Goal: Transaction & Acquisition: Purchase product/service

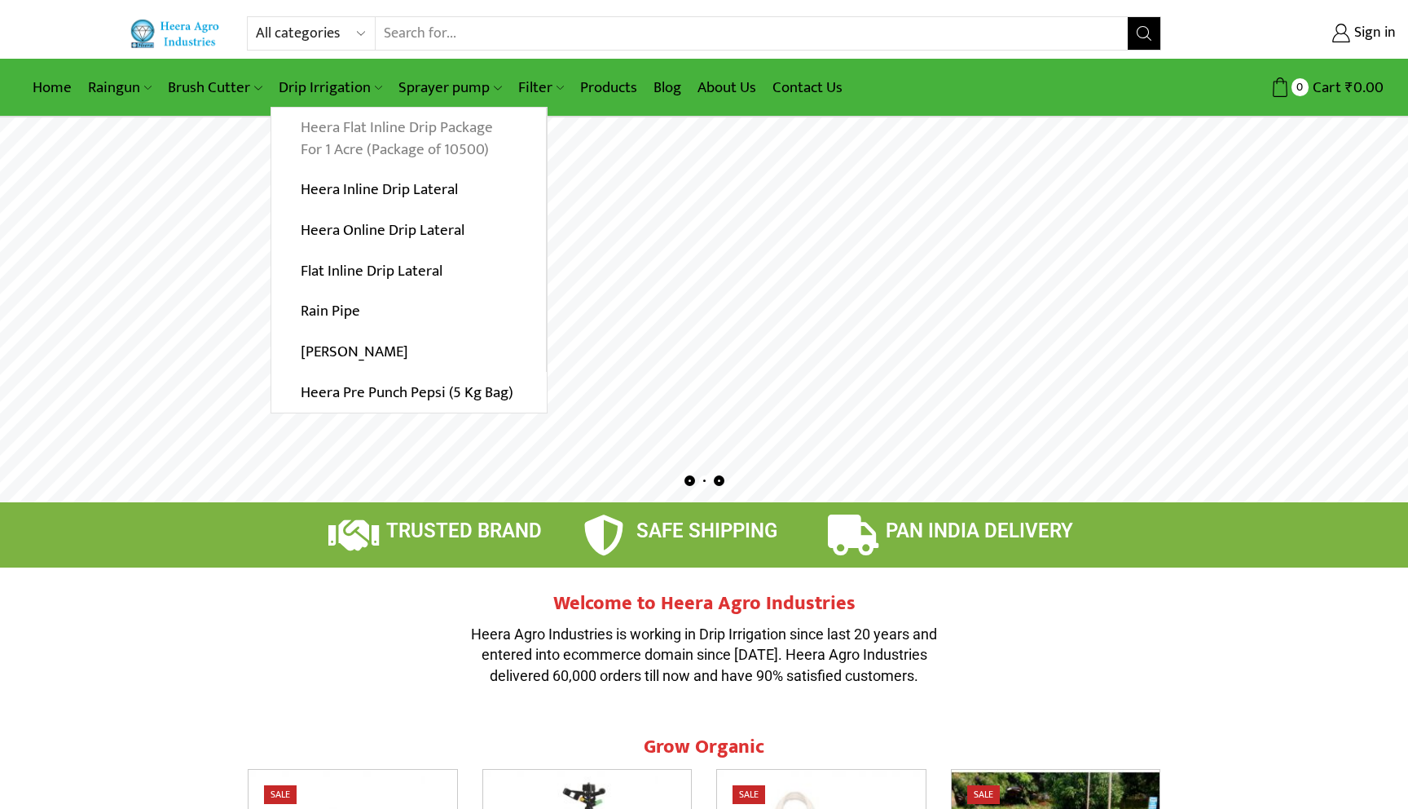
click at [330, 130] on link "Heera Flat Inline Drip Package For 1 Acre (Package of 10500)" at bounding box center [408, 139] width 275 height 63
click at [377, 133] on link "Heera Flat Inline Drip Package For 1 Acre (Package of 10500)" at bounding box center [408, 139] width 275 height 63
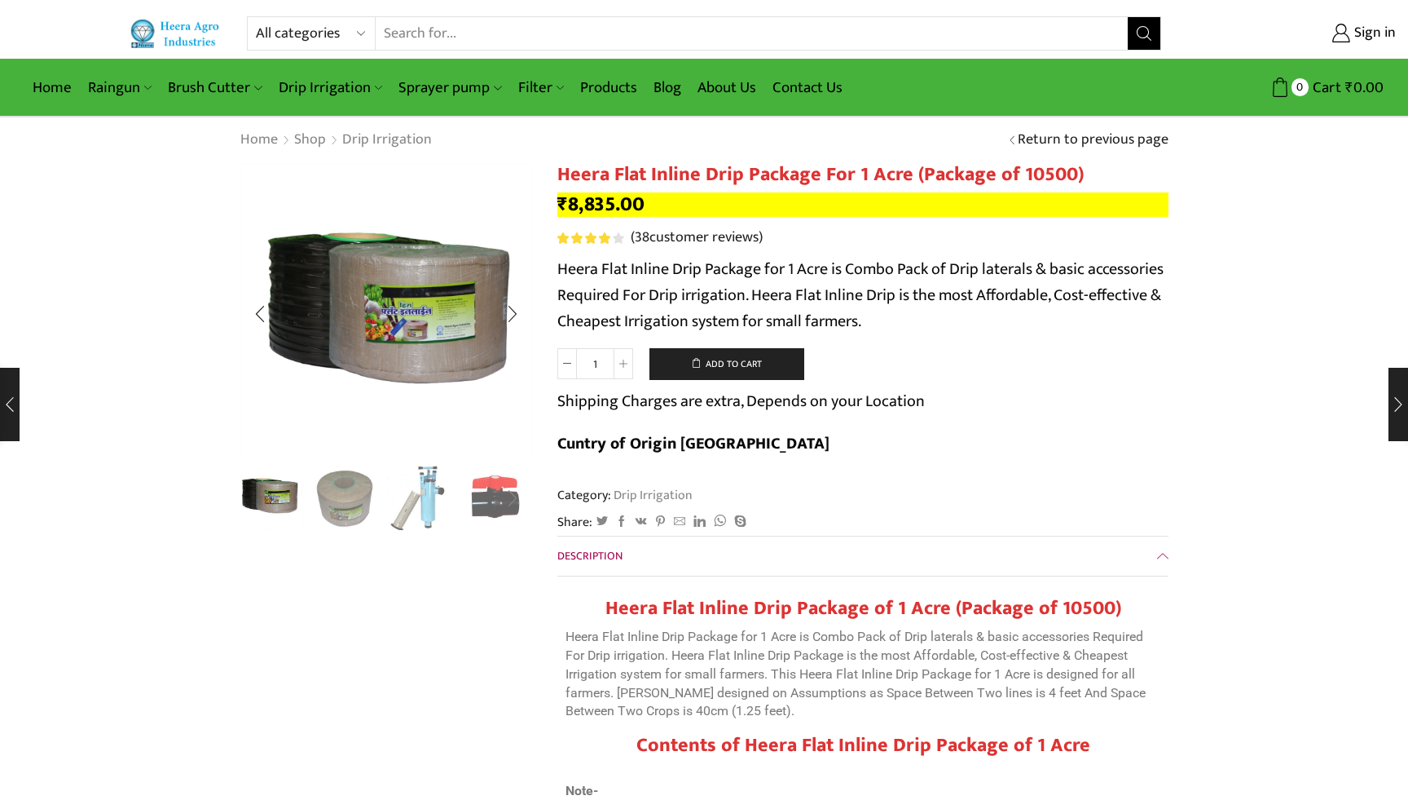
click at [509, 495] on div "Next slide" at bounding box center [512, 498] width 41 height 41
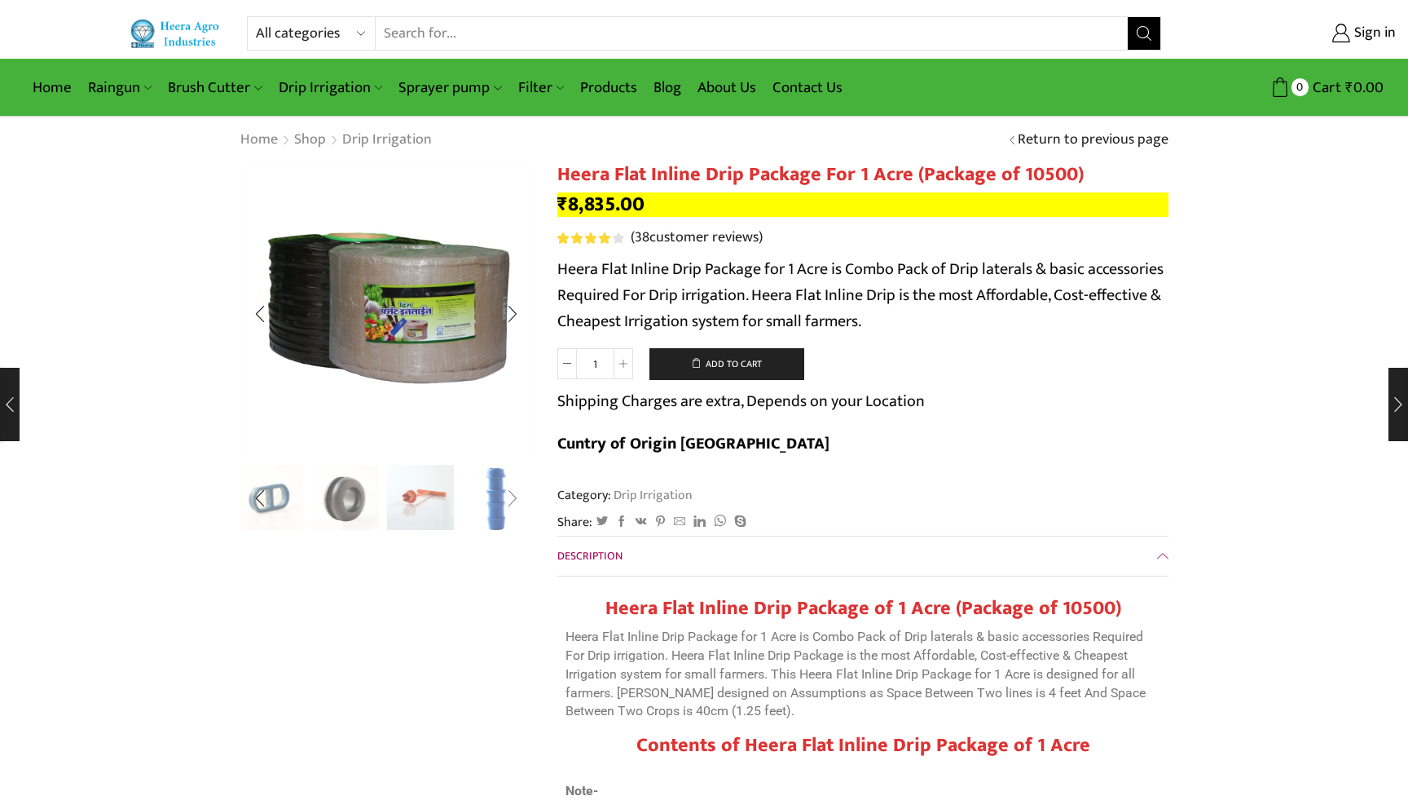
click at [509, 495] on div "Next slide" at bounding box center [512, 498] width 41 height 41
click at [509, 495] on img "10 / 10" at bounding box center [496, 499] width 68 height 68
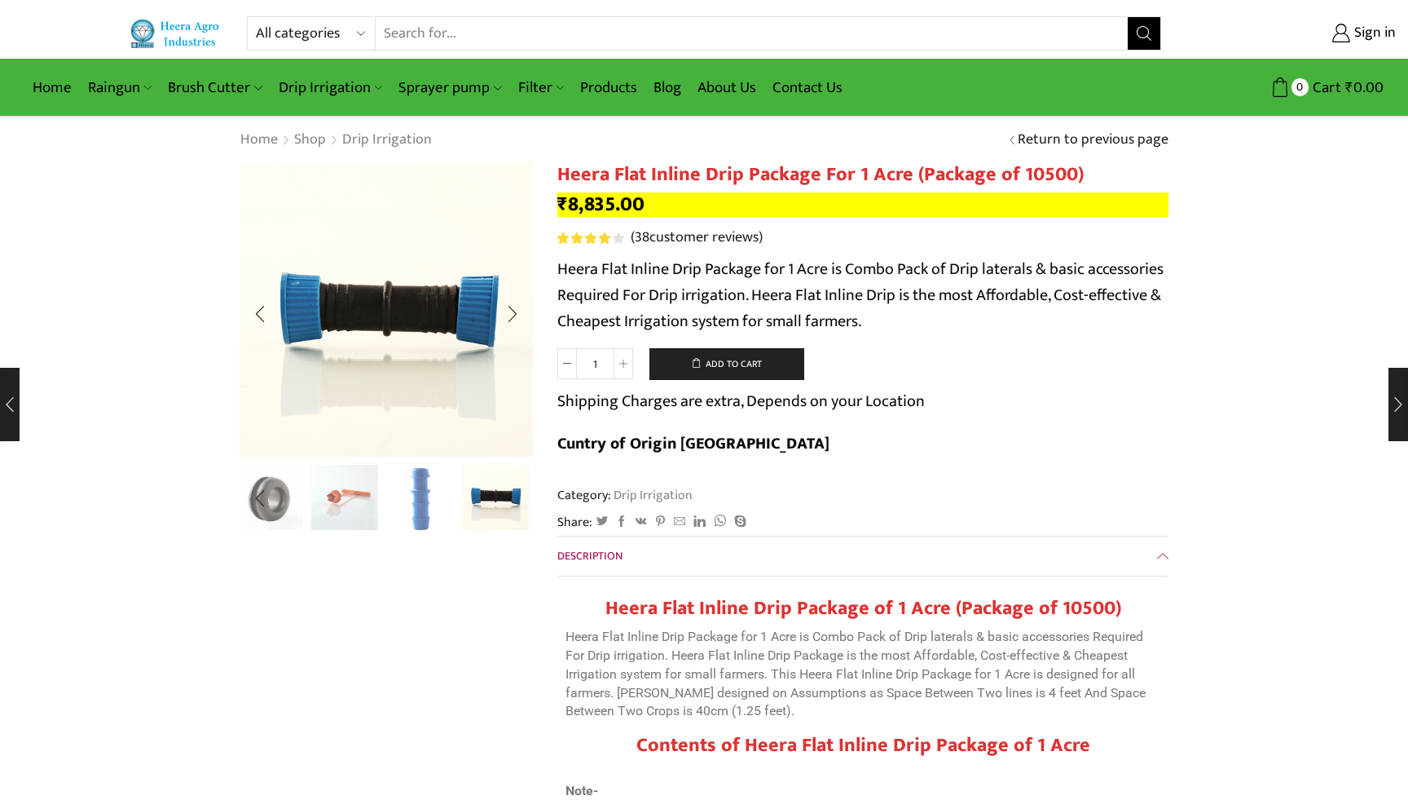
click at [509, 495] on img "10 / 10" at bounding box center [496, 496] width 68 height 68
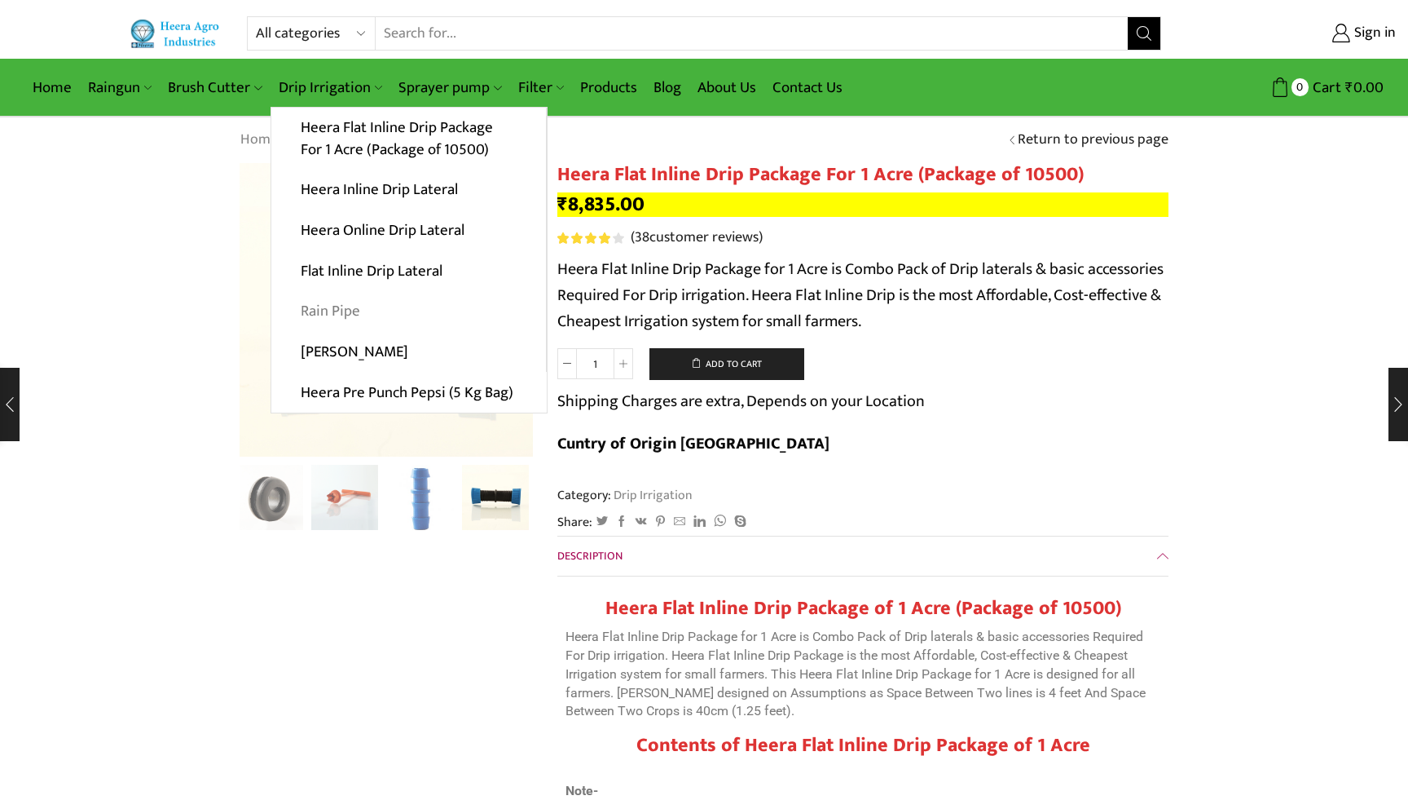
click at [337, 306] on link "Rain Pipe" at bounding box center [408, 311] width 275 height 41
click at [317, 309] on link "Rain Pipe" at bounding box center [408, 311] width 275 height 41
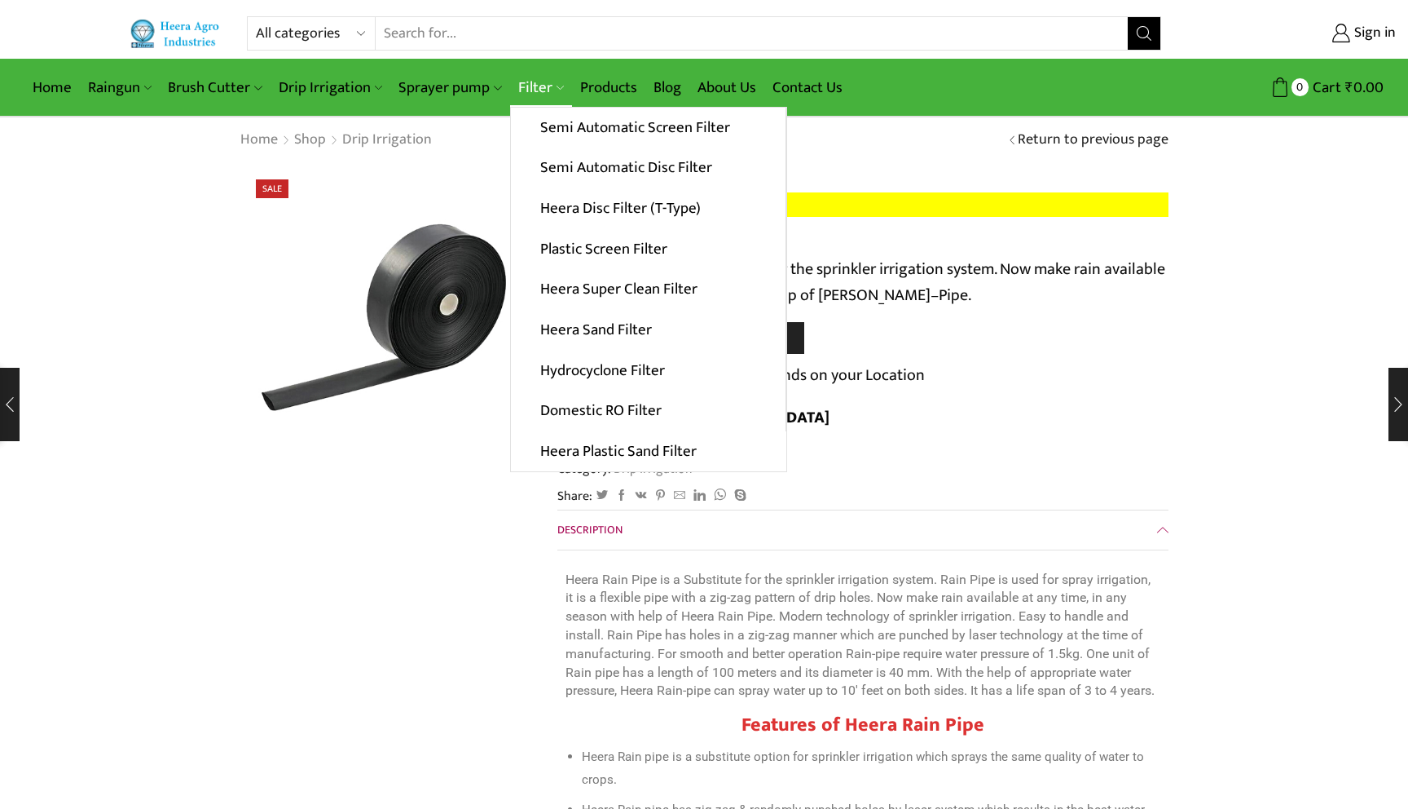
click at [538, 95] on link "Filter" at bounding box center [541, 87] width 62 height 38
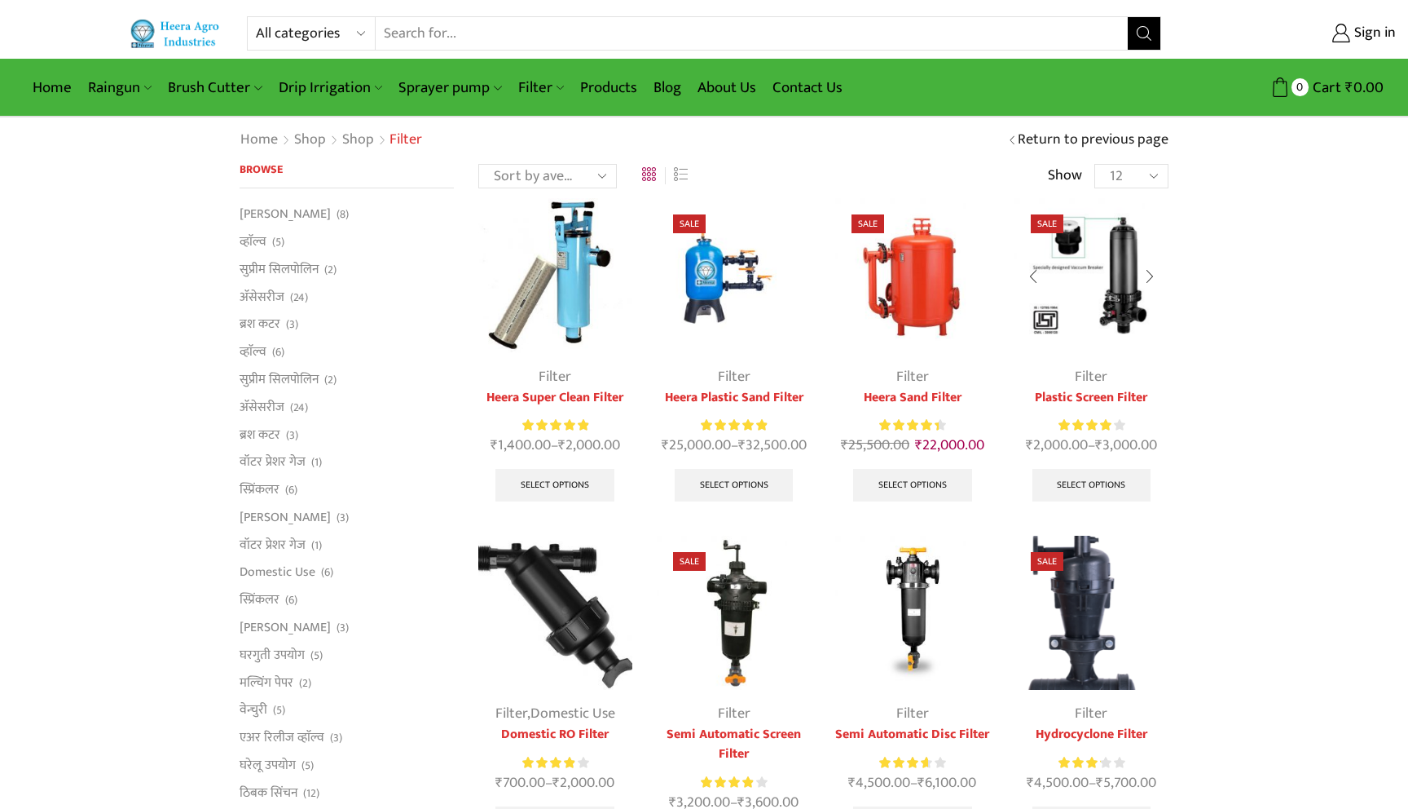
click at [1116, 298] on img at bounding box center [1092, 275] width 154 height 154
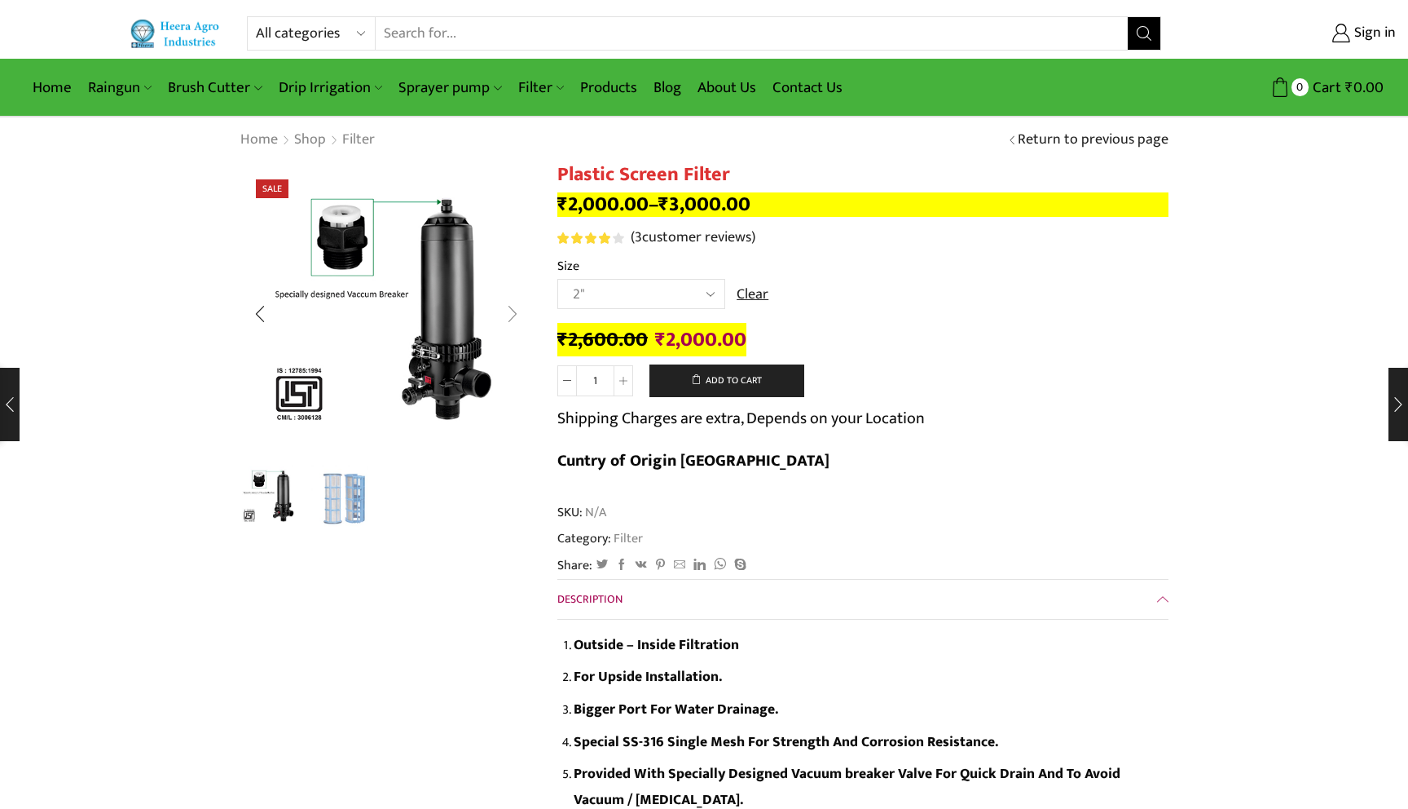
click at [510, 309] on div "Next slide" at bounding box center [512, 313] width 41 height 41
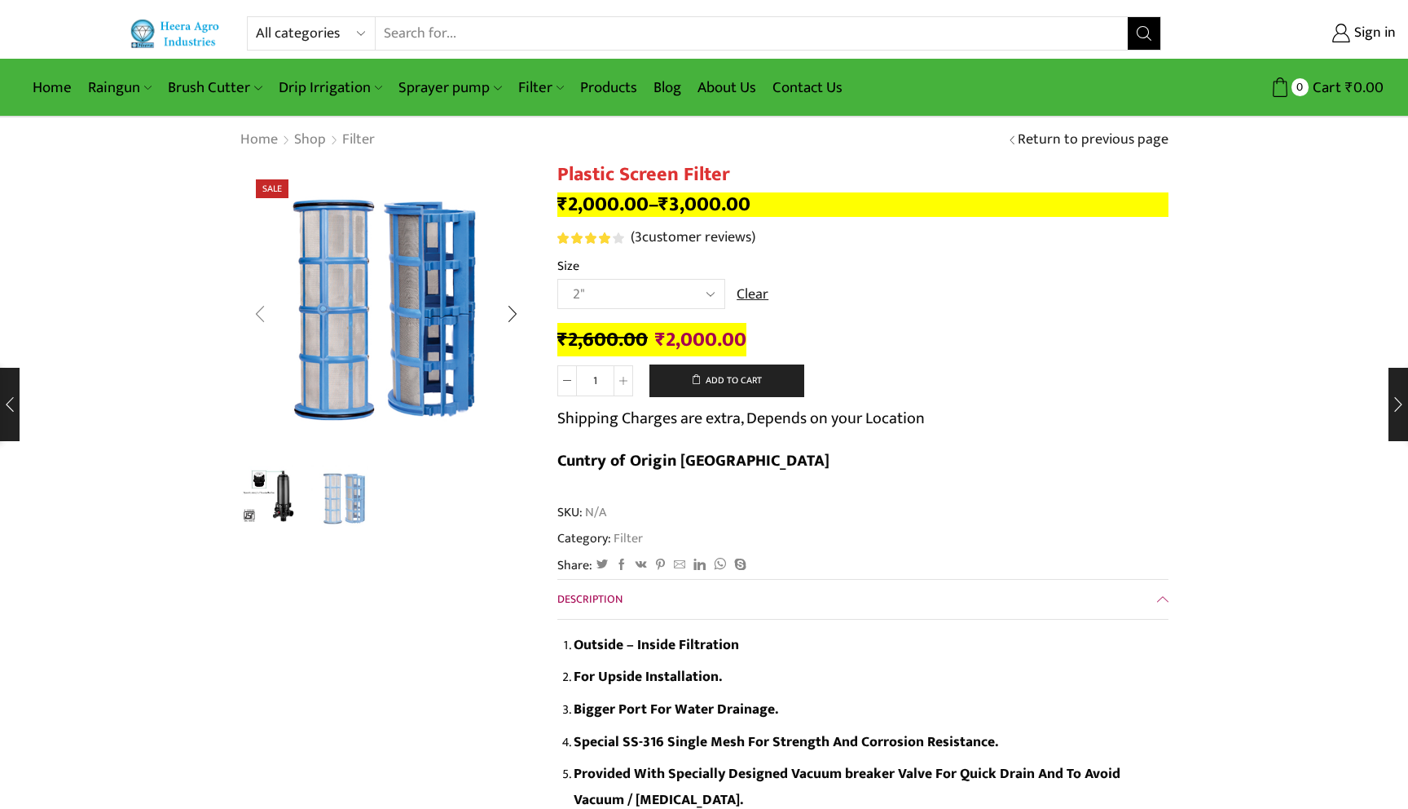
click at [265, 320] on div "Previous slide" at bounding box center [260, 313] width 41 height 41
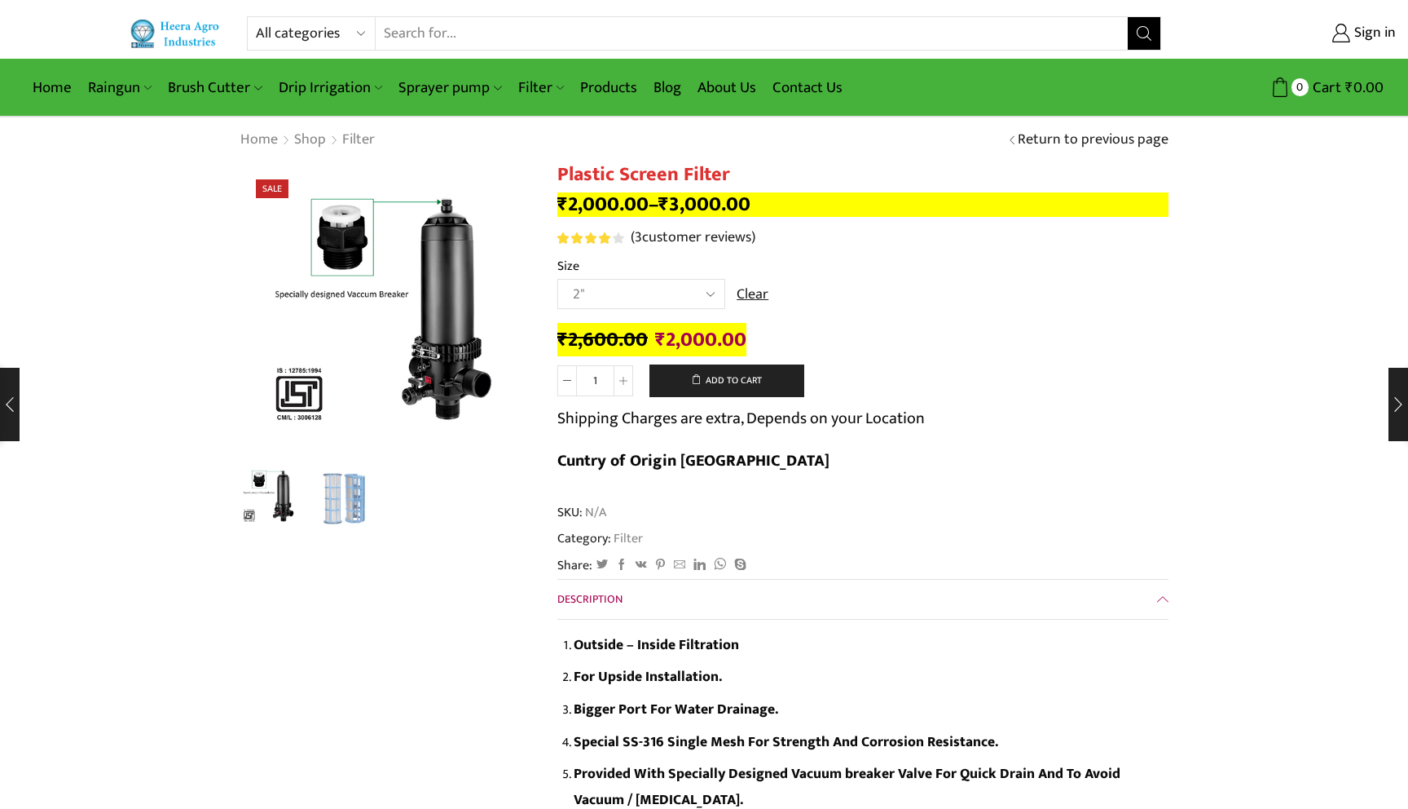
click at [637, 295] on select "Choose an option 2" 2.5" 3" 40M Cube 3" 50M Cube" at bounding box center [642, 294] width 168 height 30
click at [558, 280] on select "Choose an option 2" 2.5" 3" 40M Cube 3" 50M Cube" at bounding box center [642, 294] width 168 height 30
select select "2.5""
click at [611, 300] on select "Choose an option 2" 2.5" 3" 40M Cube 3" 50M Cube" at bounding box center [642, 294] width 168 height 30
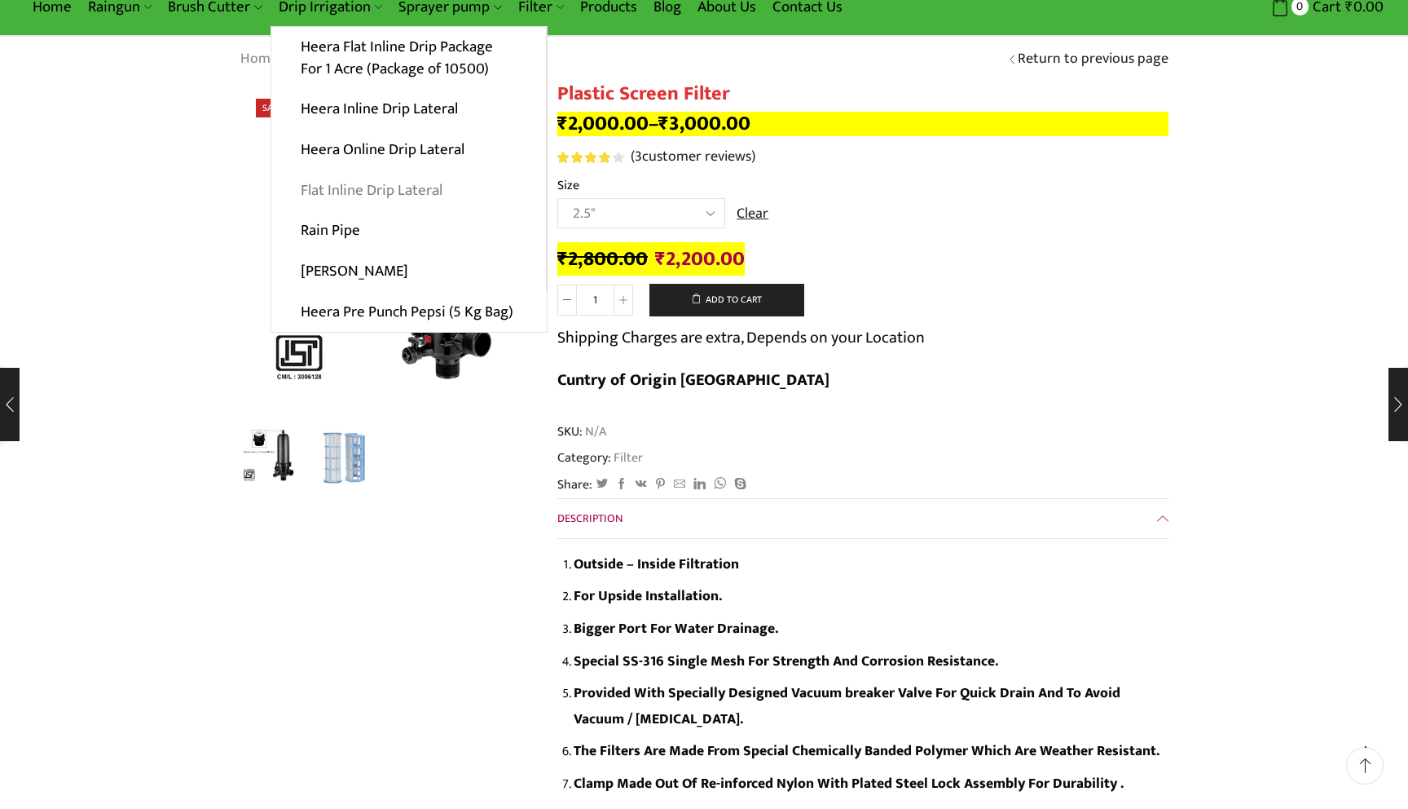
scroll to position [82, 0]
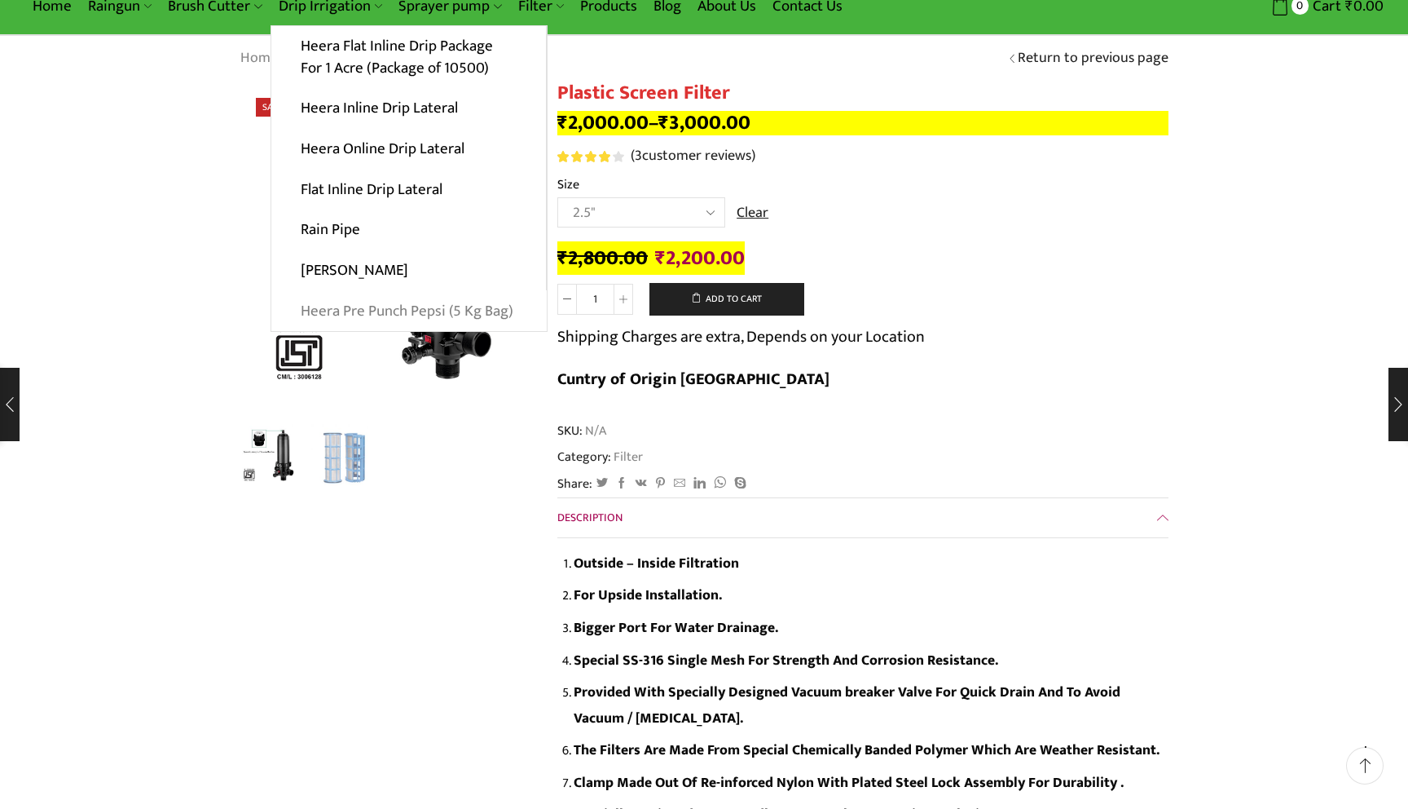
click at [359, 314] on link "Heera Pre Punch Pepsi (5 Kg Bag)" at bounding box center [408, 310] width 275 height 41
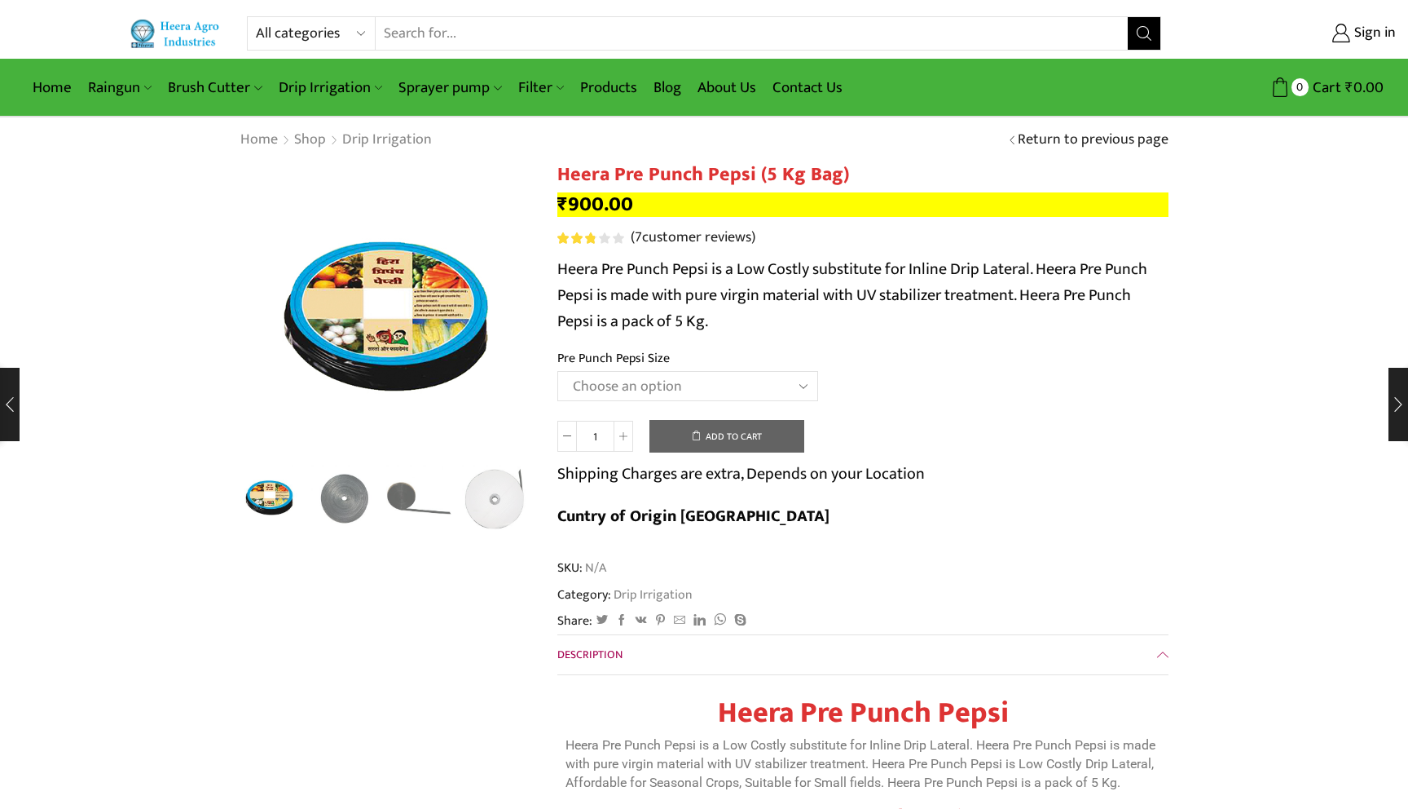
click at [649, 379] on select "Choose an option Heera Pre Punch Pepsi (1 Foot) Heera Pre Punch Pepsi (1.25 Fee…" at bounding box center [688, 386] width 261 height 30
click at [558, 372] on select "Choose an option Heera Pre Punch Pepsi (1 Foot) Heera Pre Punch Pepsi (1.25 Fee…" at bounding box center [688, 386] width 261 height 30
select select "Heera Pre Punch Pepsi (1 Foot)"
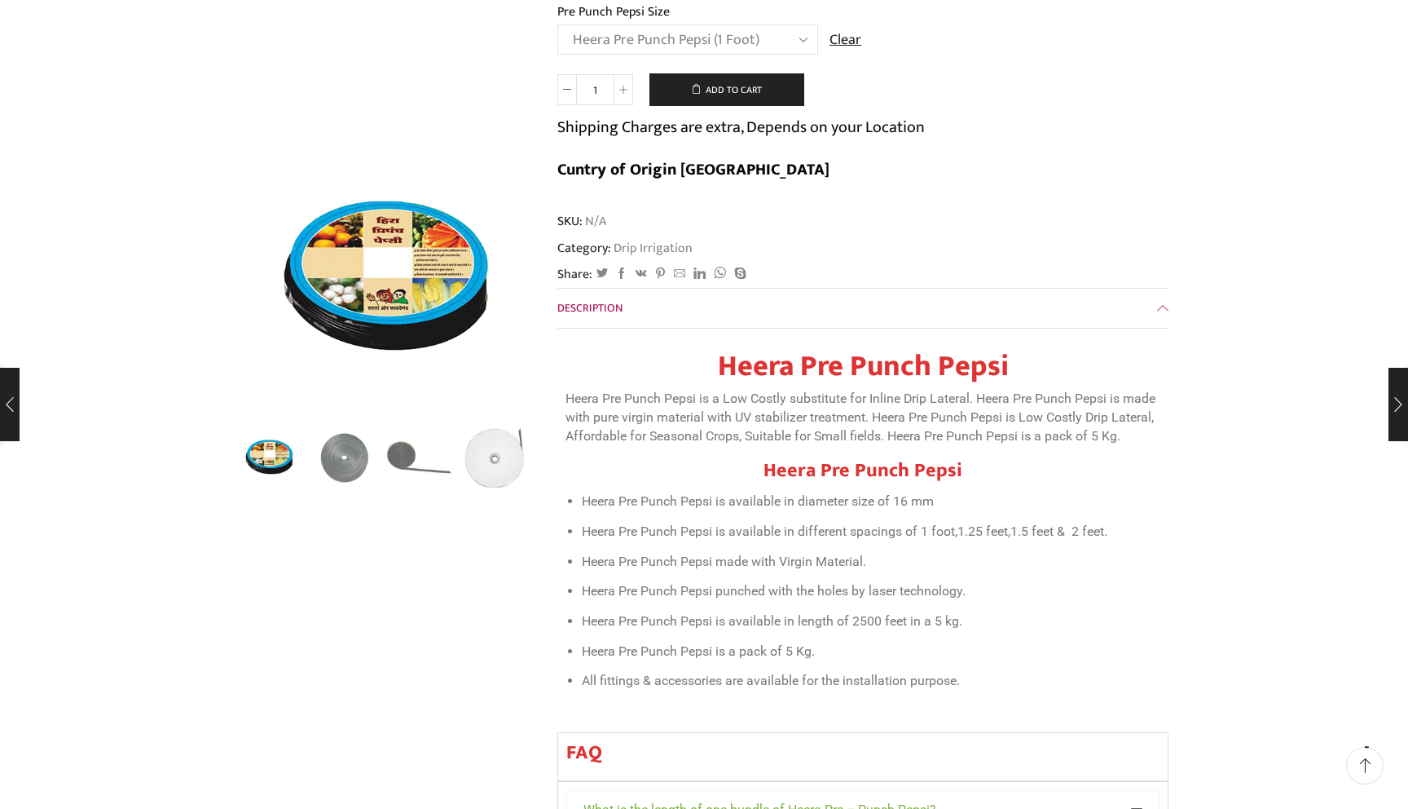
scroll to position [351, 0]
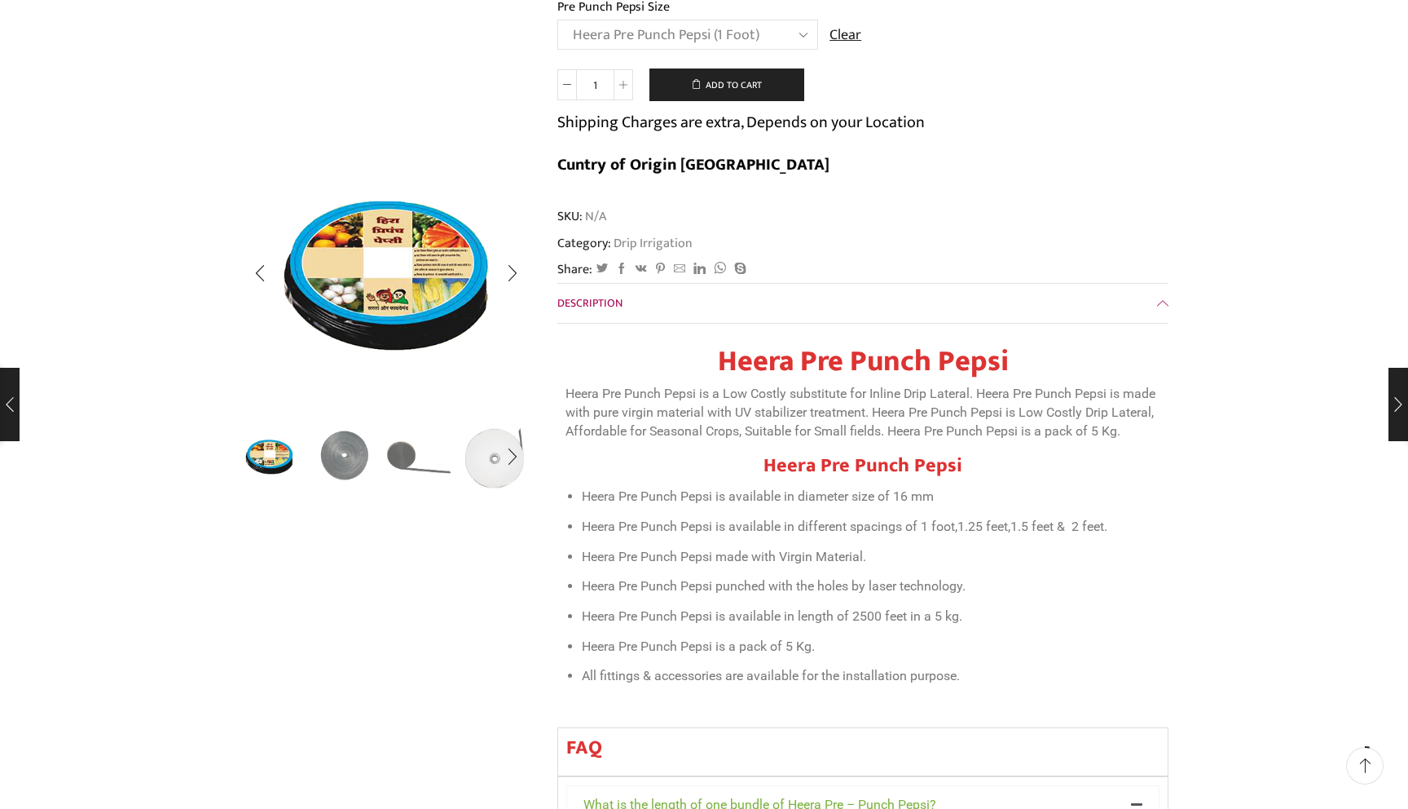
click at [350, 459] on img "2 / 5" at bounding box center [345, 455] width 68 height 68
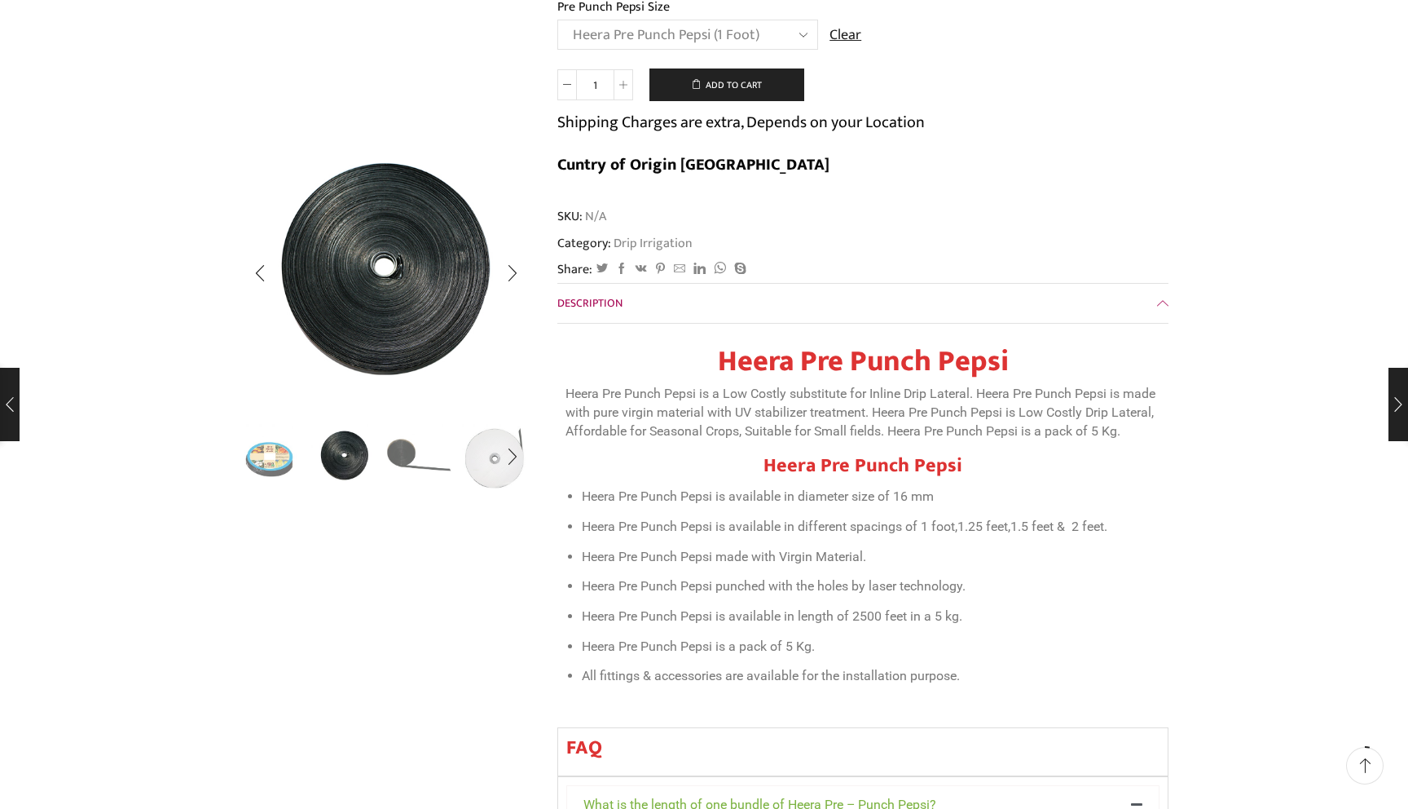
click at [421, 442] on img "3 / 5" at bounding box center [420, 455] width 68 height 68
click at [419, 456] on img "3 / 5" at bounding box center [420, 455] width 68 height 68
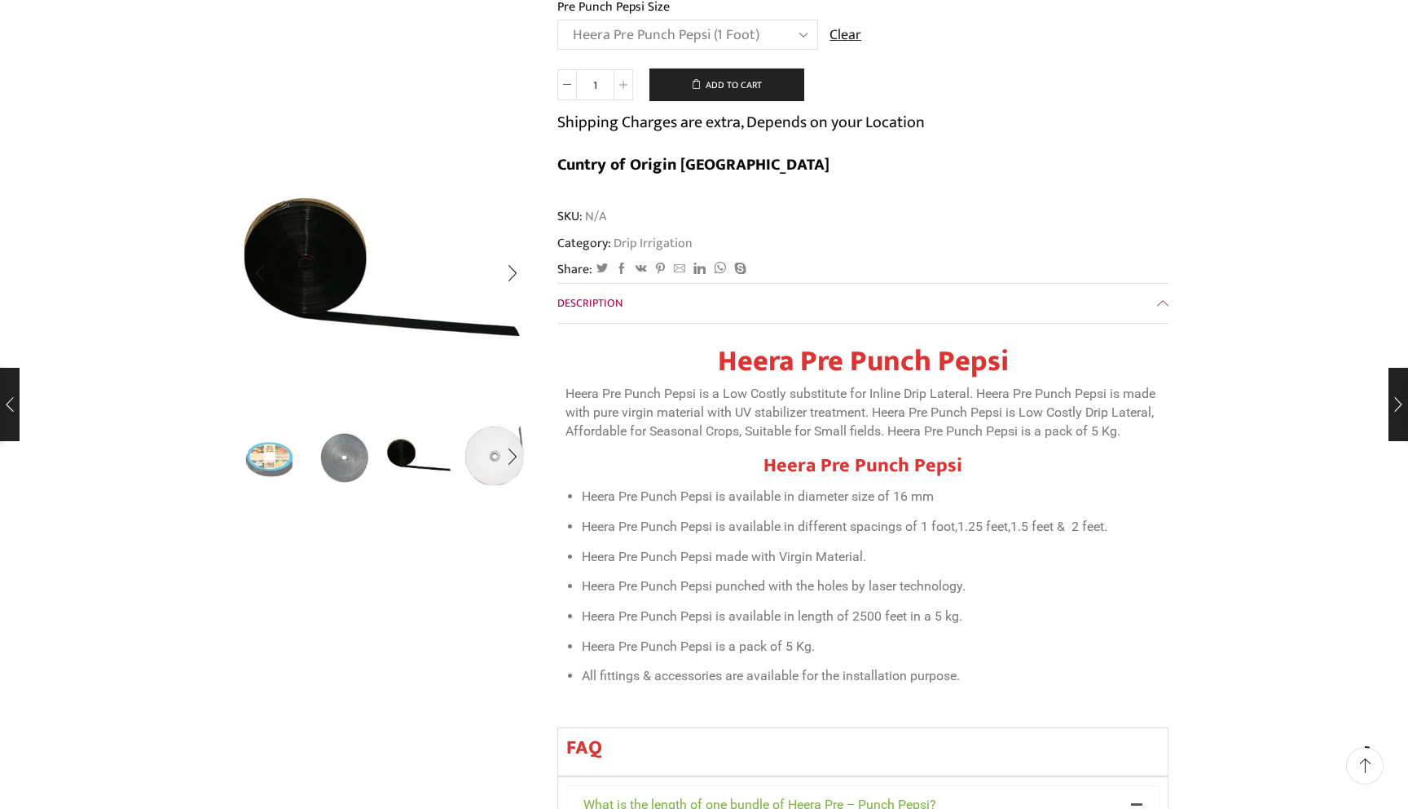
click at [488, 440] on img "4 / 5" at bounding box center [496, 455] width 68 height 68
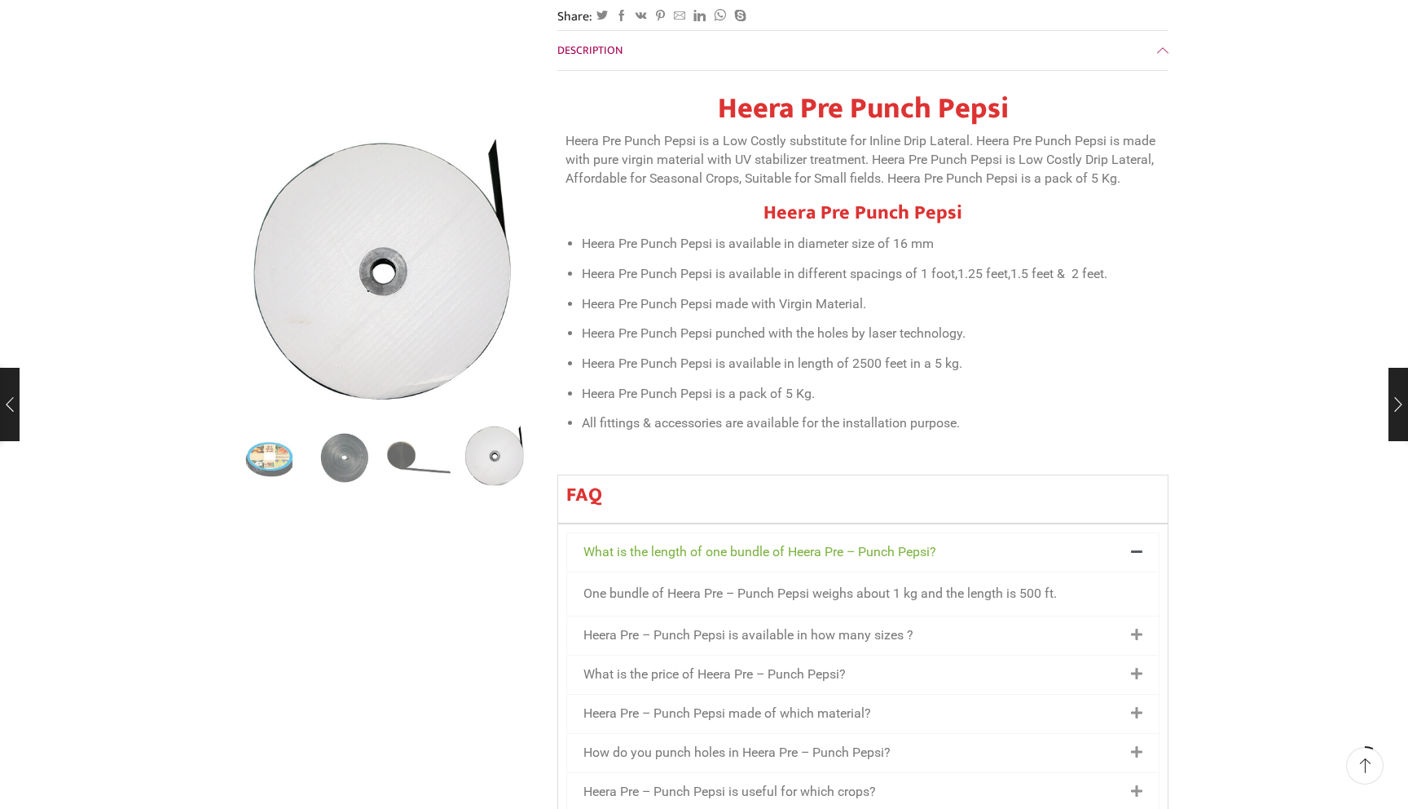
scroll to position [620, 0]
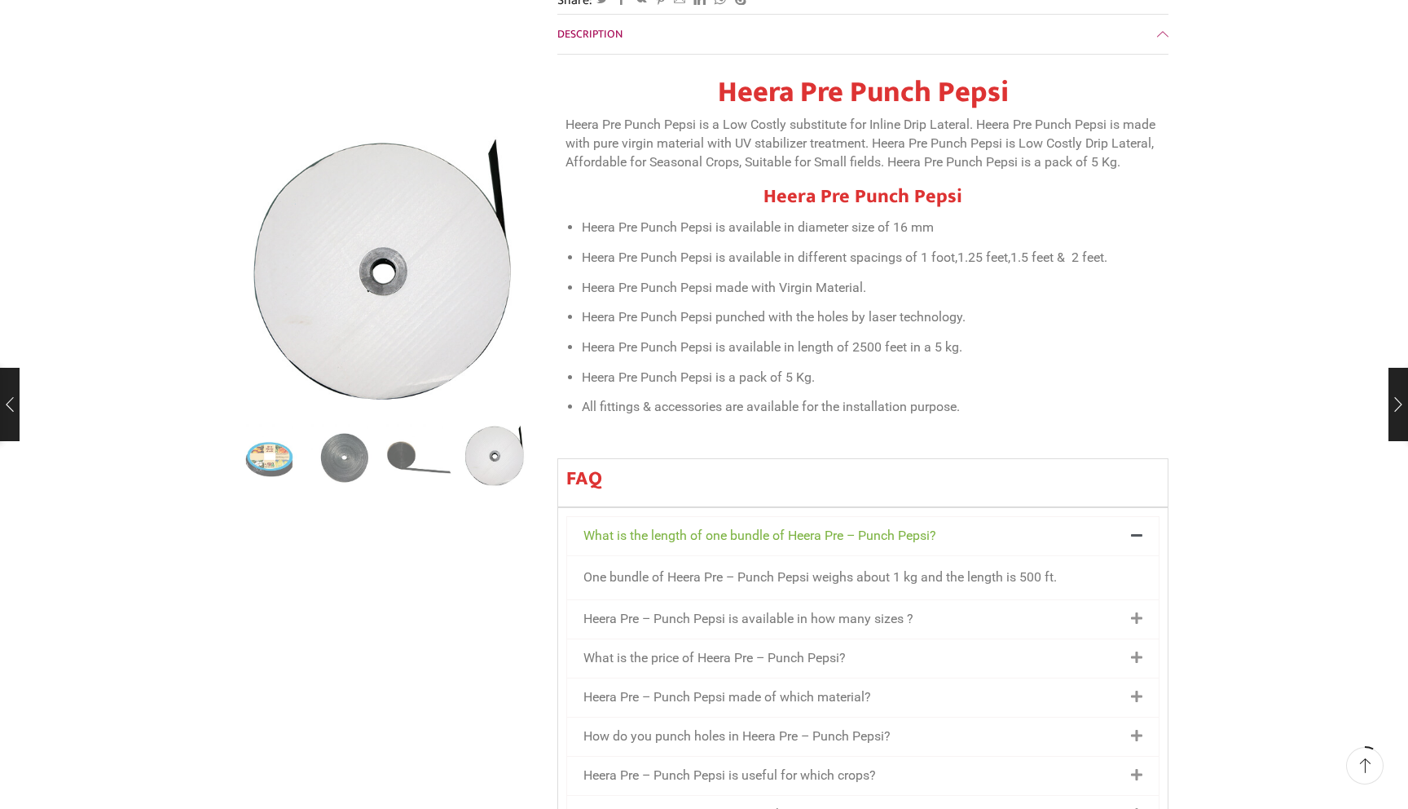
click at [1145, 600] on div "Heera Pre – Punch Pepsi is available in how many sizes ?" at bounding box center [863, 619] width 592 height 38
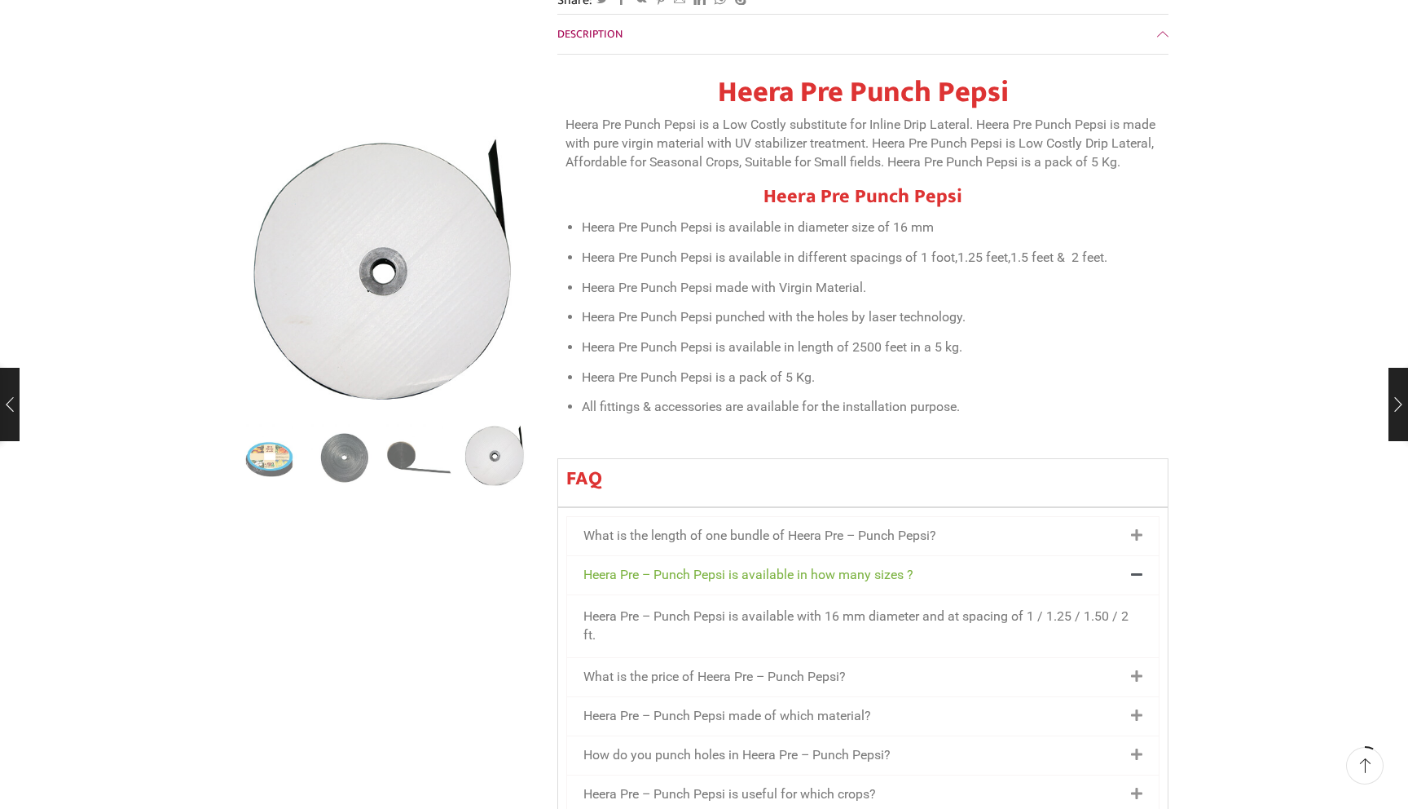
click at [1131, 658] on div "What is the price of Heera Pre – Punch Pepsi?" at bounding box center [863, 677] width 592 height 38
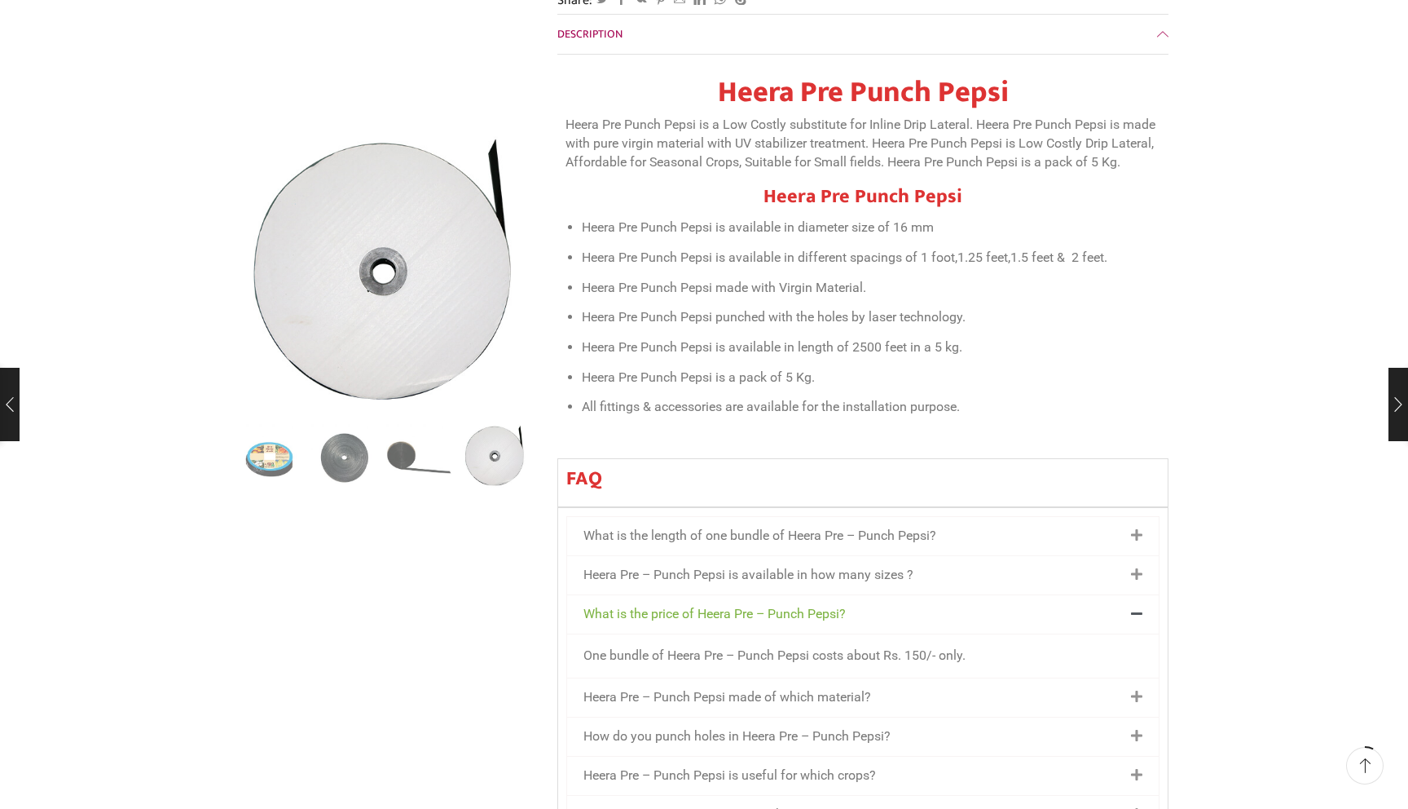
click at [1133, 690] on icon at bounding box center [1136, 696] width 11 height 13
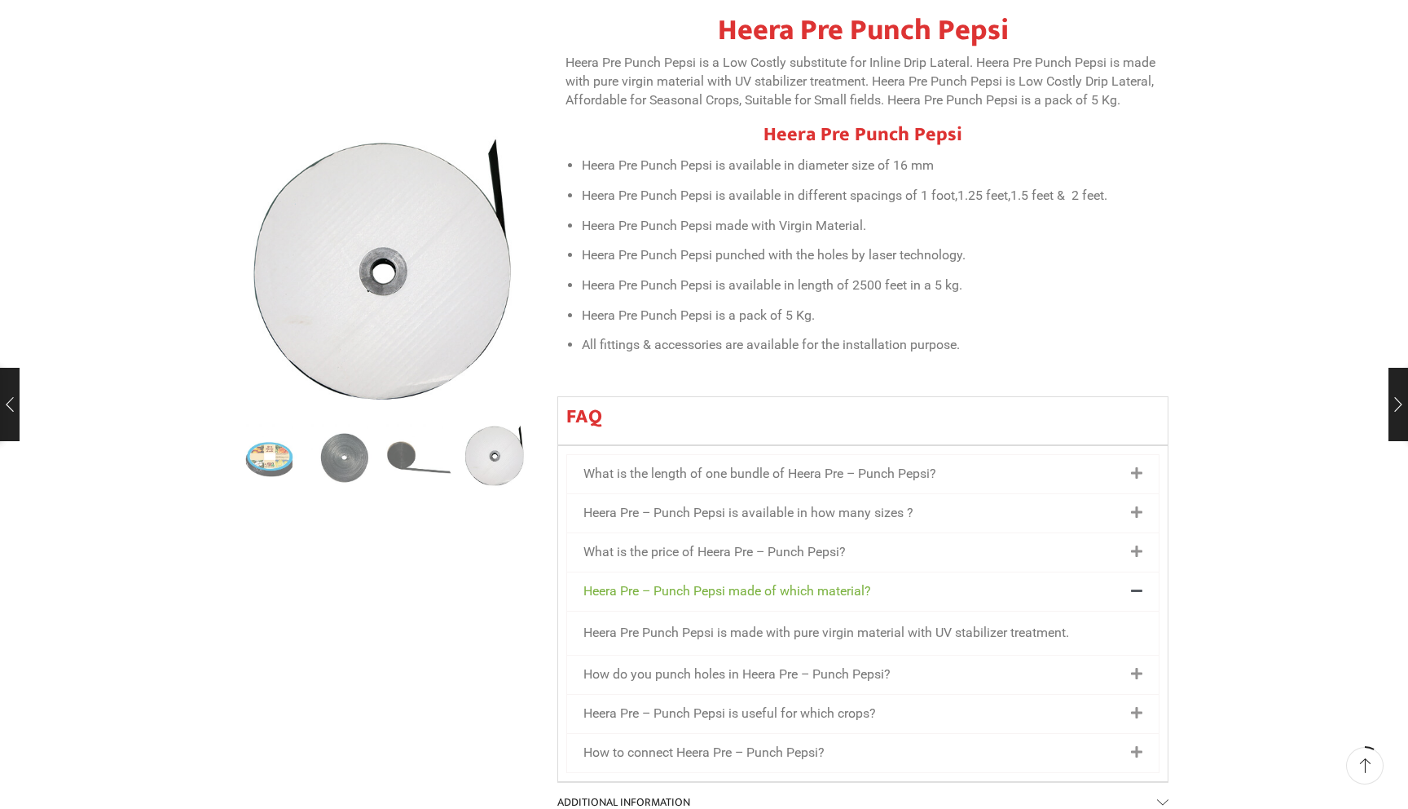
scroll to position [685, 0]
click at [1134, 665] on icon at bounding box center [1136, 671] width 11 height 13
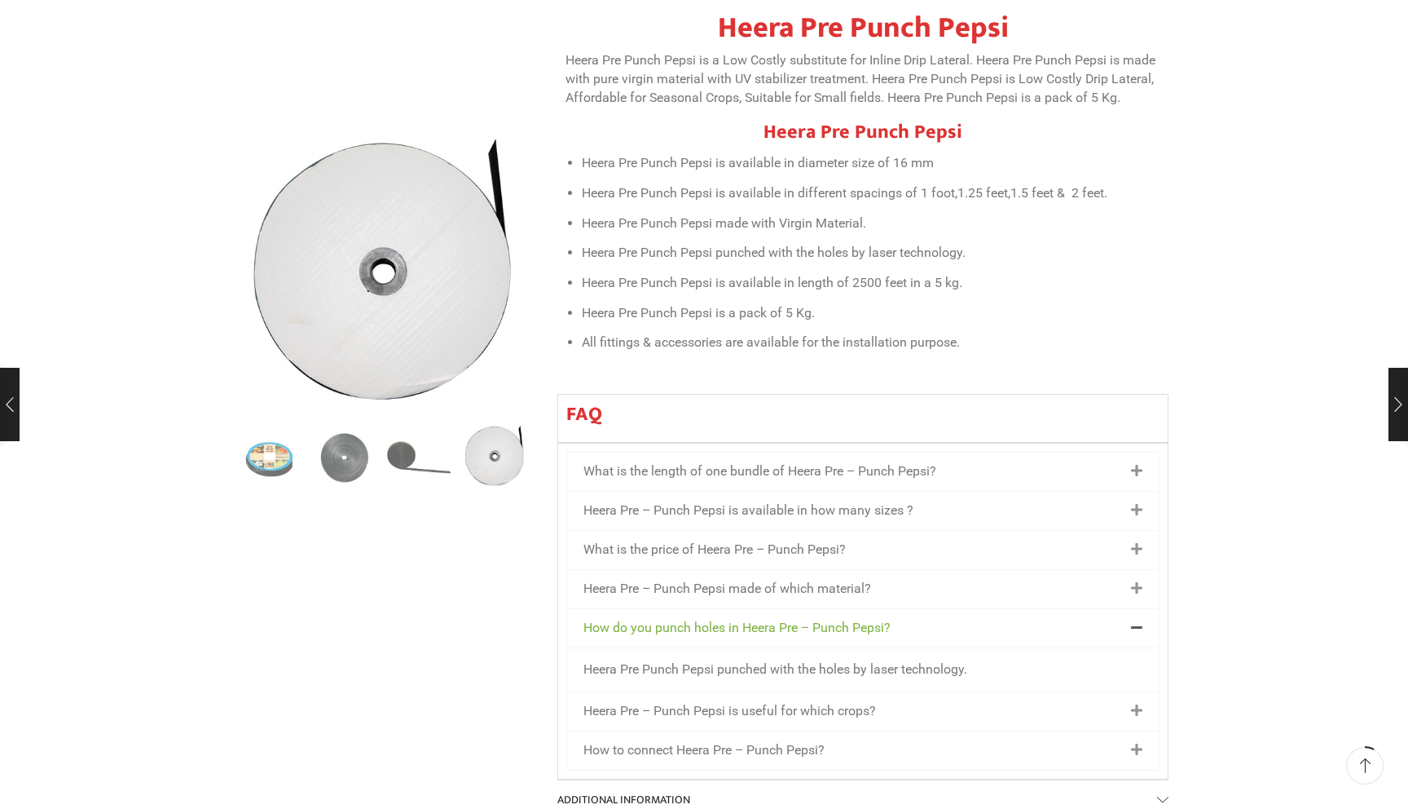
click at [1137, 704] on icon at bounding box center [1136, 710] width 11 height 13
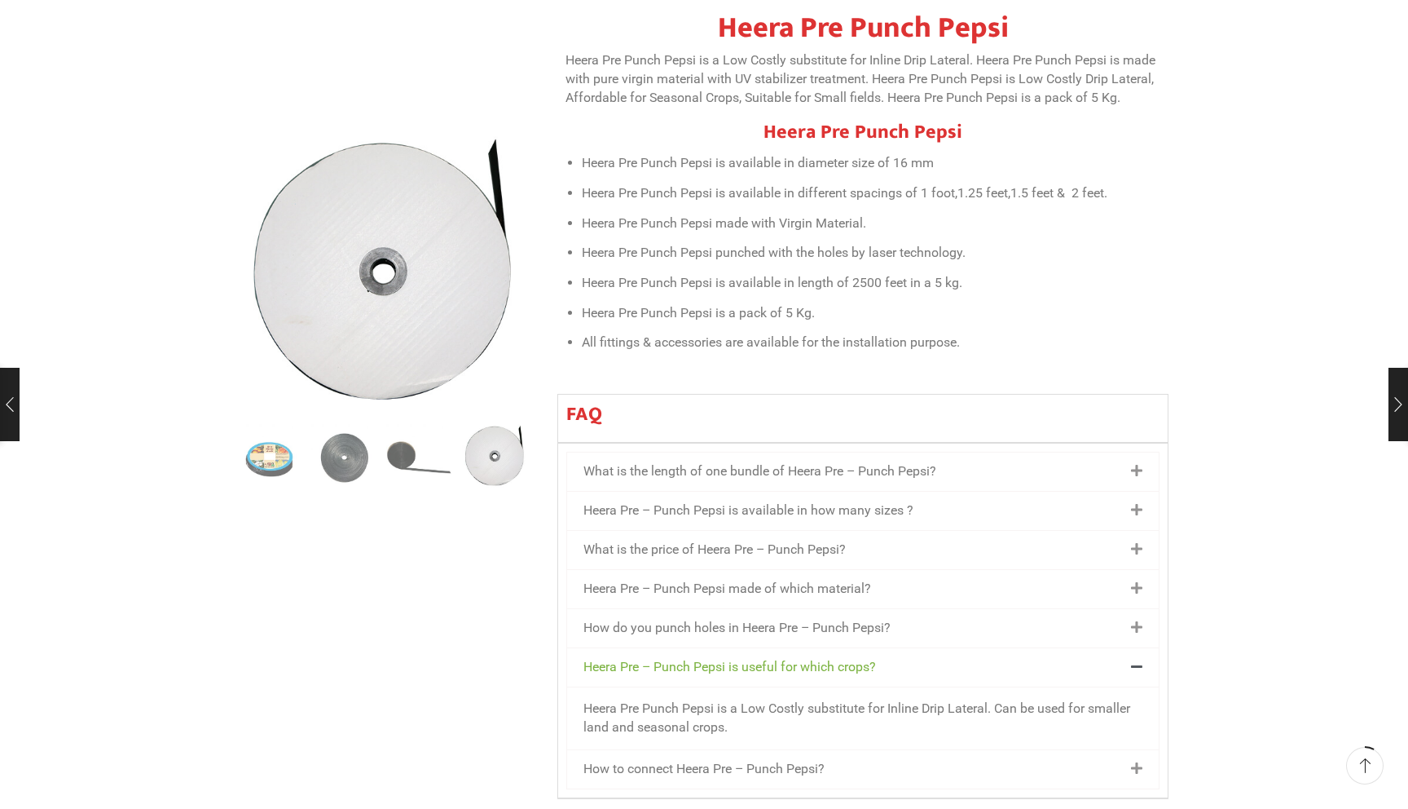
click at [1137, 762] on icon at bounding box center [1136, 768] width 11 height 13
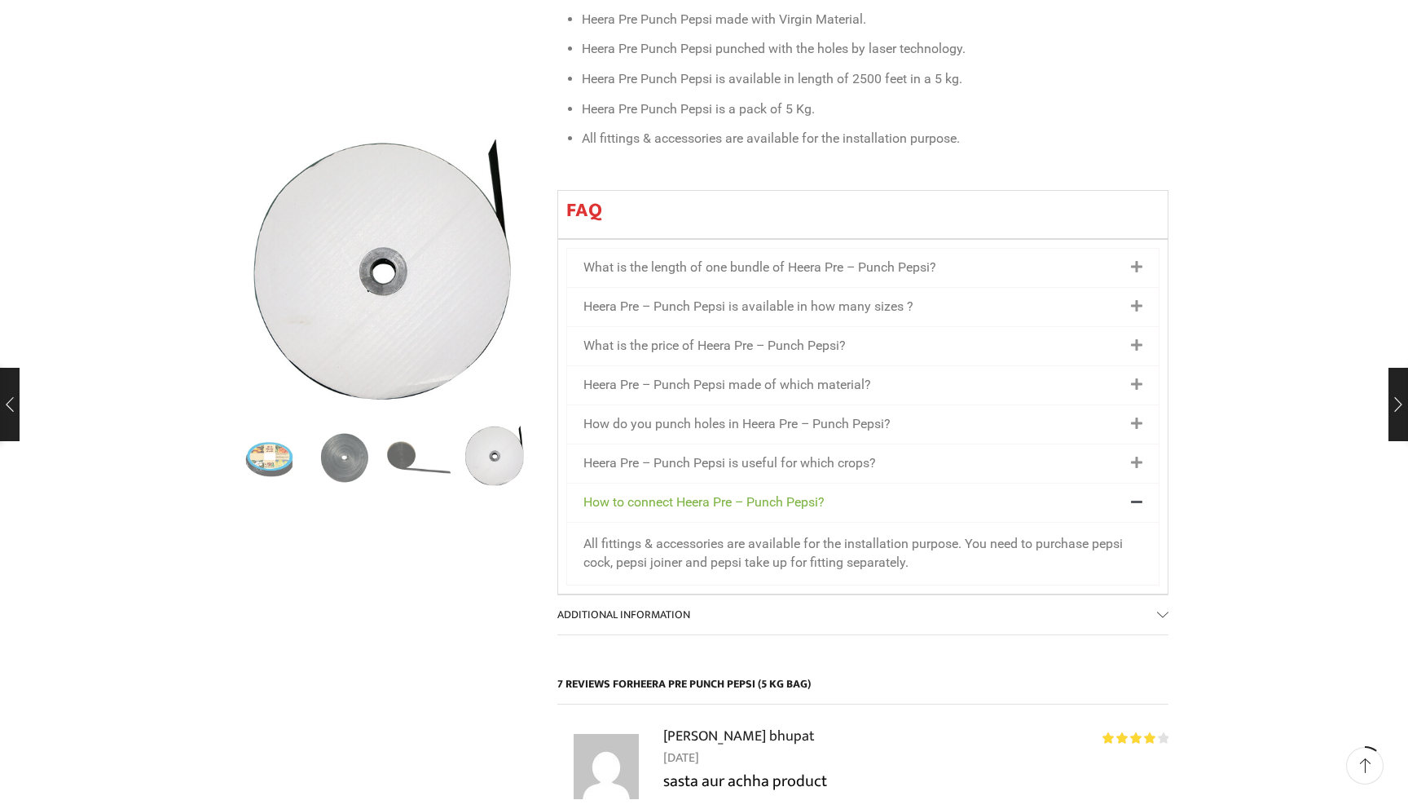
scroll to position [900, 0]
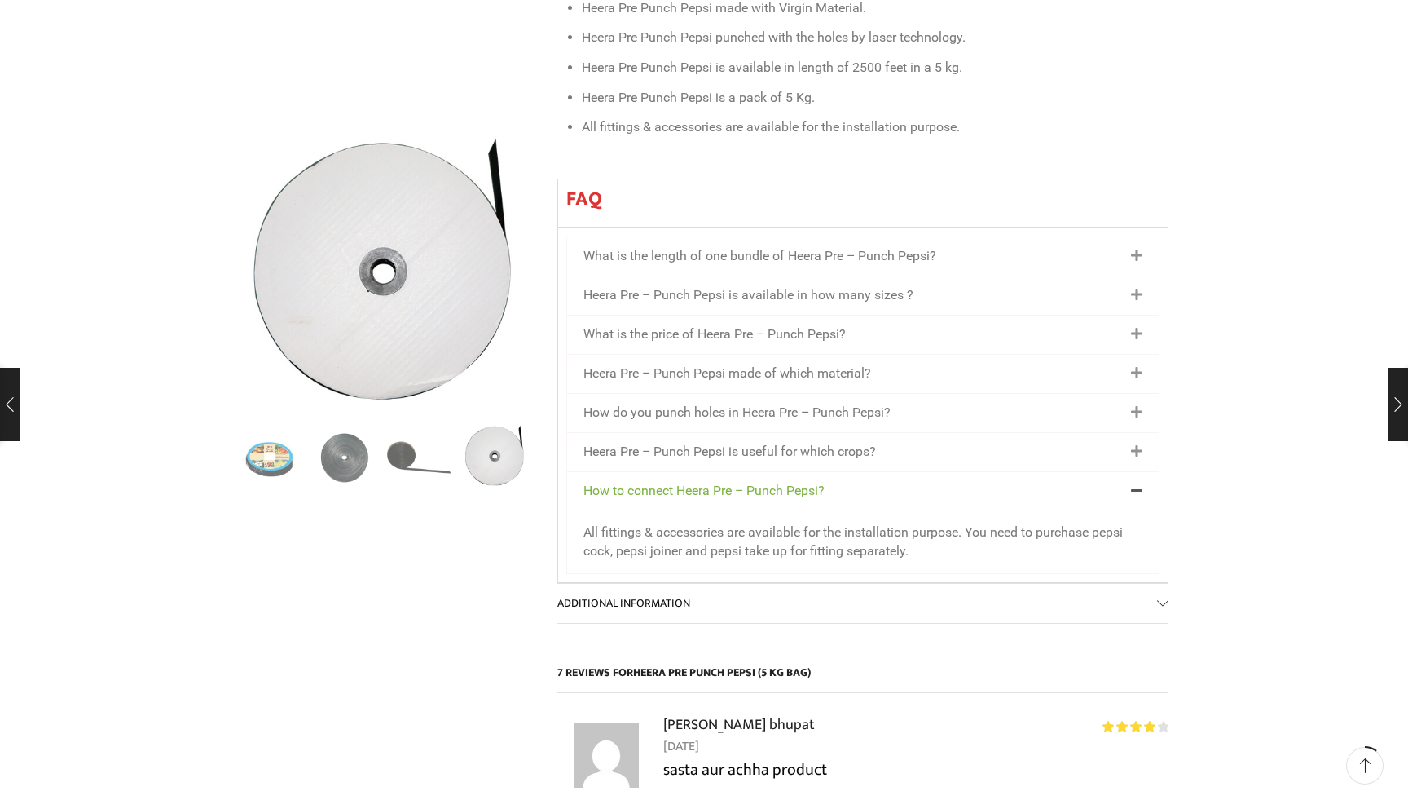
click at [1160, 584] on link "Additional information" at bounding box center [863, 603] width 611 height 39
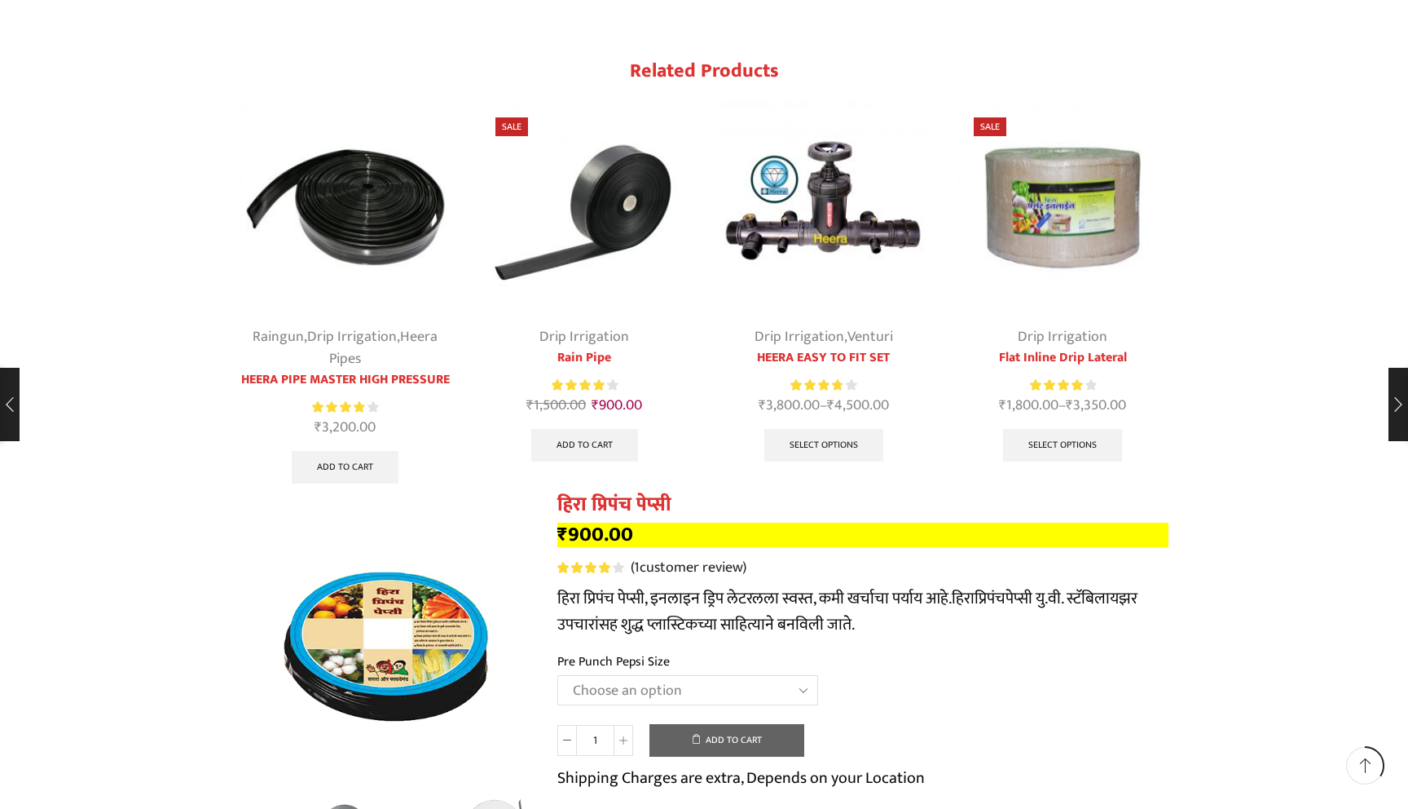
scroll to position [2714, 0]
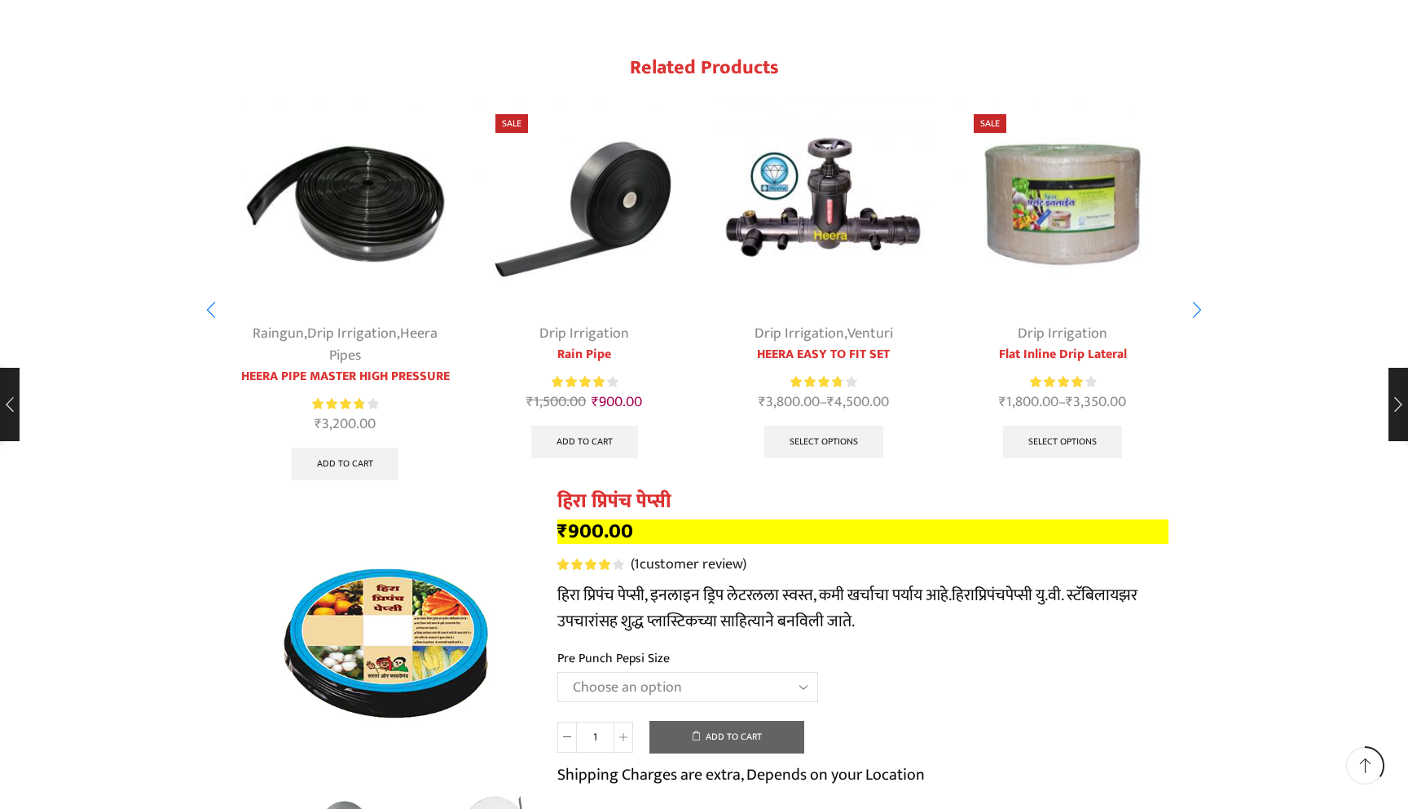
click at [1058, 179] on img "4 / 10" at bounding box center [1064, 204] width 212 height 212
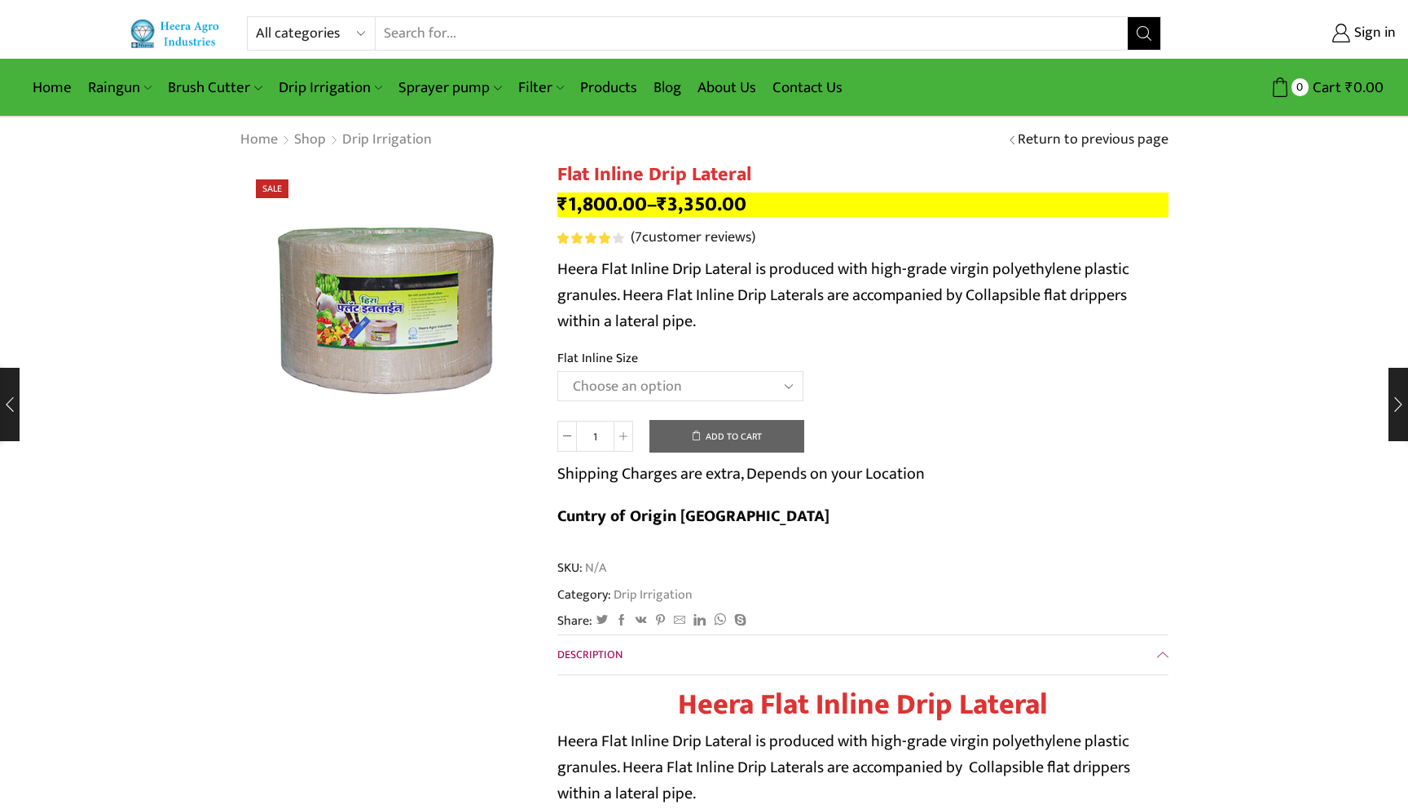
click at [640, 390] on select "Choose an option 12 MM 0.25 Thickness (30 CM) 12 MM 0.25 Thickness (40 CM) 12 M…" at bounding box center [681, 386] width 246 height 30
click at [558, 372] on select "Choose an option 12 MM 0.25 Thickness (30 CM) 12 MM 0.25 Thickness (40 CM) 12 M…" at bounding box center [681, 386] width 246 height 30
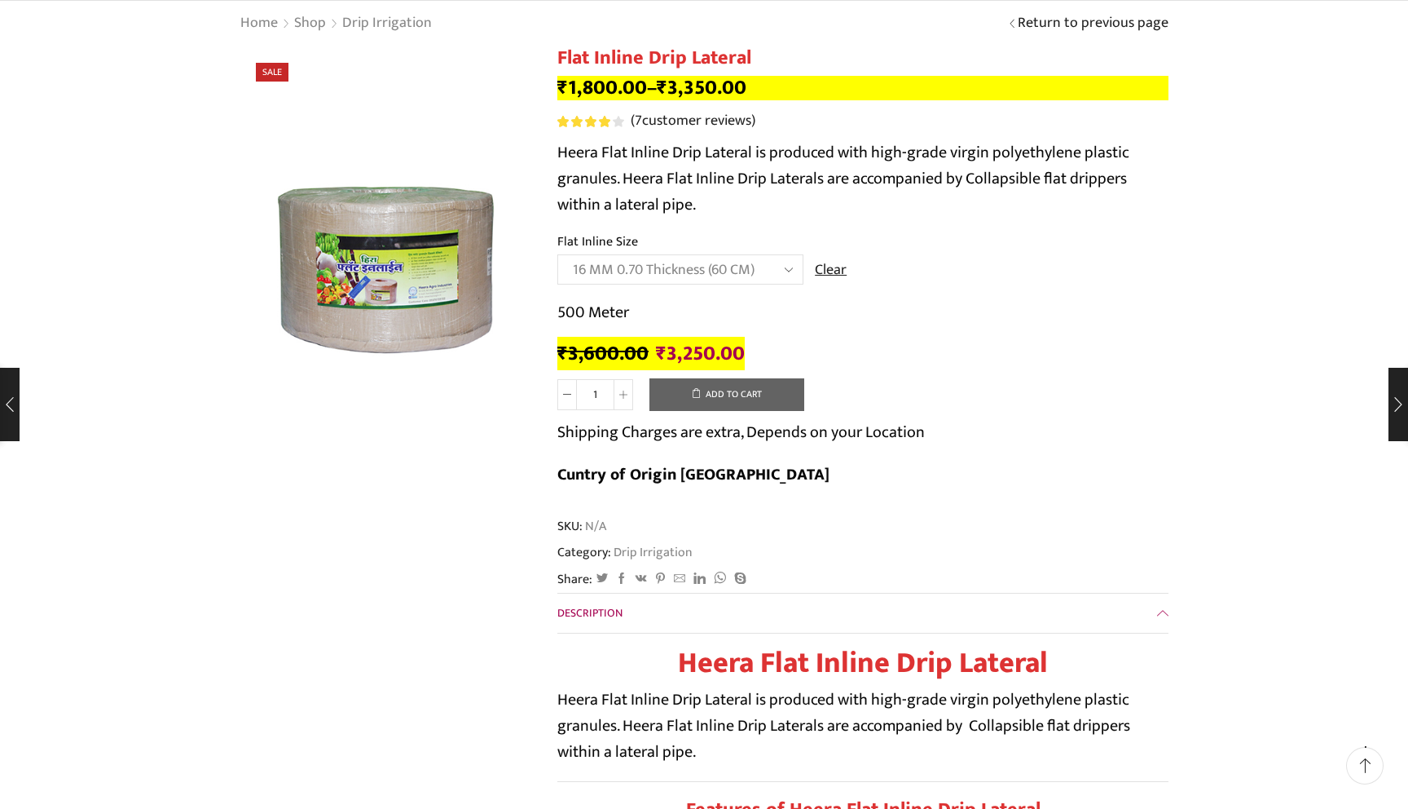
scroll to position [112, 0]
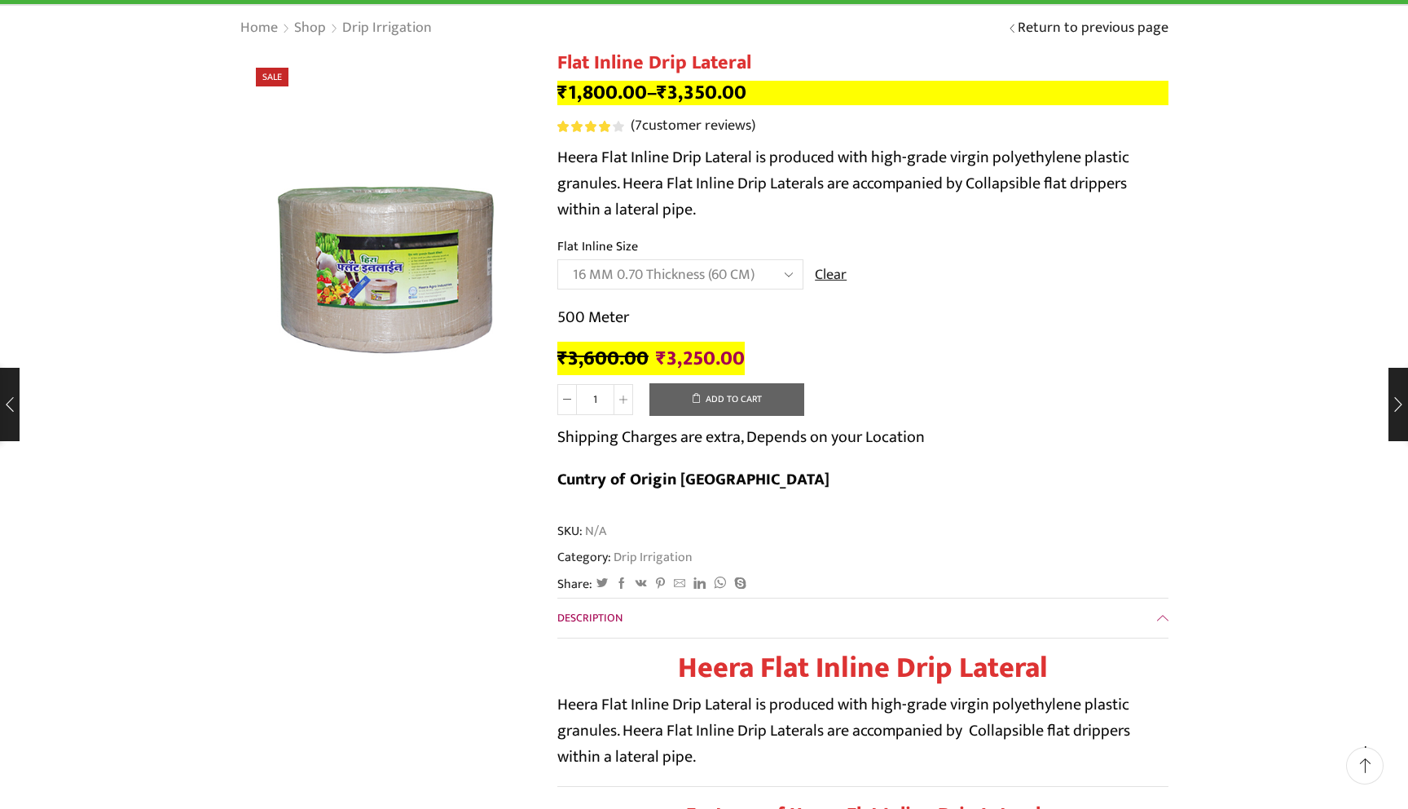
click at [759, 272] on select "Choose an option 12 MM 0.25 Thickness (30 CM) 12 MM 0.25 Thickness (40 CM) 12 M…" at bounding box center [681, 274] width 246 height 30
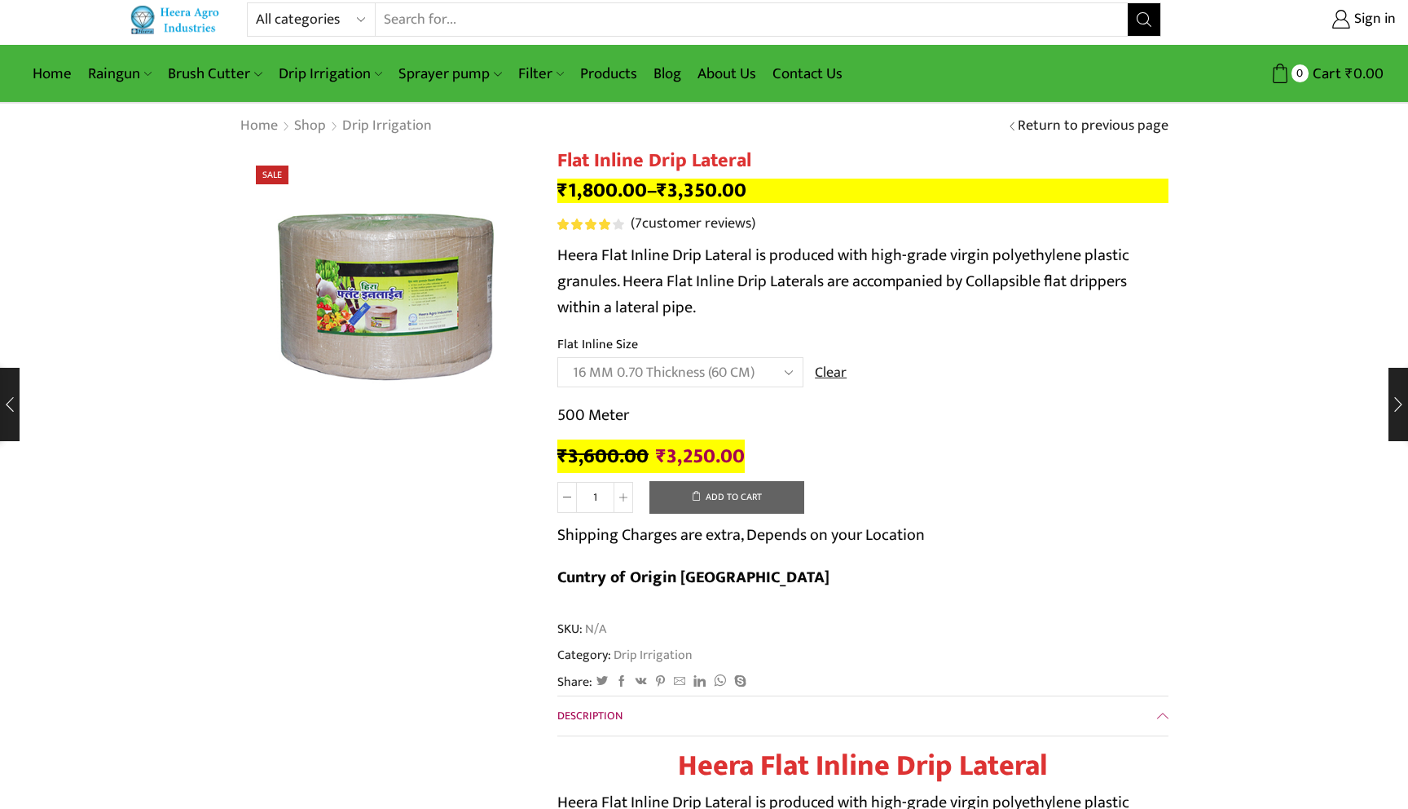
scroll to position [0, 0]
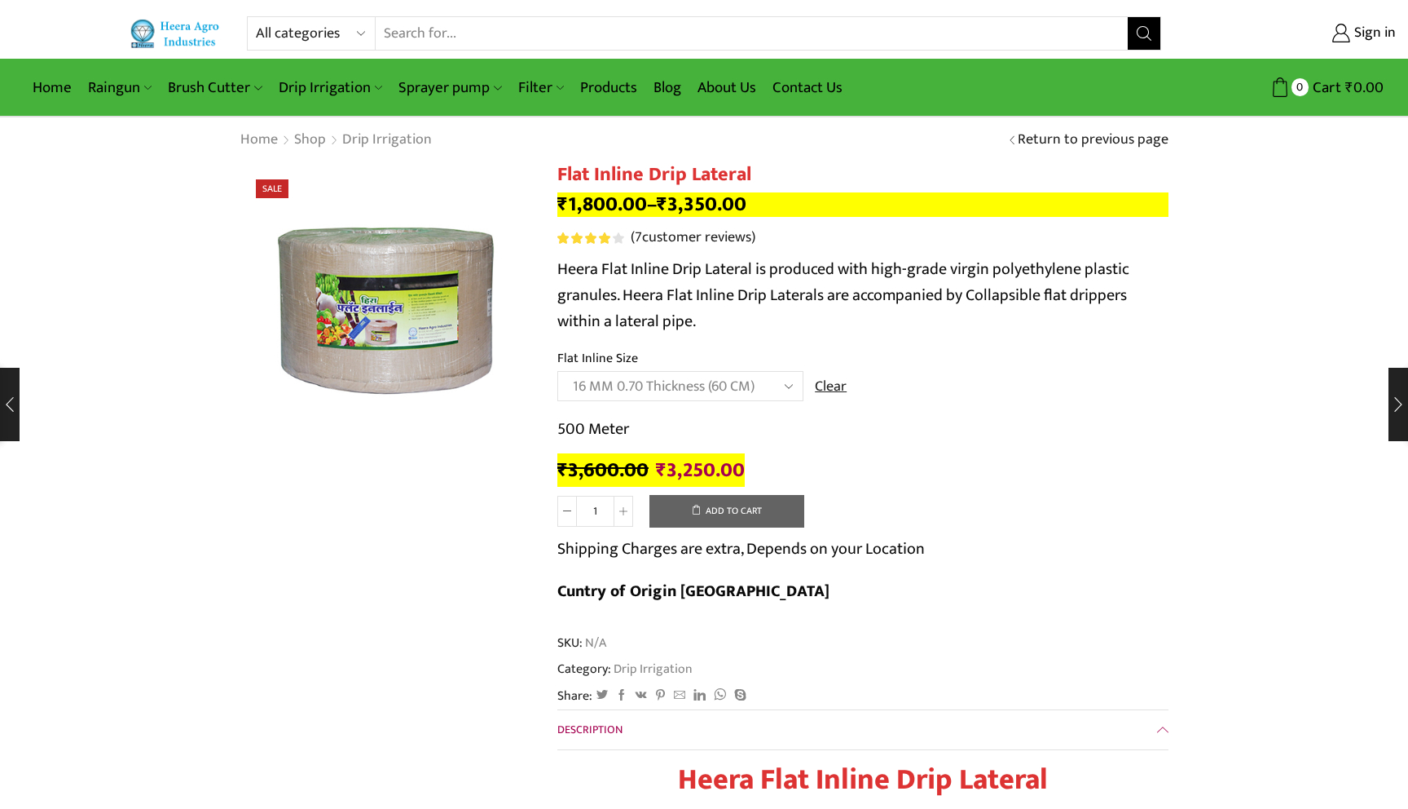
click at [747, 386] on select "Choose an option 12 MM 0.25 Thickness (30 CM) 12 MM 0.25 Thickness (40 CM) 12 M…" at bounding box center [681, 386] width 246 height 30
click at [558, 372] on select "Choose an option 12 MM 0.25 Thickness (30 CM) 12 MM 0.25 Thickness (40 CM) 12 M…" at bounding box center [681, 386] width 246 height 30
click at [659, 387] on select "Choose an option 12 MM 0.25 Thickness (30 CM) 12 MM 0.25 Thickness (40 CM) 12 M…" at bounding box center [681, 386] width 246 height 30
click at [558, 372] on select "Choose an option 12 MM 0.25 Thickness (30 CM) 12 MM 0.25 Thickness (40 CM) 12 M…" at bounding box center [681, 386] width 246 height 30
click at [736, 389] on select "Choose an option 12 MM 0.25 Thickness (30 CM) 12 MM 0.25 Thickness (40 CM) 12 M…" at bounding box center [681, 386] width 246 height 30
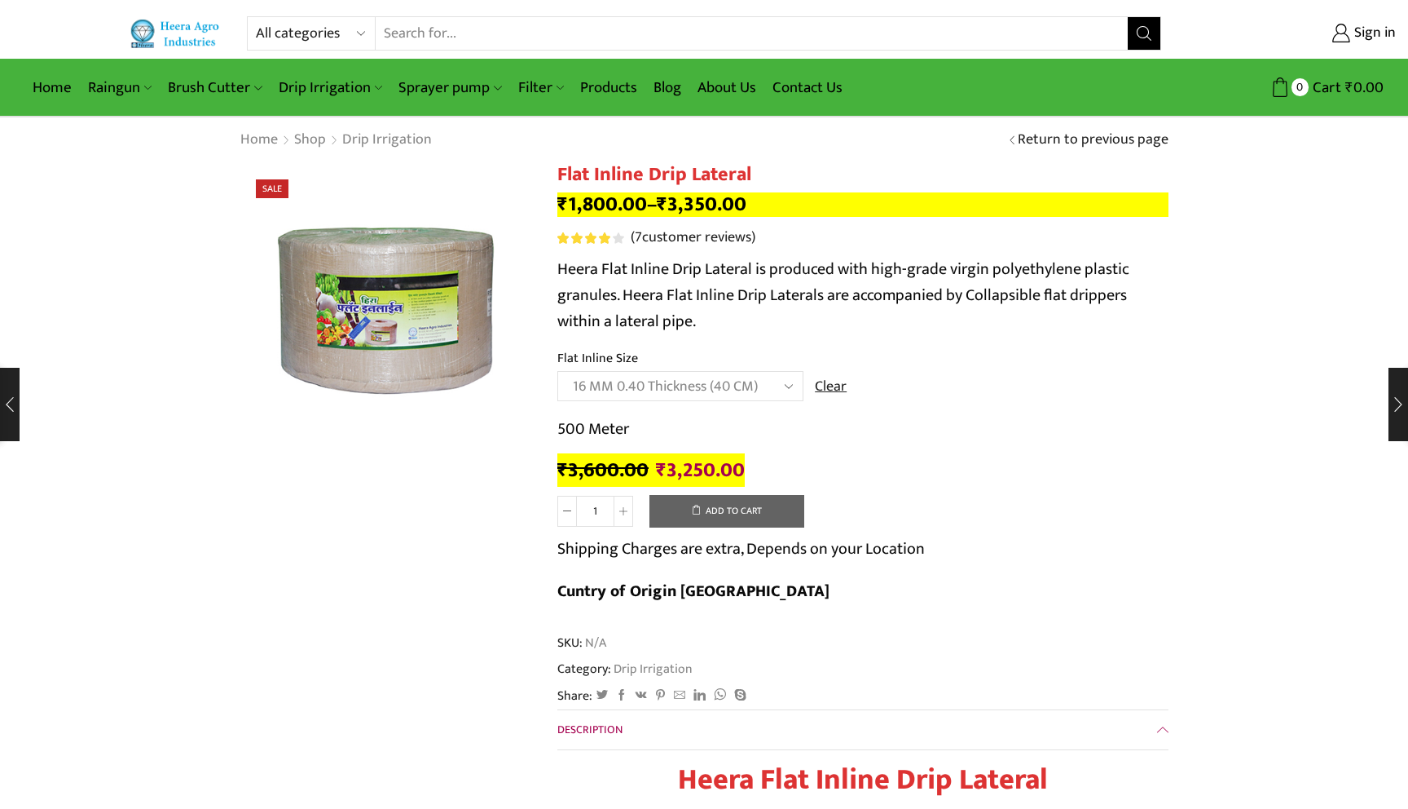
click at [558, 372] on select "Choose an option 12 MM 0.25 Thickness (30 CM) 12 MM 0.25 Thickness (40 CM) 12 M…" at bounding box center [681, 386] width 246 height 30
click at [644, 383] on select "Choose an option 12 MM 0.25 Thickness (30 CM) 12 MM 0.25 Thickness (40 CM) 12 M…" at bounding box center [681, 386] width 246 height 30
click at [558, 372] on select "Choose an option 12 MM 0.25 Thickness (30 CM) 12 MM 0.25 Thickness (40 CM) 12 M…" at bounding box center [681, 386] width 246 height 30
click at [653, 386] on select "Choose an option 12 MM 0.25 Thickness (30 CM) 12 MM 0.25 Thickness (40 CM) 12 M…" at bounding box center [681, 386] width 246 height 30
click at [558, 372] on select "Choose an option 12 MM 0.25 Thickness (30 CM) 12 MM 0.25 Thickness (40 CM) 12 M…" at bounding box center [681, 386] width 246 height 30
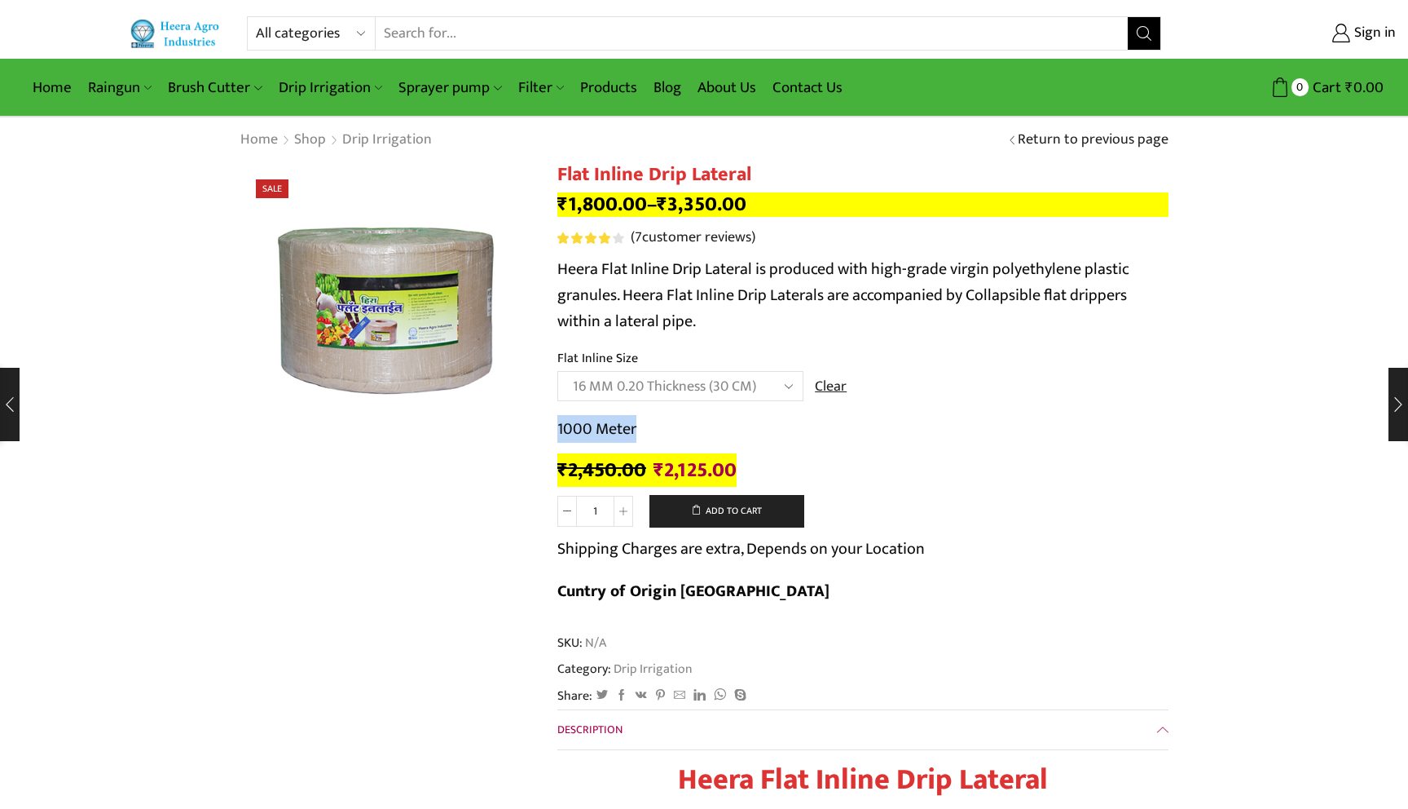
drag, startPoint x: 546, startPoint y: 422, endPoint x: 656, endPoint y: 422, distance: 110.0
click at [656, 422] on p "1000 Meter" at bounding box center [863, 429] width 611 height 26
drag, startPoint x: 553, startPoint y: 433, endPoint x: 703, endPoint y: 433, distance: 149.2
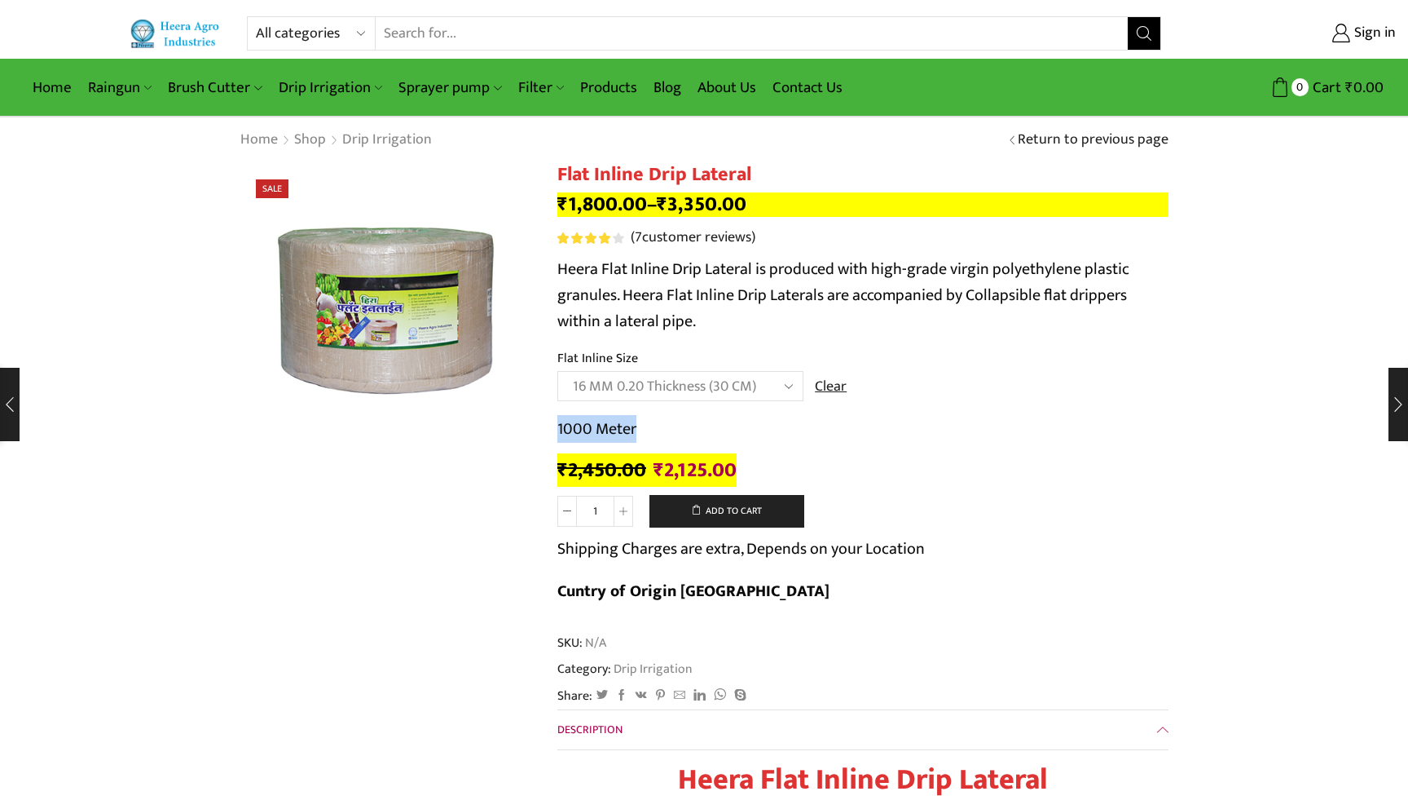
click at [703, 433] on p "1000 Meter" at bounding box center [863, 429] width 611 height 26
drag, startPoint x: 554, startPoint y: 429, endPoint x: 763, endPoint y: 429, distance: 208.7
click at [763, 429] on p "1000 Meter" at bounding box center [863, 429] width 611 height 26
drag, startPoint x: 558, startPoint y: 425, endPoint x: 730, endPoint y: 425, distance: 172.8
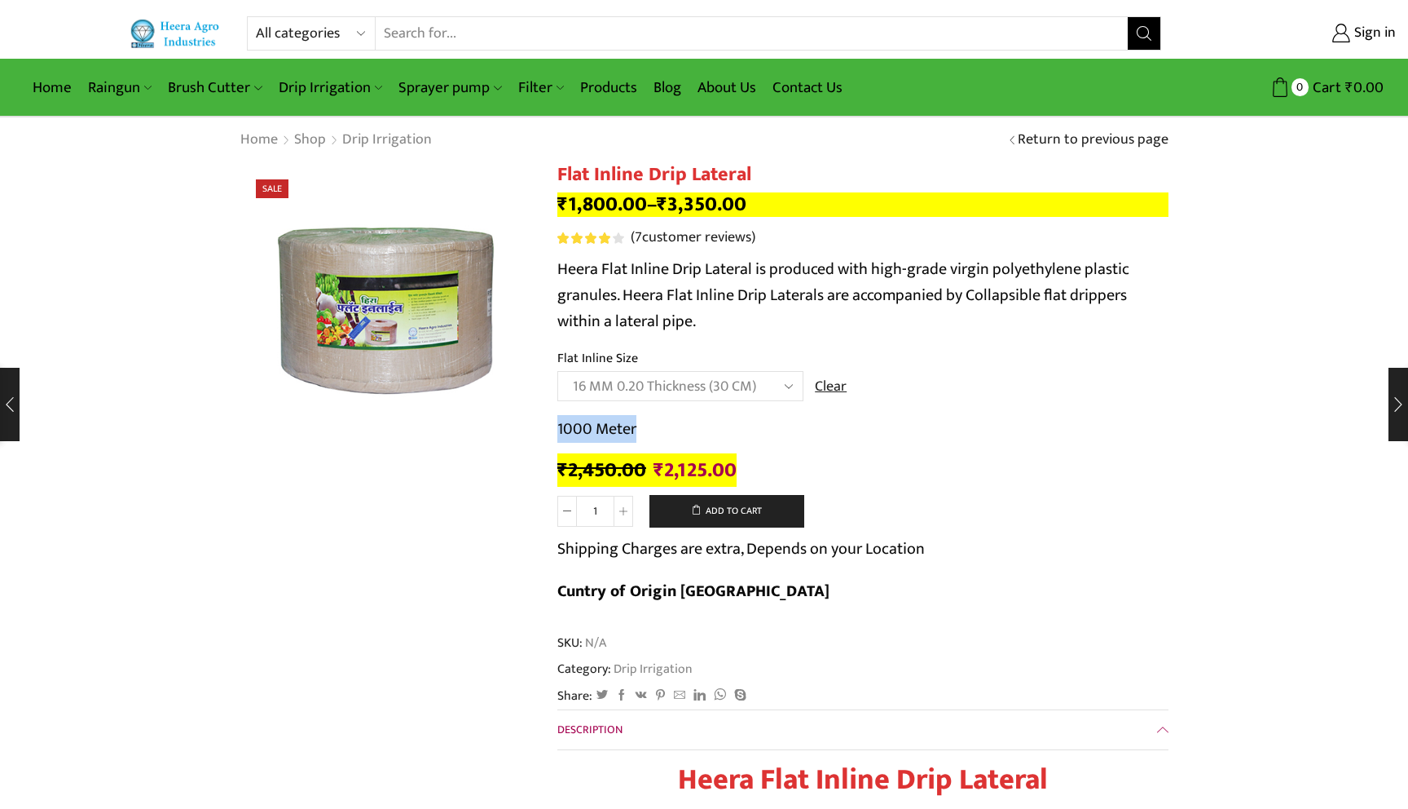
click at [730, 425] on p "1000 Meter" at bounding box center [863, 429] width 611 height 26
click at [649, 384] on select "Choose an option 12 MM 0.25 Thickness (30 CM) 12 MM 0.25 Thickness (40 CM) 12 M…" at bounding box center [681, 386] width 246 height 30
select select "16 MM 0.25 Thickness (30 CM)"
click at [558, 372] on select "Choose an option 12 MM 0.25 Thickness (30 CM) 12 MM 0.25 Thickness (40 CM) 12 M…" at bounding box center [681, 386] width 246 height 30
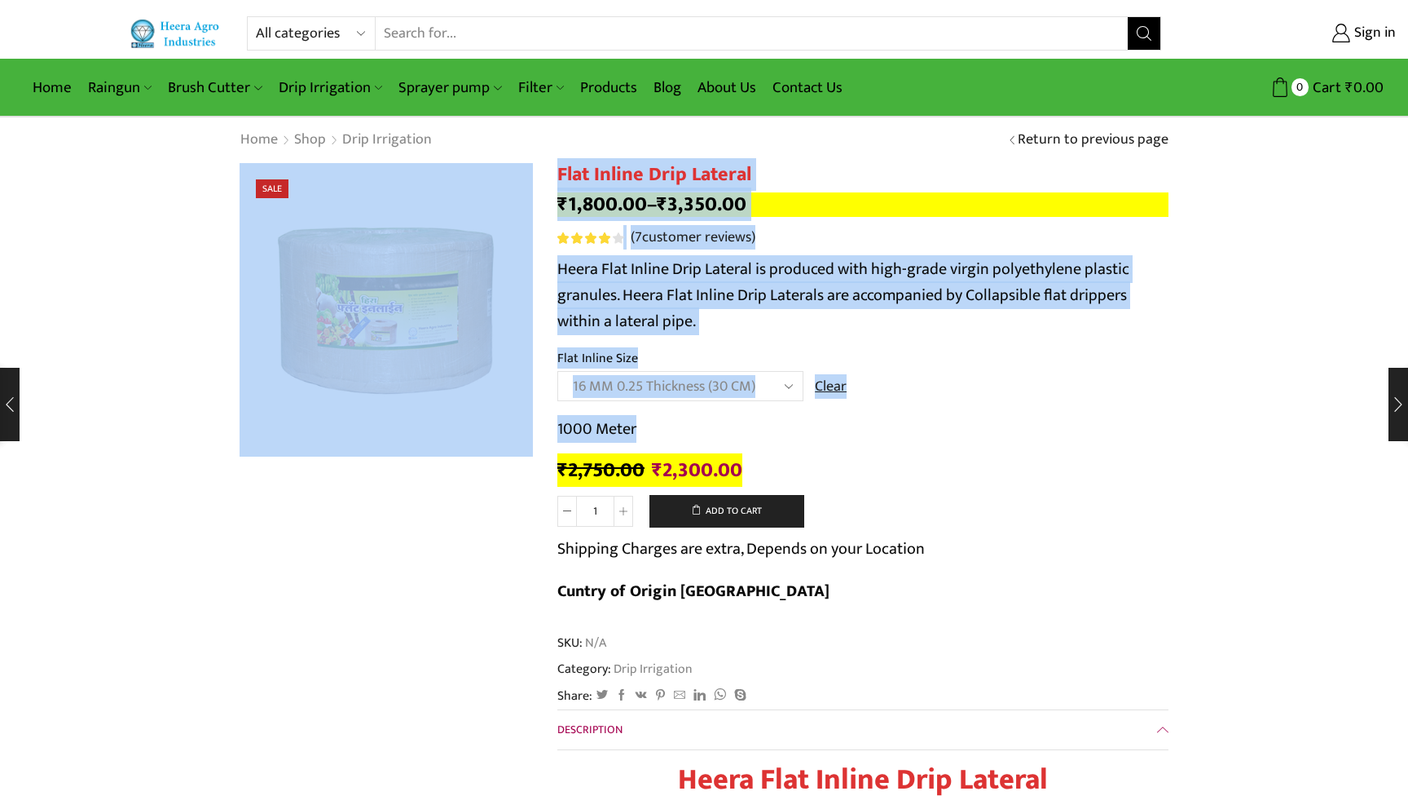
drag, startPoint x: 541, startPoint y: 431, endPoint x: 788, endPoint y: 431, distance: 247.0
click at [788, 431] on p "1000 Meter" at bounding box center [863, 429] width 611 height 26
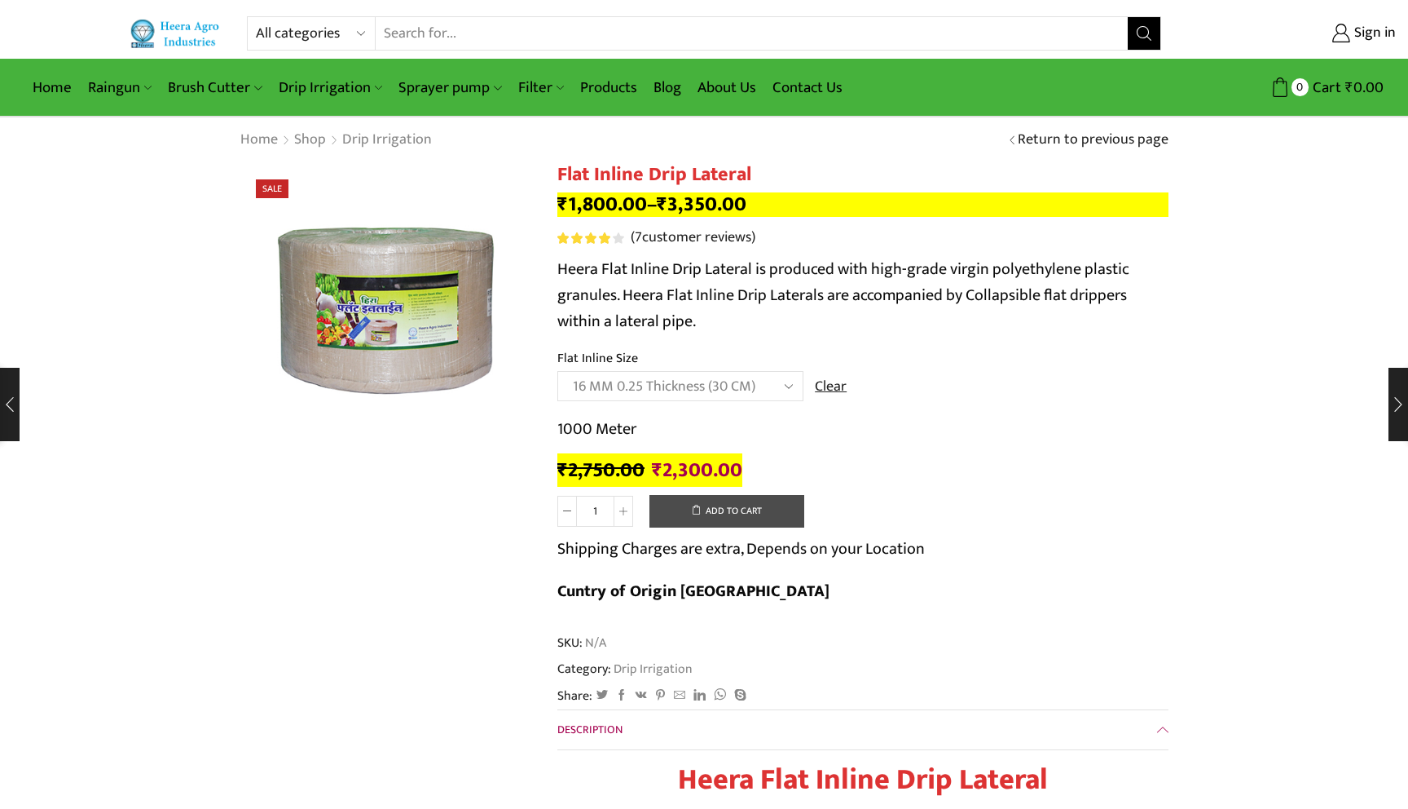
click at [687, 507] on button "Add to cart" at bounding box center [727, 511] width 155 height 33
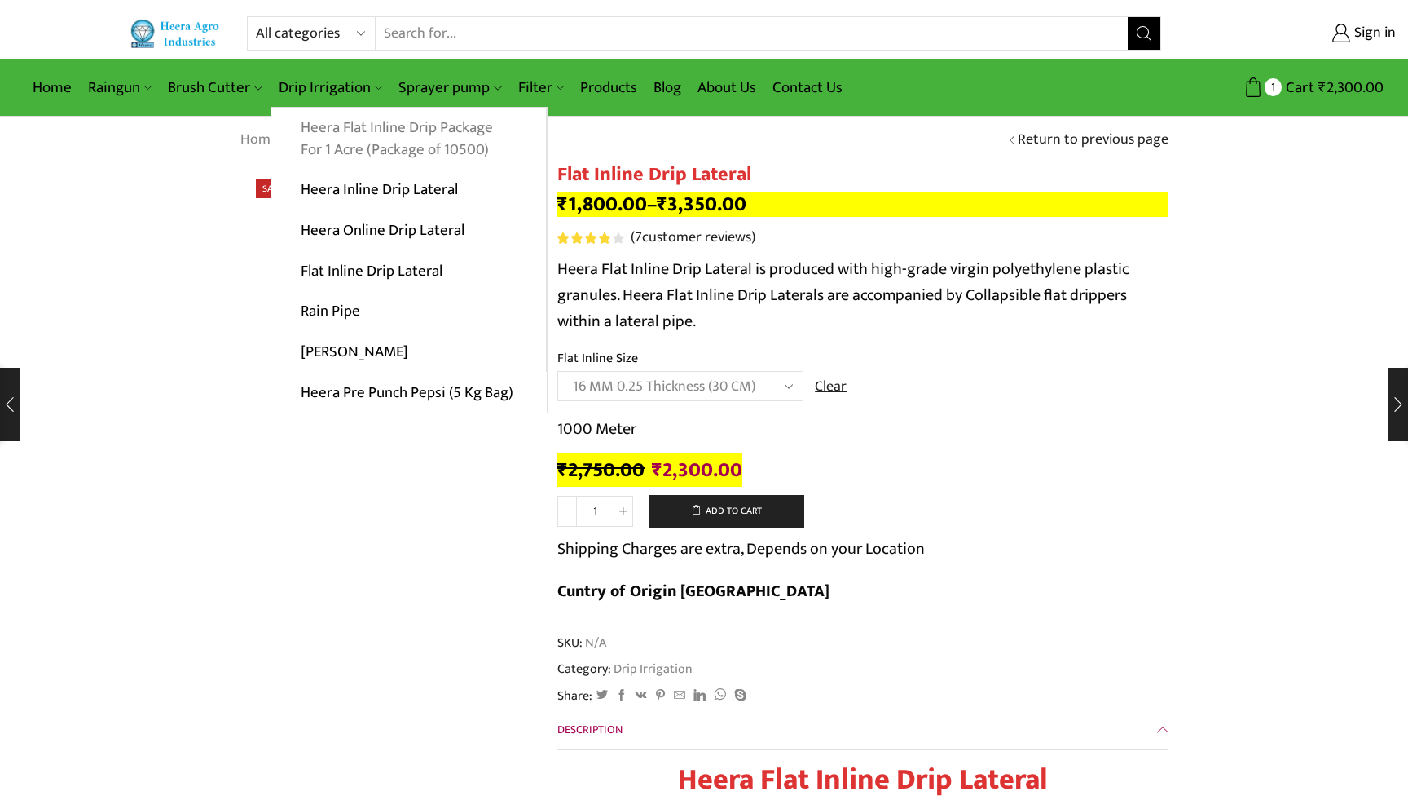
click at [338, 126] on link "Heera Flat Inline Drip Package For 1 Acre (Package of 10500)" at bounding box center [408, 139] width 275 height 63
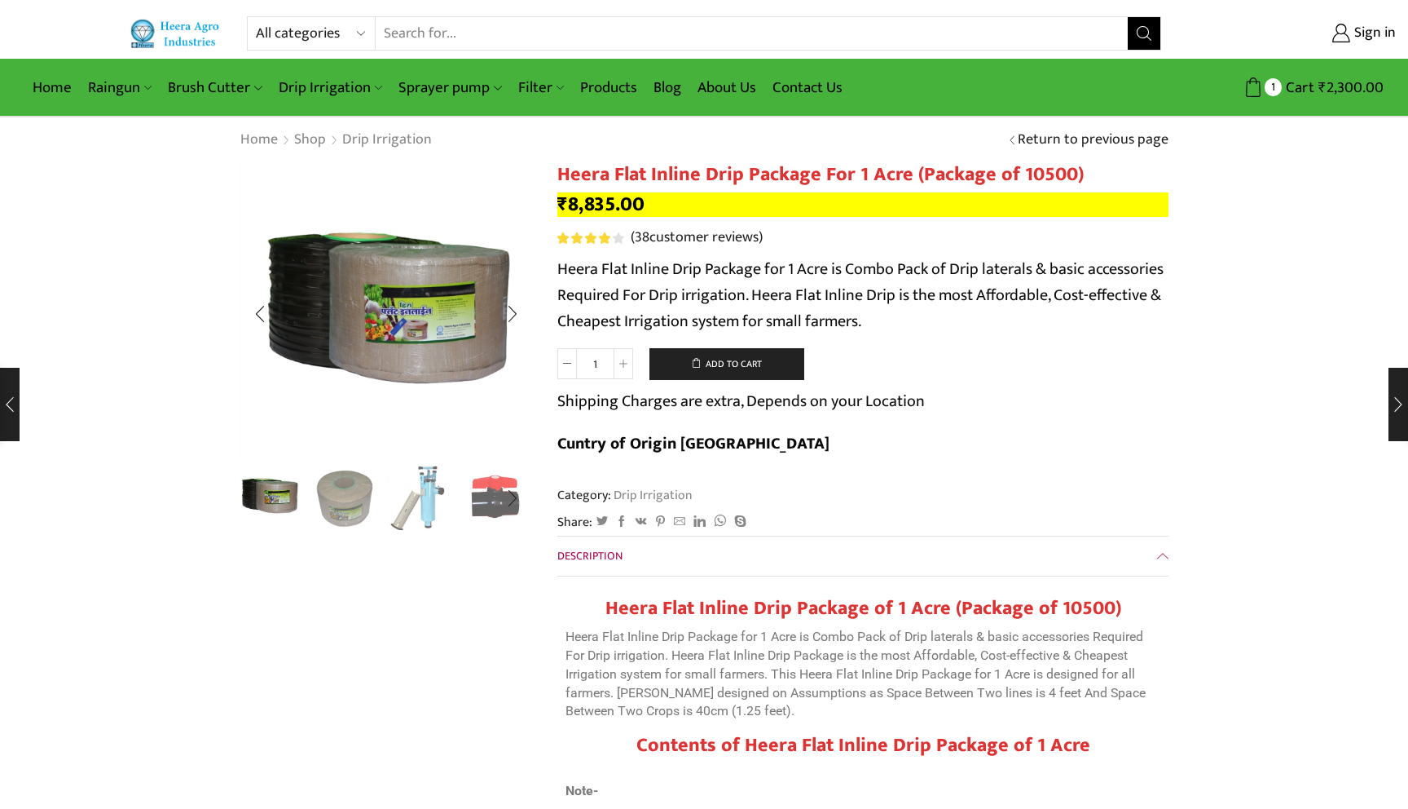
click at [267, 491] on img "1 / 10" at bounding box center [270, 496] width 68 height 68
click at [507, 321] on div "Next slide" at bounding box center [512, 313] width 41 height 41
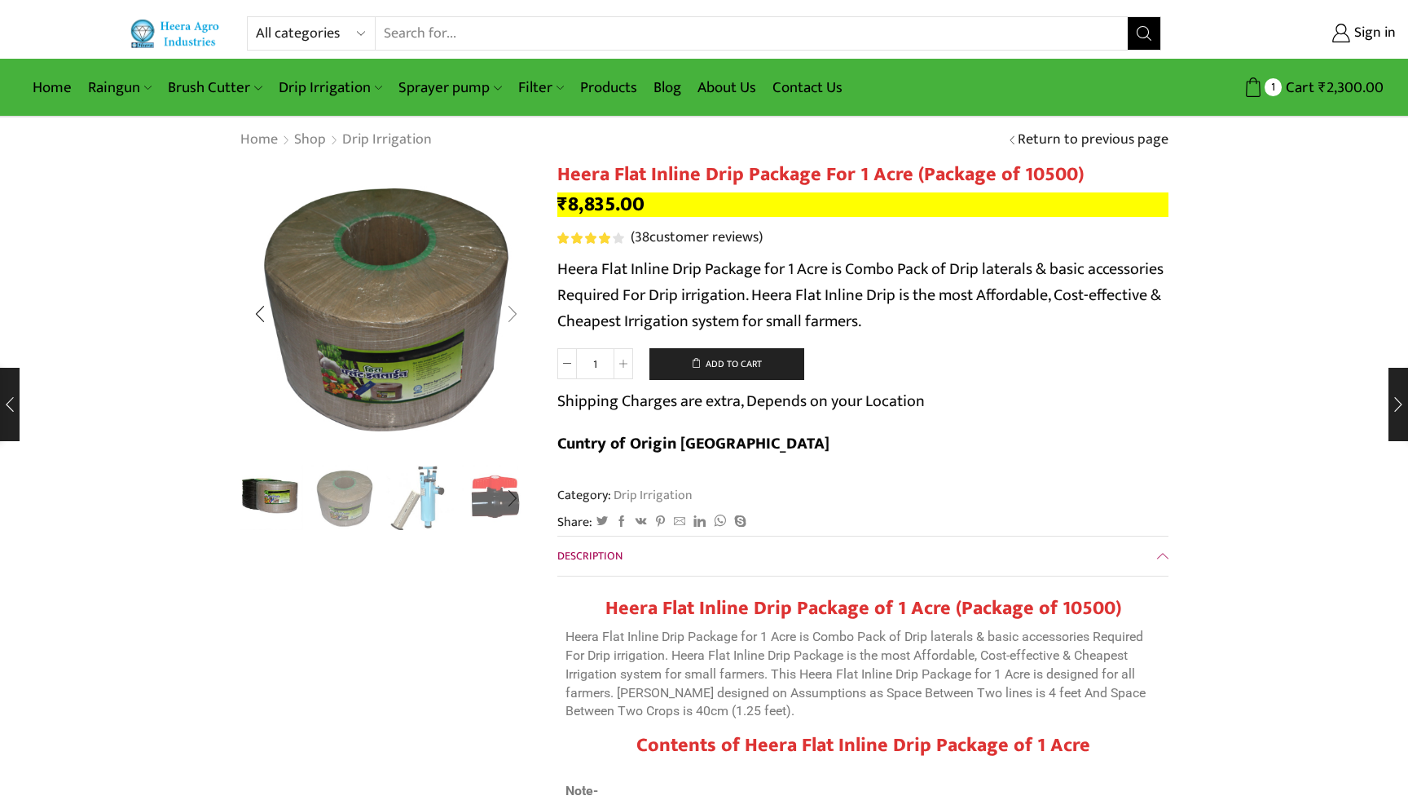
click at [507, 321] on div "Next slide" at bounding box center [512, 313] width 41 height 41
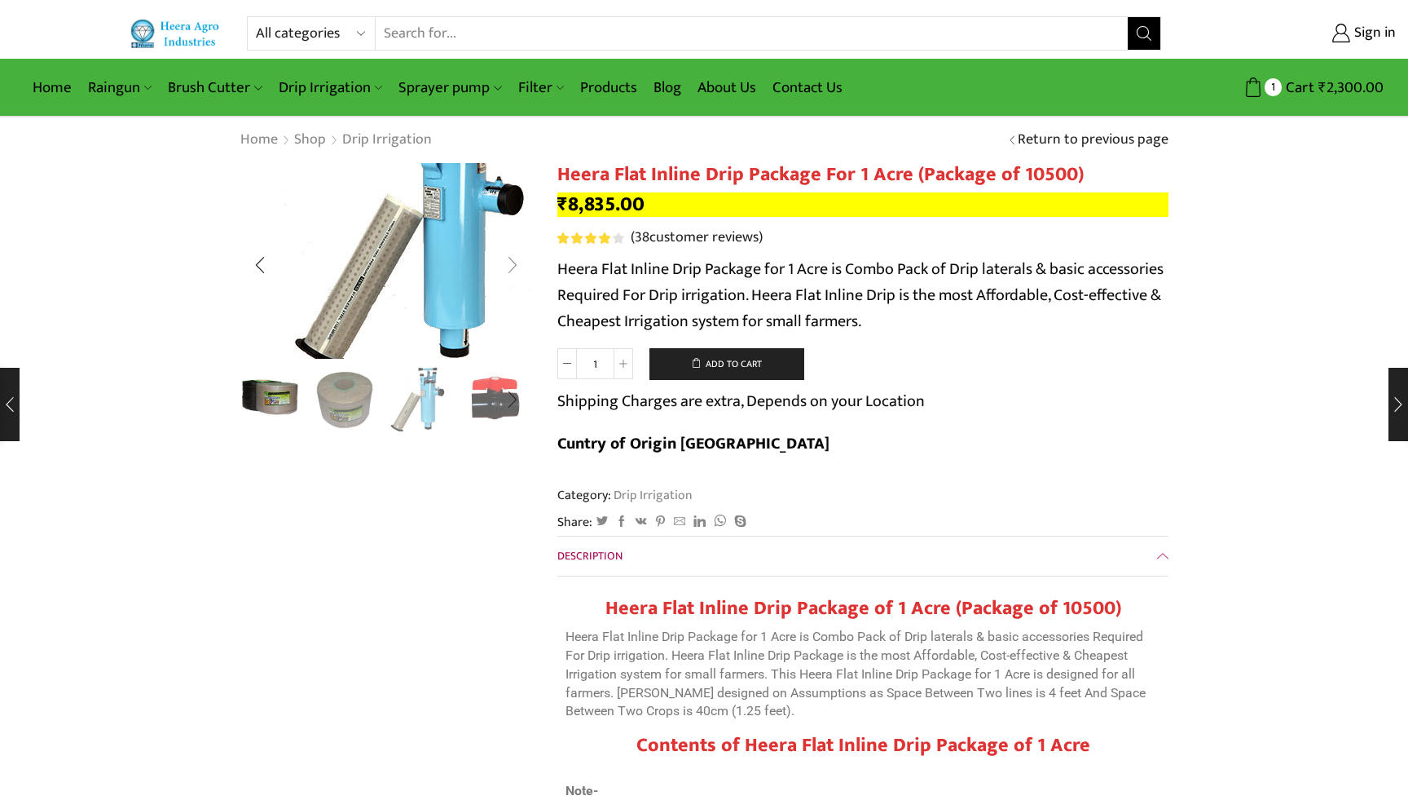
click at [507, 321] on img "3 / 10" at bounding box center [420, 231] width 435 height 289
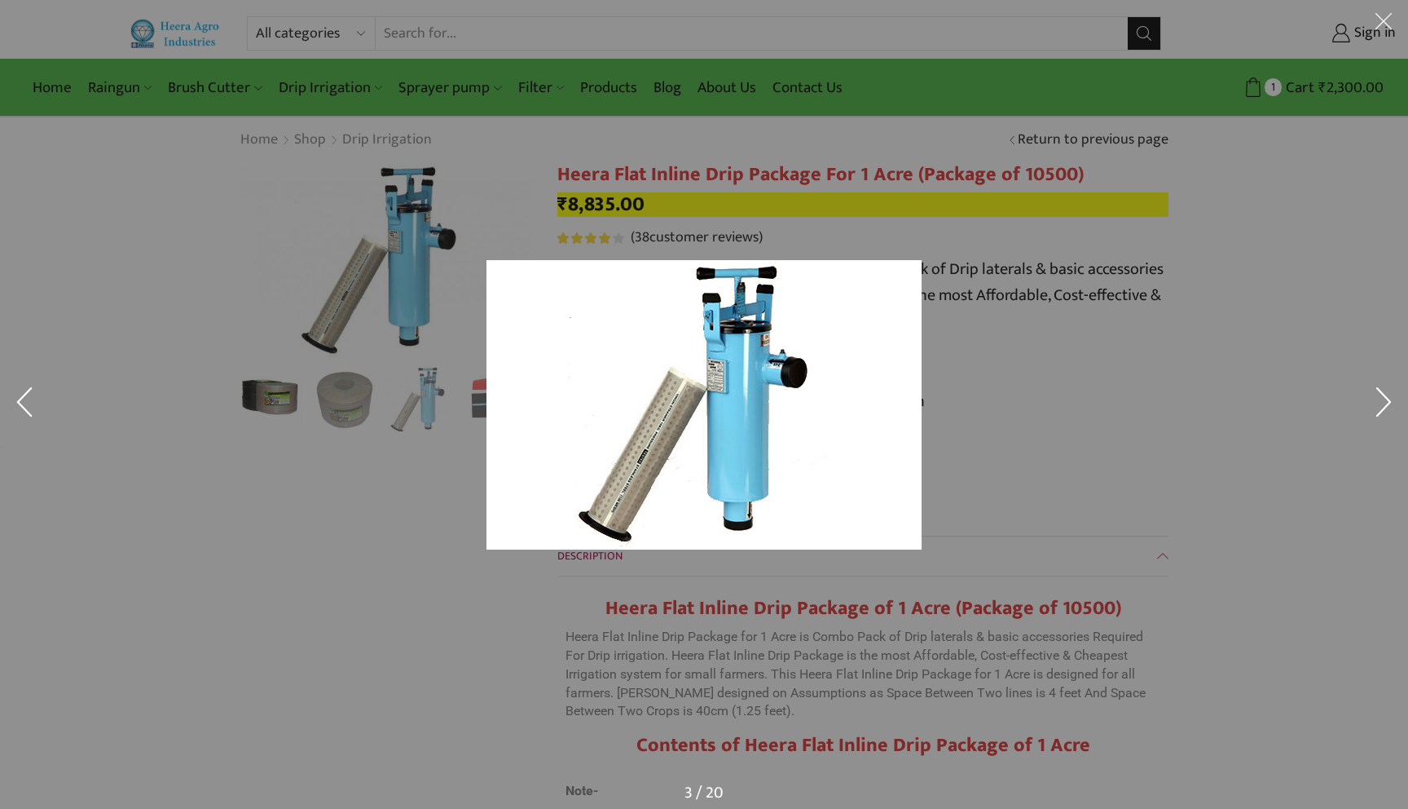
click at [1006, 306] on div at bounding box center [763, 419] width 553 height 318
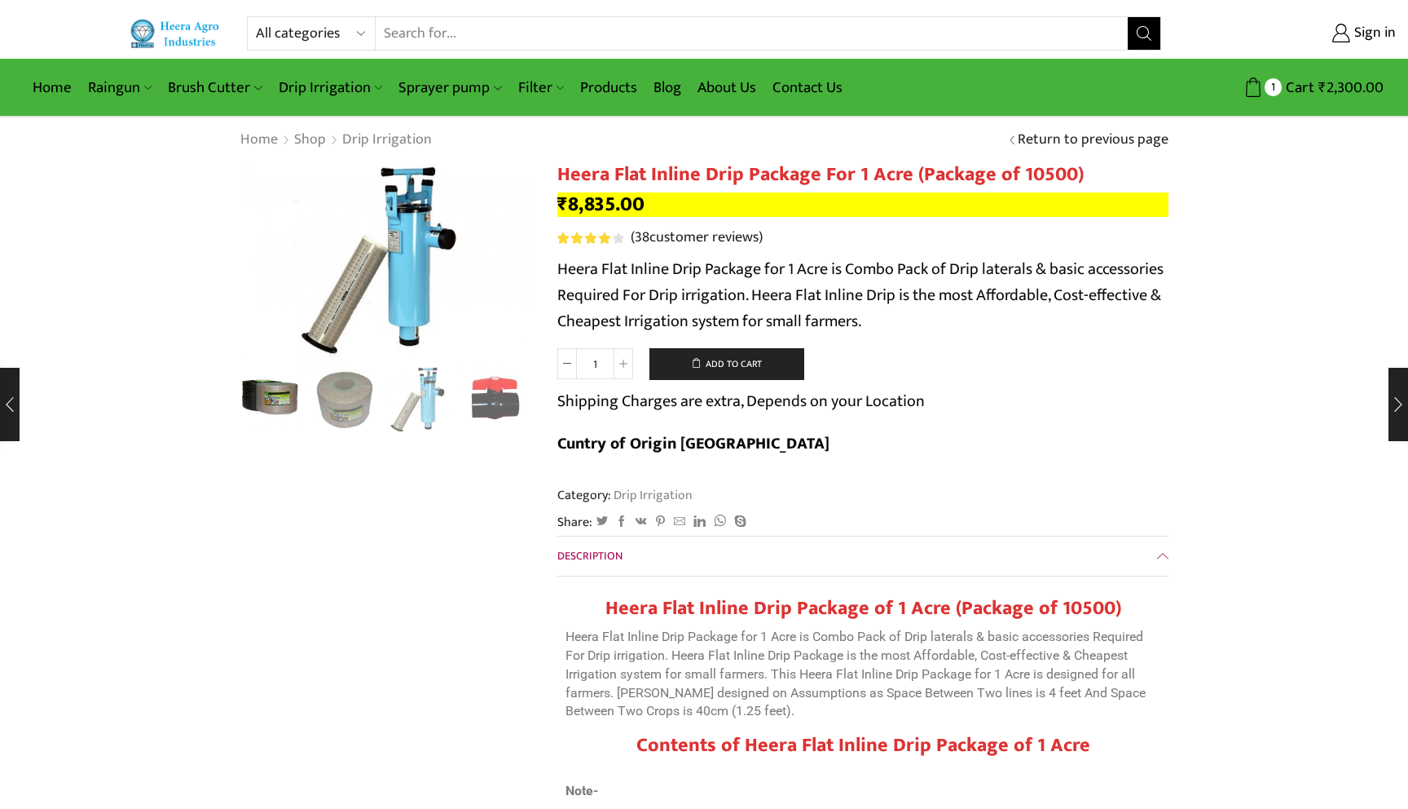
click at [904, 399] on p "Shipping Charges are extra, Depends on your Location" at bounding box center [742, 401] width 368 height 26
click at [830, 430] on b "Cuntry of Origin India" at bounding box center [694, 444] width 272 height 28
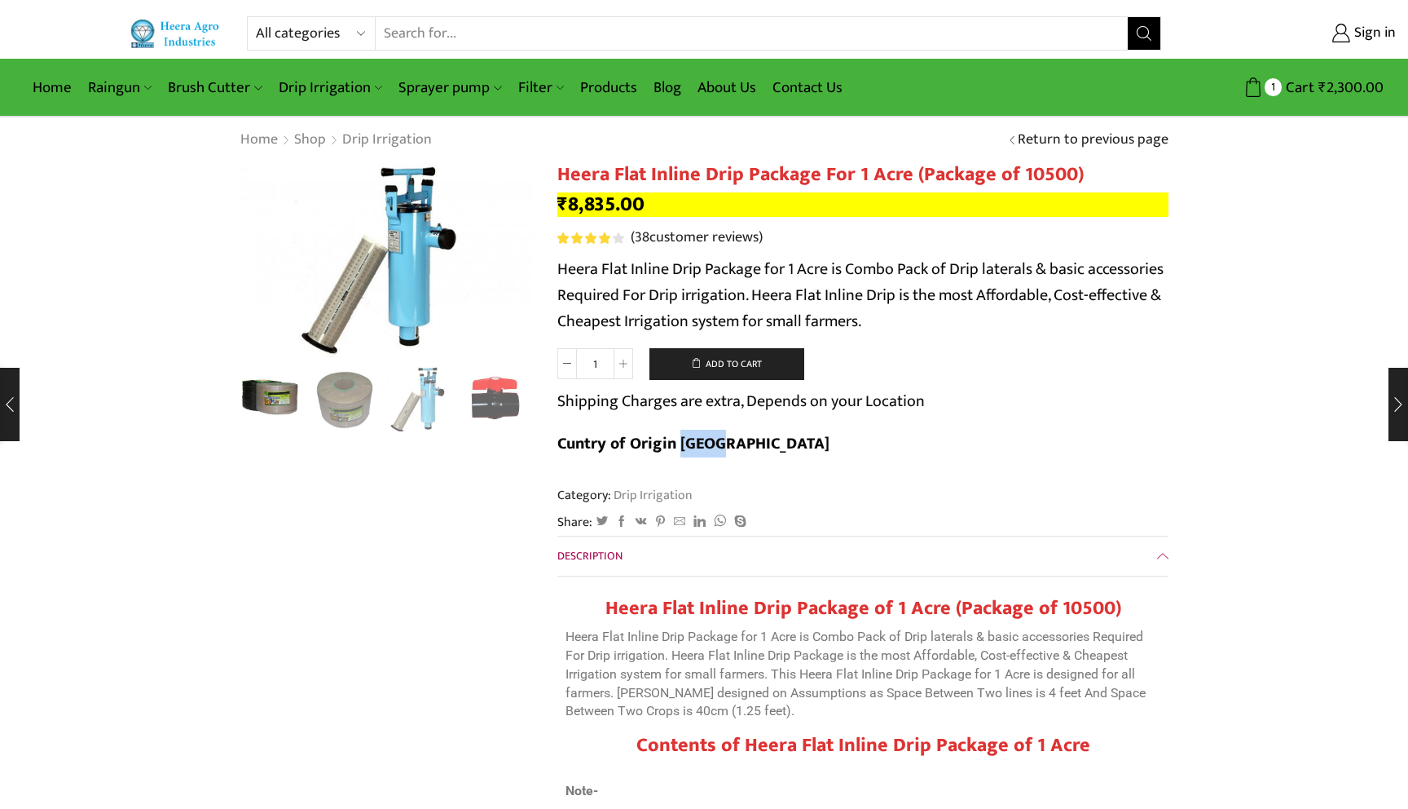
click at [830, 430] on b "Cuntry of Origin India" at bounding box center [694, 444] width 272 height 28
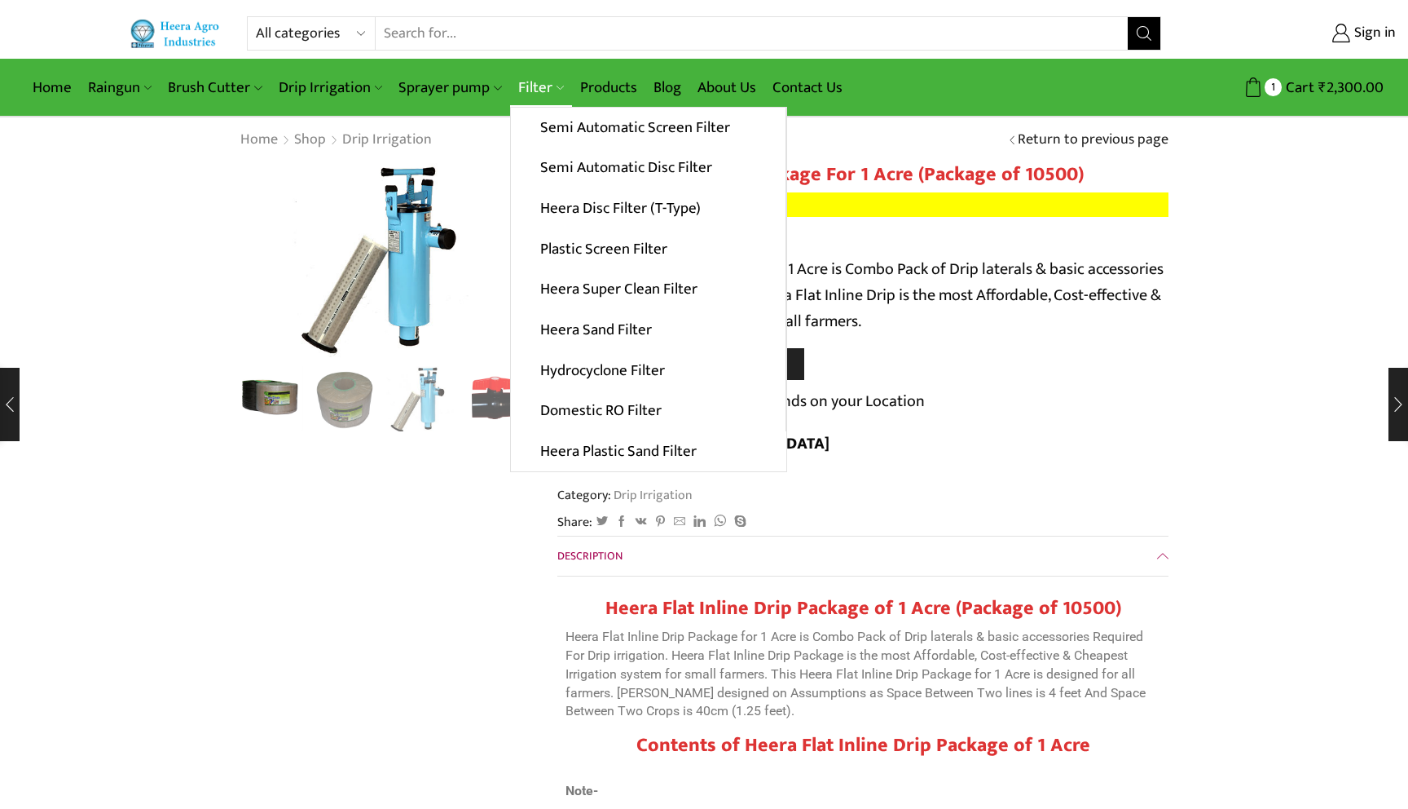
click at [531, 78] on link "Filter" at bounding box center [541, 87] width 62 height 38
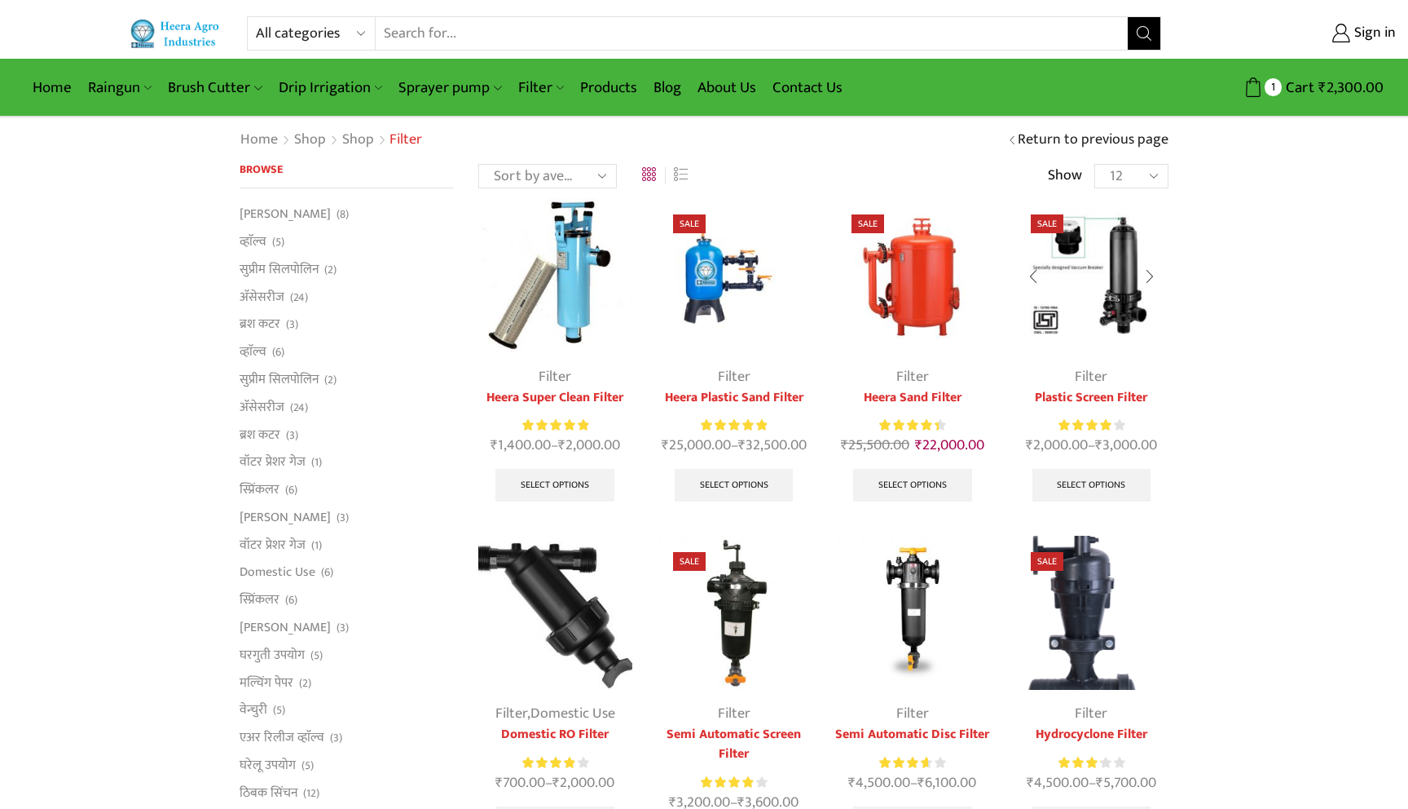
click at [1148, 267] on div at bounding box center [1149, 276] width 37 height 43
click at [1149, 274] on div at bounding box center [1149, 276] width 37 height 43
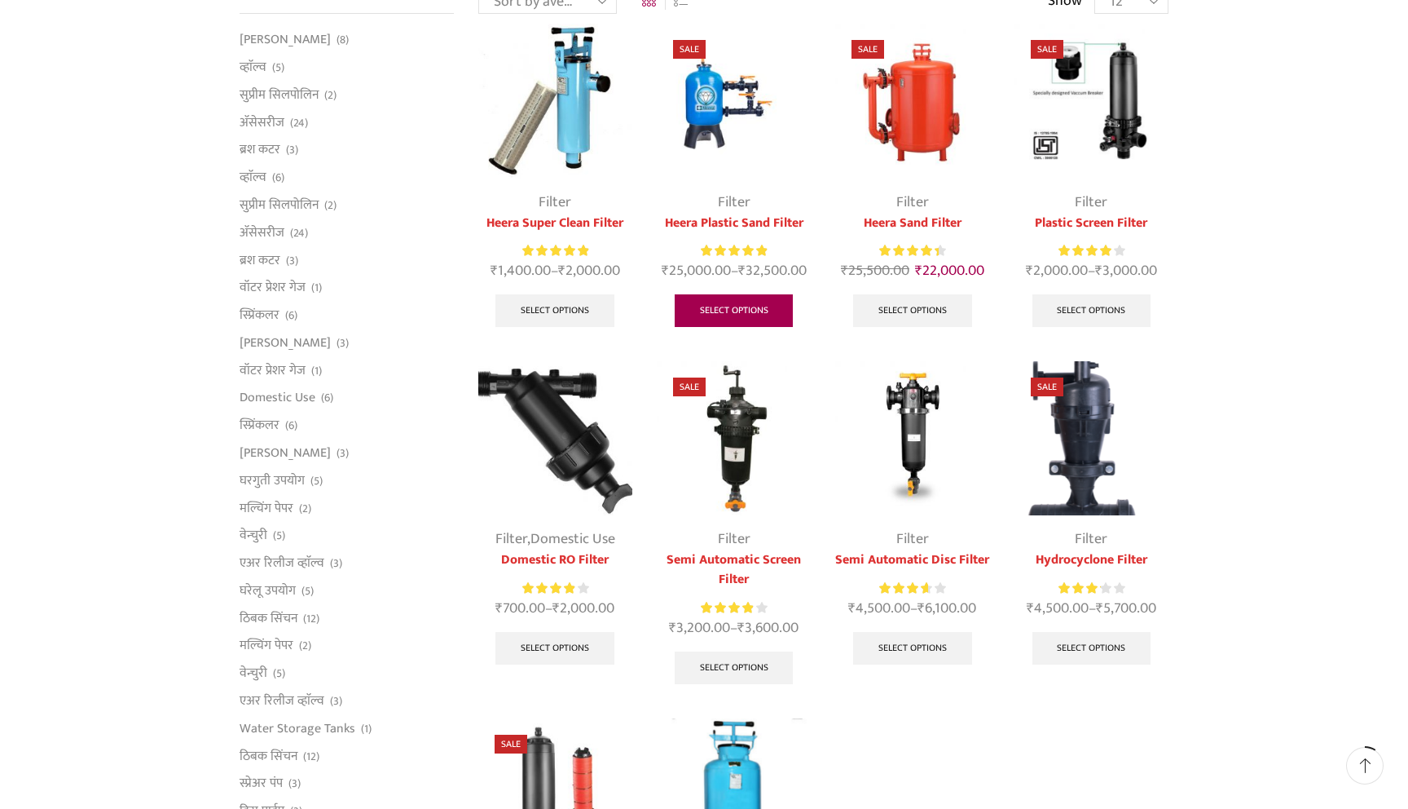
scroll to position [389, 0]
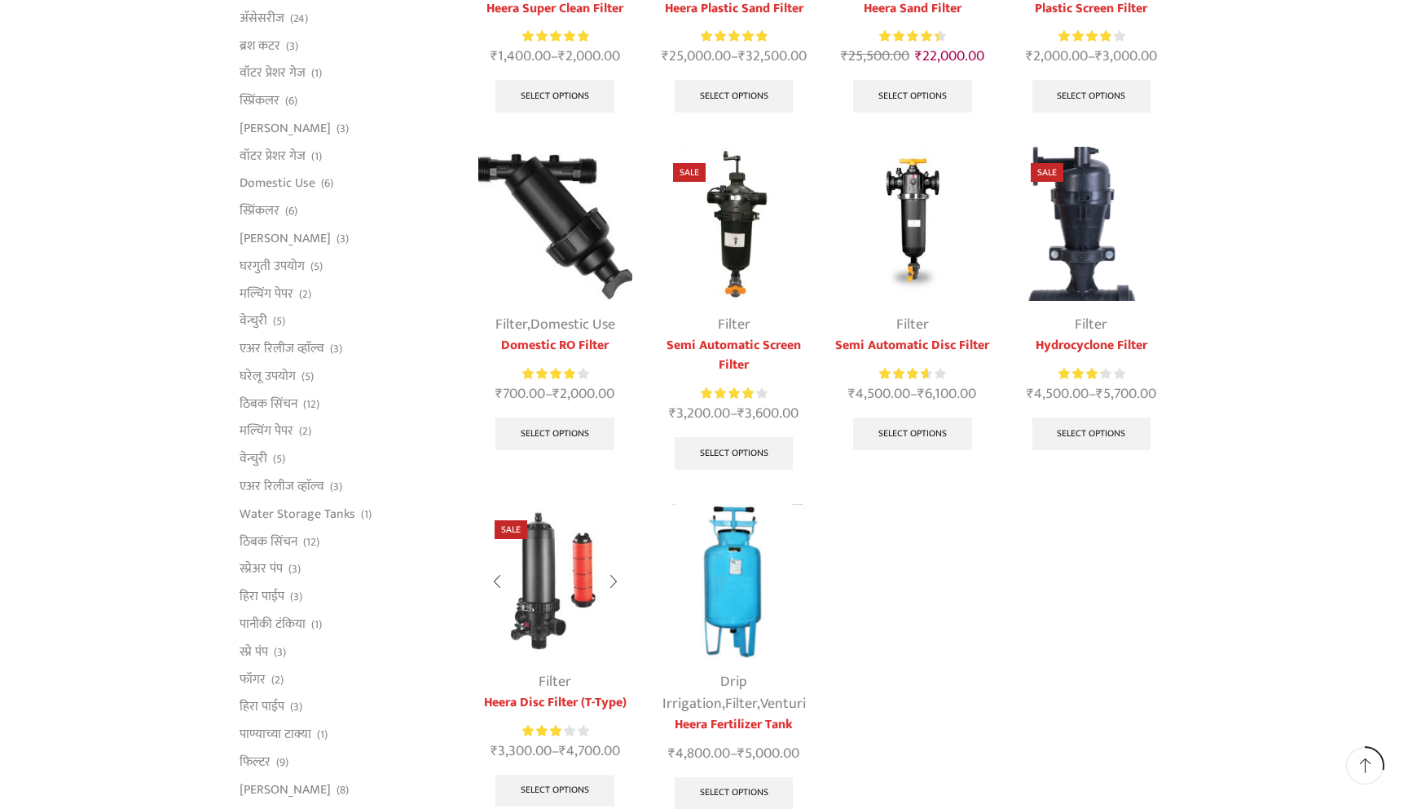
click at [614, 581] on div at bounding box center [613, 581] width 37 height 43
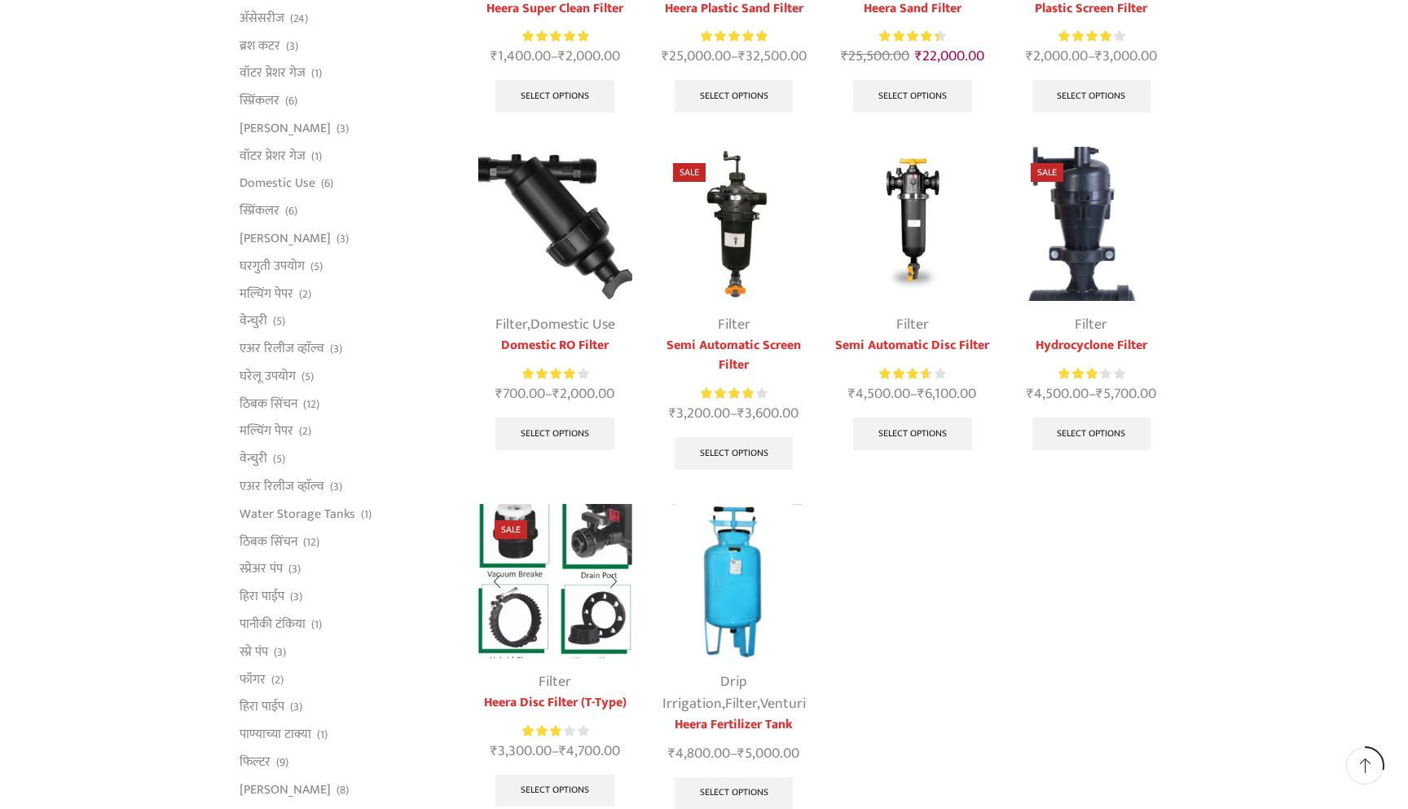
click at [614, 581] on div at bounding box center [613, 581] width 37 height 43
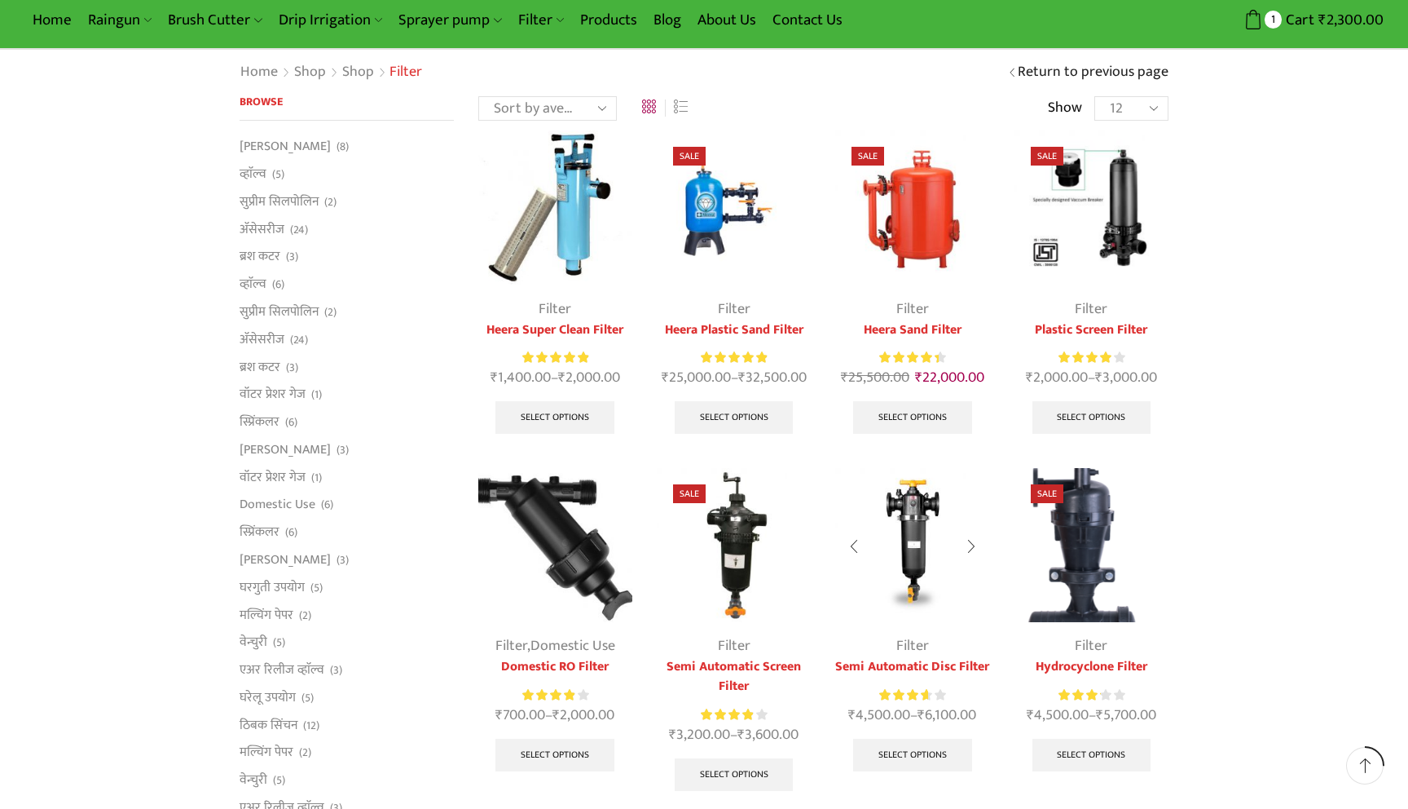
scroll to position [0, 0]
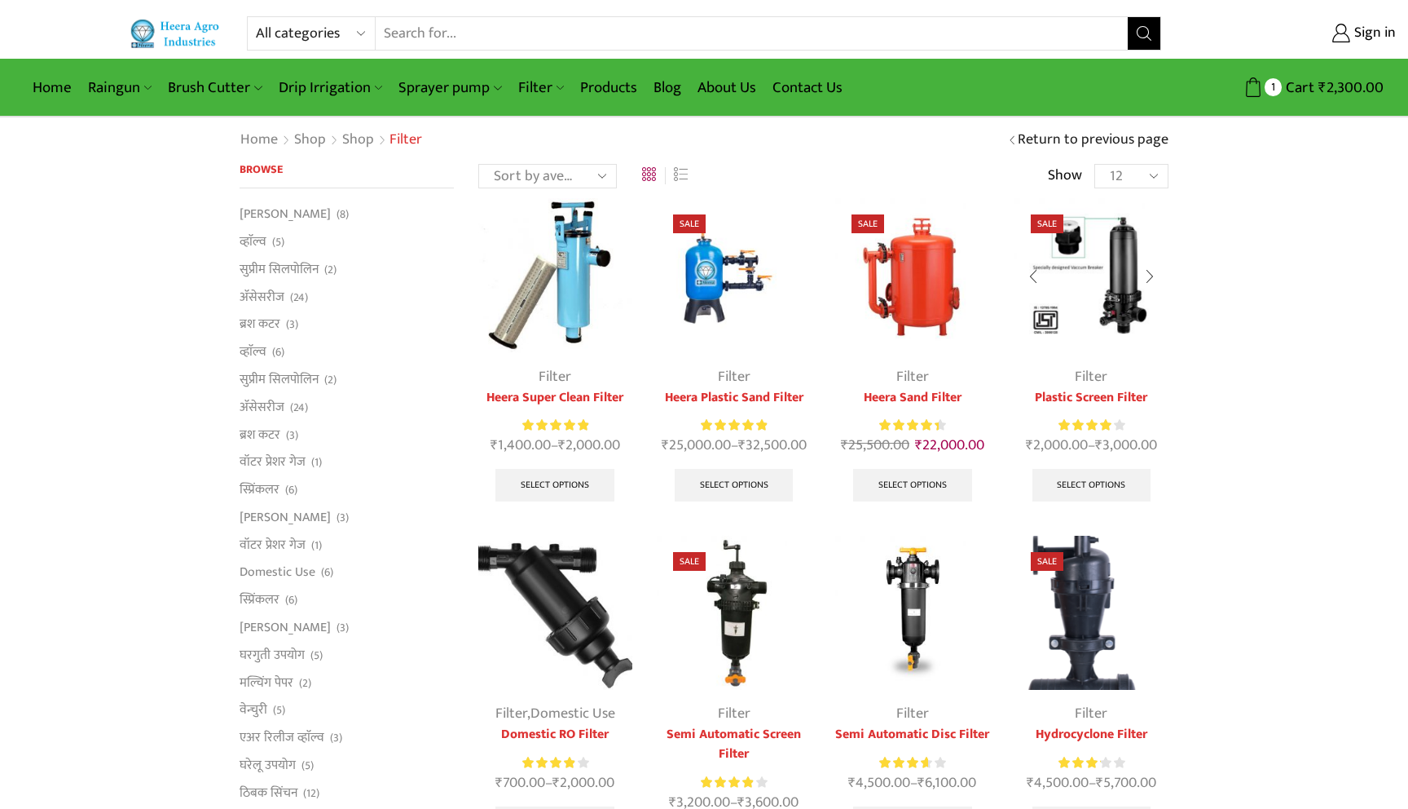
click at [1126, 293] on img at bounding box center [1092, 275] width 154 height 154
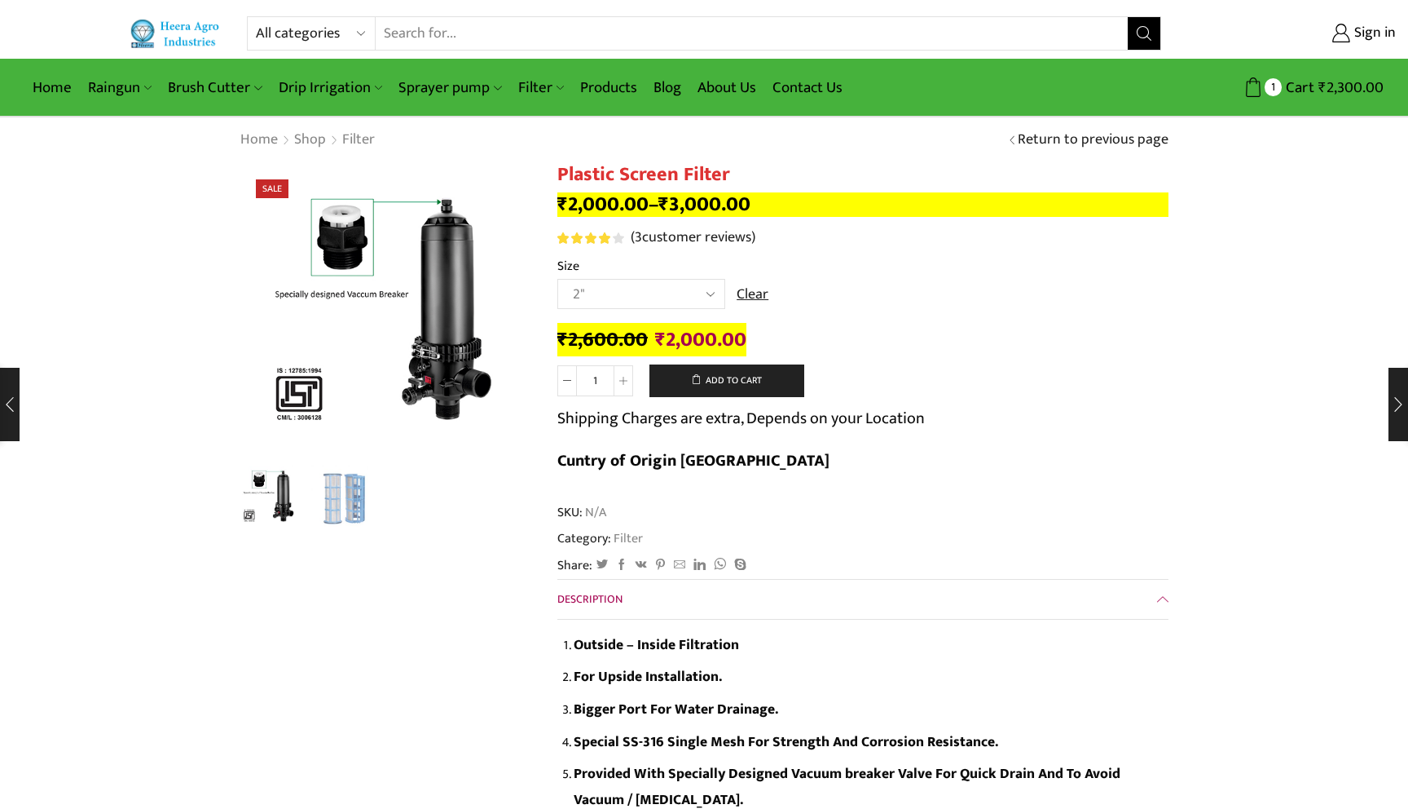
click at [606, 297] on select "Choose an option 2" 2.5" 3" 40M Cube 3" 50M Cube" at bounding box center [642, 294] width 168 height 30
click at [558, 280] on select "Choose an option 2" 2.5" 3" 40M Cube 3" 50M Cube" at bounding box center [642, 294] width 168 height 30
select select "2.5""
click at [698, 369] on button "Add to cart" at bounding box center [727, 380] width 155 height 33
click at [0, 412] on div "शंकु फिल्टर ₹ 4,500.00 – ₹ 5,700.00" at bounding box center [120, 404] width 240 height 73
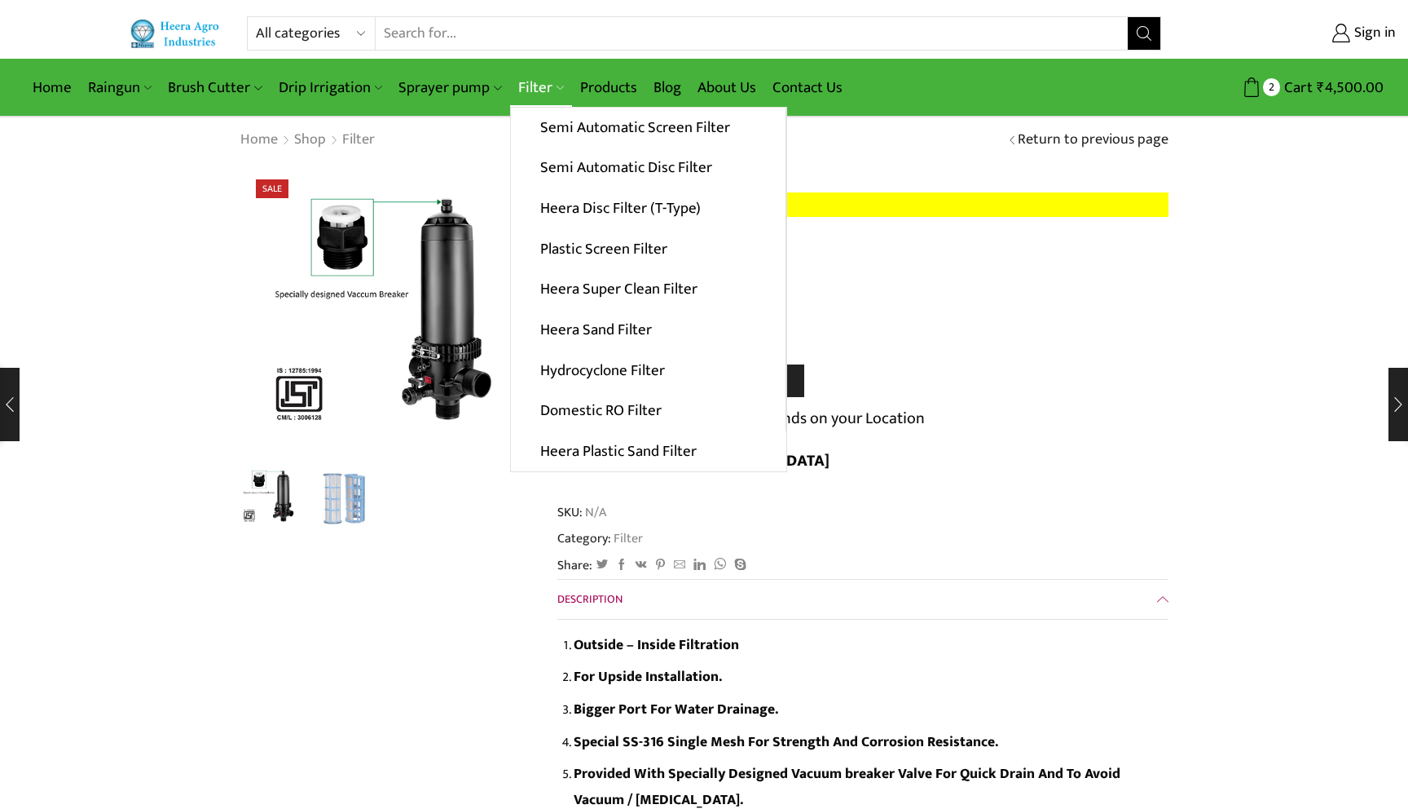
click at [532, 84] on link "Filter" at bounding box center [541, 87] width 62 height 38
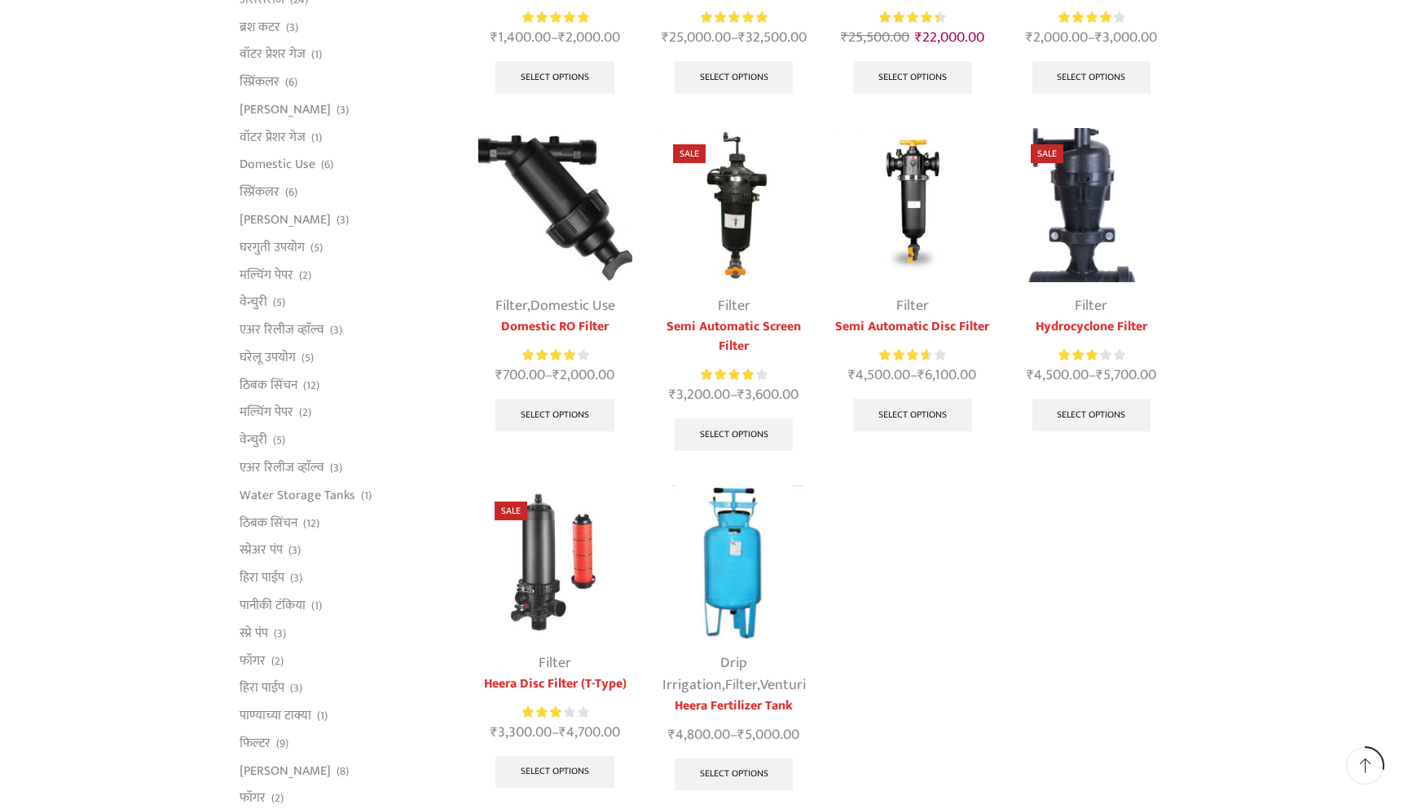
scroll to position [408, 0]
click at [547, 571] on img at bounding box center [555, 561] width 154 height 154
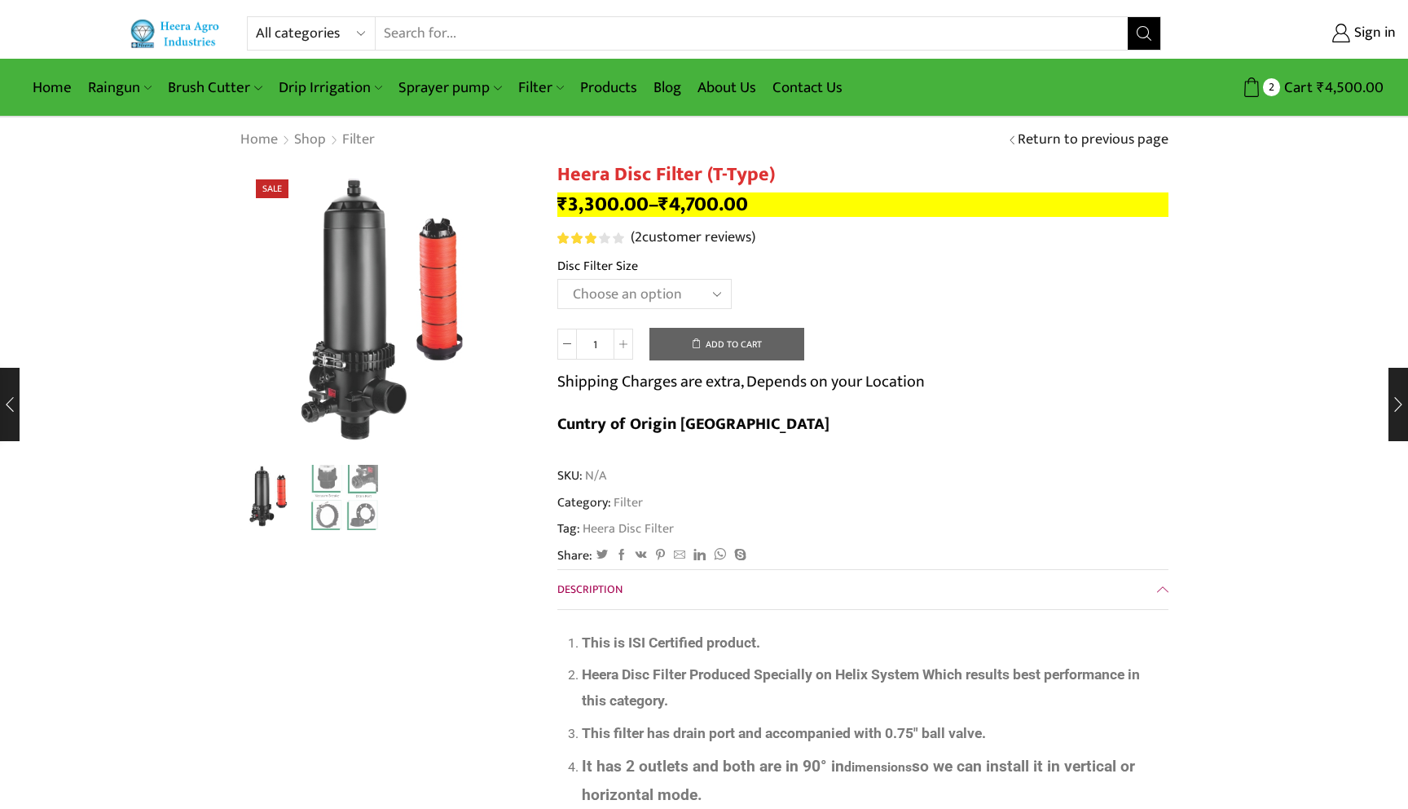
click at [646, 290] on select "Choose an option 2" Disc Filter 2.5" Disc Filter 3" Disc Filter 40m3 3" Disc Fi…" at bounding box center [645, 294] width 174 height 30
click at [558, 280] on select "Choose an option 2" Disc Filter 2.5" Disc Filter 3" Disc Filter 40m3 3" Disc Fi…" at bounding box center [645, 294] width 174 height 30
select select "2-5-disc-filter"
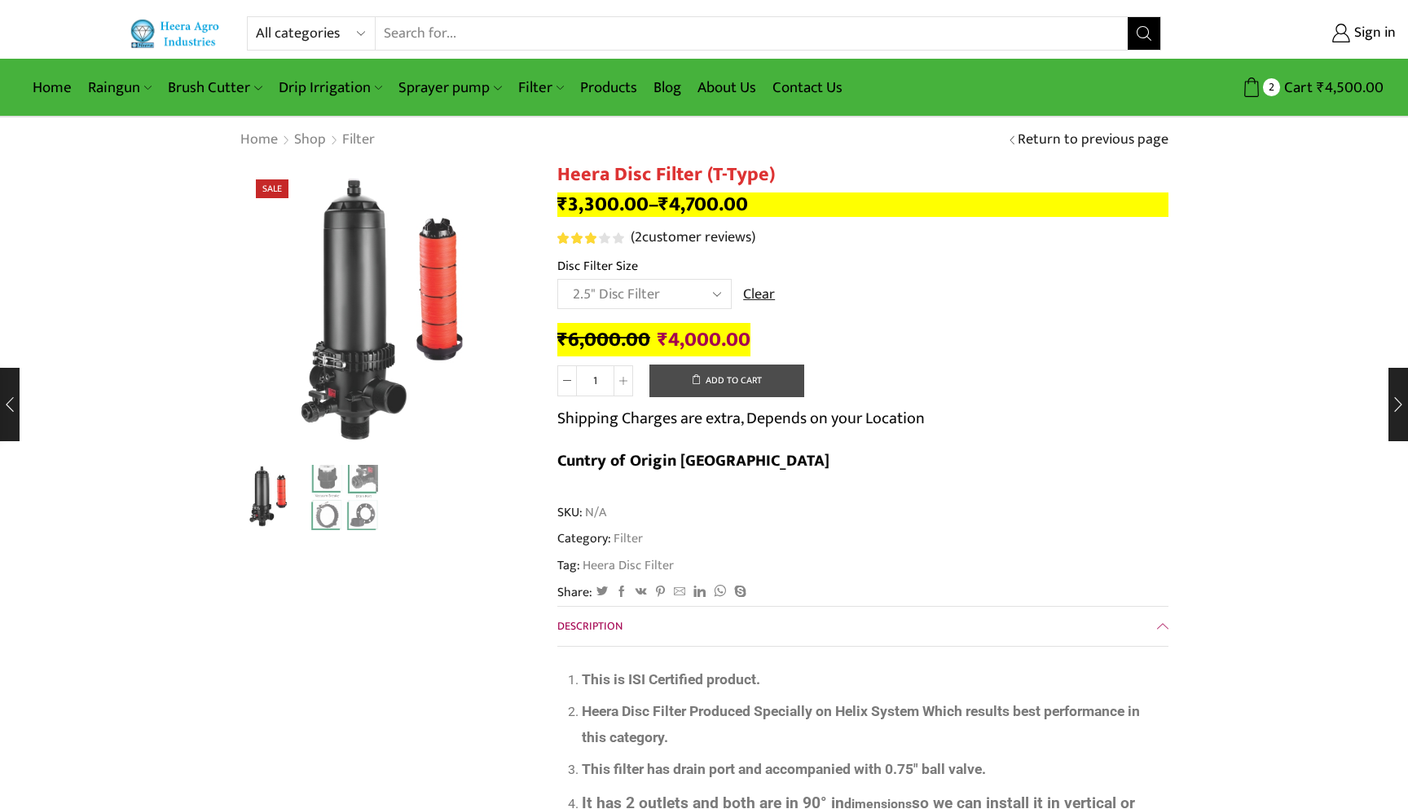
click at [708, 376] on button "Add to cart" at bounding box center [727, 380] width 155 height 33
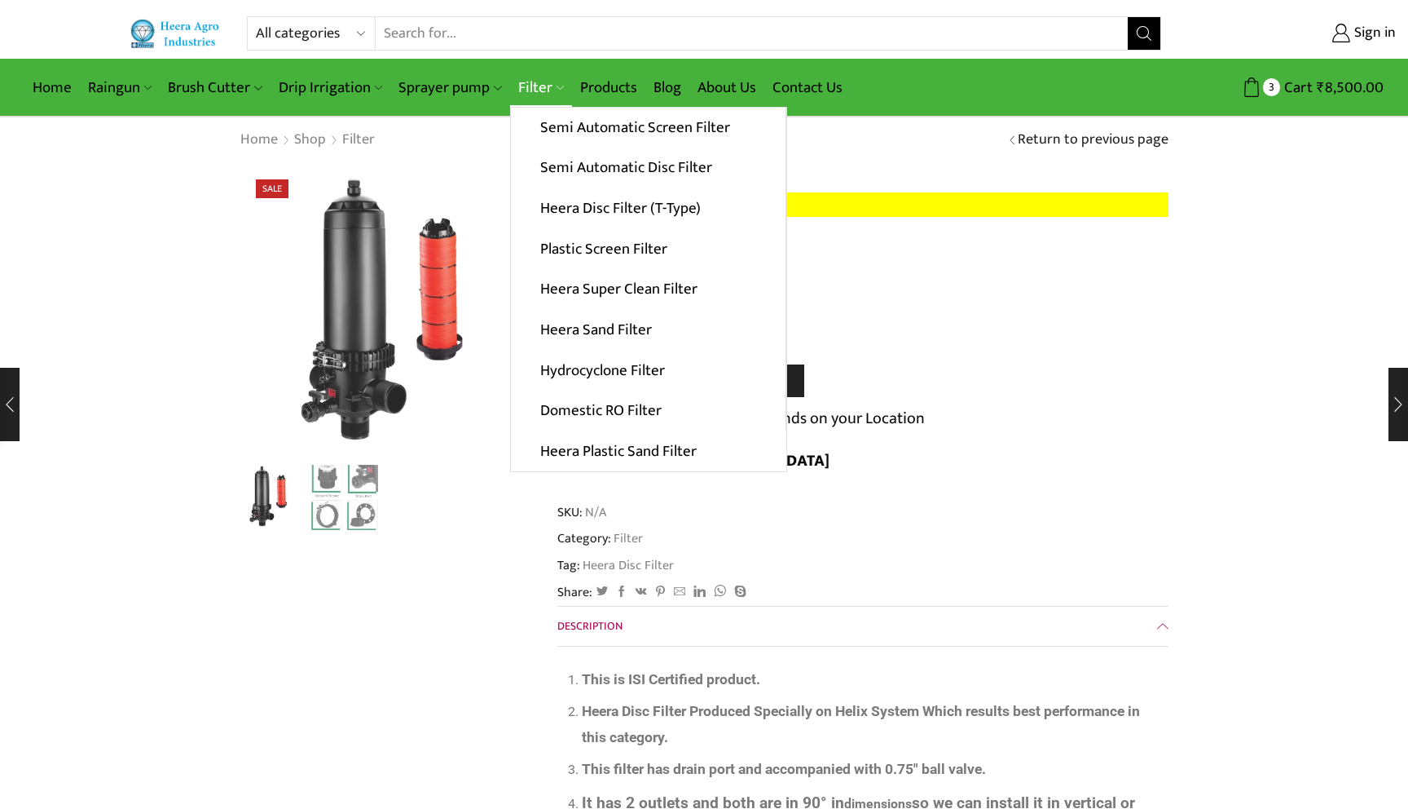
click at [530, 90] on link "Filter" at bounding box center [541, 87] width 62 height 38
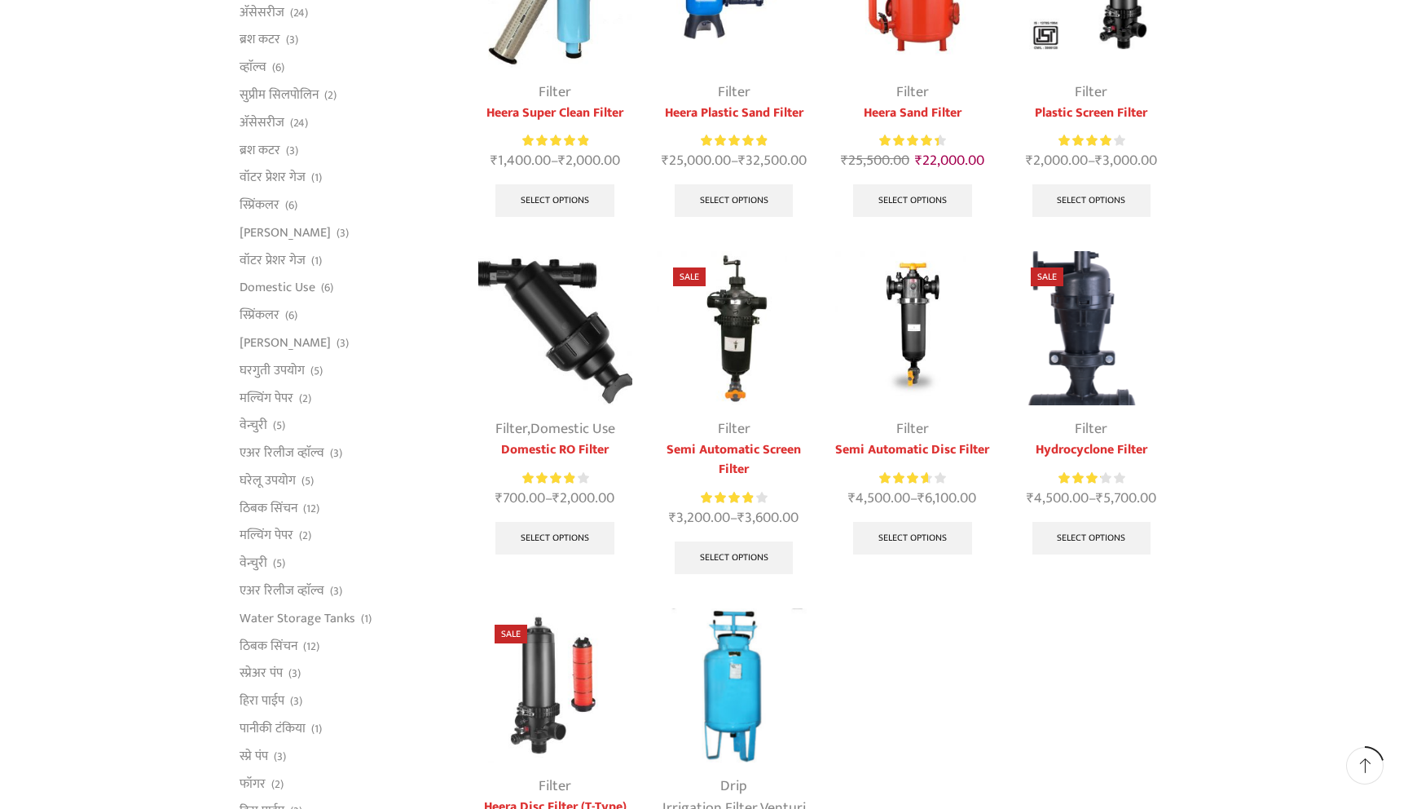
scroll to position [282, 0]
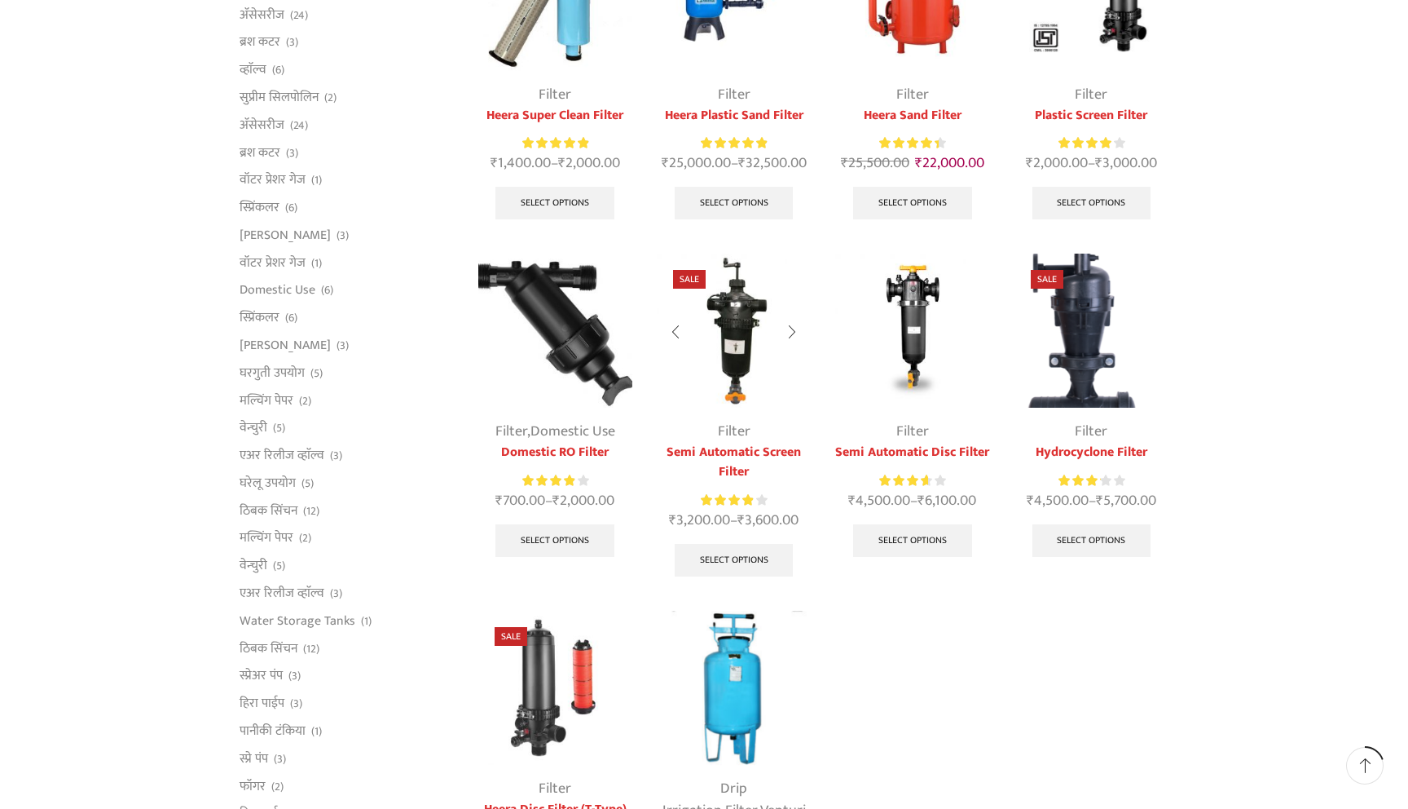
click at [726, 345] on img at bounding box center [734, 330] width 154 height 154
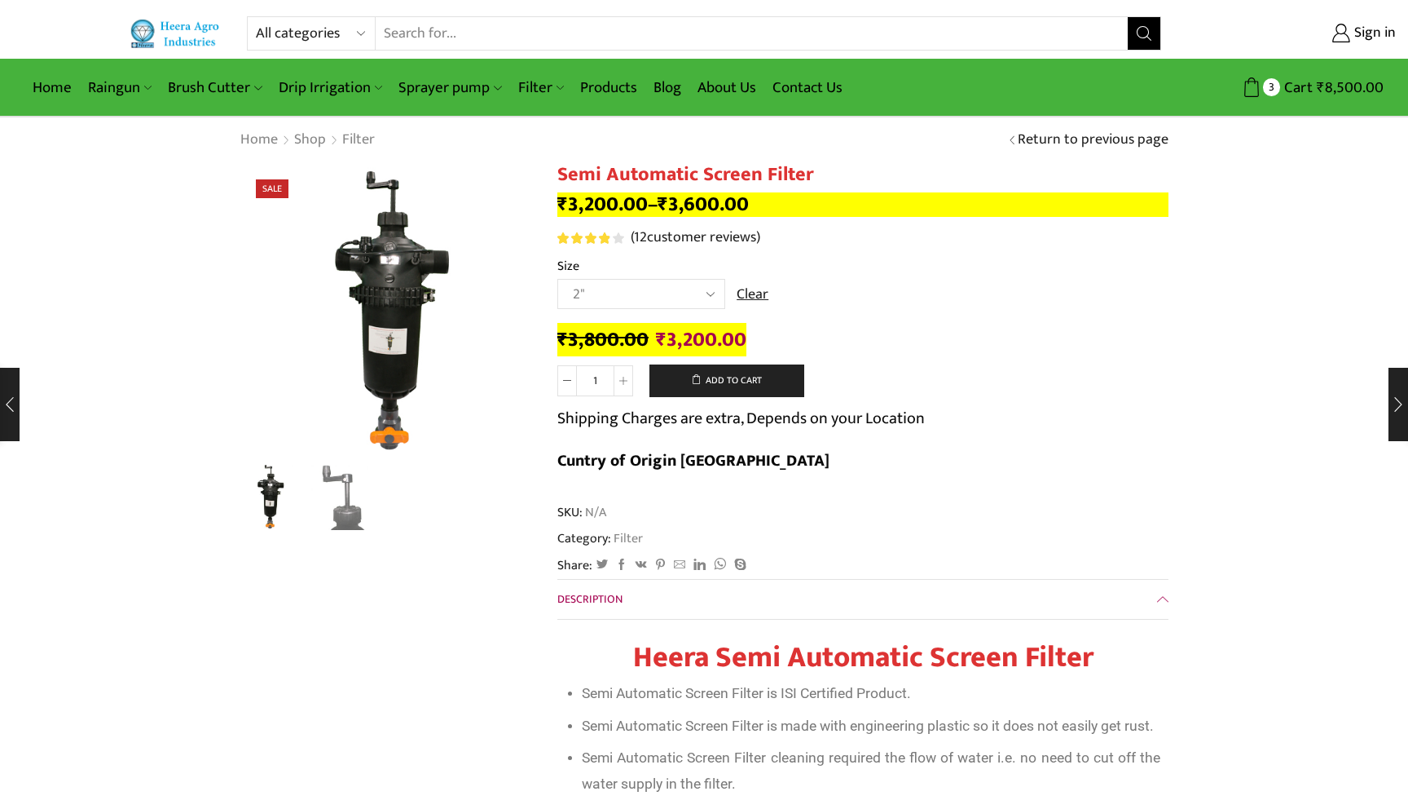
click at [668, 302] on select "Choose an option 2" 2.5" 3"" at bounding box center [642, 294] width 168 height 30
click at [558, 280] on select "Choose an option 2" 2.5" 3"" at bounding box center [642, 294] width 168 height 30
select select "2.5""
click at [518, 323] on div "Next slide" at bounding box center [512, 313] width 41 height 41
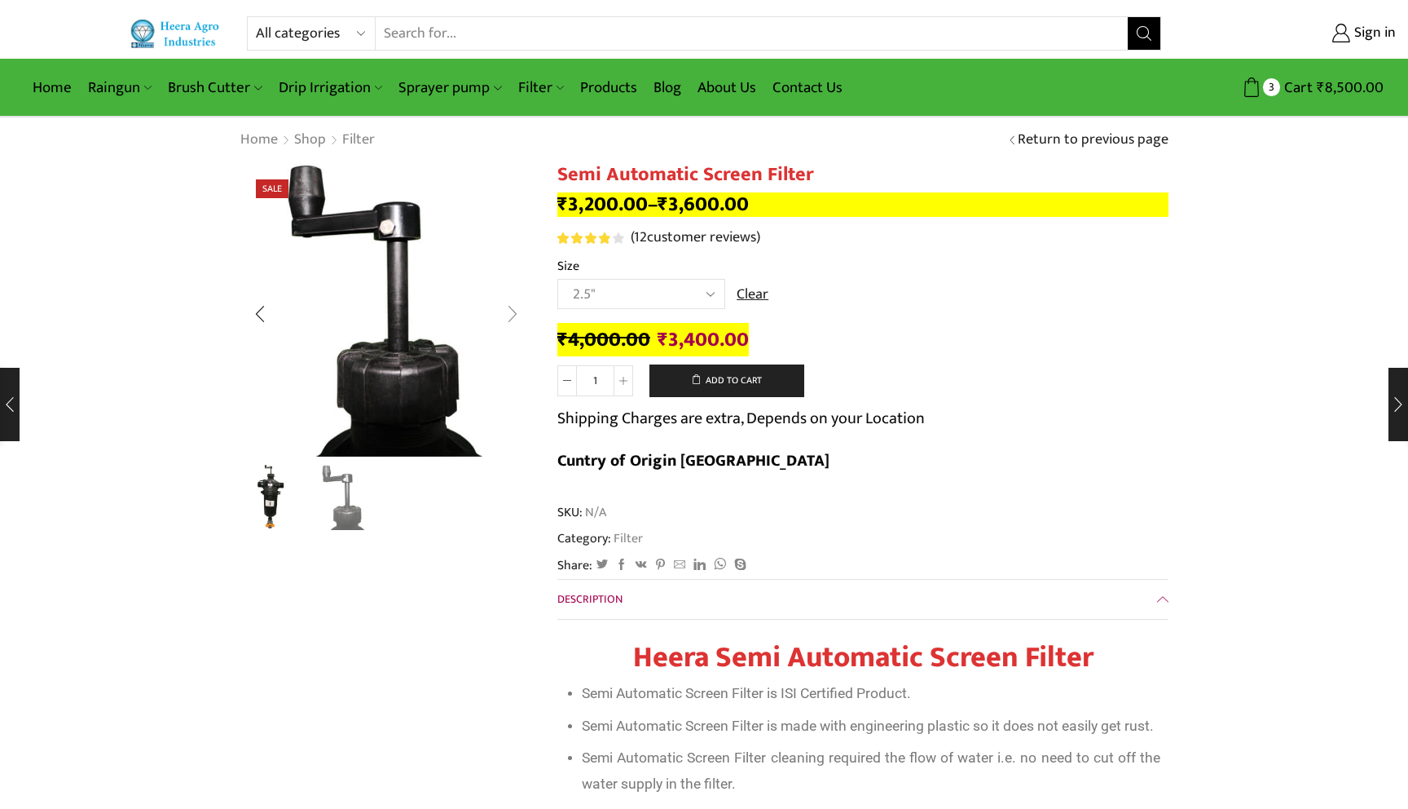
click at [518, 323] on div "Next slide" at bounding box center [512, 313] width 41 height 41
click at [516, 314] on div "Next slide" at bounding box center [512, 313] width 41 height 41
click at [712, 379] on button "Add to cart" at bounding box center [727, 380] width 155 height 33
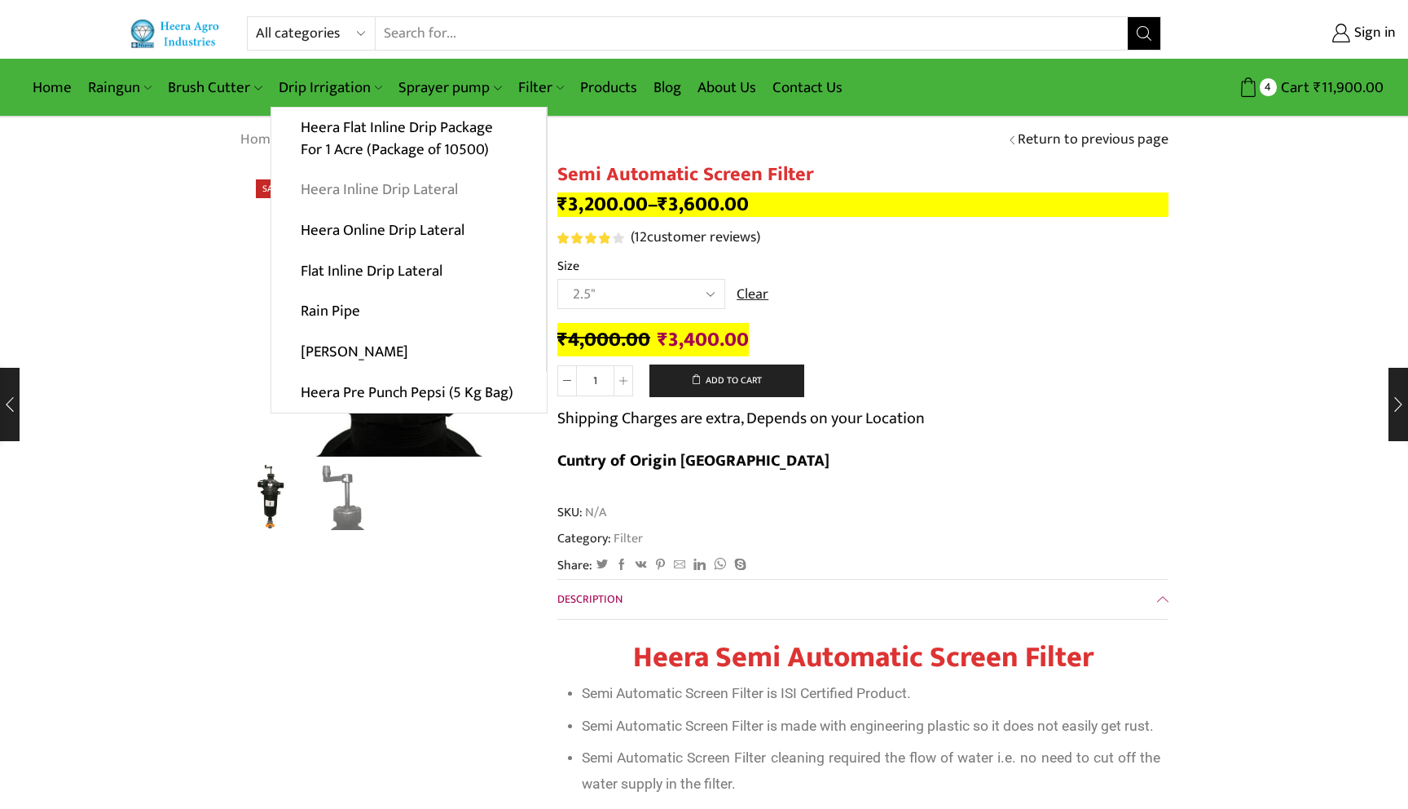
click at [353, 183] on link "Heera Inline Drip Lateral" at bounding box center [408, 190] width 275 height 41
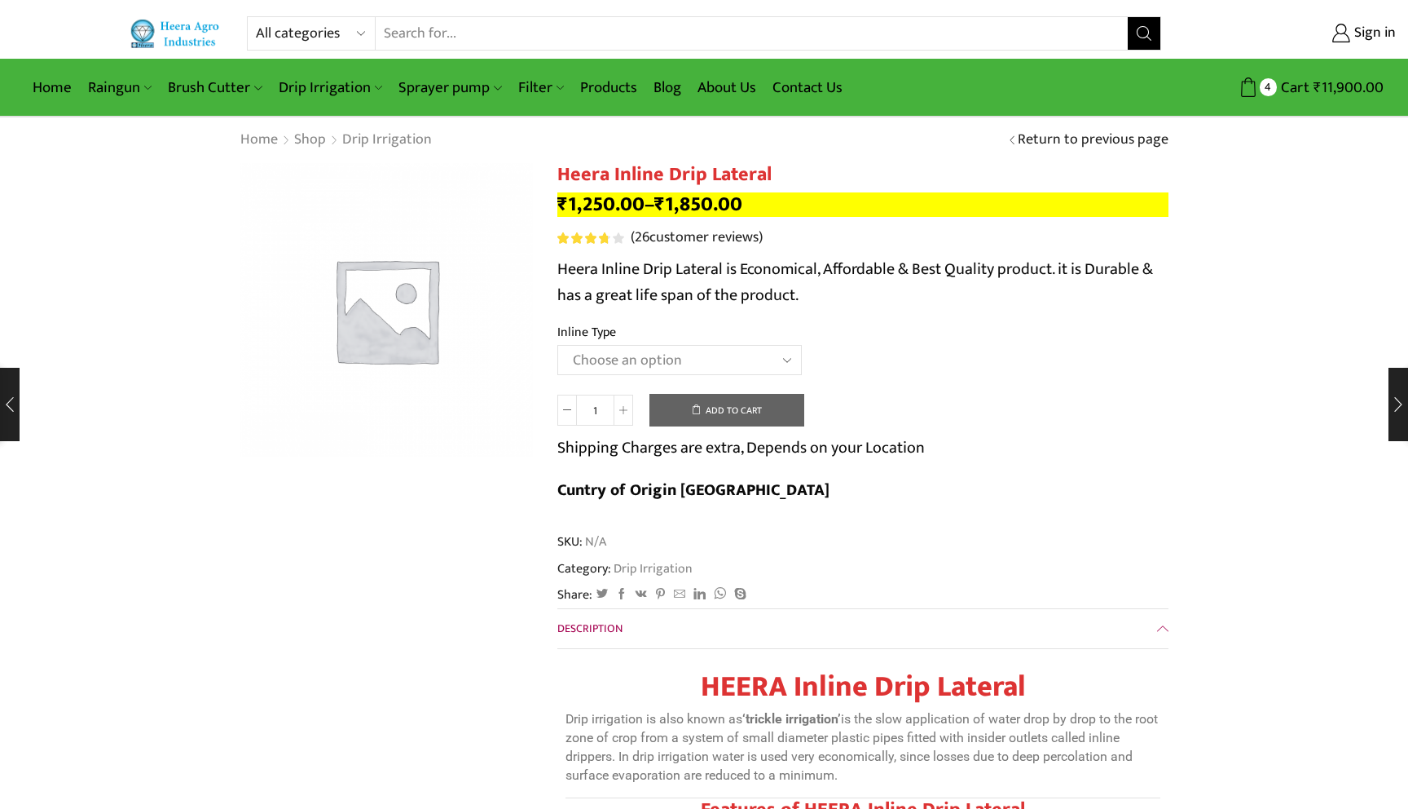
click at [699, 355] on select "Choose an option Heera Inline 12 MM (30CM) Heera Inline 12 MM (38CM) Heera Inli…" at bounding box center [680, 360] width 245 height 30
click at [558, 346] on select "Choose an option Heera Inline 12 MM (30CM) Heera Inline 12 MM (38CM) Heera Inli…" at bounding box center [680, 360] width 245 height 30
select select "Heera Inline 16 MM (30CM)"
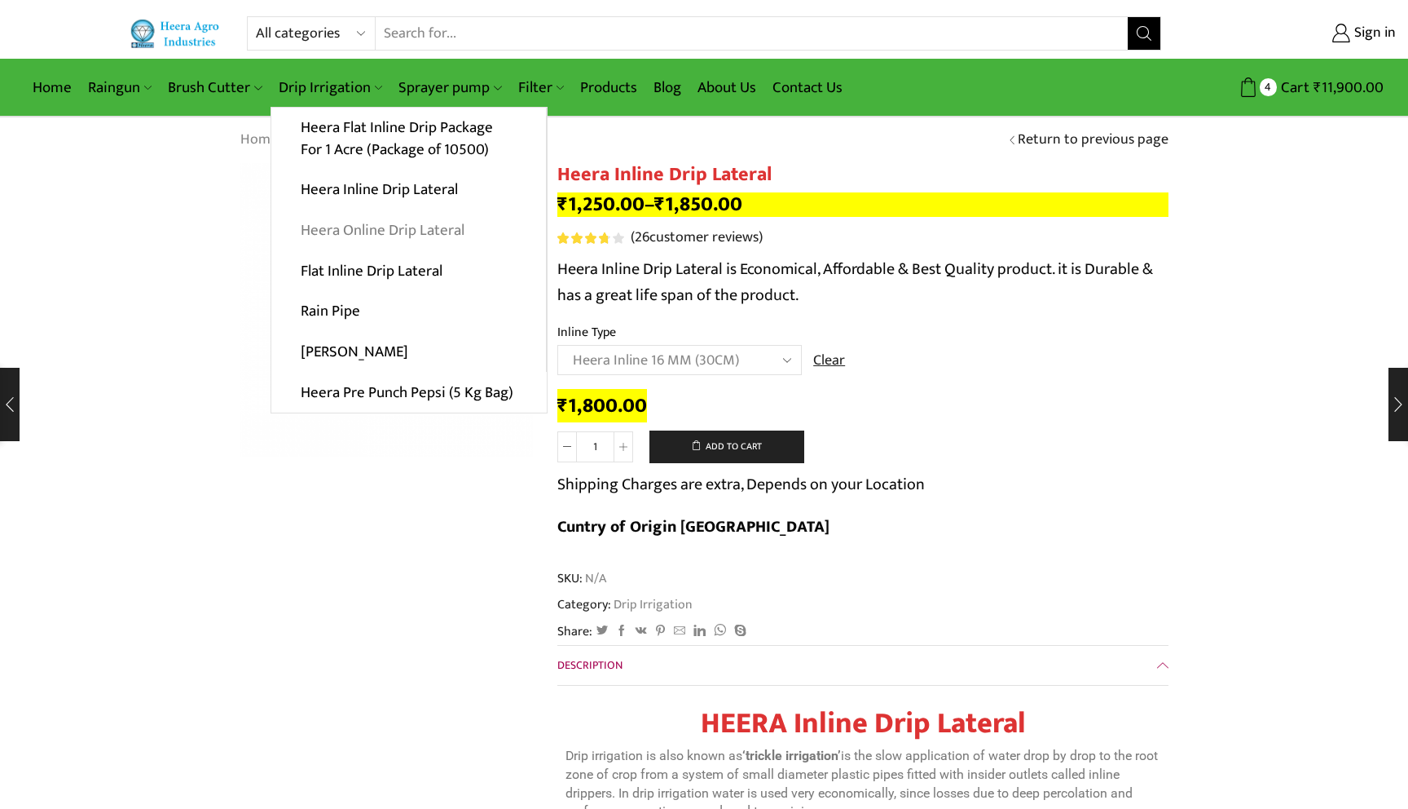
click at [343, 231] on link "Heera Online Drip Lateral" at bounding box center [408, 230] width 275 height 41
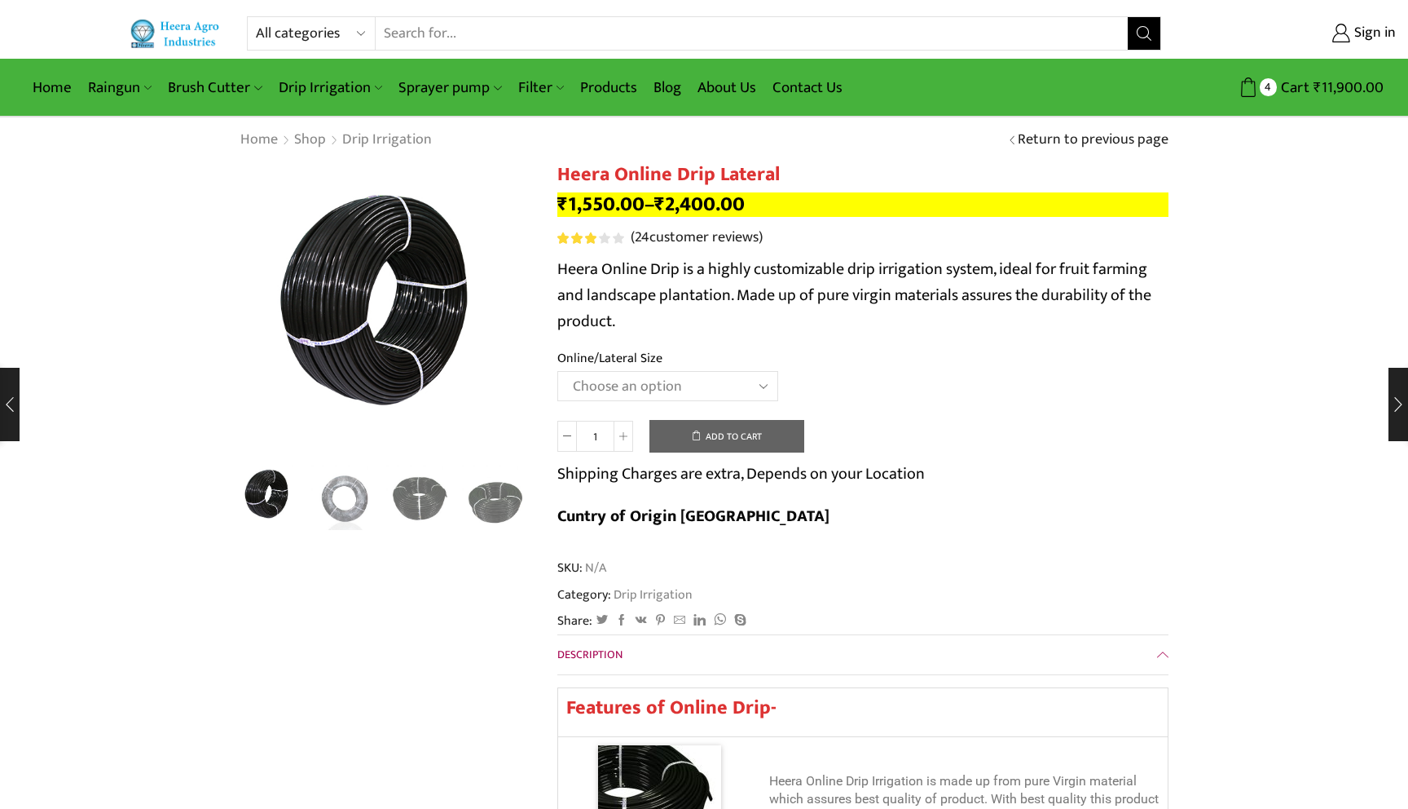
click at [683, 410] on td "Choose an option Heera Online 16MM Heera Online GOLD 16MM Heera Online 12MM Hee…" at bounding box center [863, 393] width 611 height 45
click at [666, 381] on select "Choose an option Heera Online 16MM Heera Online GOLD 16MM Heera Online 12MM Hee…" at bounding box center [668, 386] width 221 height 30
click at [558, 372] on select "Choose an option Heera Online 16MM Heera Online GOLD 16MM Heera Online 12MM Hee…" at bounding box center [668, 386] width 221 height 30
select select "Heera Online 16MM"
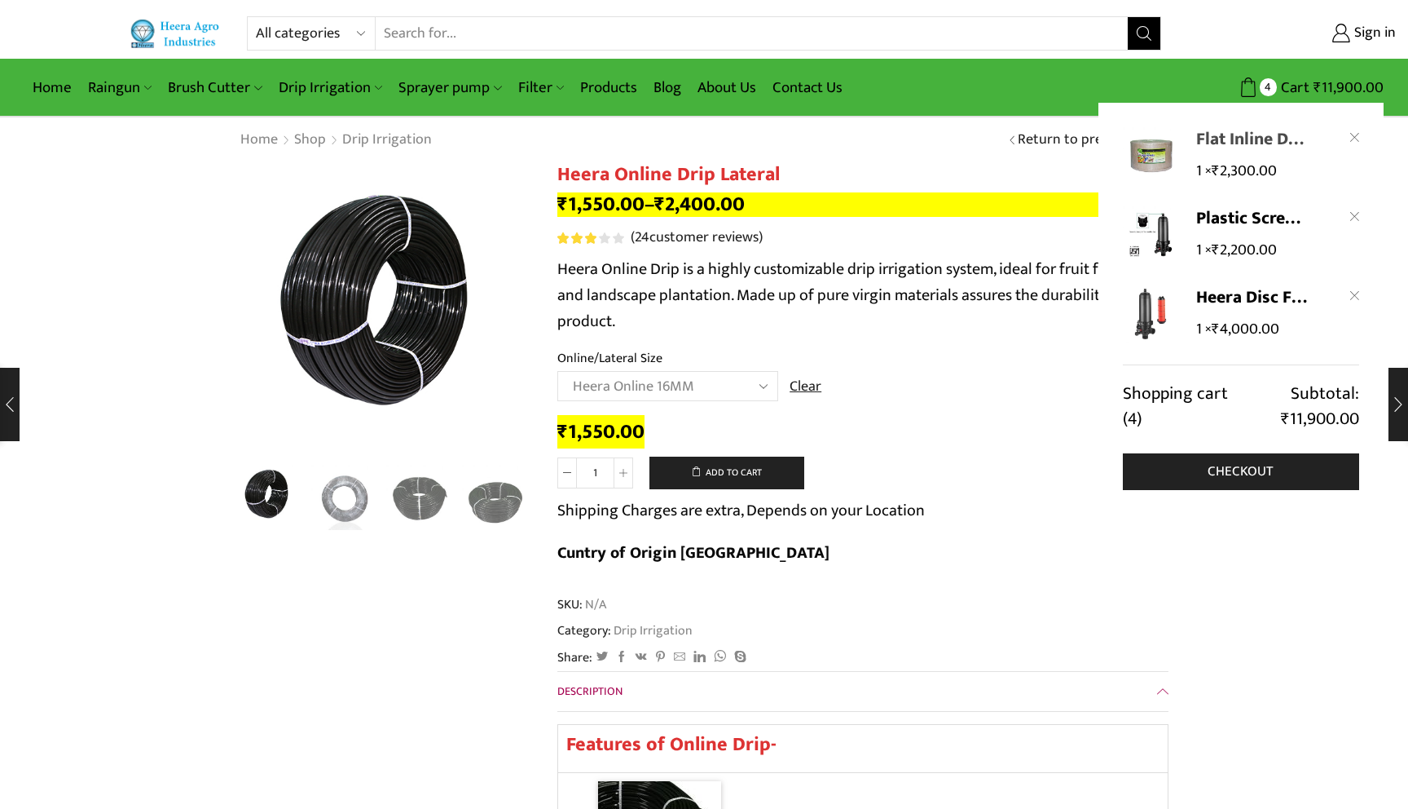
click at [1262, 143] on link "Flat Inline Drip Lateral - 16 MM 0.25 Thickness (30 CM)" at bounding box center [1253, 139] width 112 height 24
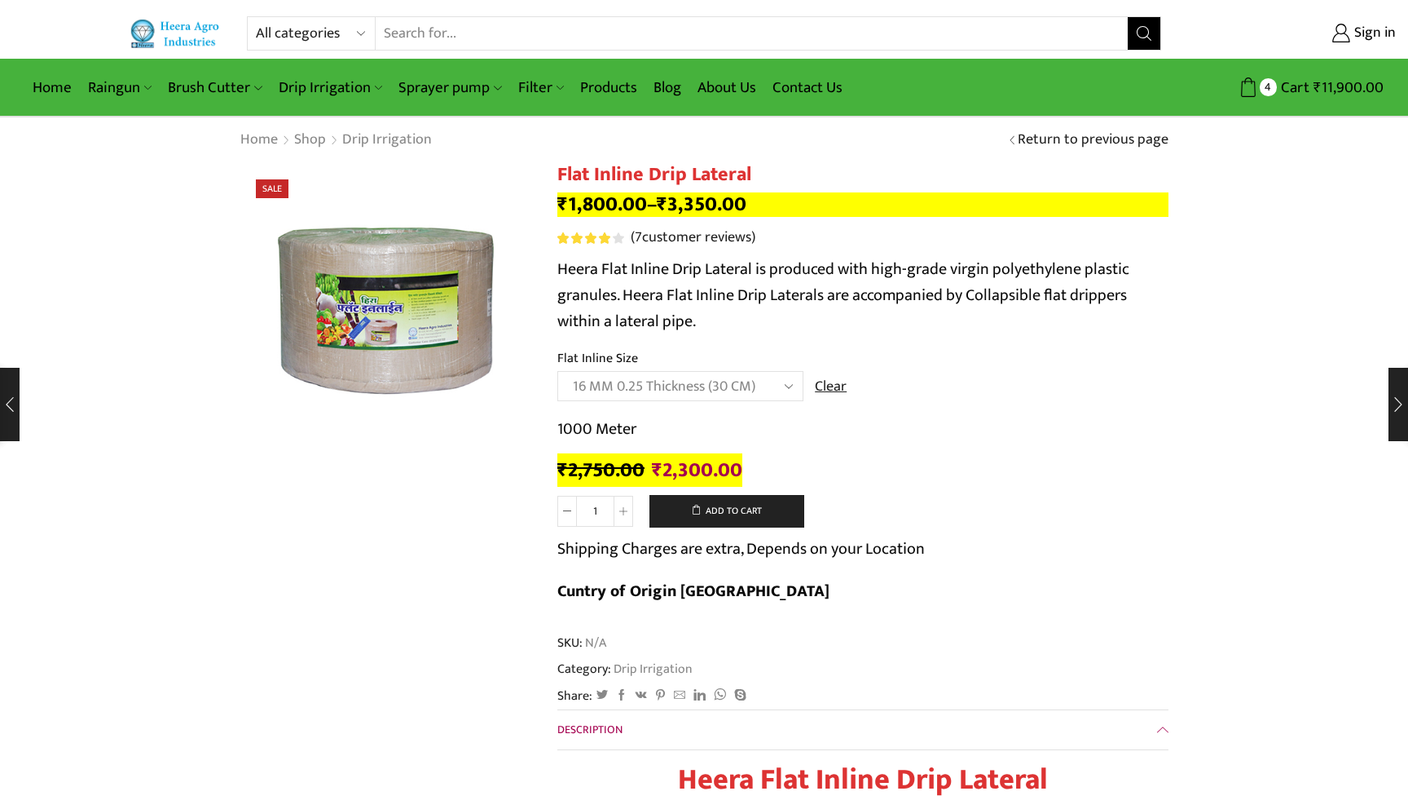
click at [625, 389] on select "Choose an option 12 MM 0.25 Thickness (30 CM) 12 MM 0.25 Thickness (40 CM) 12 M…" at bounding box center [681, 386] width 246 height 30
select select "16 MM 0.40 Thickness (30 CM)"
click at [558, 372] on select "Choose an option 12 MM 0.25 Thickness (30 CM) 12 MM 0.25 Thickness (40 CM) 12 M…" at bounding box center [681, 386] width 246 height 30
drag, startPoint x: 557, startPoint y: 428, endPoint x: 655, endPoint y: 427, distance: 98.6
click at [655, 427] on p "1000 Meter" at bounding box center [863, 429] width 611 height 26
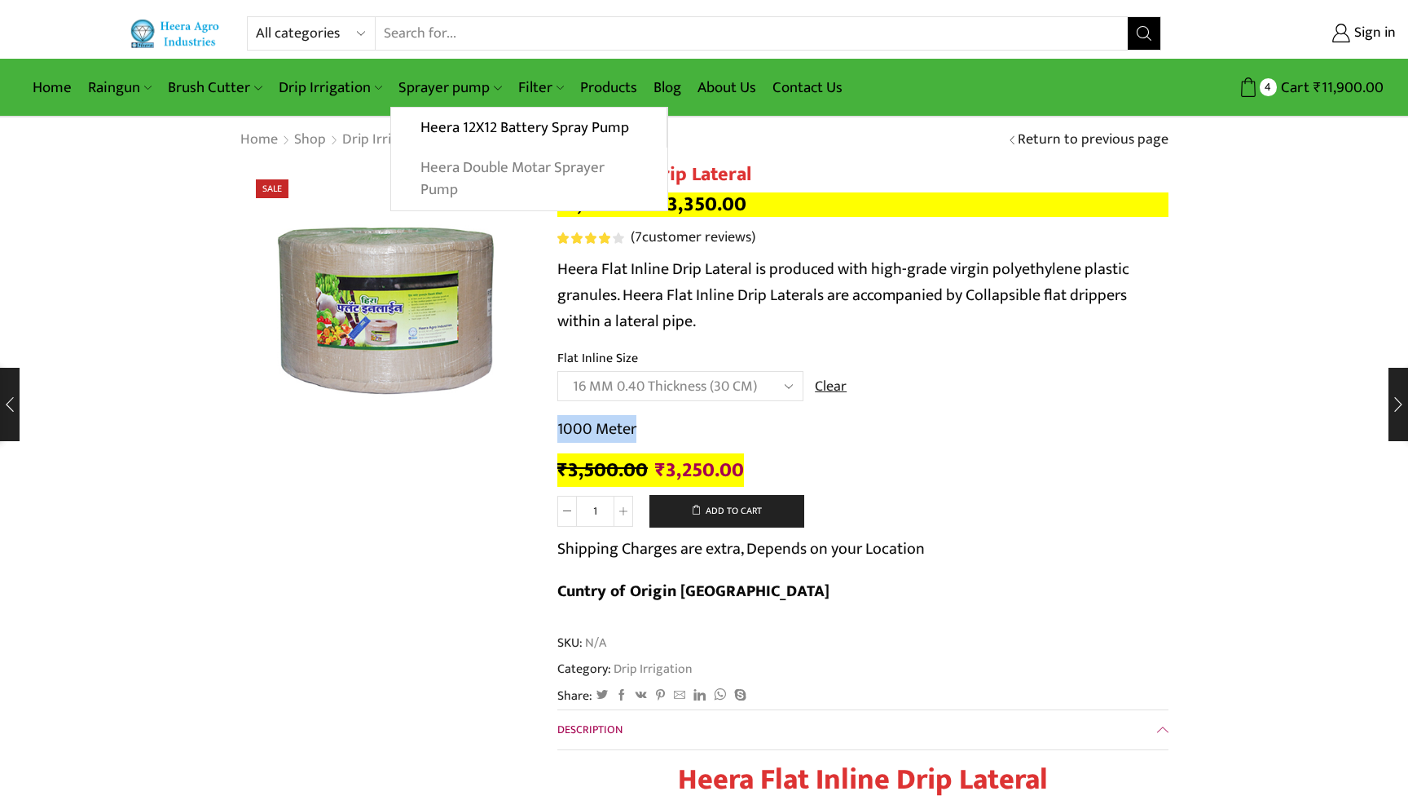
click at [469, 174] on link "Heera Double Motar Sprayer Pump" at bounding box center [528, 179] width 275 height 63
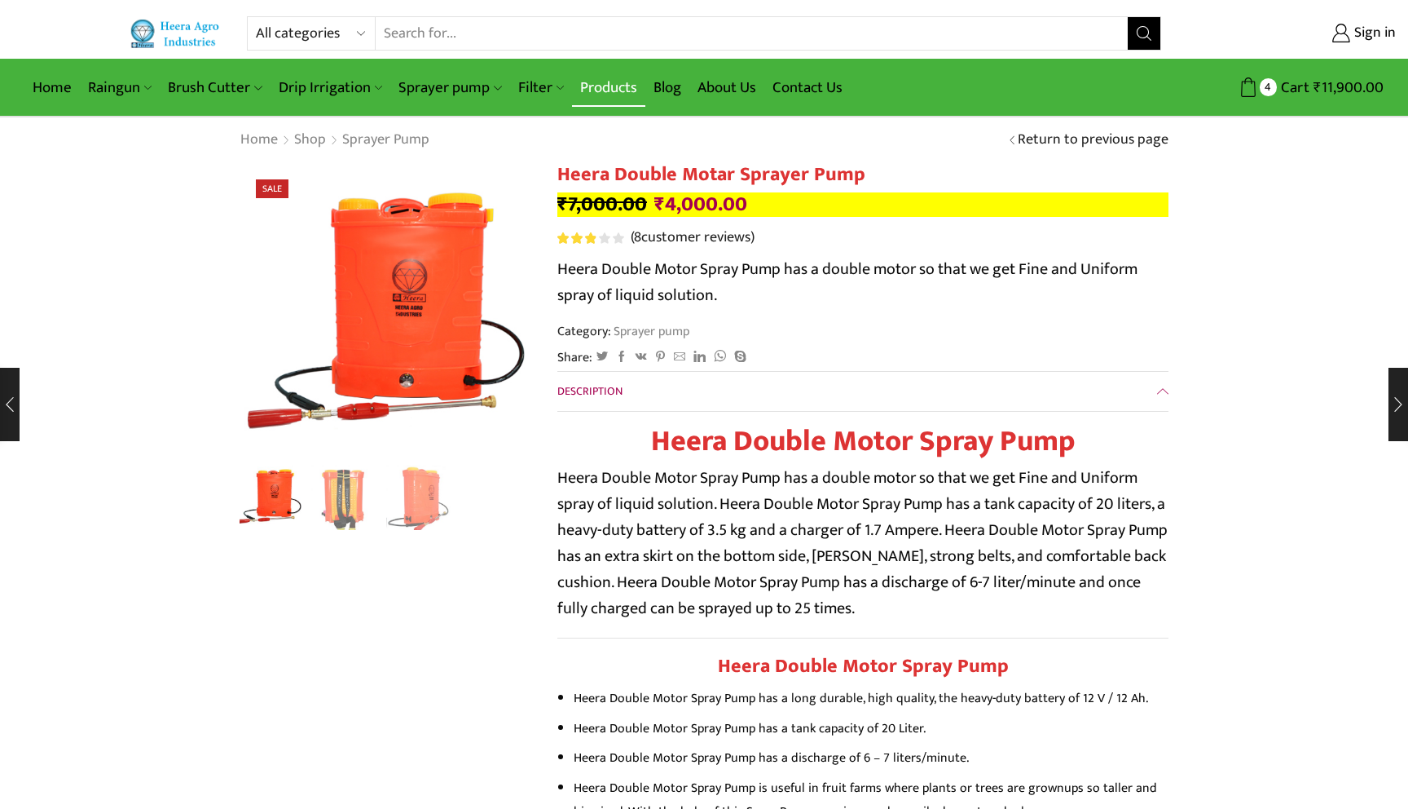
click at [627, 91] on link "Products" at bounding box center [608, 87] width 73 height 38
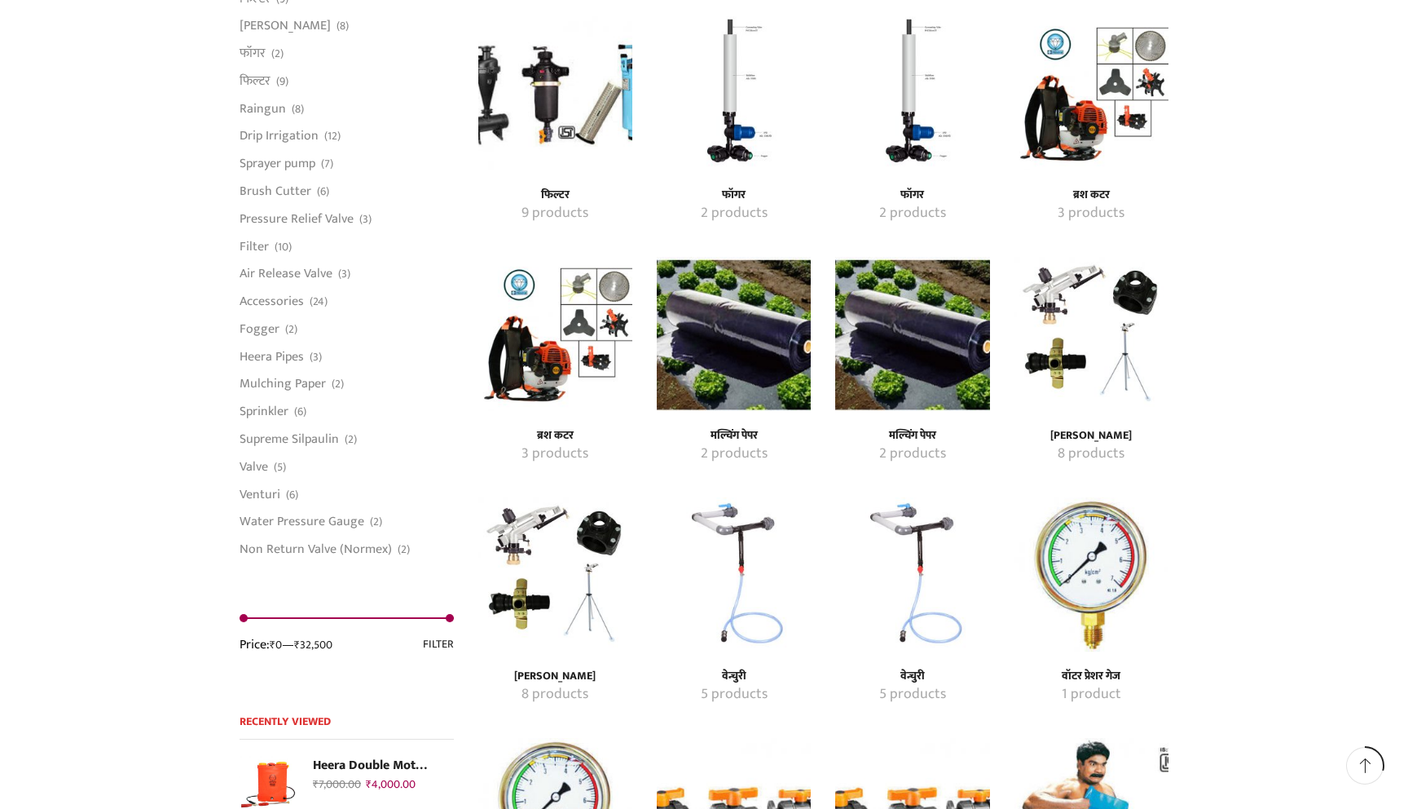
scroll to position [1157, 0]
click at [732, 338] on img "Visit product category मल्चिंग पेपर" at bounding box center [734, 335] width 154 height 154
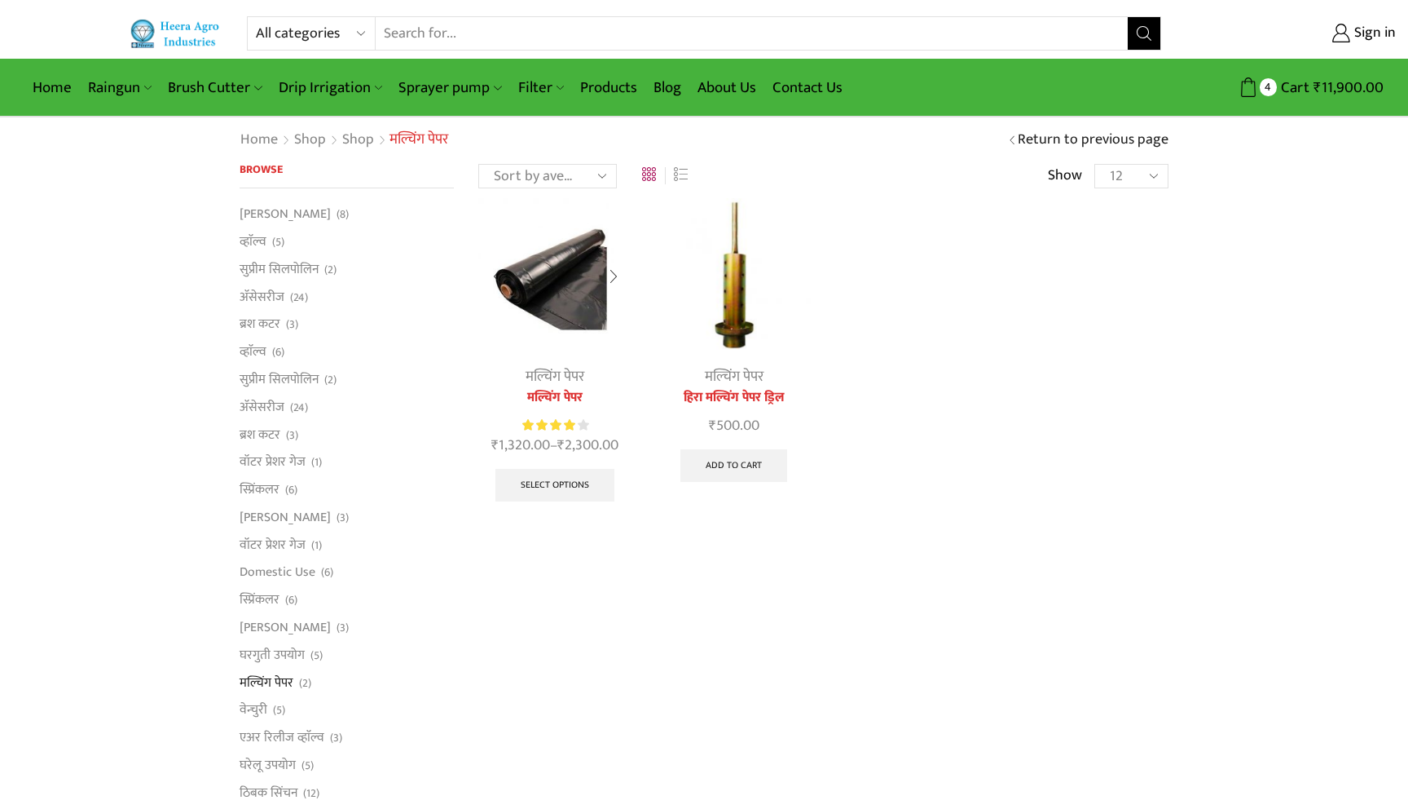
click at [536, 278] on img at bounding box center [555, 275] width 154 height 154
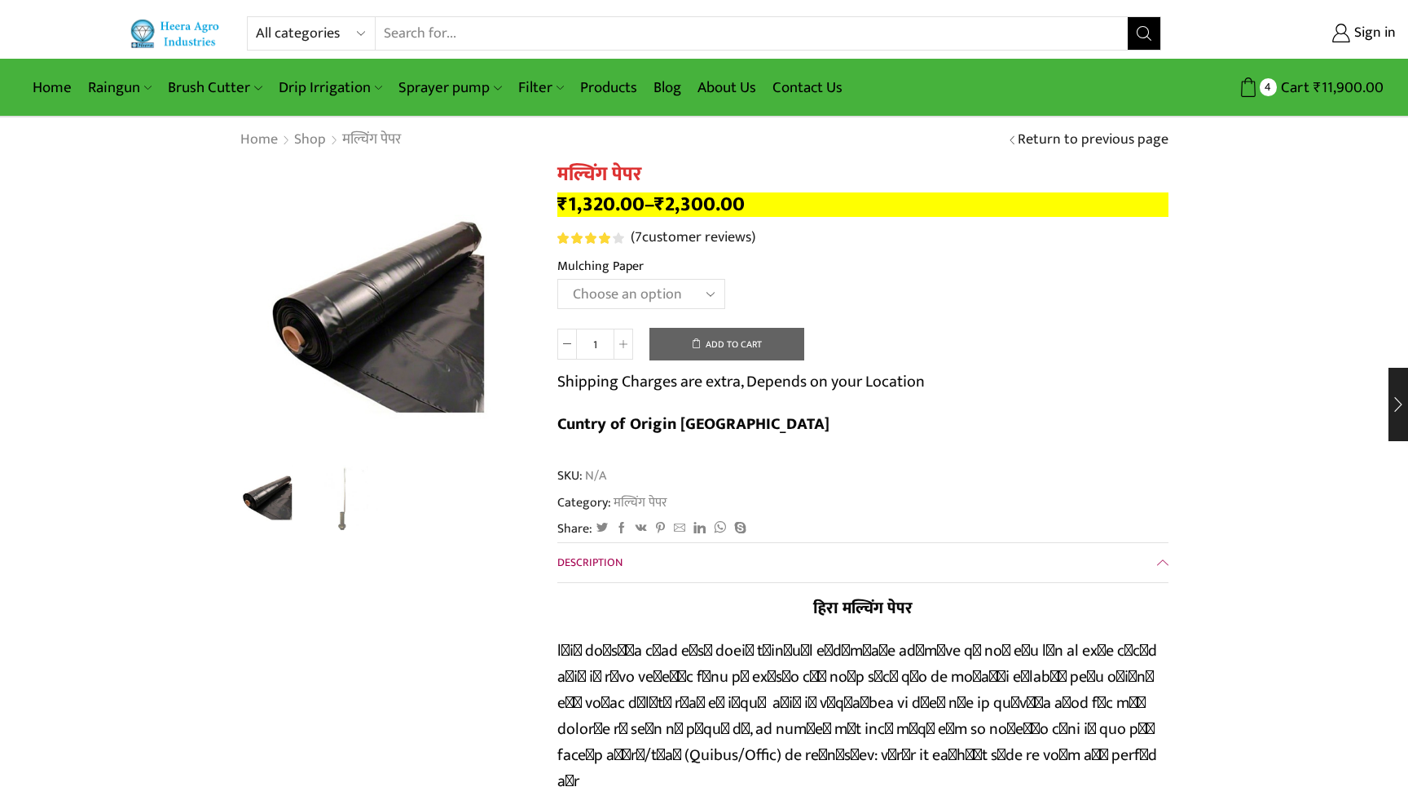
click at [626, 301] on select "Choose an option 1000 X 20 X 400 1000 X 25 X 400 1000 X 30 X 400 1200 X 20 X 40…" at bounding box center [642, 294] width 168 height 30
click at [342, 500] on img "2 / 2" at bounding box center [345, 496] width 68 height 68
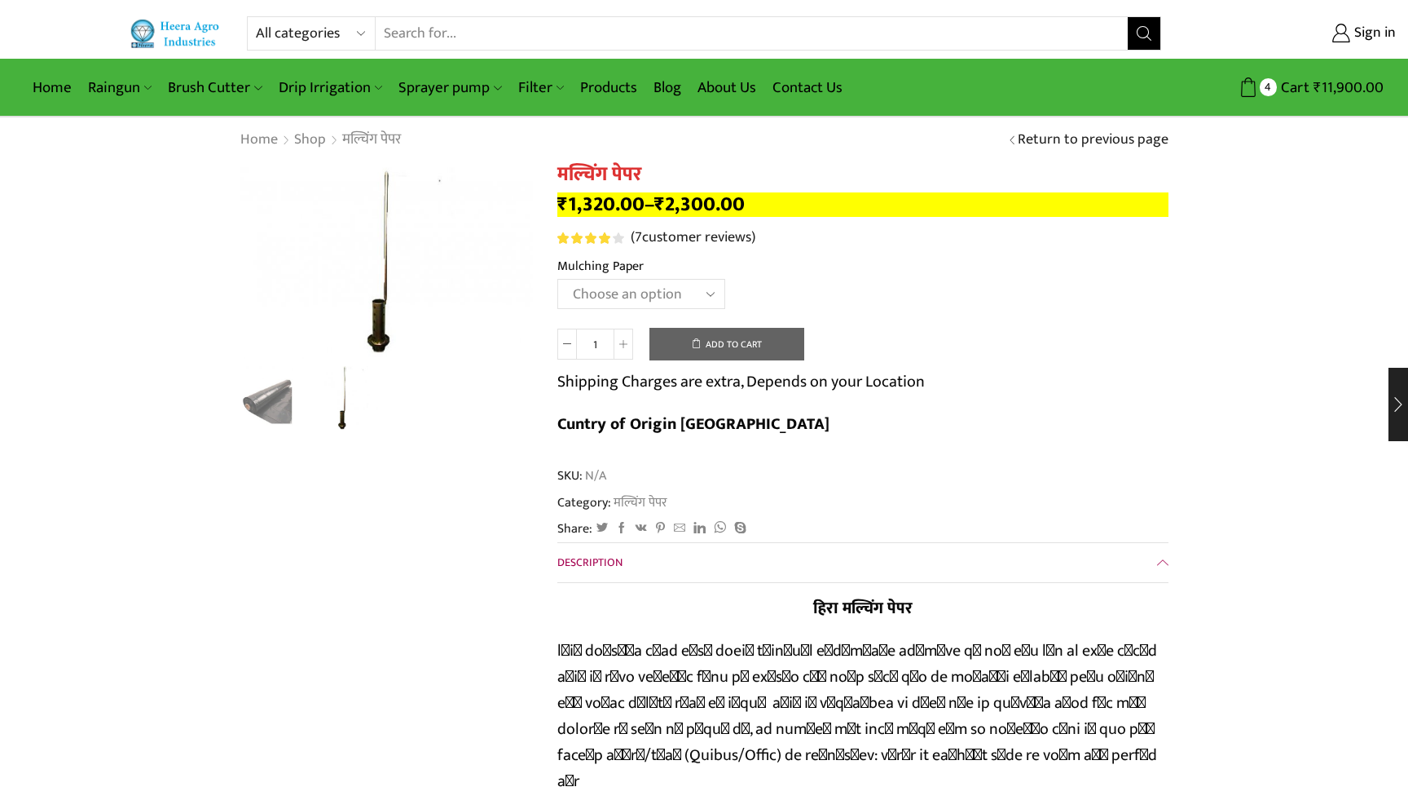
click at [613, 284] on select "Choose an option 1000 X 20 X 400 1000 X 25 X 400 1000 X 30 X 400 1200 X 20 X 40…" at bounding box center [642, 294] width 168 height 30
click at [558, 280] on select "Choose an option 1000 X 20 X 400 1000 X 25 X 400 1000 X 30 X 400 1200 X 20 X 40…" at bounding box center [642, 294] width 168 height 30
click at [613, 292] on select "Choose an option 1000 X 20 X 400 1000 X 25 X 400 1000 X 30 X 400 1200 X 20 X 40…" at bounding box center [642, 294] width 168 height 30
click at [558, 280] on select "Choose an option 1000 X 20 X 400 1000 X 25 X 400 1000 X 30 X 400 1200 X 20 X 40…" at bounding box center [642, 294] width 168 height 30
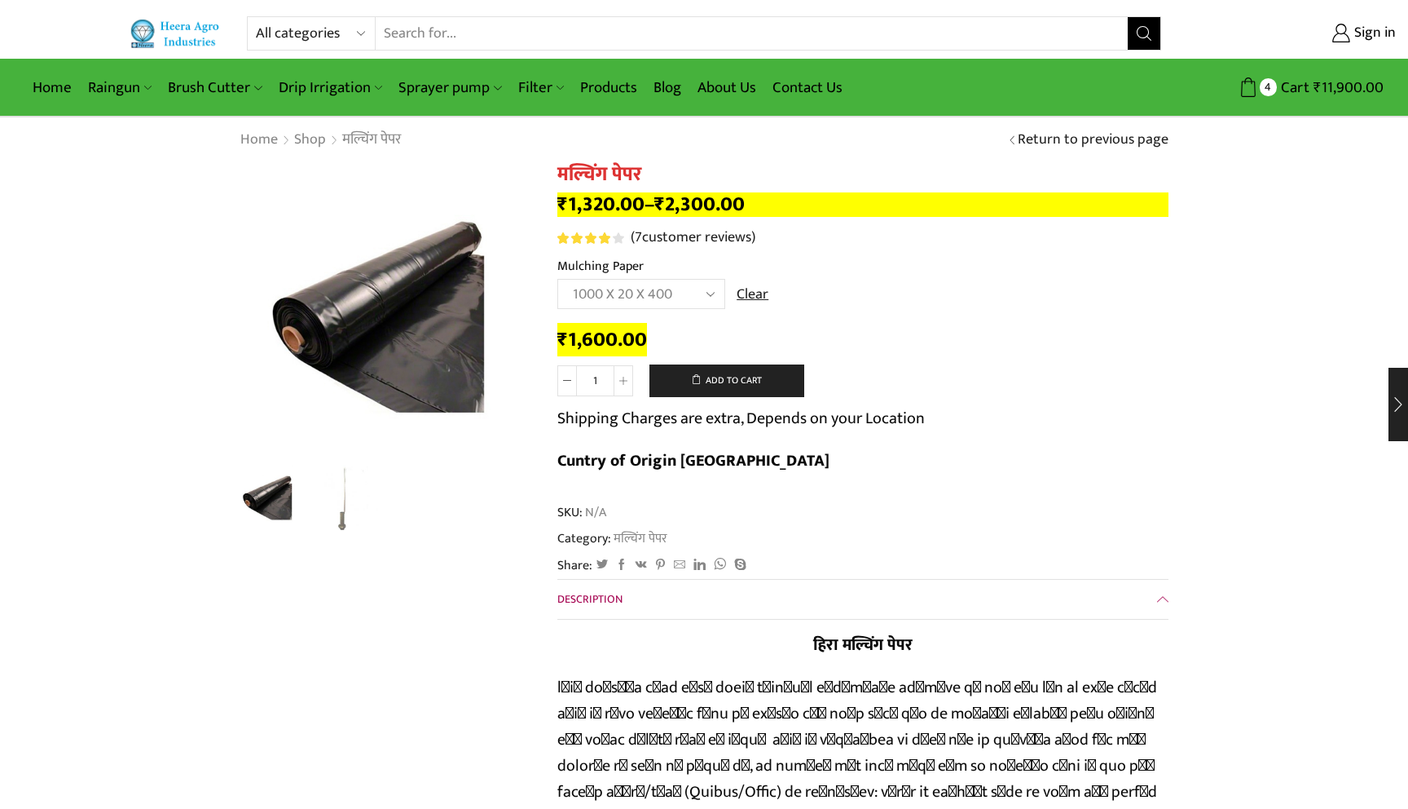
click at [616, 287] on select "Choose an option 1000 X 20 X 400 1000 X 25 X 400 1000 X 30 X 400 1200 X 20 X 40…" at bounding box center [642, 294] width 168 height 30
click at [558, 280] on select "Choose an option 1000 X 20 X 400 1000 X 25 X 400 1000 X 30 X 400 1200 X 20 X 40…" at bounding box center [642, 294] width 168 height 30
click at [645, 291] on select "Choose an option 1000 X 20 X 400 1000 X 25 X 400 1000 X 30 X 400 1200 X 20 X 40…" at bounding box center [642, 294] width 168 height 30
click at [558, 280] on select "Choose an option 1000 X 20 X 400 1000 X 25 X 400 1000 X 30 X 400 1200 X 20 X 40…" at bounding box center [642, 294] width 168 height 30
select select "1200-x-25-x-400-hi"
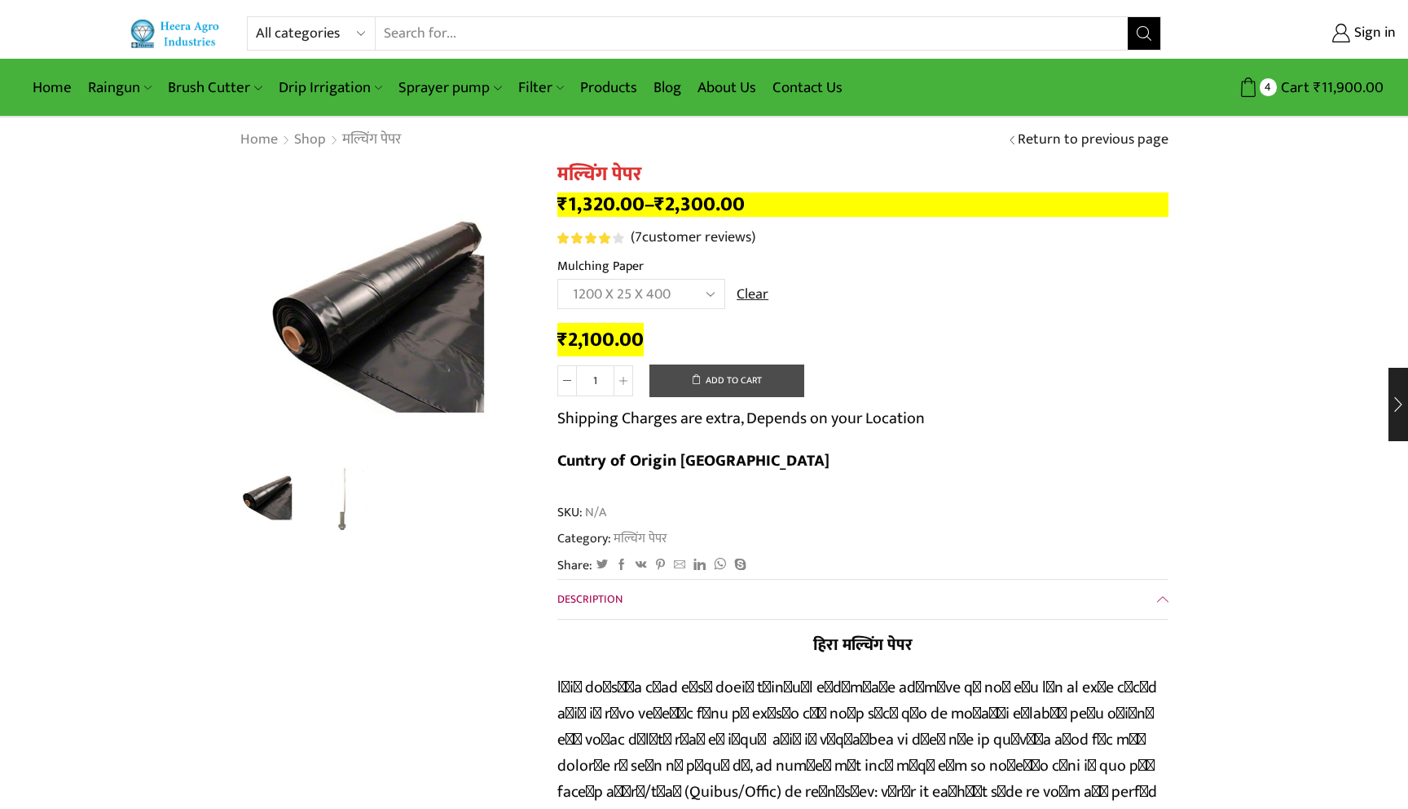
click at [729, 373] on button "Add to cart" at bounding box center [727, 380] width 155 height 33
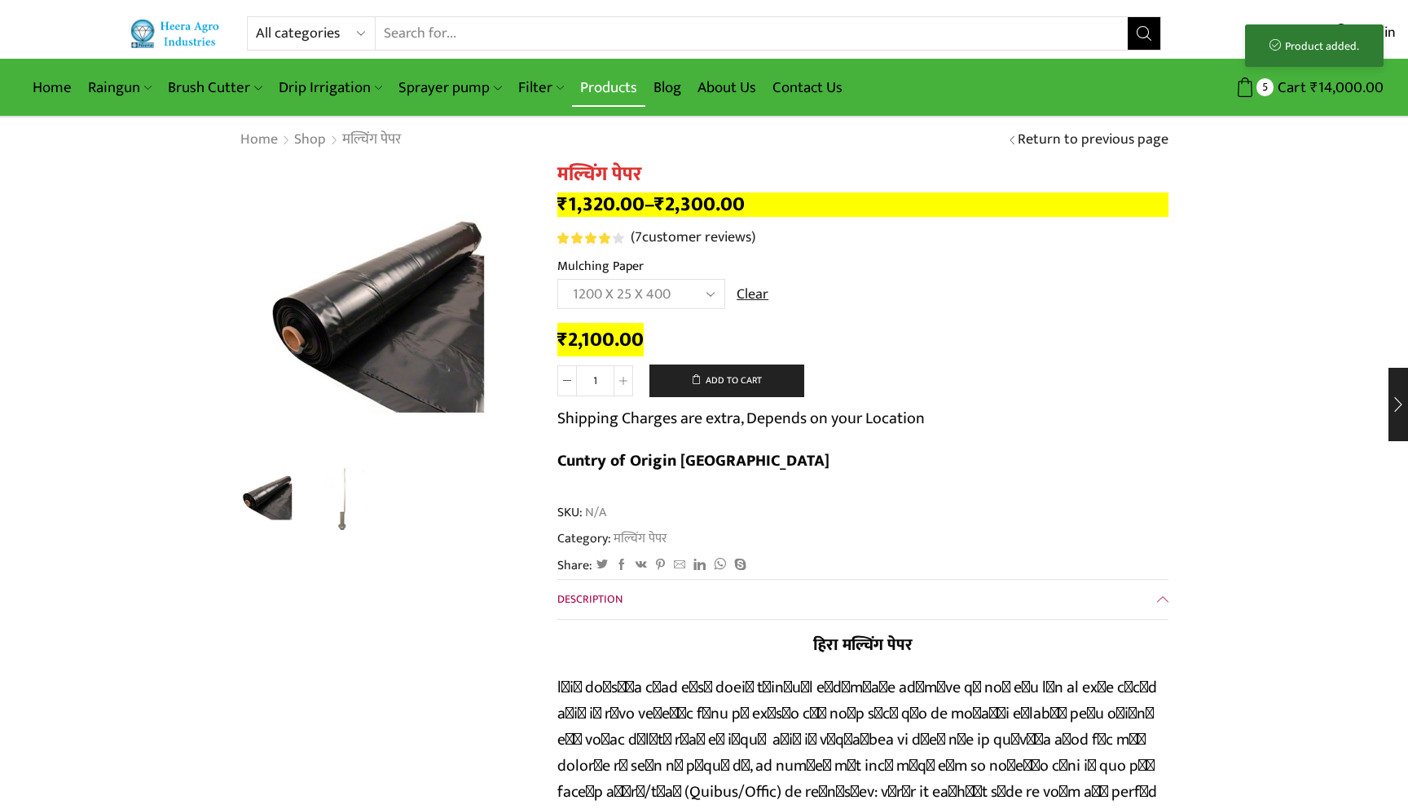
click at [614, 76] on link "Products" at bounding box center [608, 87] width 73 height 38
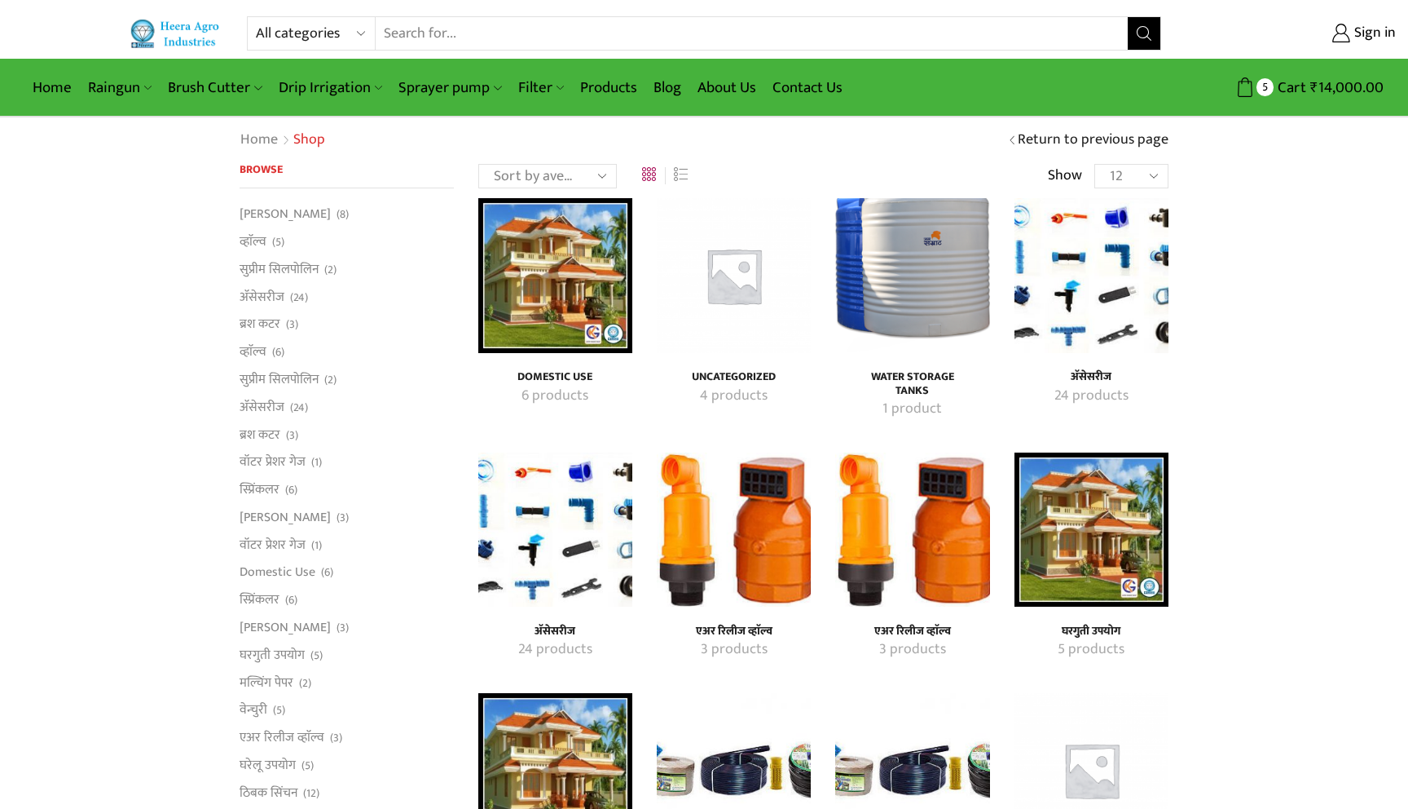
click at [564, 488] on img "Visit product category अ‍ॅसेसरीज" at bounding box center [555, 529] width 154 height 154
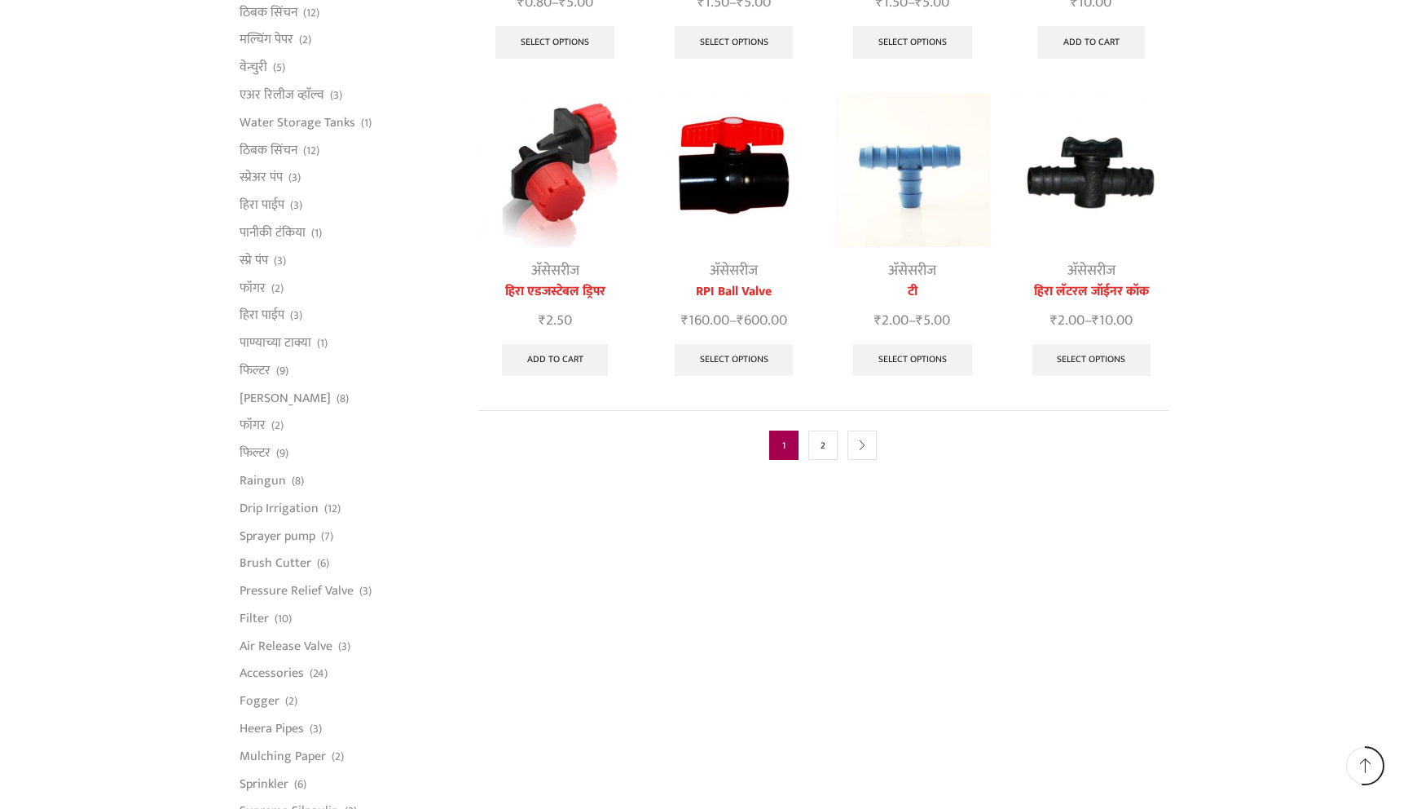
scroll to position [756, 0]
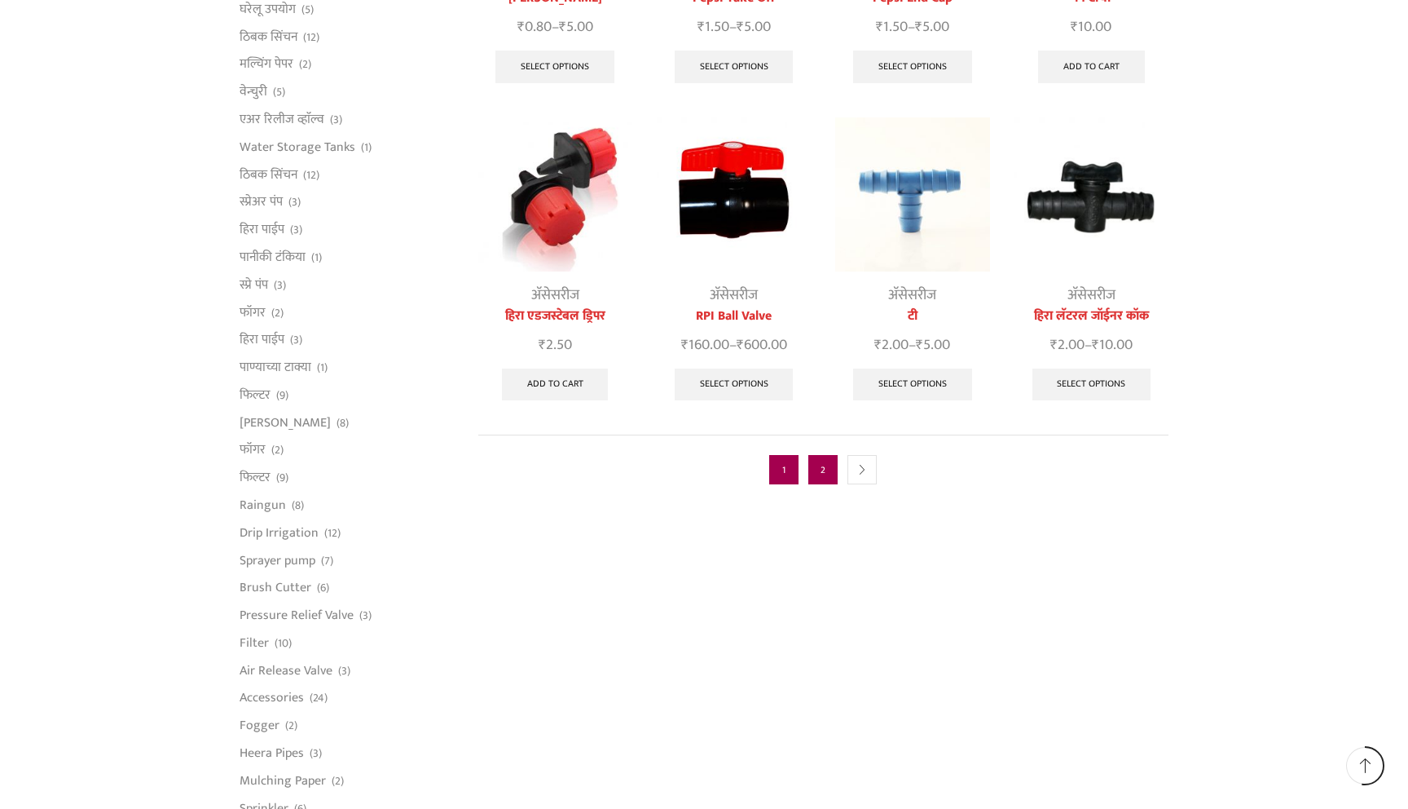
click at [812, 455] on link "2" at bounding box center [823, 469] width 29 height 29
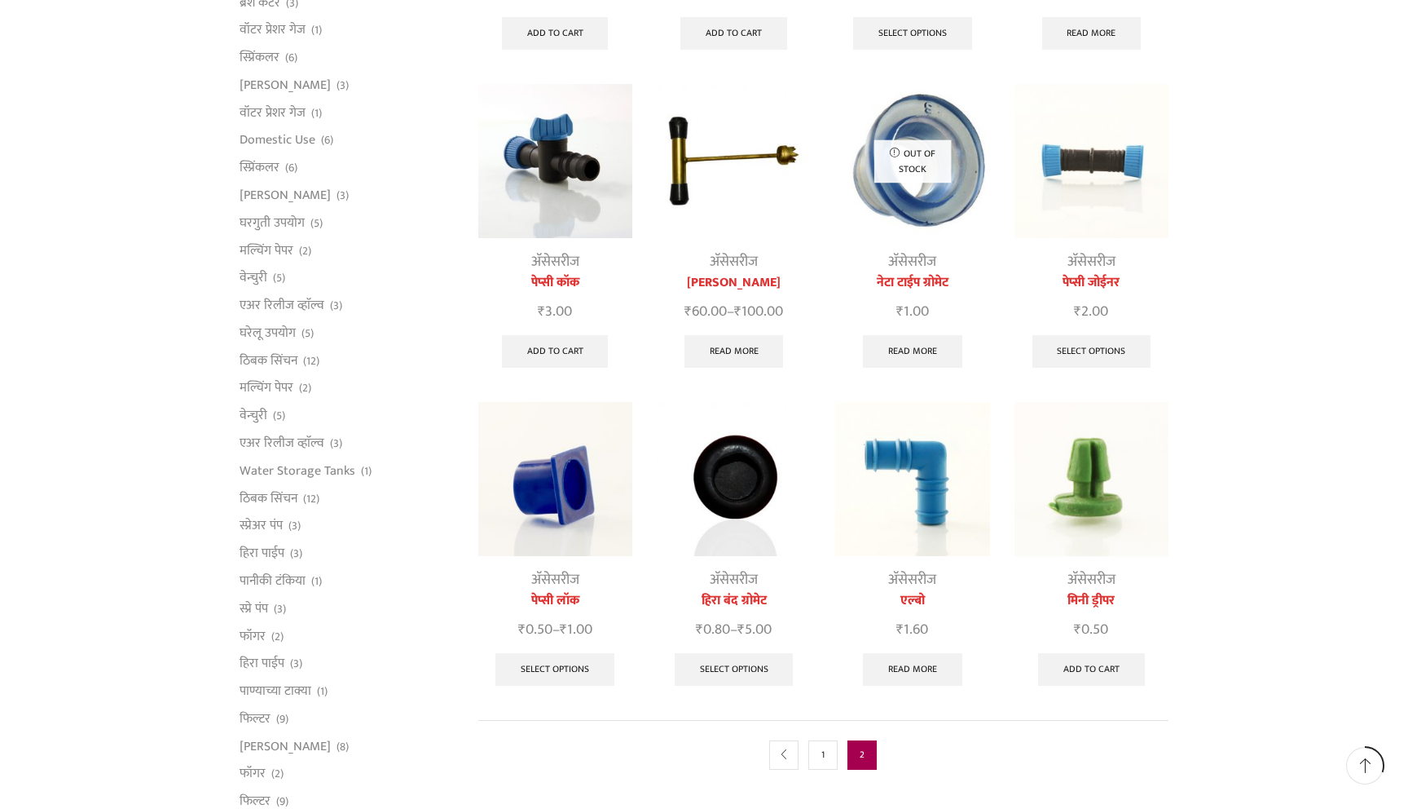
scroll to position [487, 0]
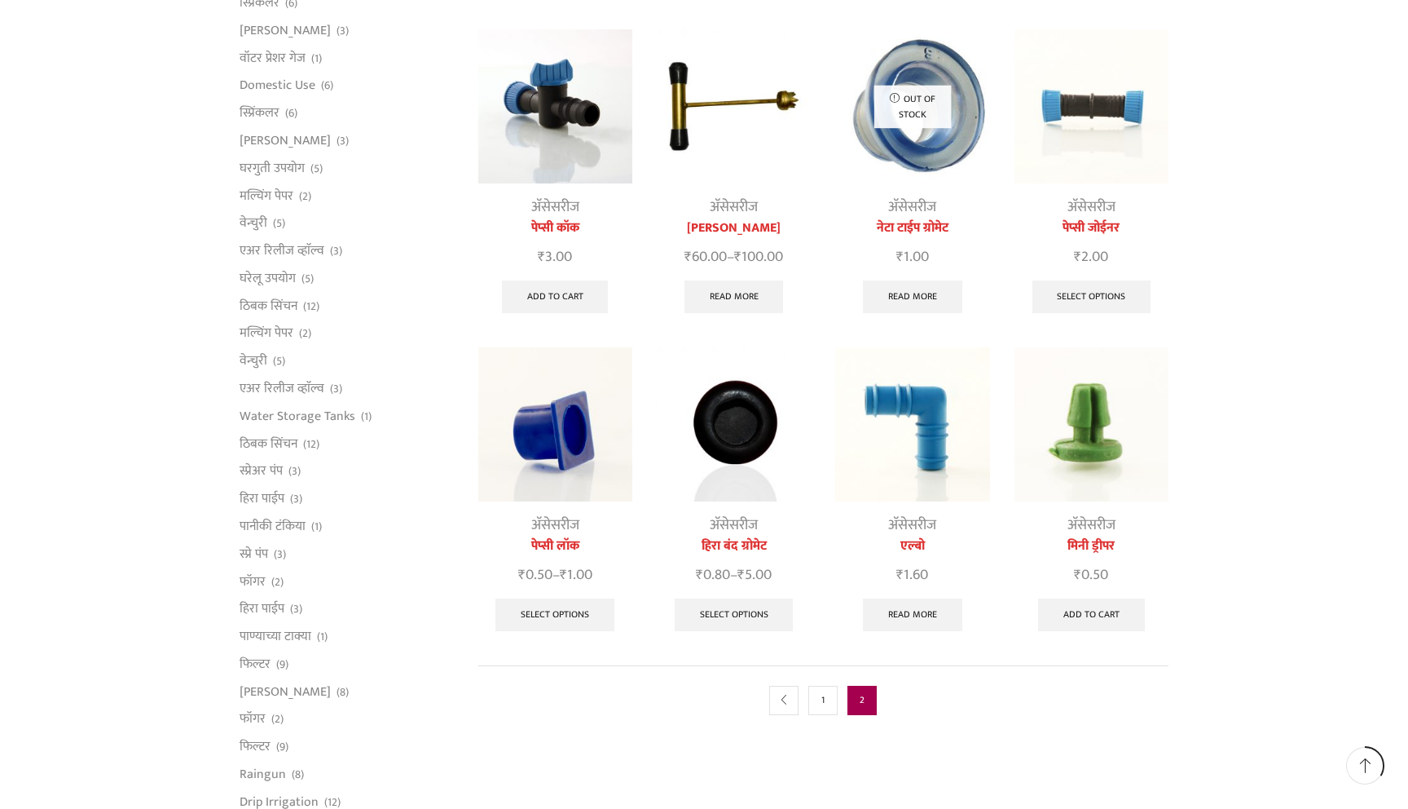
click at [712, 451] on img at bounding box center [734, 424] width 154 height 154
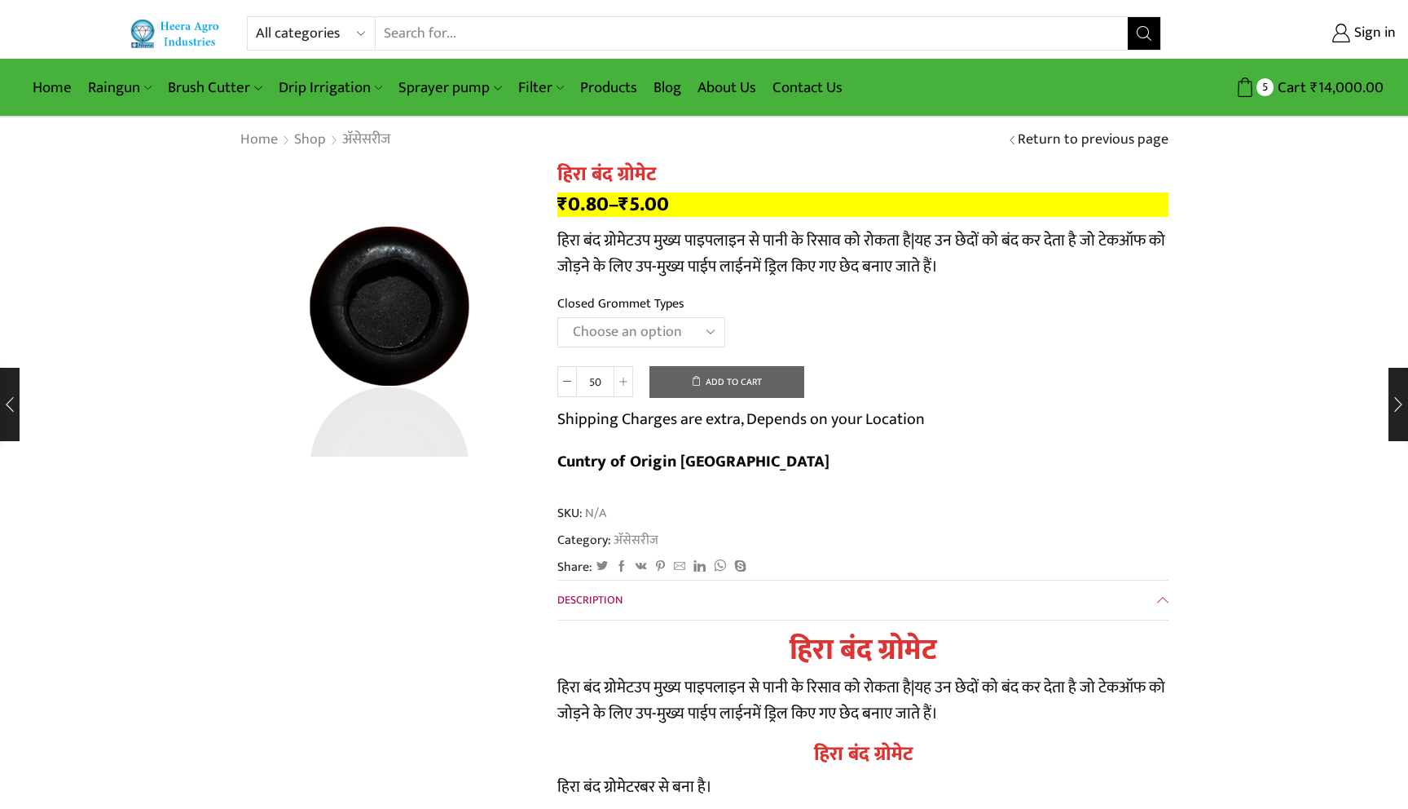
click at [639, 341] on select "Choose an option 12mm 16mm N-Type 16mm J-Type" at bounding box center [642, 332] width 168 height 30
click at [558, 317] on select "Choose an option 12mm 16mm N-Type 16mm J-Type" at bounding box center [642, 332] width 168 height 30
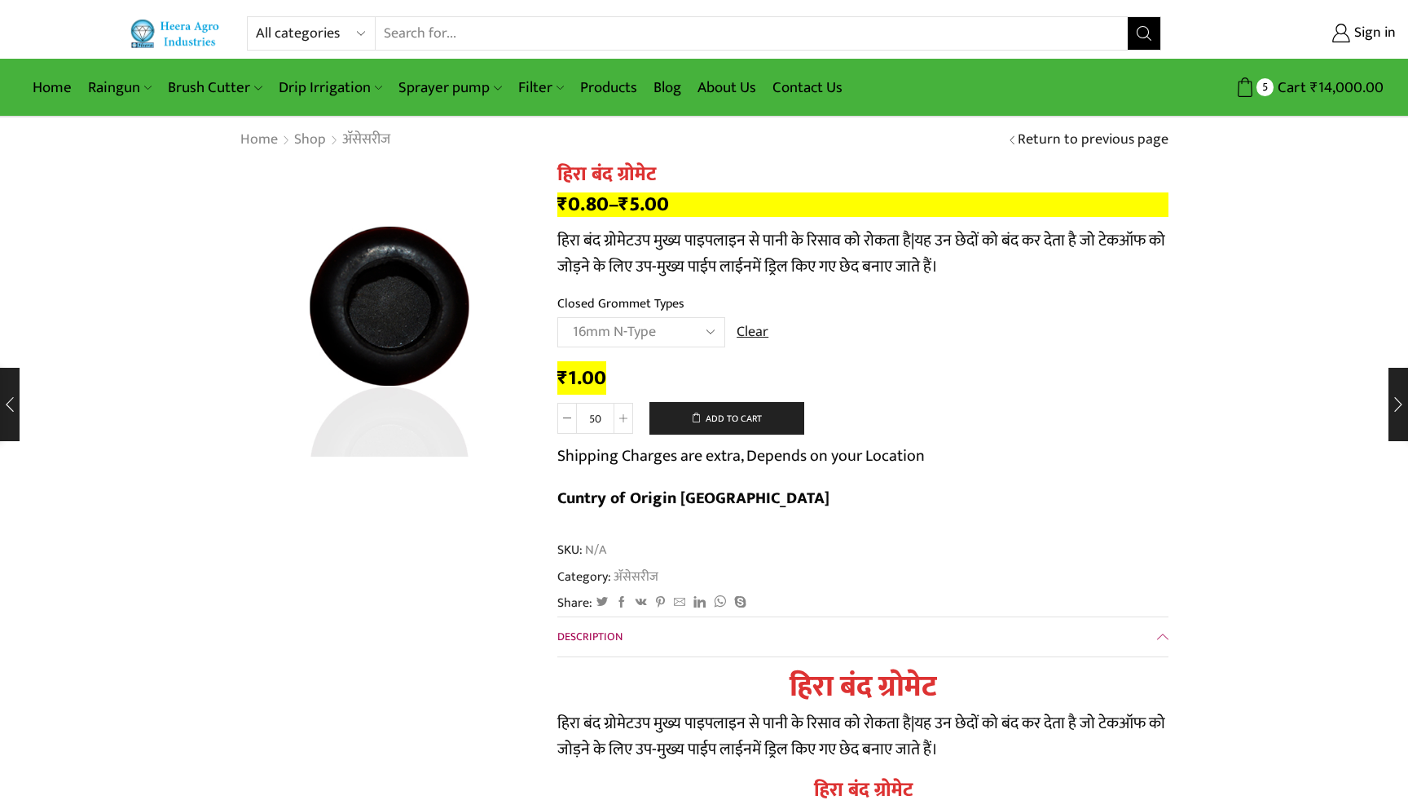
click at [625, 323] on select "Choose an option 12mm 16mm N-Type 16mm J-Type" at bounding box center [642, 332] width 168 height 30
click at [654, 331] on select "Choose an option 12mm 16mm N-Type 16mm J-Type" at bounding box center [642, 332] width 168 height 30
click at [558, 317] on select "Choose an option 12mm 16mm N-Type 16mm J-Type" at bounding box center [642, 332] width 168 height 30
click at [634, 323] on select "Choose an option 12mm 16mm N-Type 16mm J-Type" at bounding box center [642, 332] width 168 height 30
click at [558, 317] on select "Choose an option 12mm 16mm N-Type 16mm J-Type" at bounding box center [642, 332] width 168 height 30
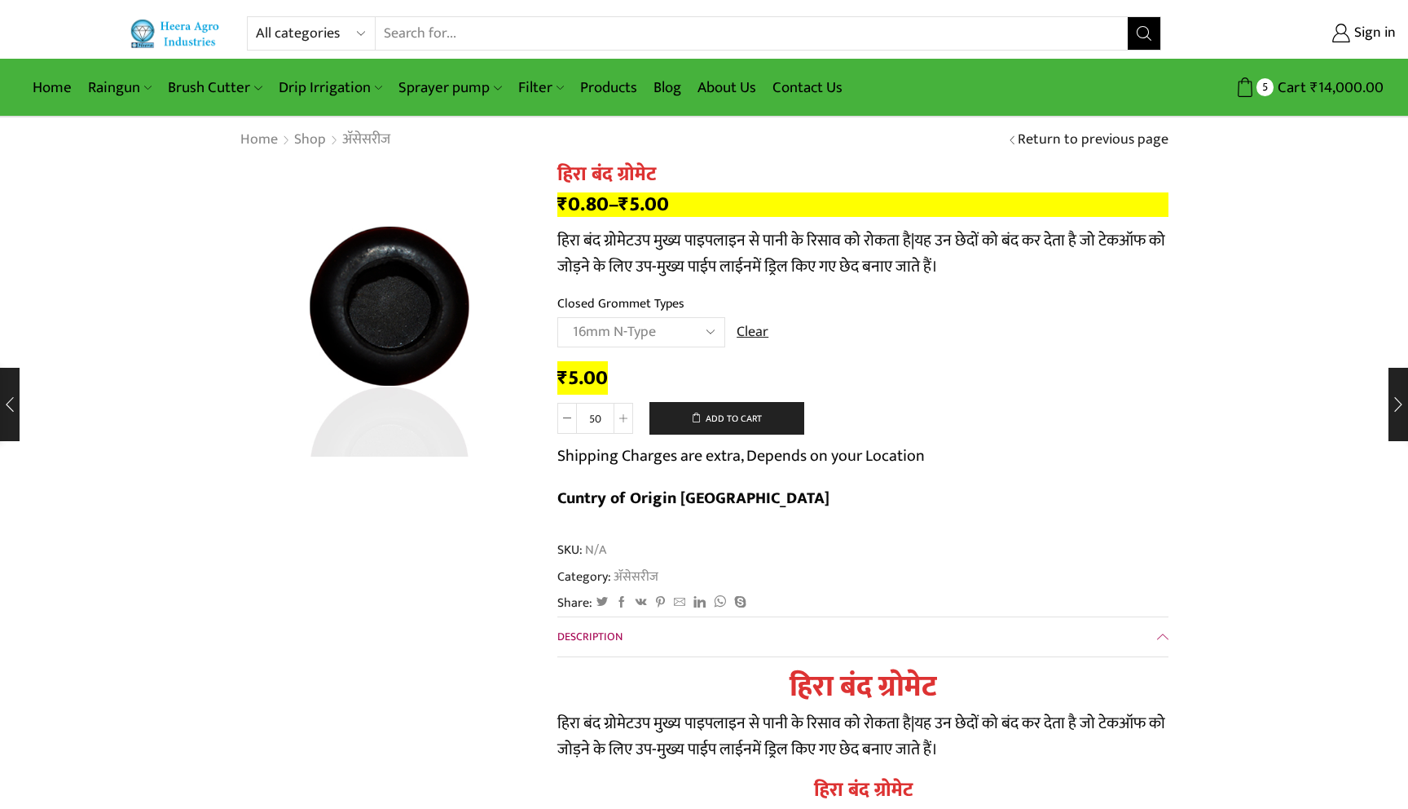
select select "16mm N-Type"
click at [706, 430] on button "Add to cart" at bounding box center [727, 418] width 155 height 33
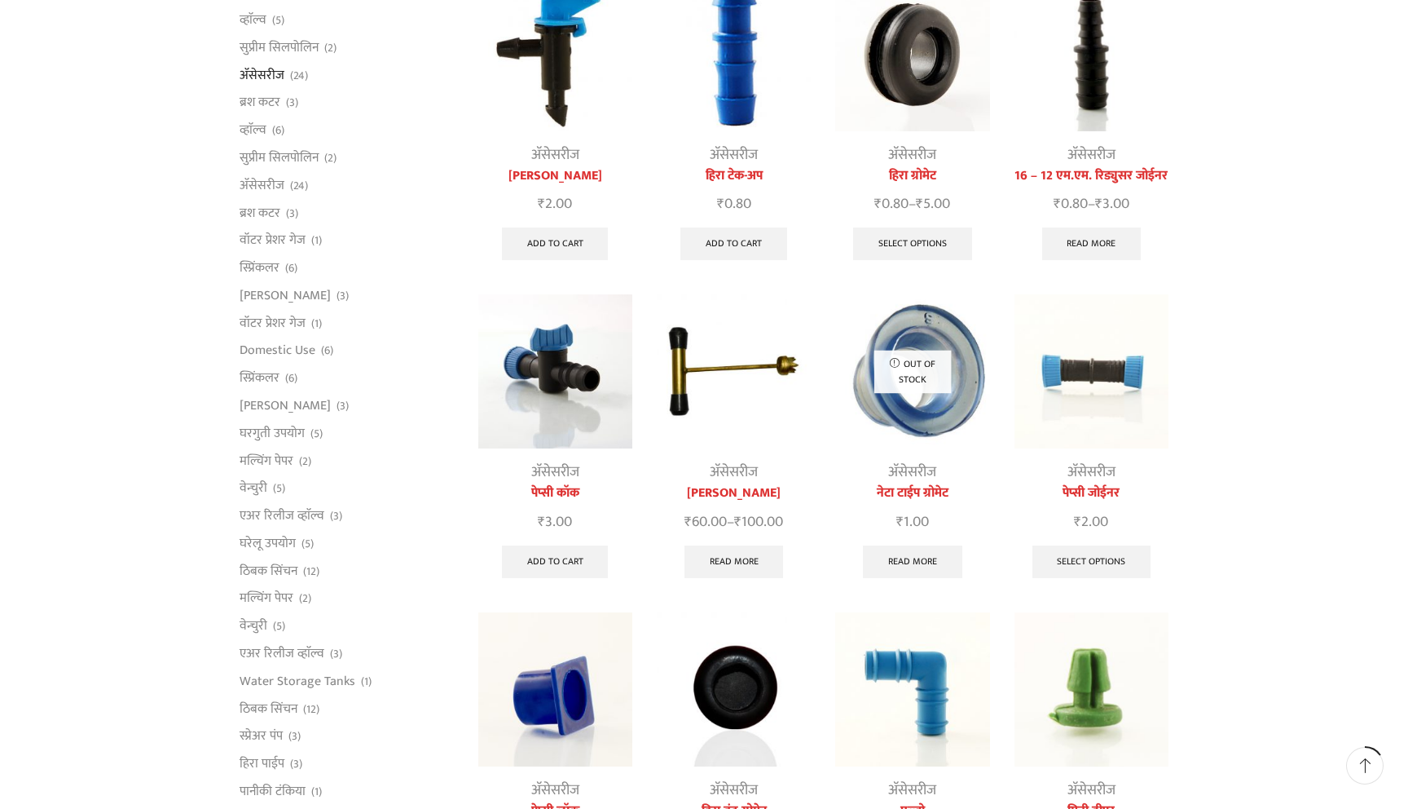
scroll to position [223, 0]
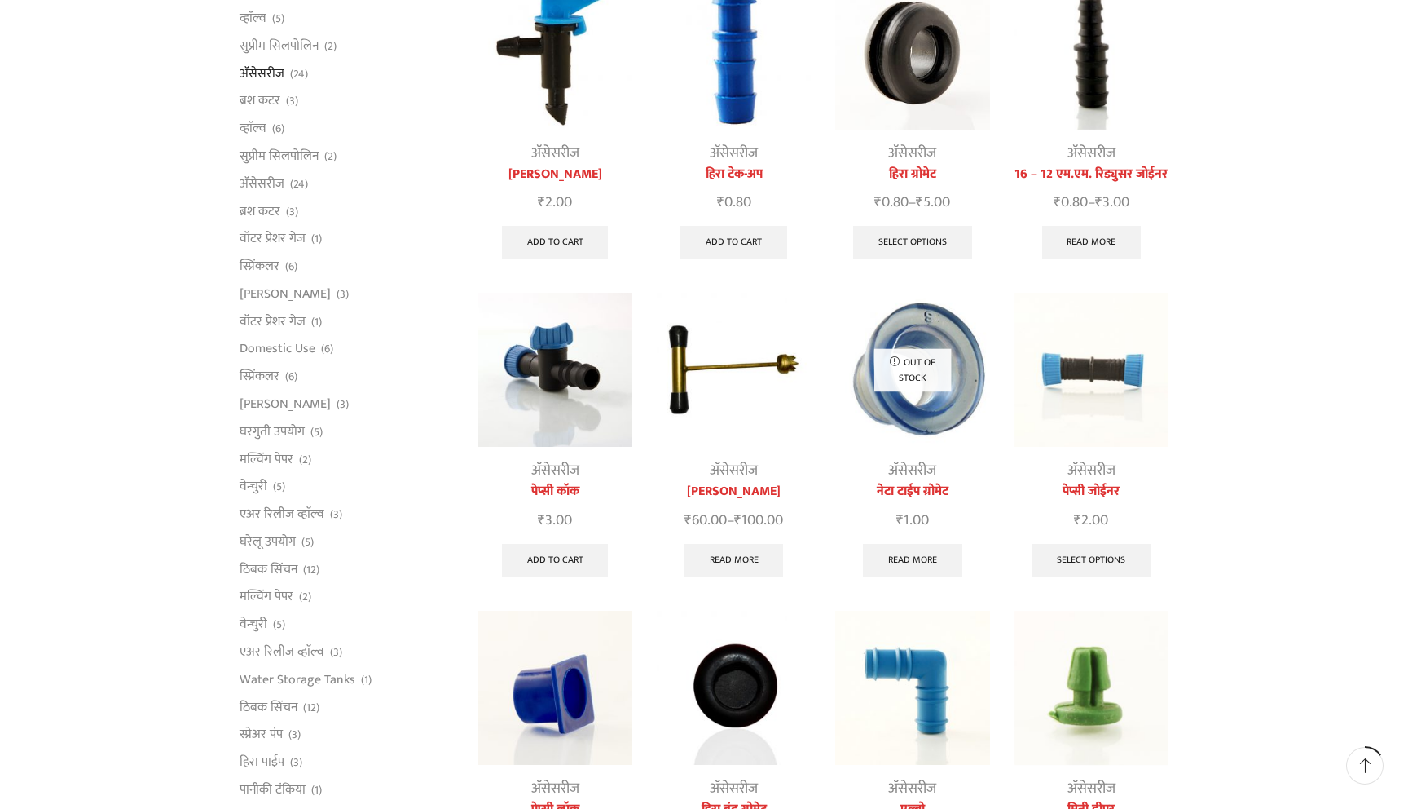
click at [1091, 404] on img at bounding box center [1092, 370] width 154 height 154
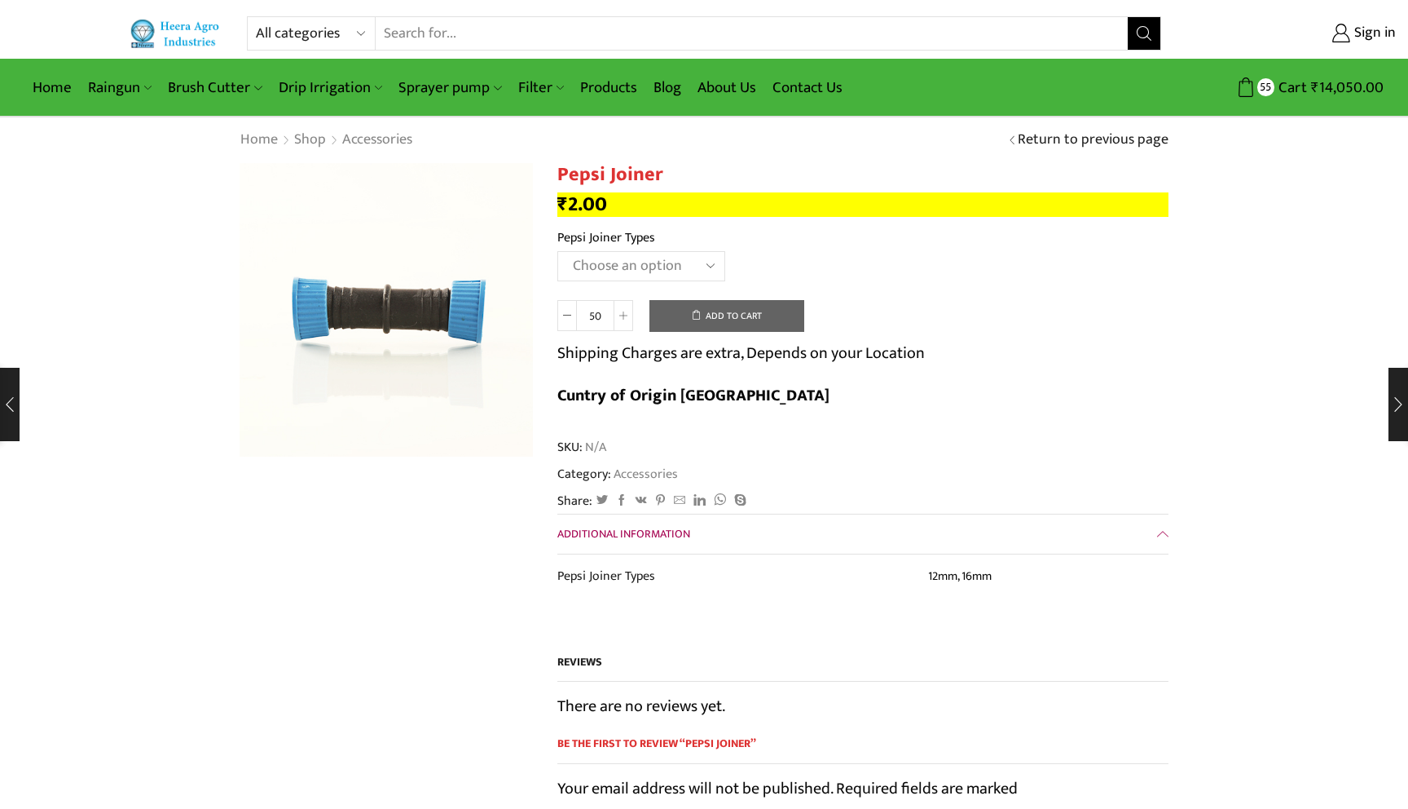
click at [583, 268] on select "Choose an option 12mm 16mm" at bounding box center [642, 266] width 168 height 30
select select "16mm"
click at [558, 251] on select "Choose an option 12mm 16mm" at bounding box center [642, 266] width 168 height 30
click at [694, 317] on button "Add to cart" at bounding box center [727, 316] width 155 height 33
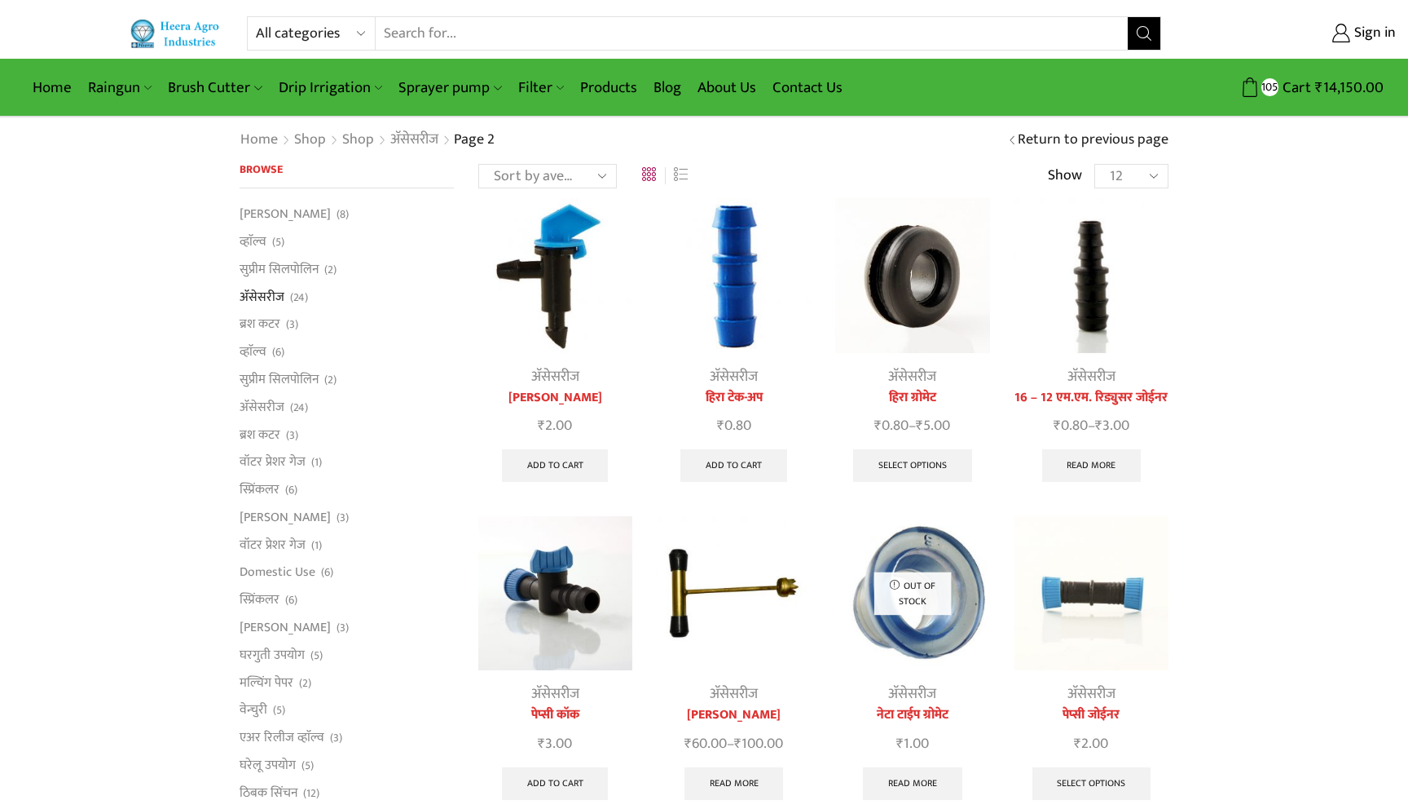
scroll to position [223, 0]
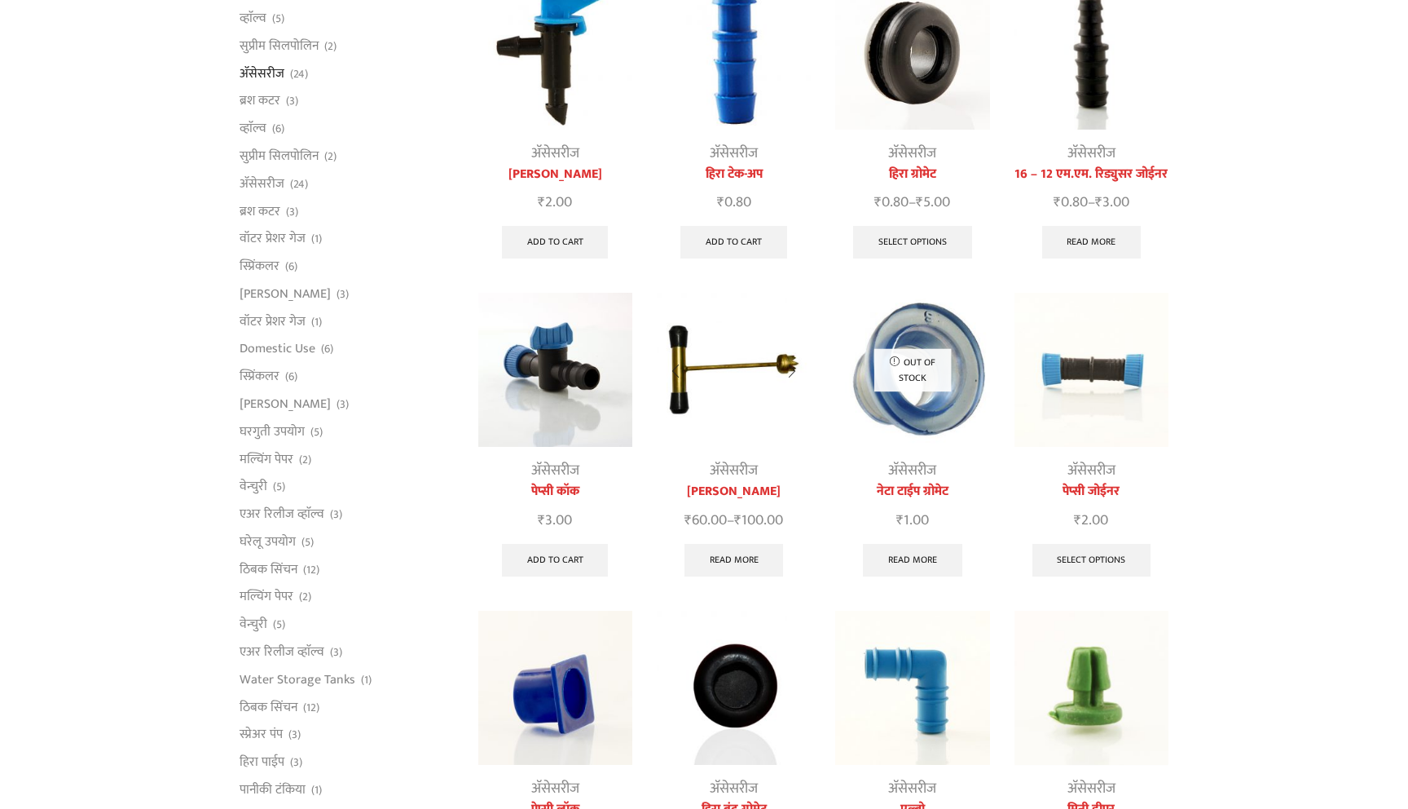
click at [757, 392] on img at bounding box center [734, 370] width 154 height 154
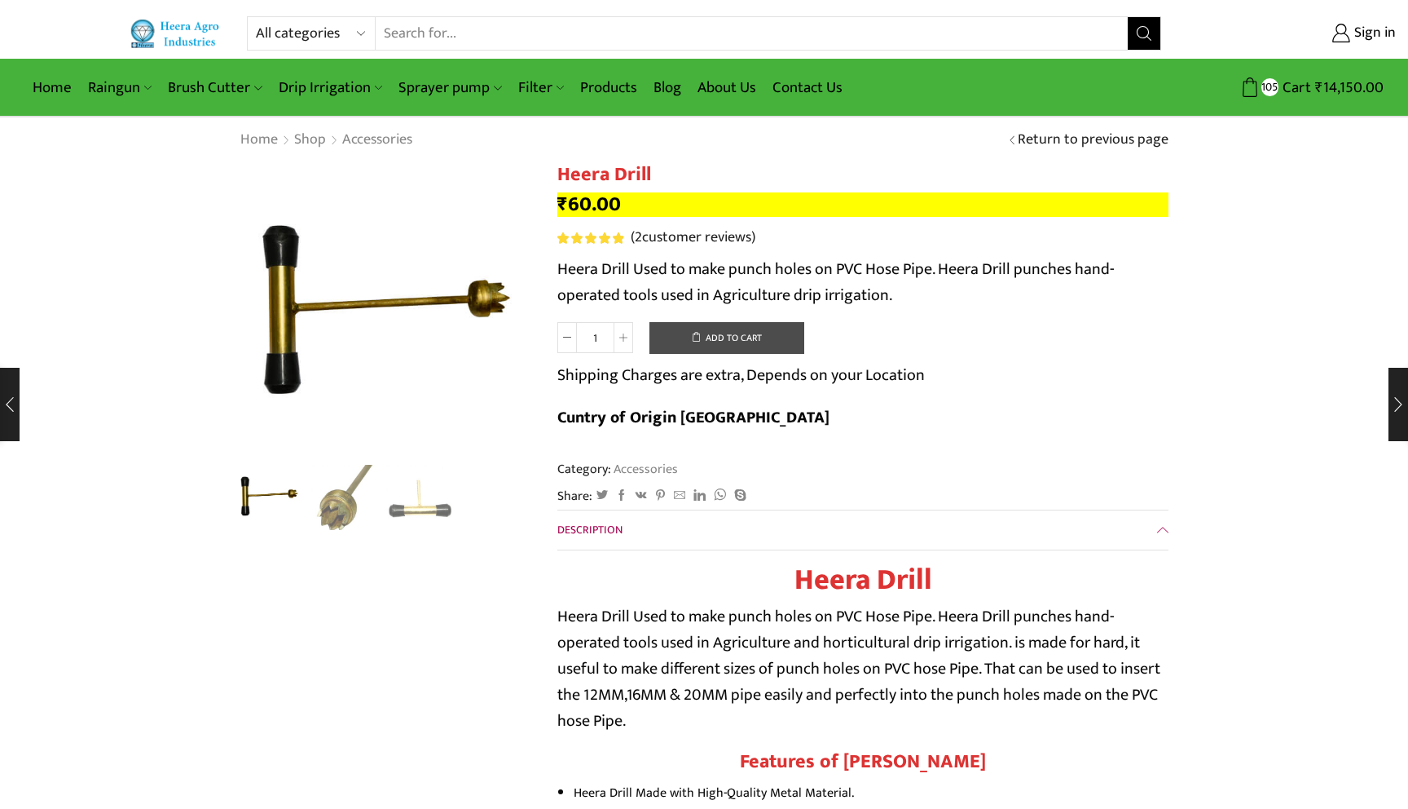
click at [677, 334] on button "Add to cart" at bounding box center [727, 338] width 155 height 33
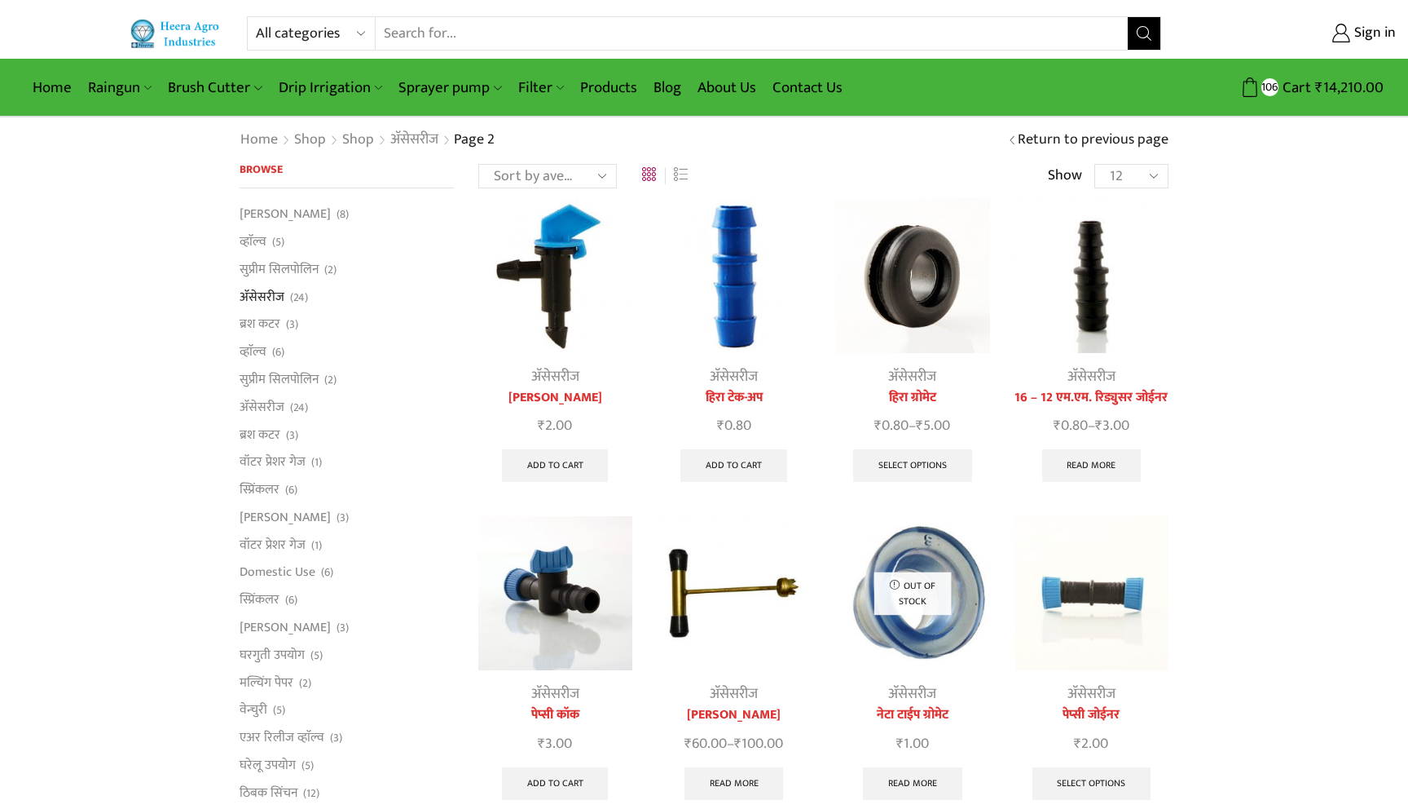
scroll to position [223, 0]
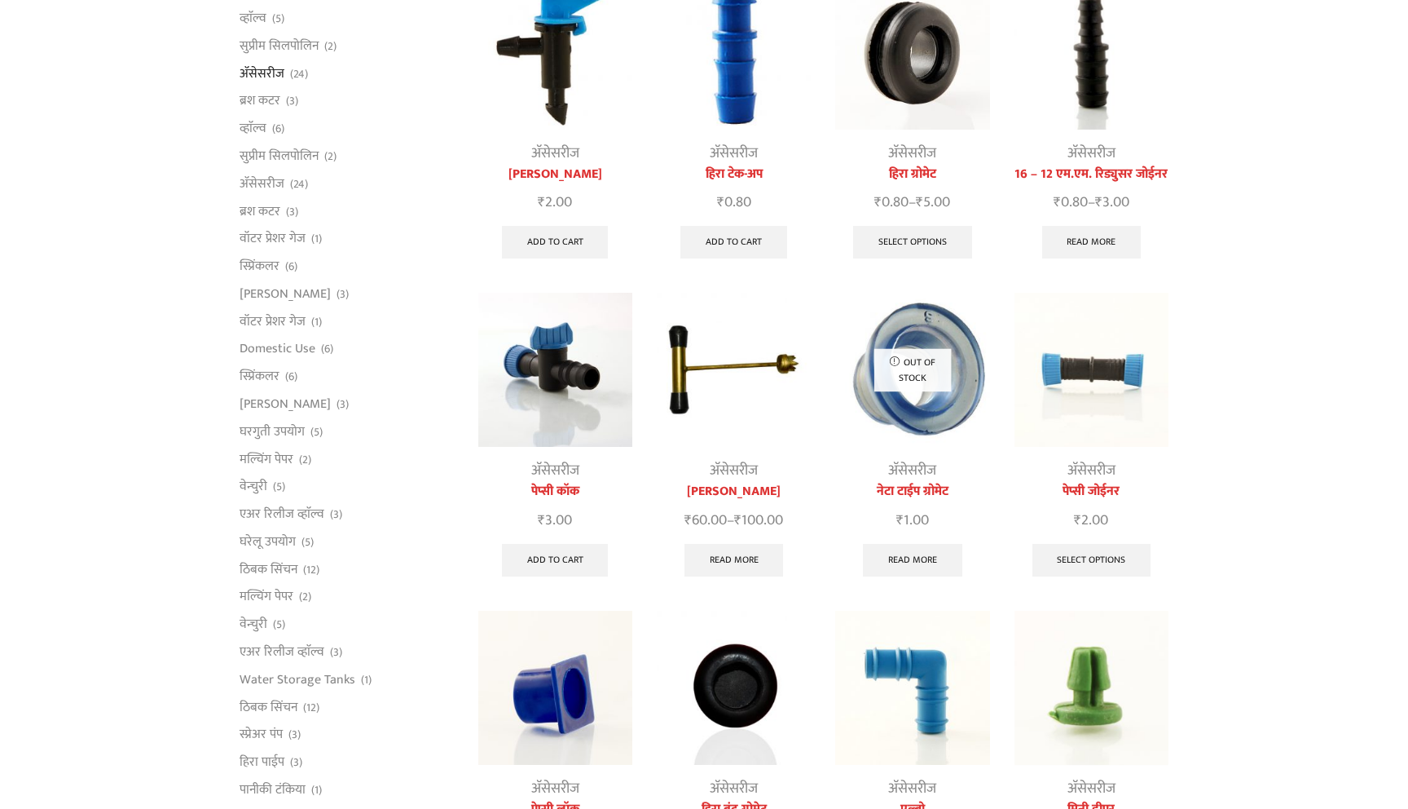
click at [535, 381] on img at bounding box center [555, 370] width 154 height 154
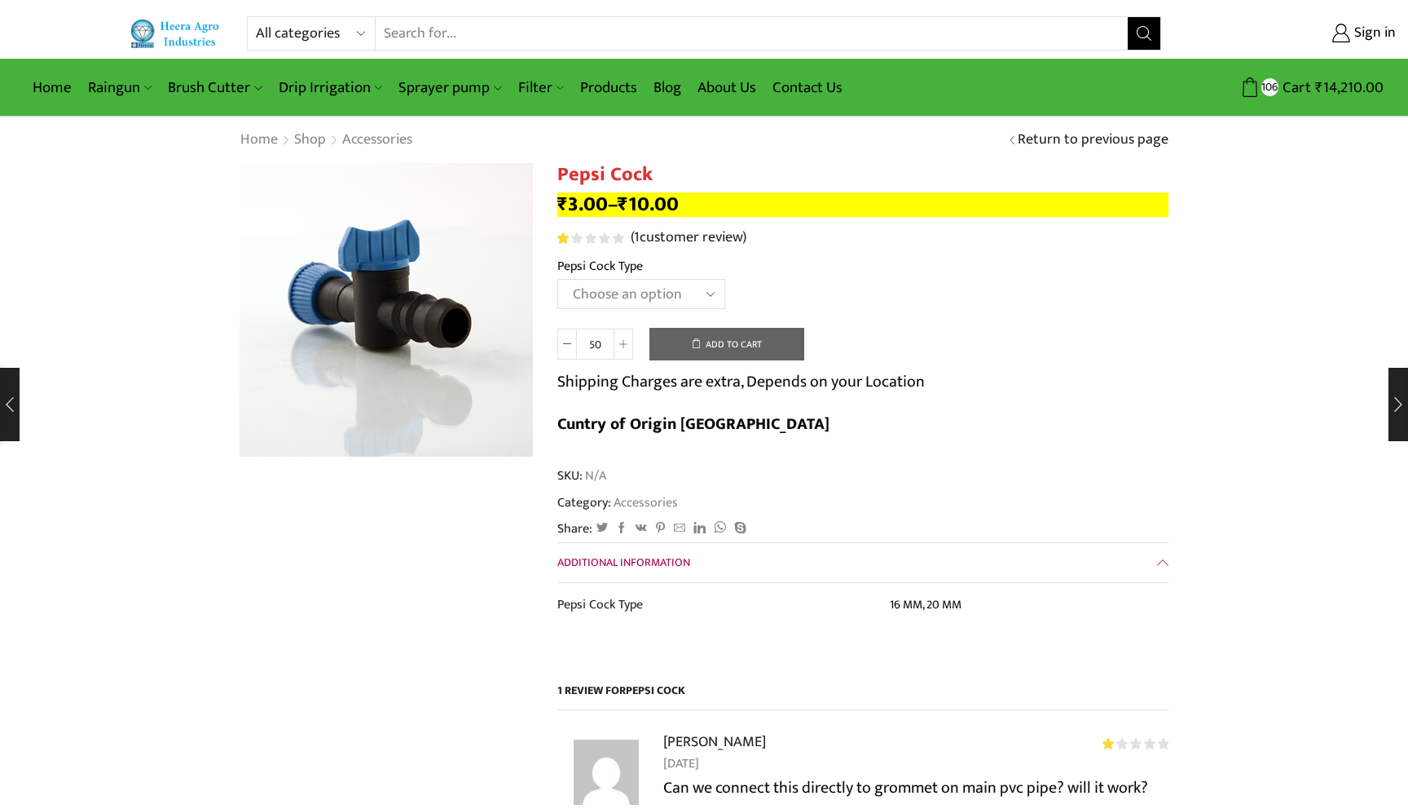
click at [641, 298] on select "Choose an option 16 MM 20 MM" at bounding box center [642, 294] width 168 height 30
click at [558, 280] on select "Choose an option 16 MM 20 MM" at bounding box center [642, 294] width 168 height 30
select select "16 MM"
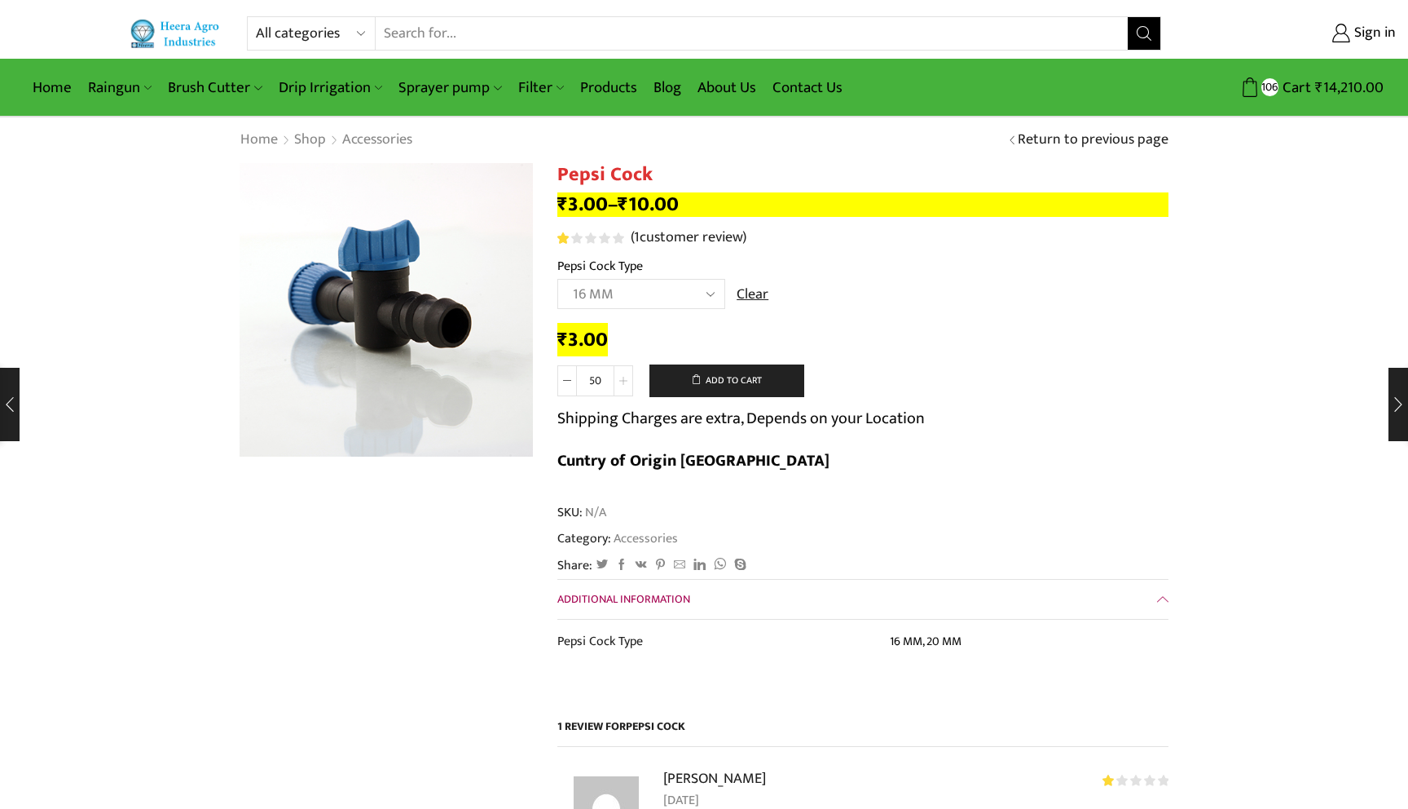
click at [619, 377] on span at bounding box center [624, 380] width 20 height 31
type input "80"
click at [675, 379] on button "Add to cart" at bounding box center [727, 380] width 155 height 33
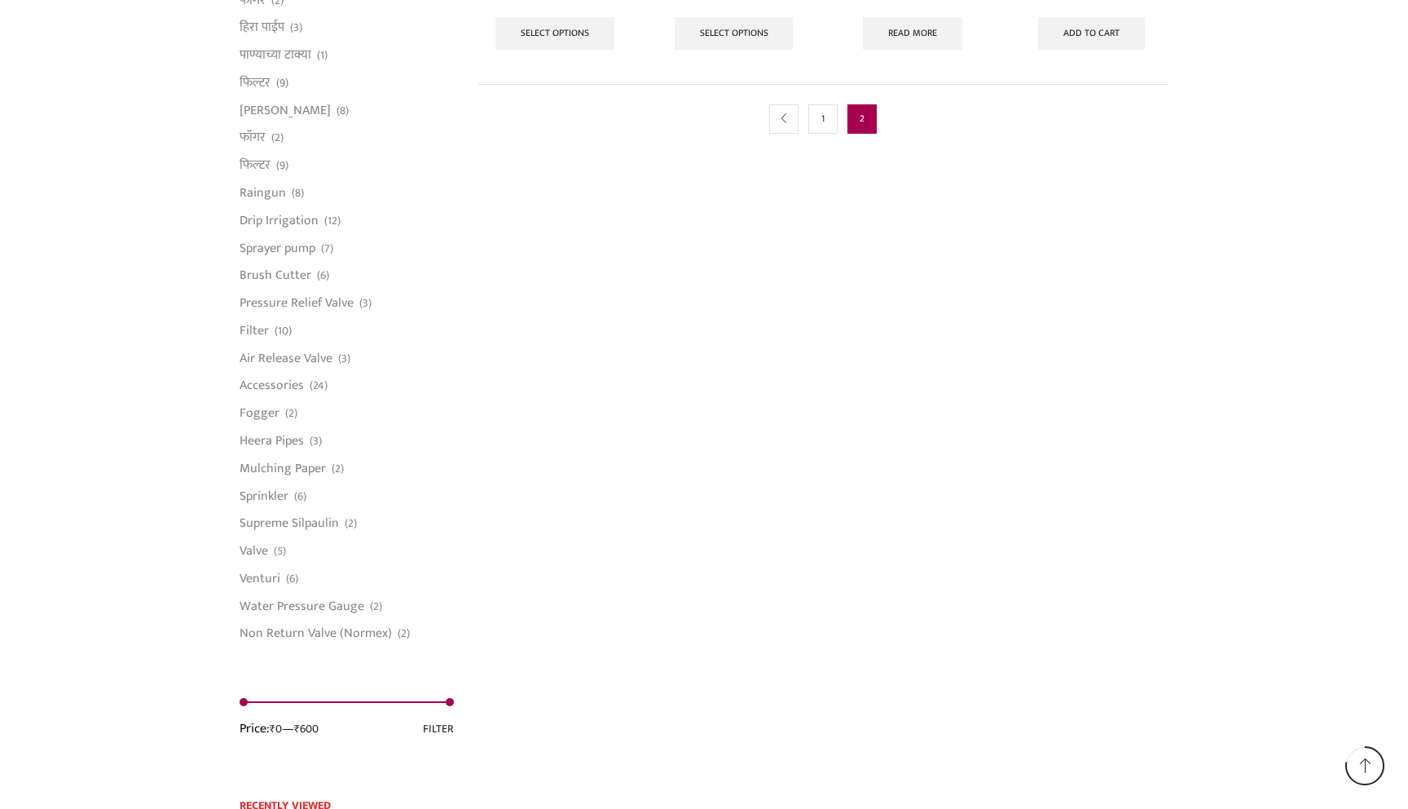
scroll to position [1006, 0]
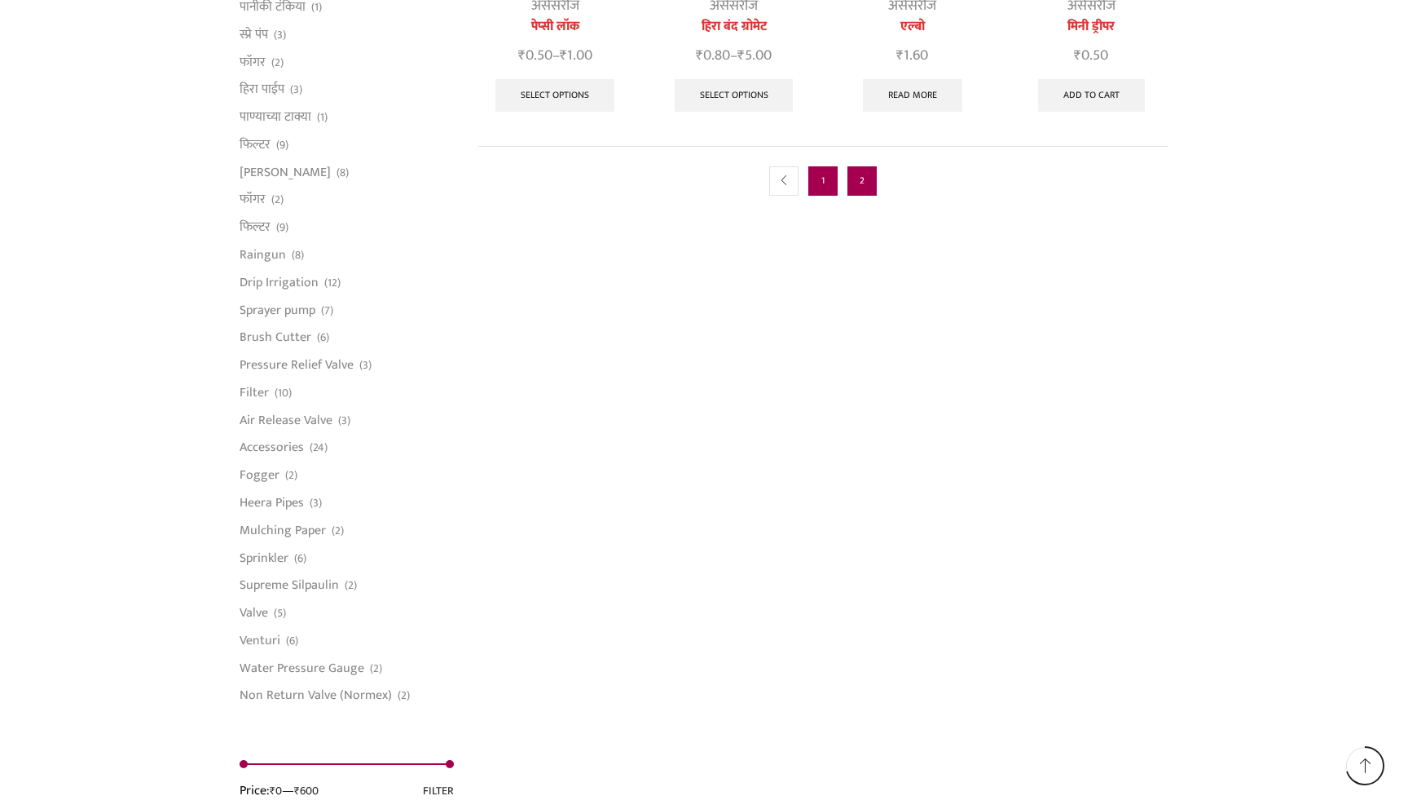
click at [820, 174] on link "1" at bounding box center [823, 180] width 29 height 29
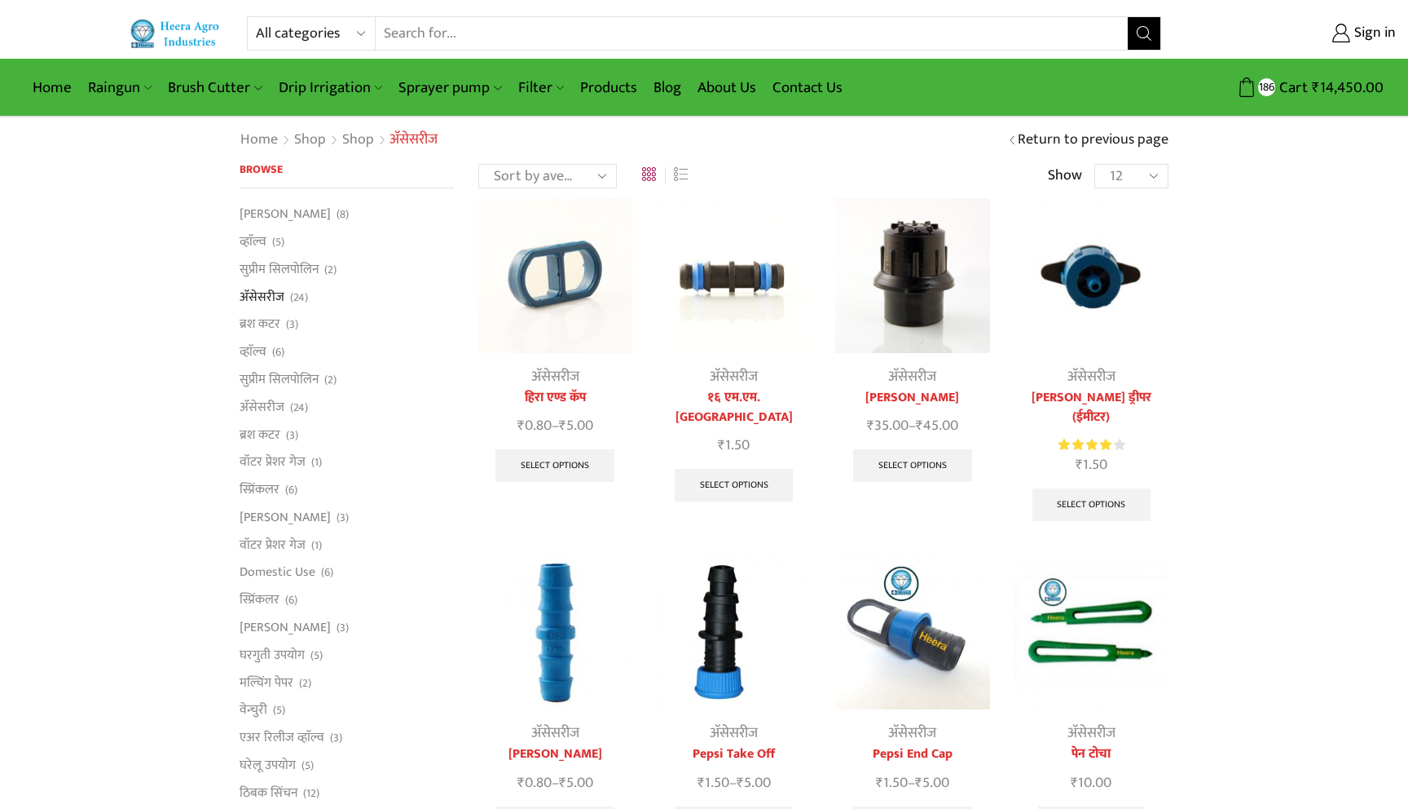
click at [879, 326] on img at bounding box center [912, 275] width 154 height 154
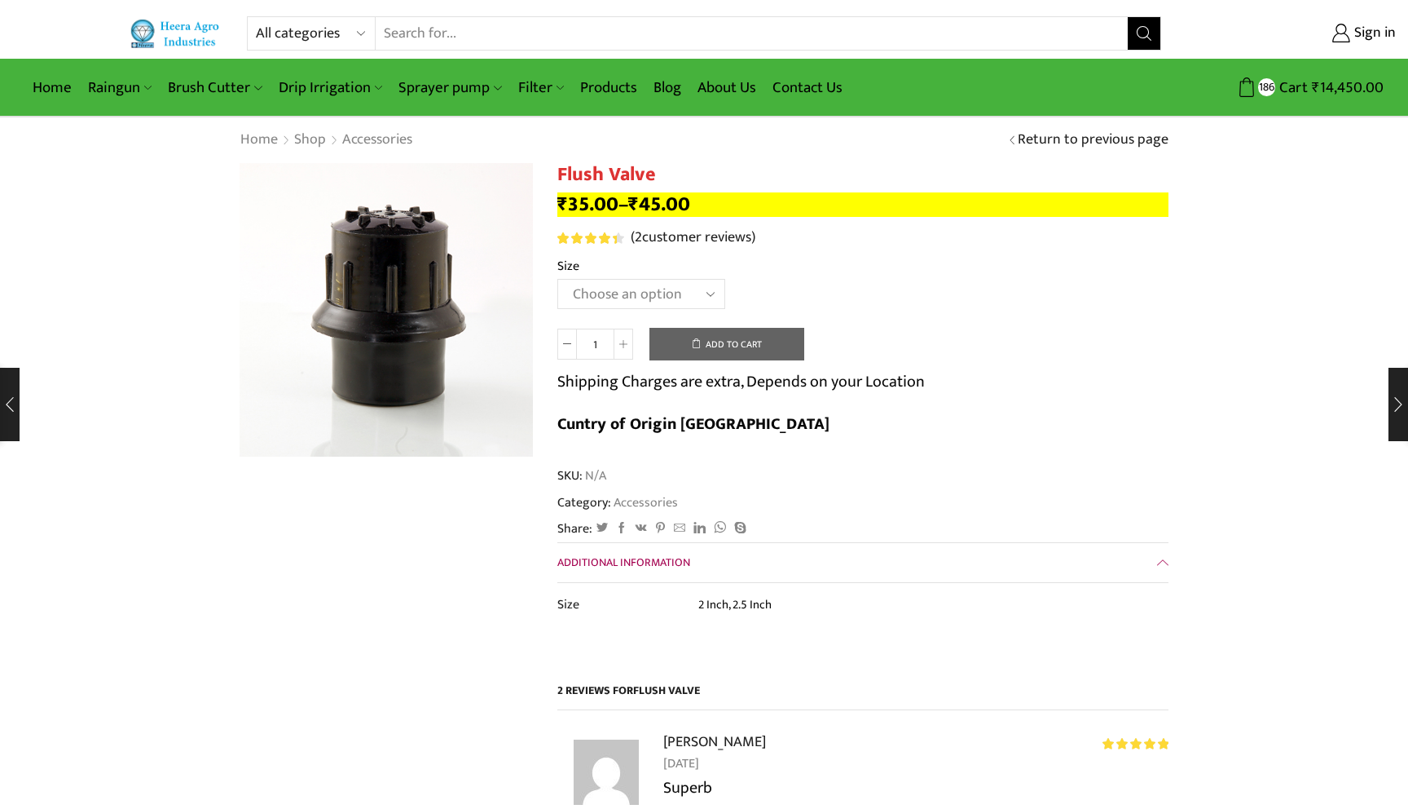
click at [613, 301] on select "Choose an option 2 Inch 2.5 Inch" at bounding box center [642, 294] width 168 height 30
select select "2-5-inch"
click at [558, 280] on select "Choose an option 2 Inch 2.5 Inch" at bounding box center [642, 294] width 168 height 30
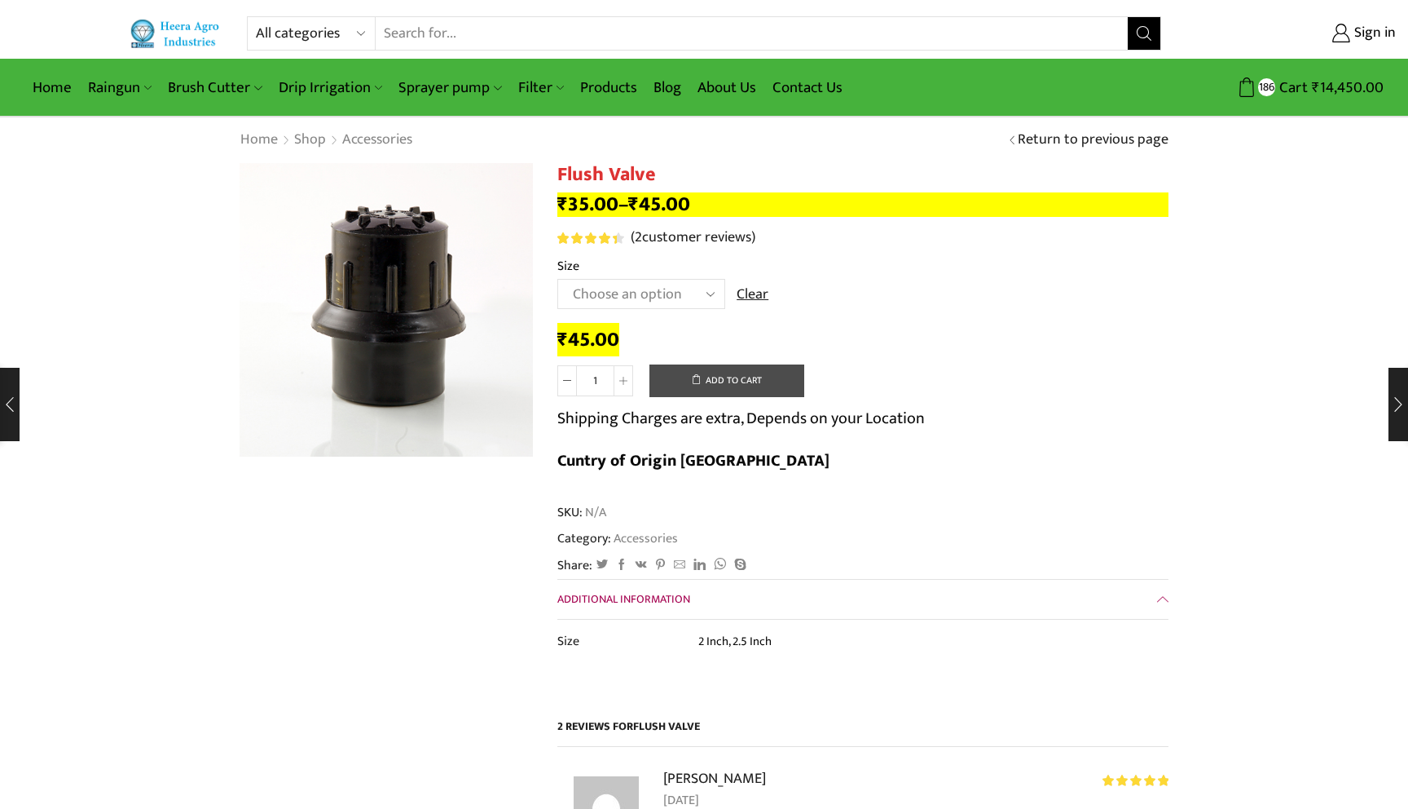
click at [699, 376] on button "Add to cart" at bounding box center [727, 380] width 155 height 33
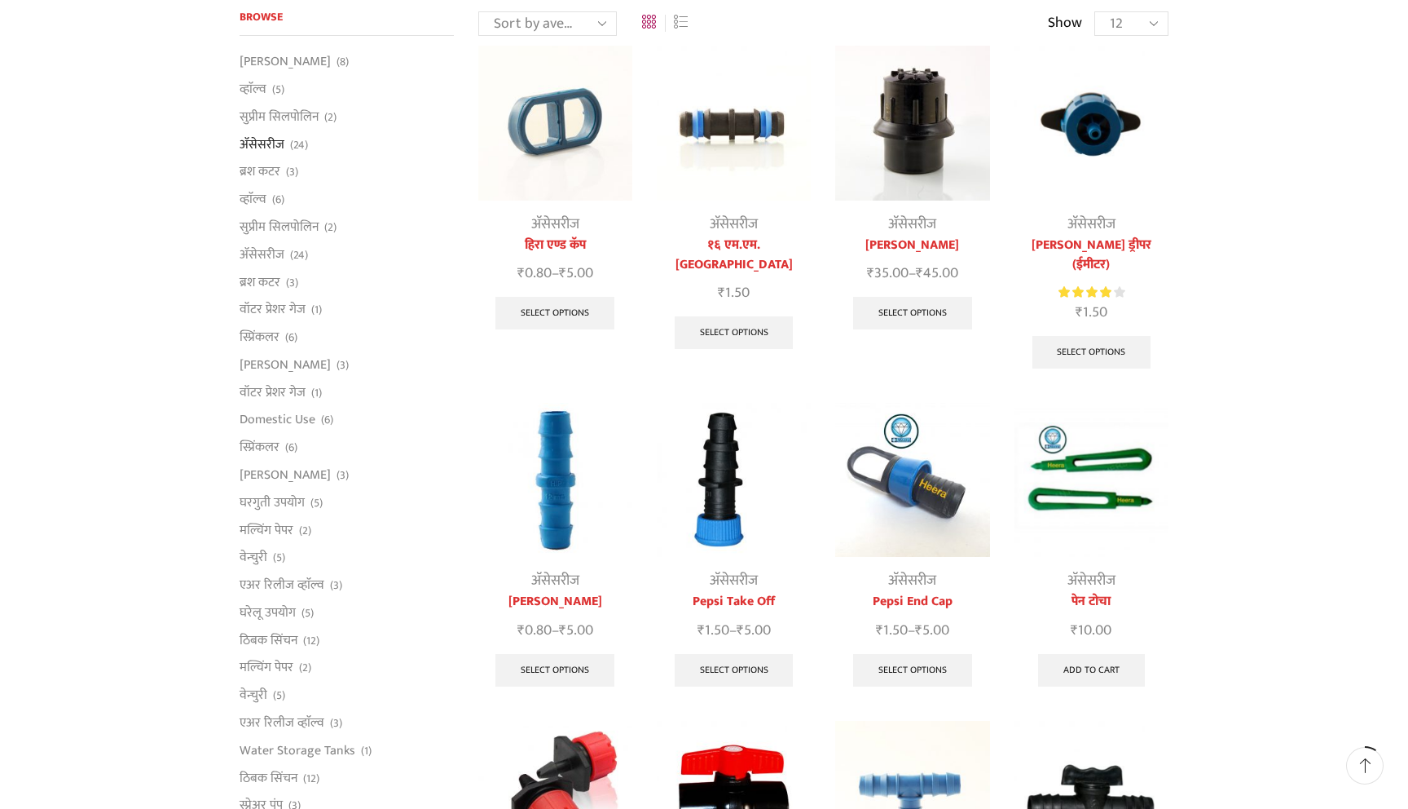
scroll to position [158, 0]
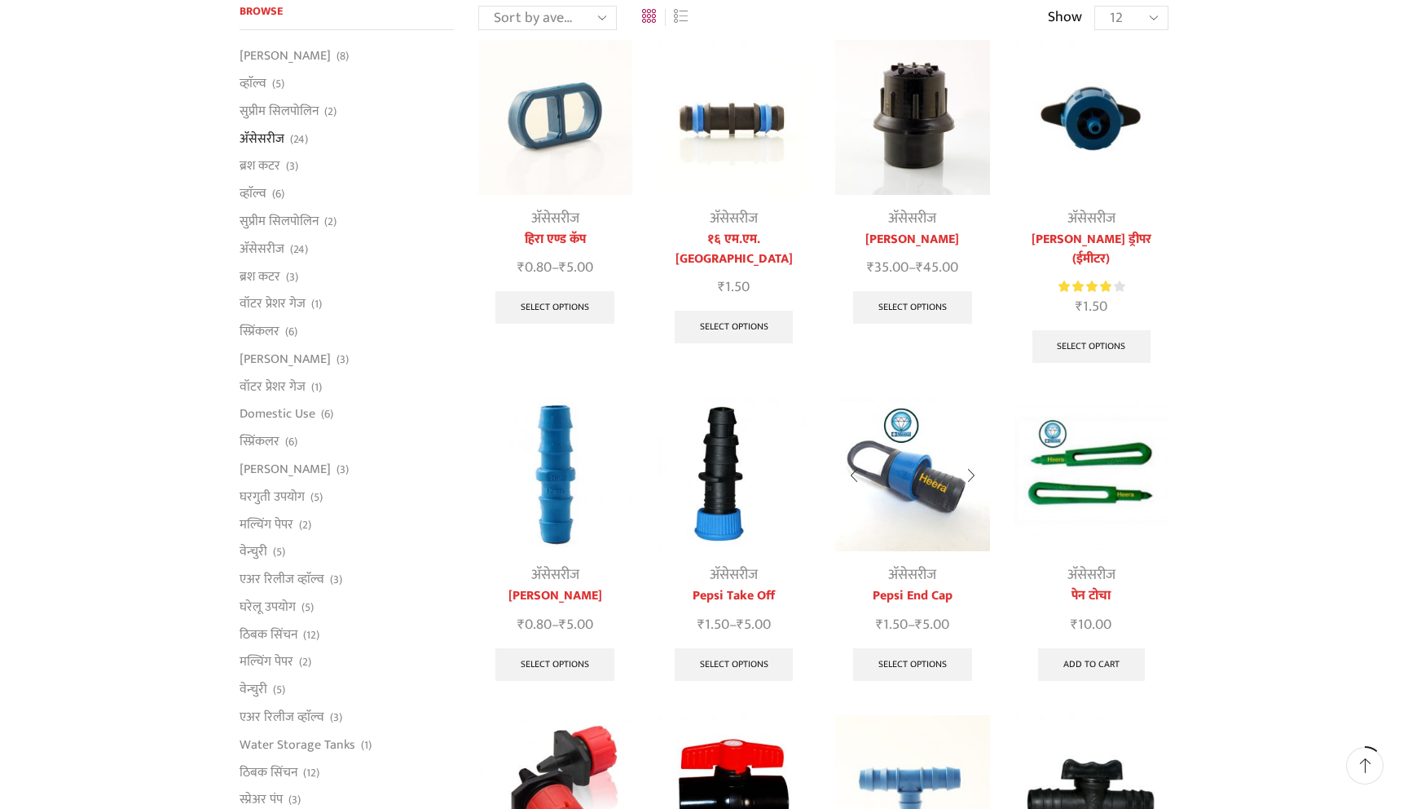
click at [907, 462] on img at bounding box center [912, 474] width 154 height 154
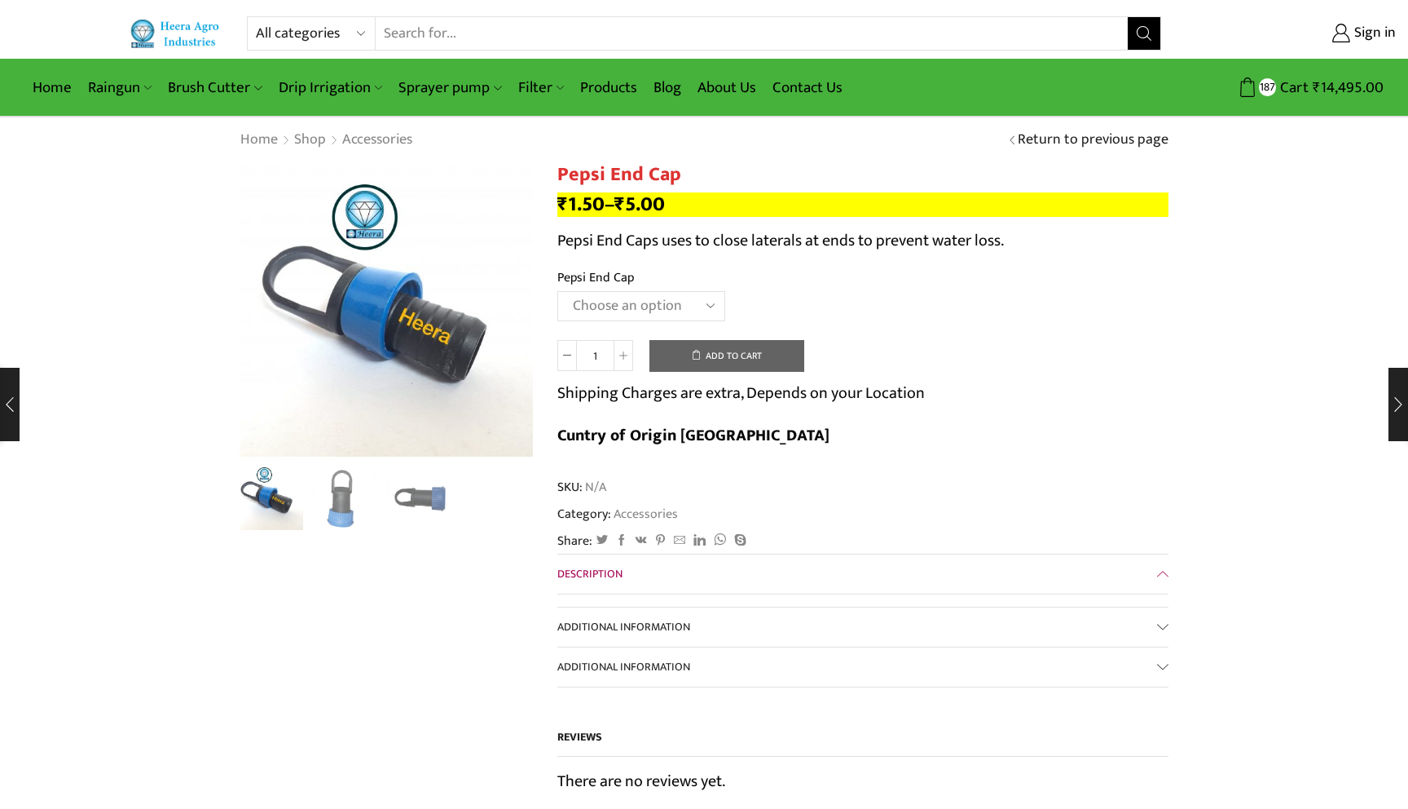
click at [600, 299] on select "Choose an option 12MM 16MM 20MM" at bounding box center [642, 306] width 168 height 30
click at [558, 291] on select "Choose an option 12MM 16MM 20MM" at bounding box center [642, 306] width 168 height 30
select select "16MM"
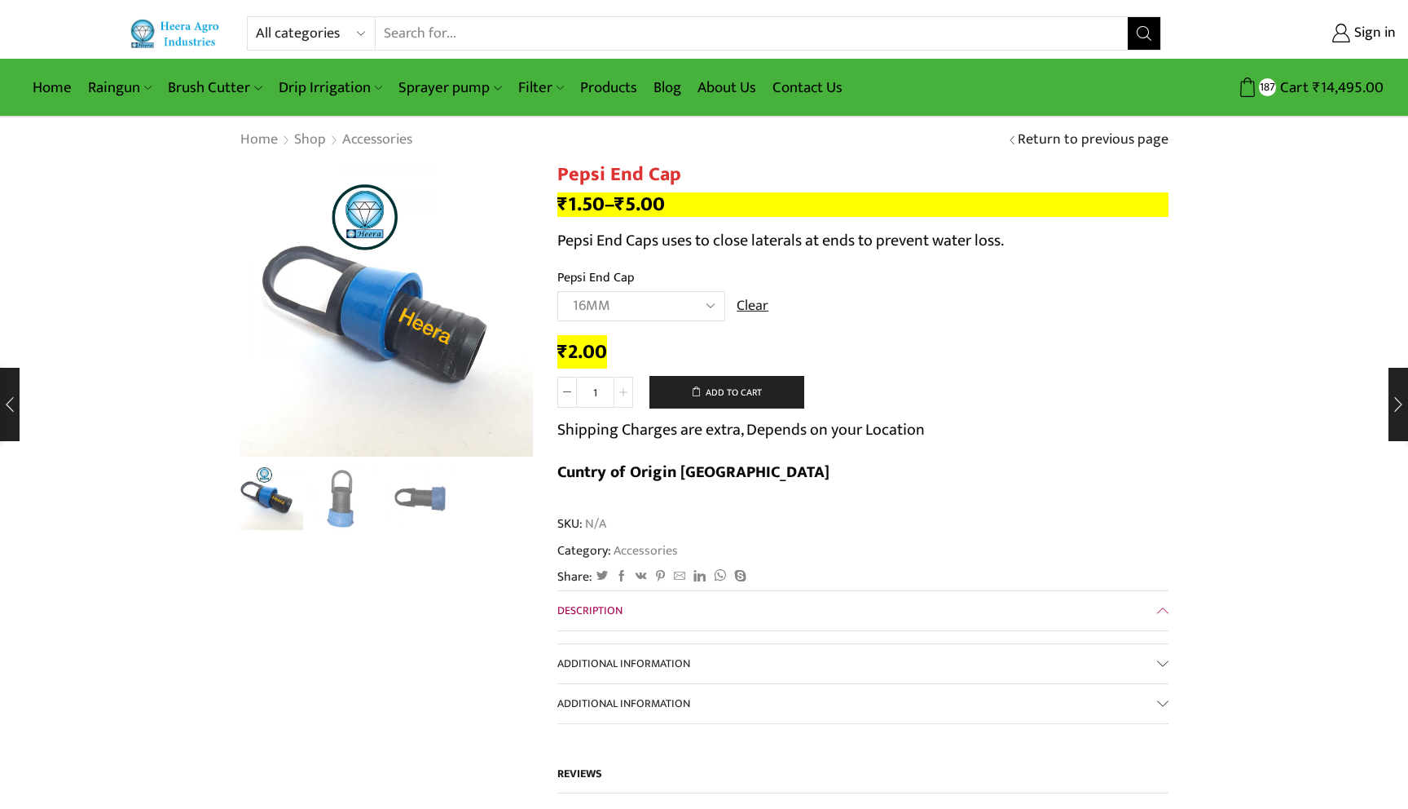
click at [624, 393] on icon at bounding box center [623, 392] width 8 height 8
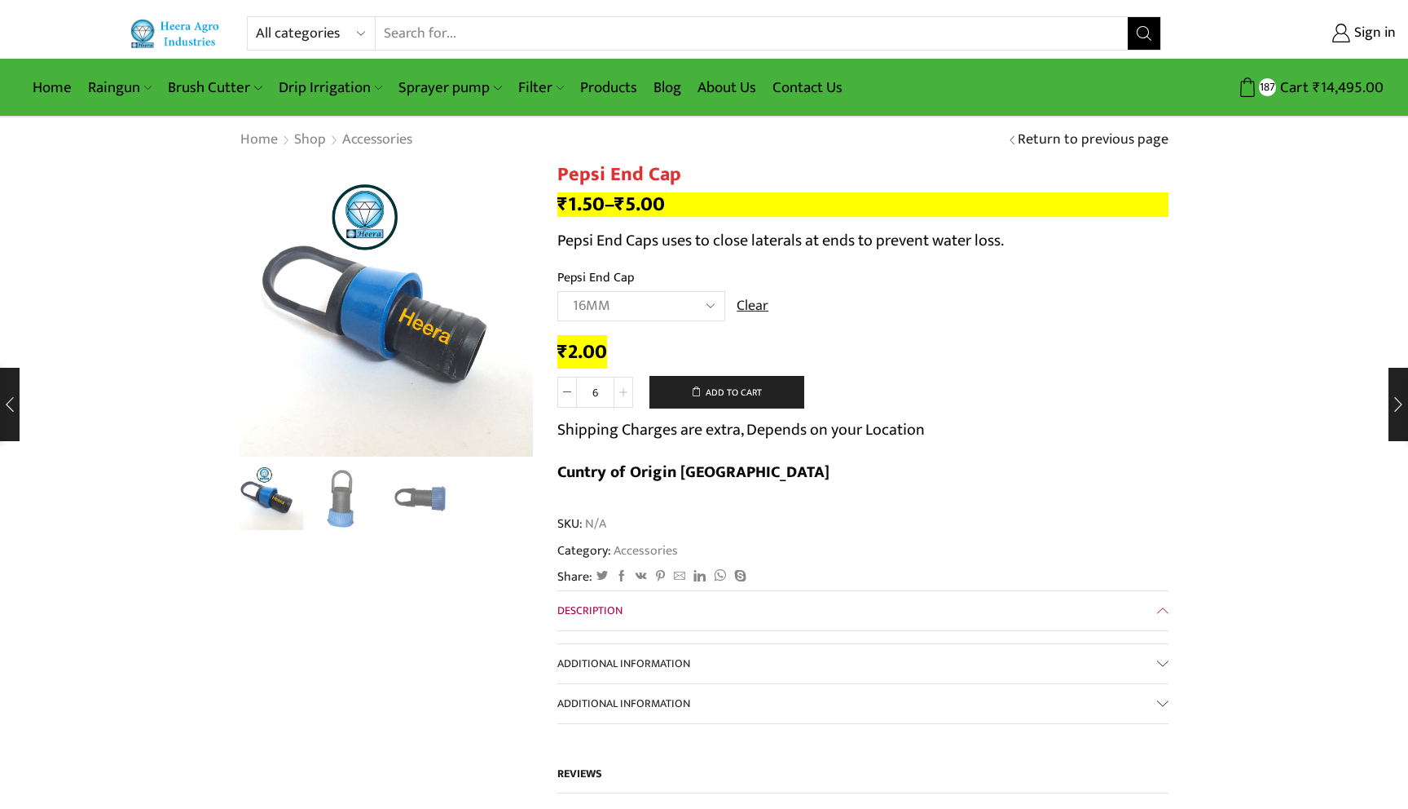
click at [624, 393] on icon at bounding box center [623, 392] width 8 height 8
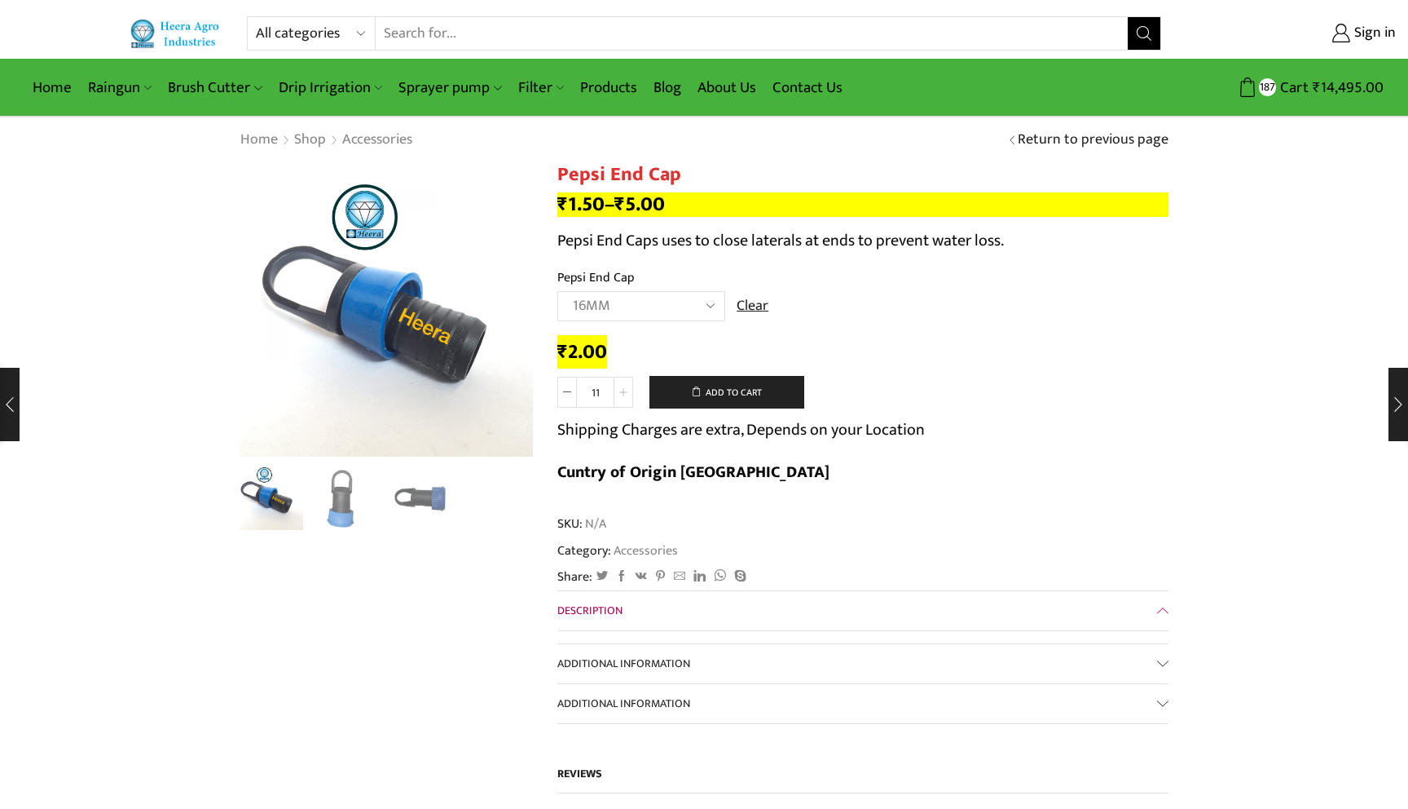
click at [624, 393] on icon at bounding box center [623, 392] width 8 height 8
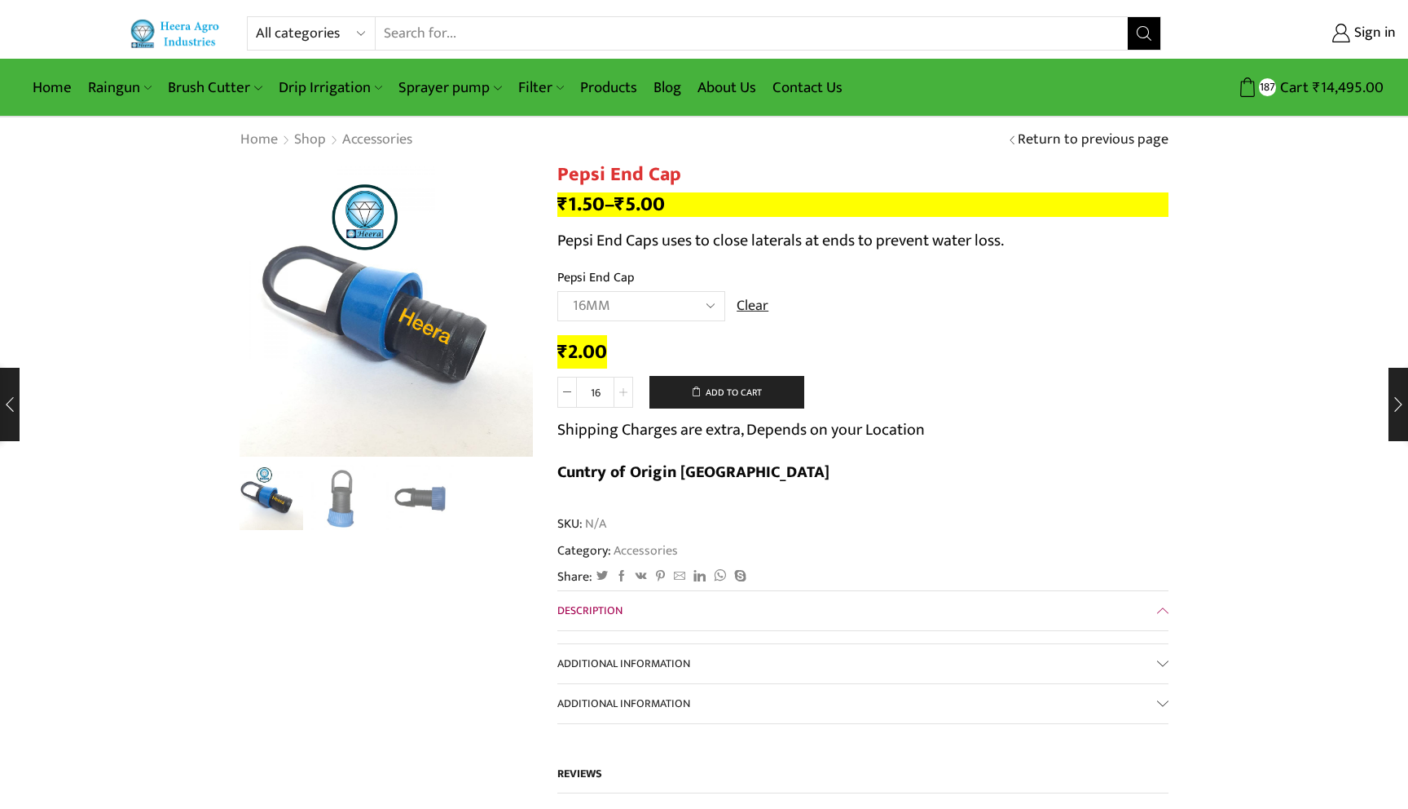
click at [624, 393] on icon at bounding box center [623, 392] width 8 height 8
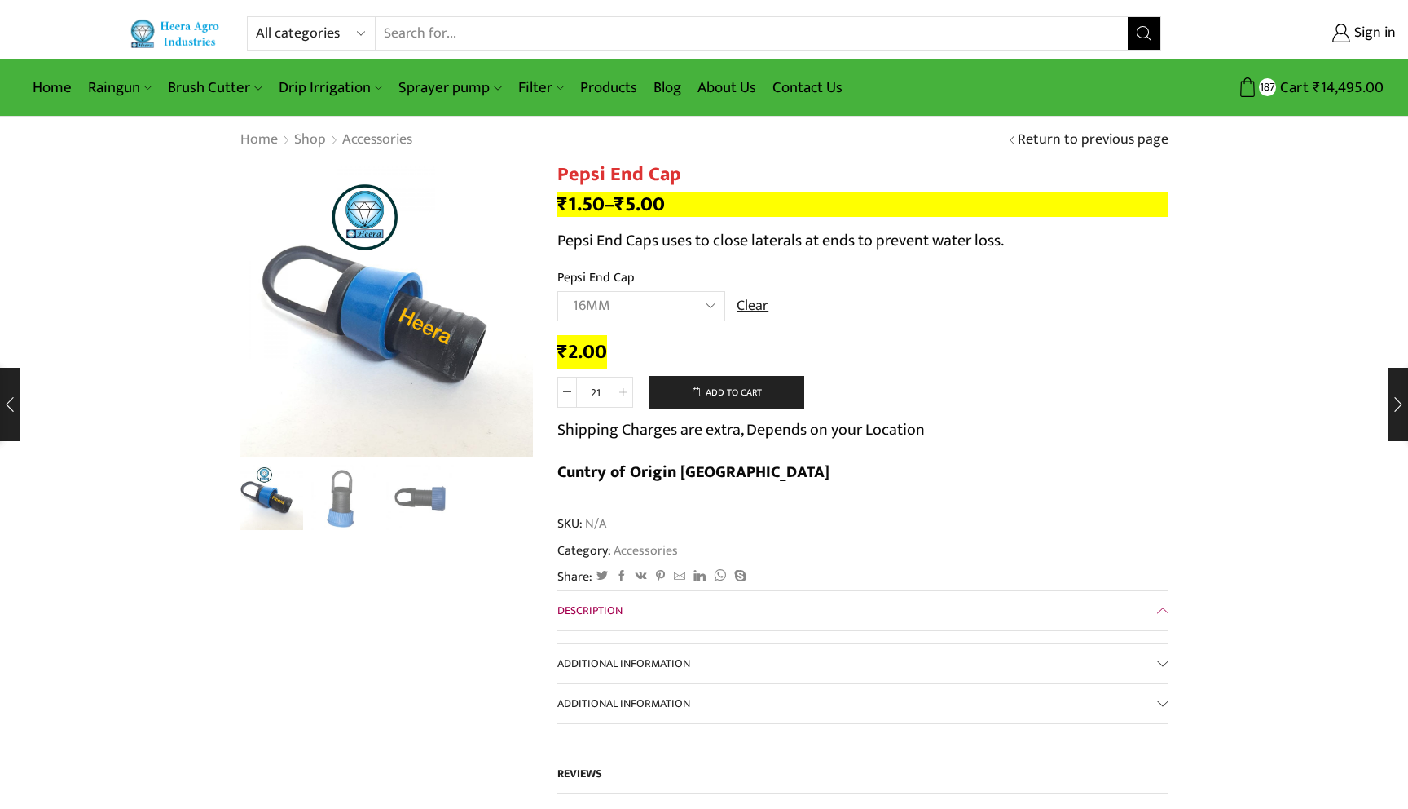
click at [624, 393] on icon at bounding box center [623, 392] width 8 height 8
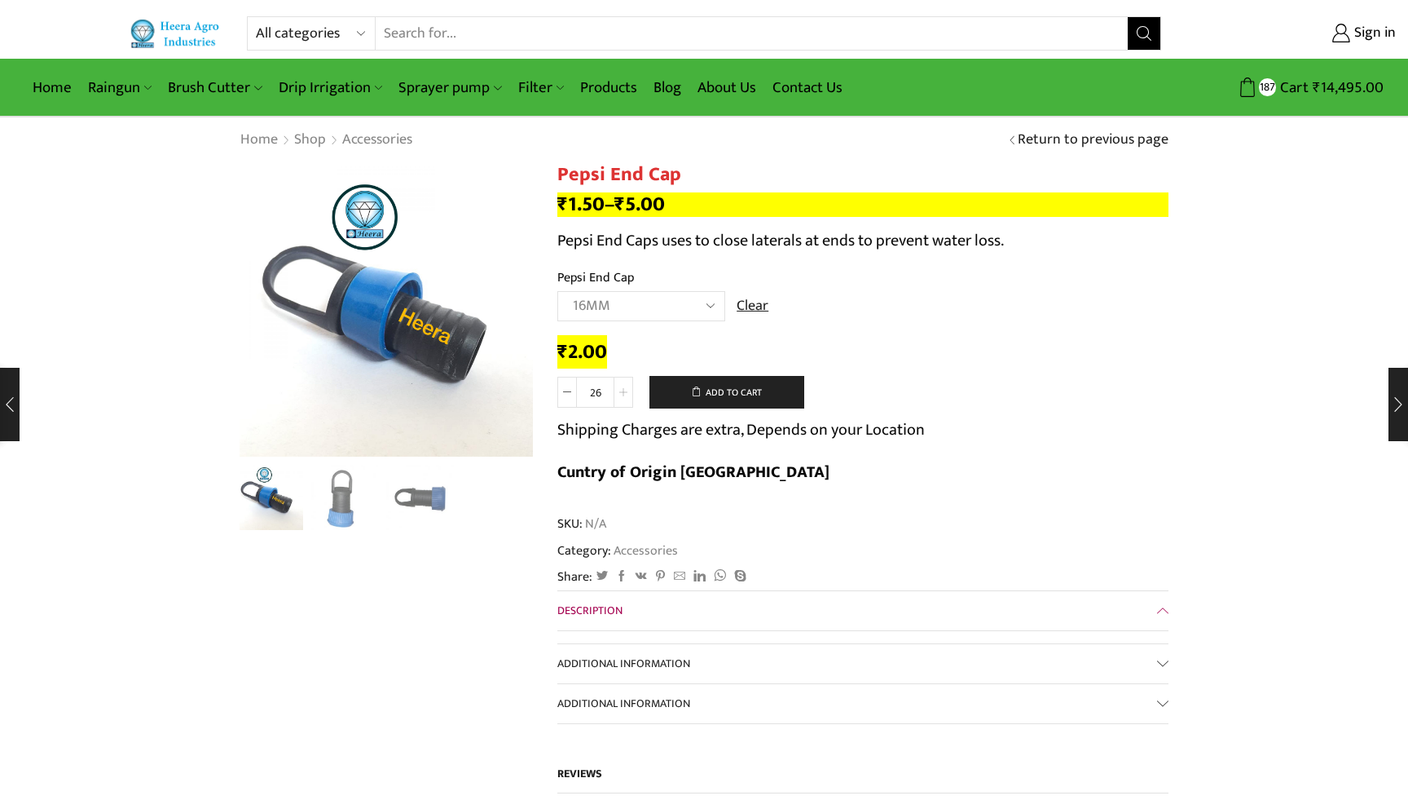
click at [624, 393] on icon at bounding box center [623, 392] width 8 height 8
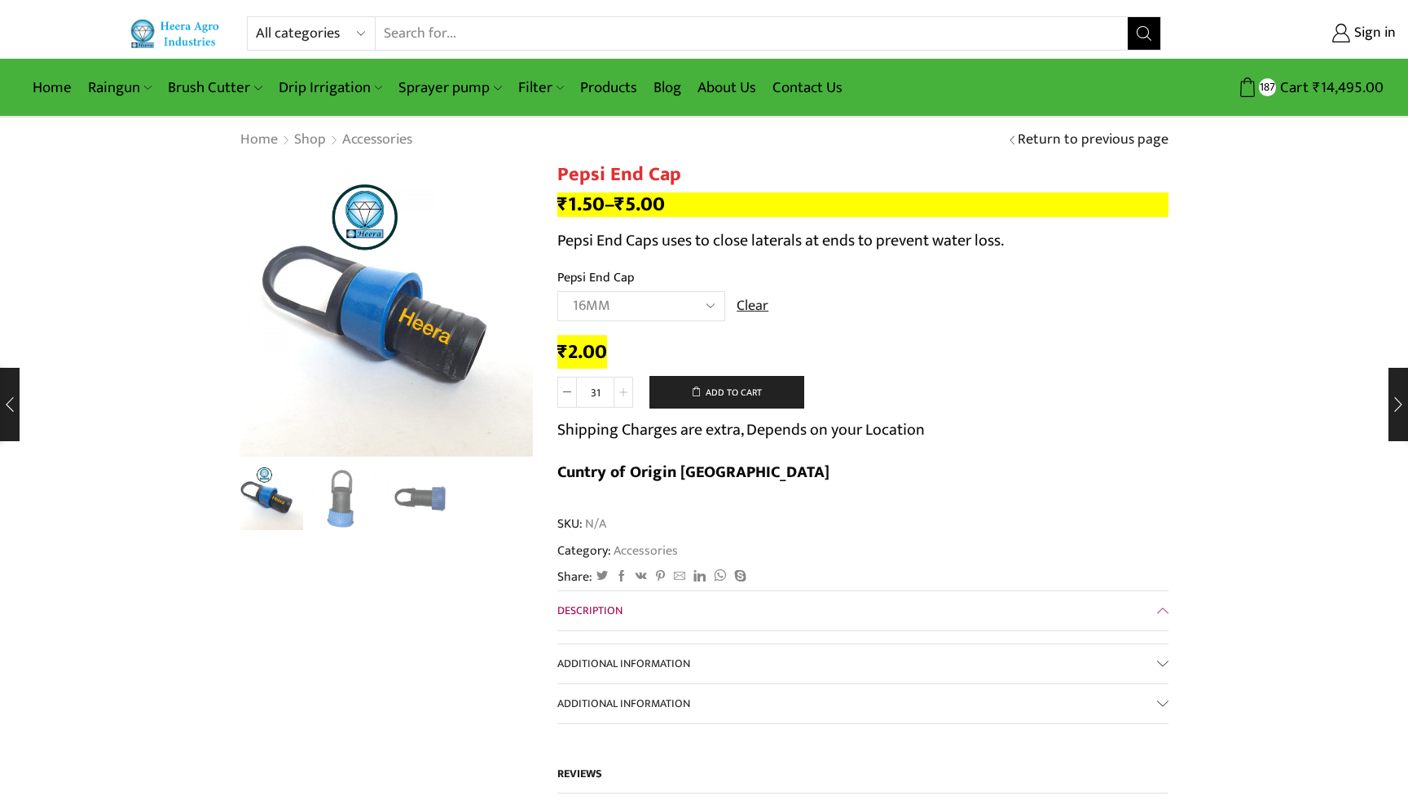
click at [624, 393] on icon at bounding box center [623, 392] width 8 height 8
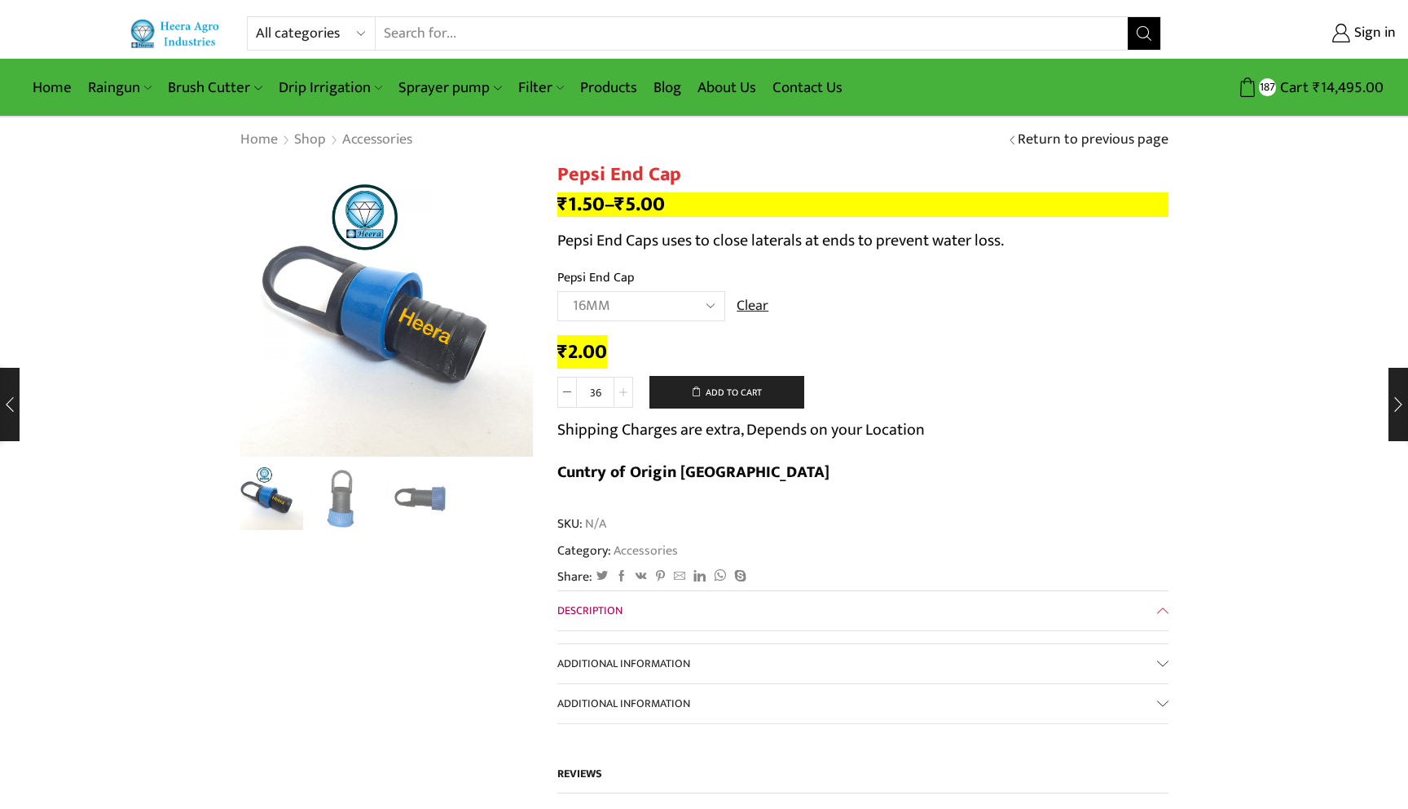
click at [624, 393] on icon at bounding box center [623, 392] width 8 height 8
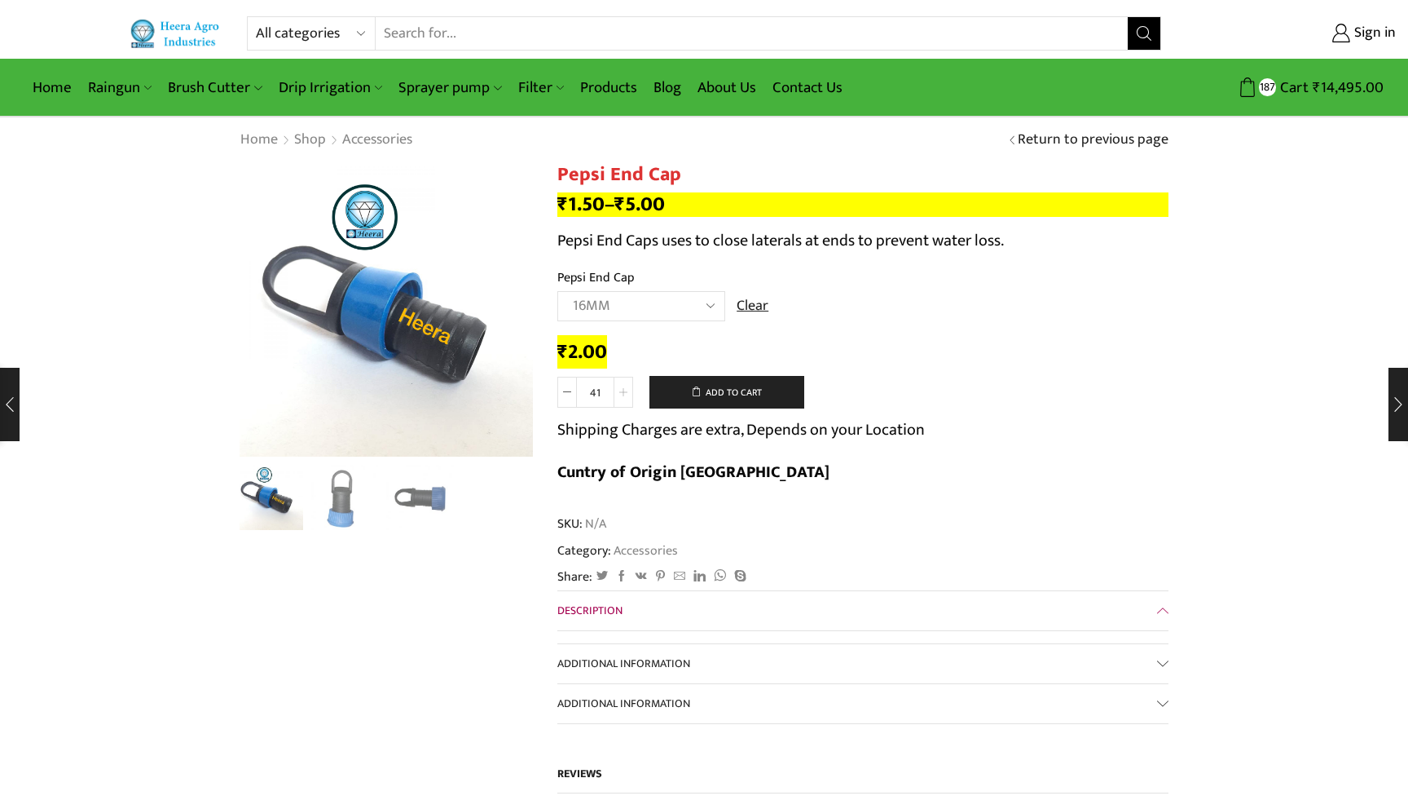
click at [624, 393] on icon at bounding box center [623, 392] width 8 height 8
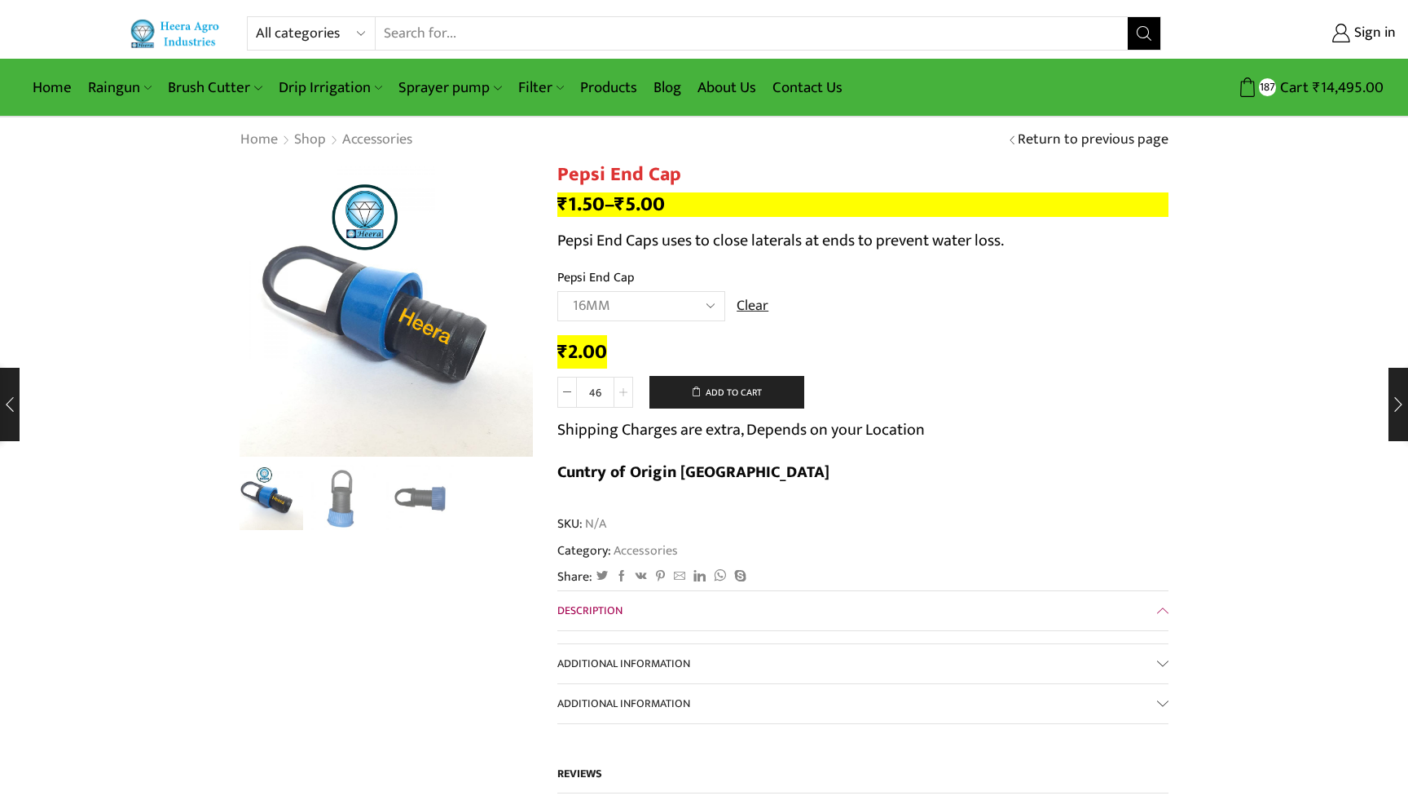
click at [624, 393] on icon at bounding box center [623, 392] width 8 height 8
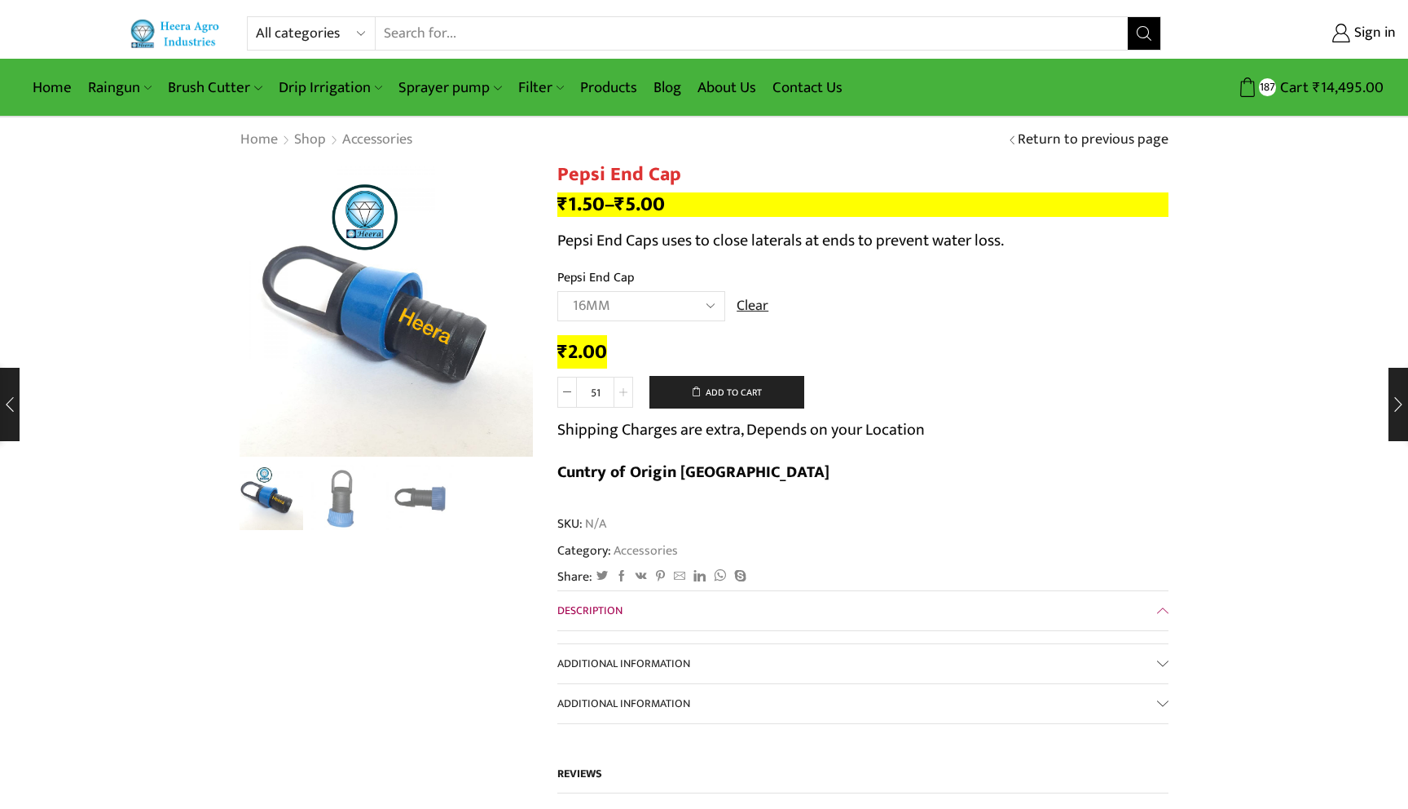
click at [624, 393] on icon at bounding box center [623, 392] width 8 height 8
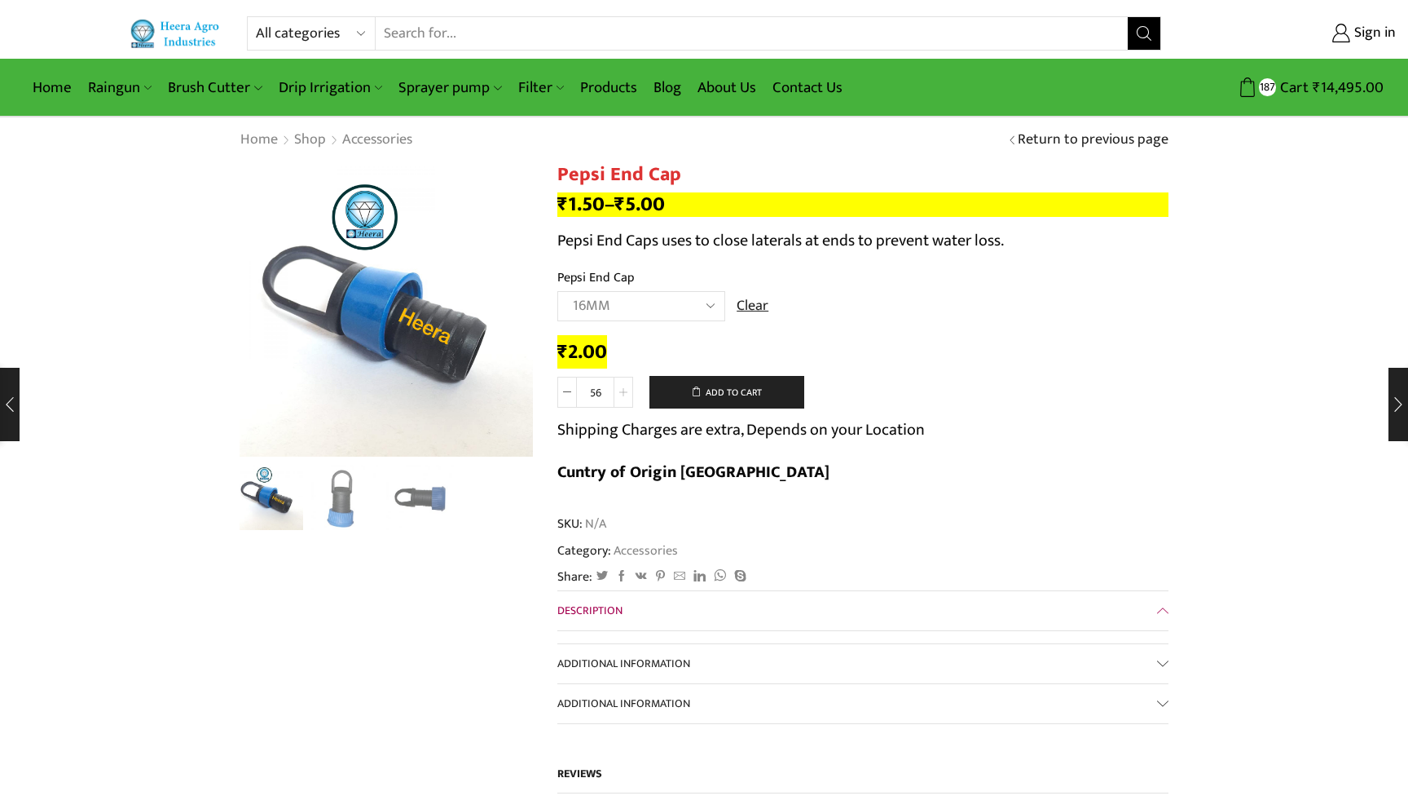
click at [624, 393] on icon at bounding box center [623, 392] width 8 height 8
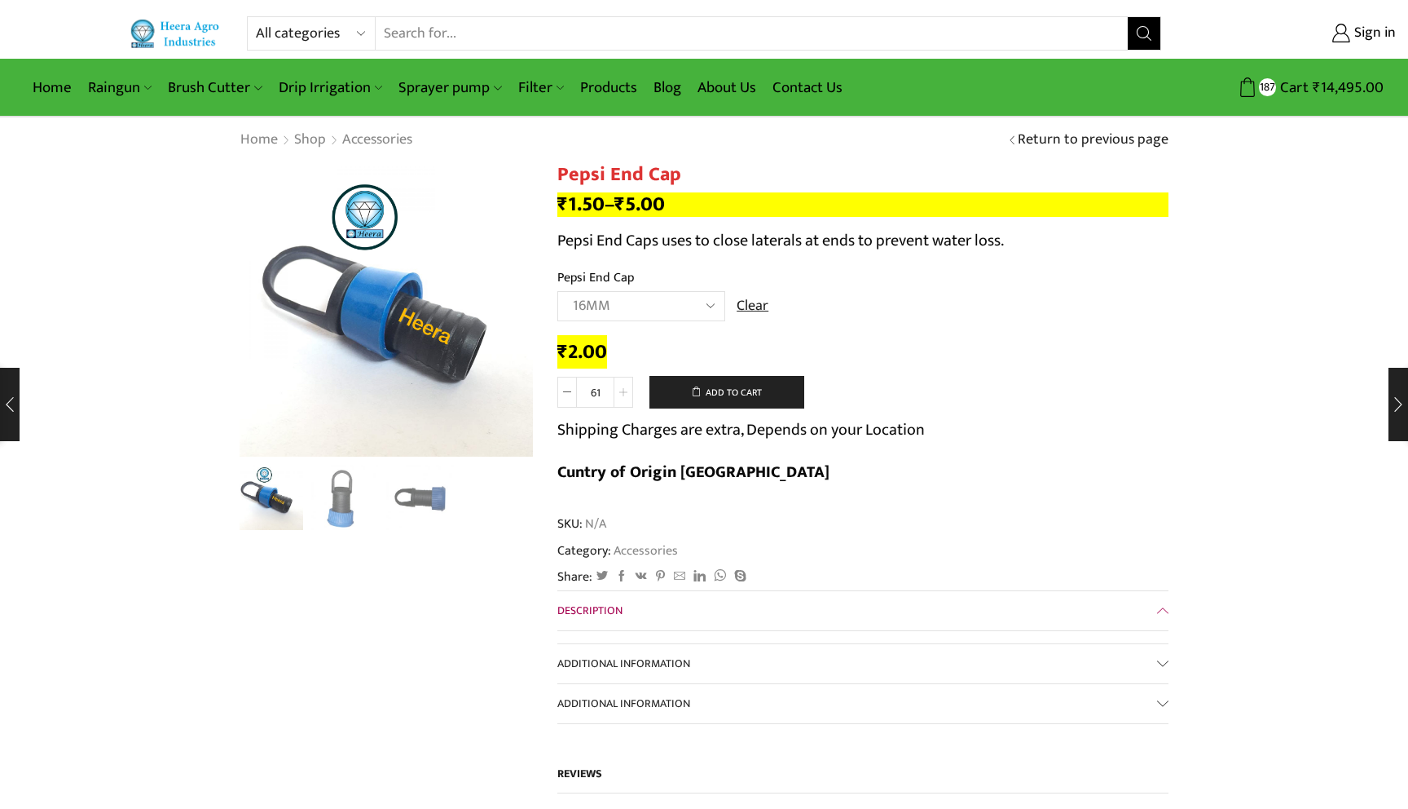
click at [624, 393] on icon at bounding box center [623, 392] width 8 height 8
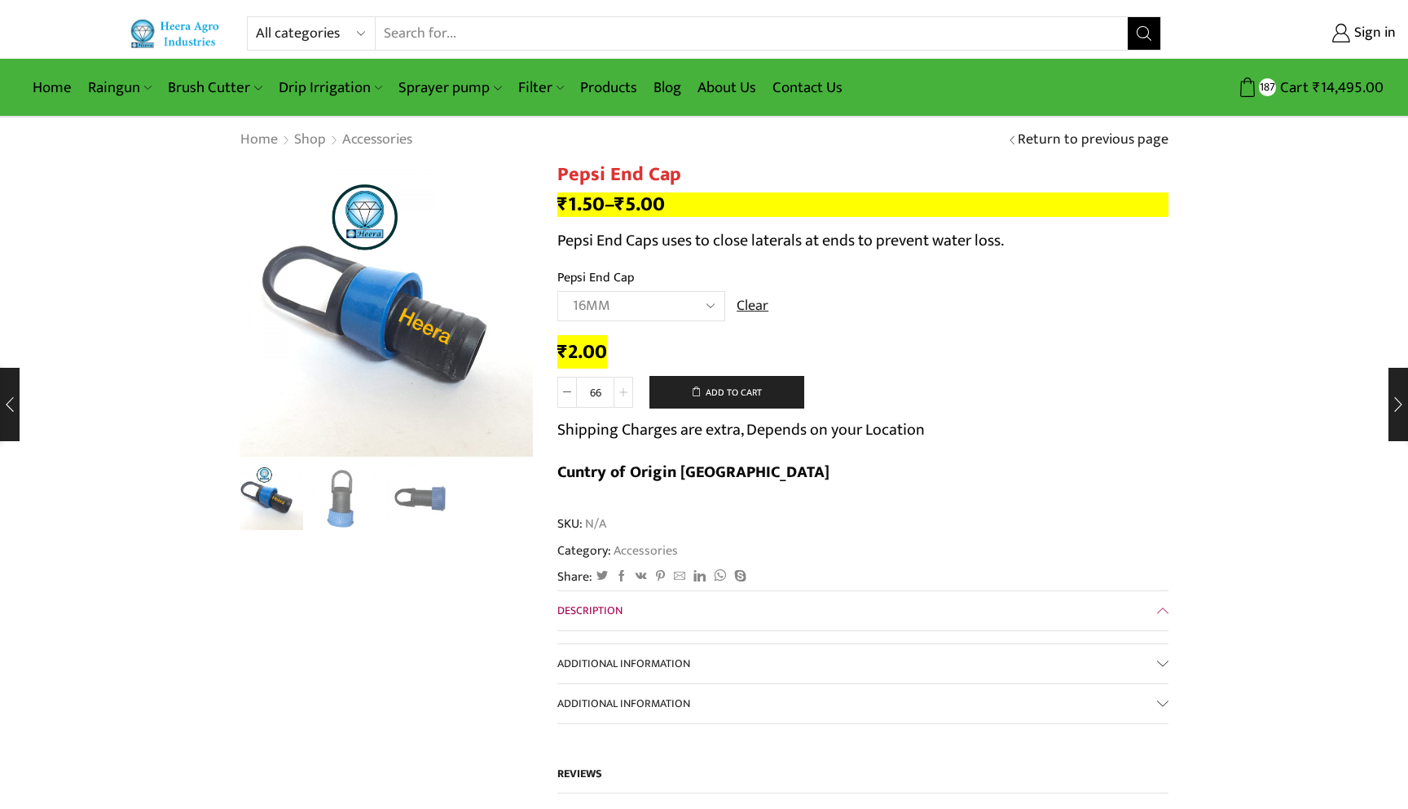
click at [624, 393] on icon at bounding box center [623, 392] width 8 height 8
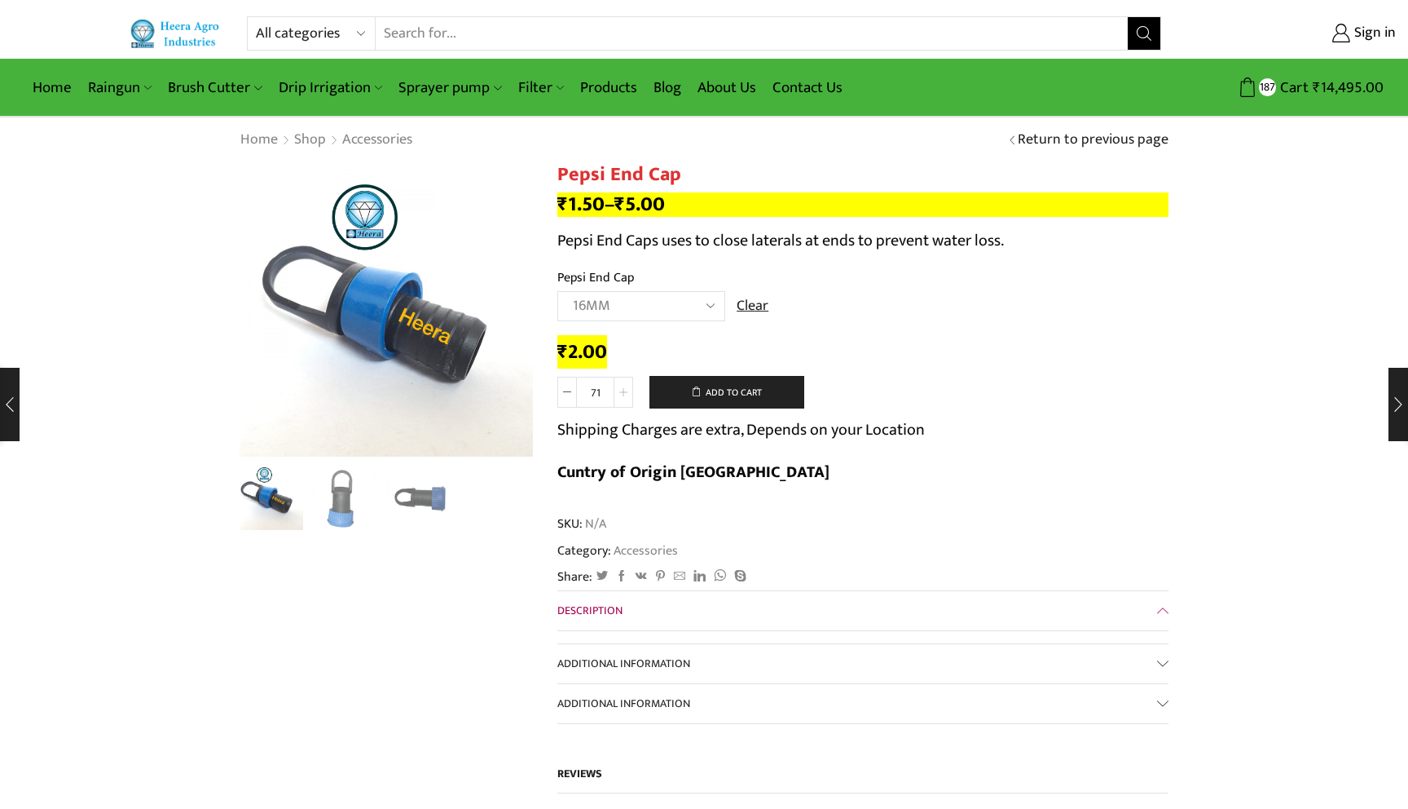
click at [624, 393] on icon at bounding box center [623, 392] width 8 height 8
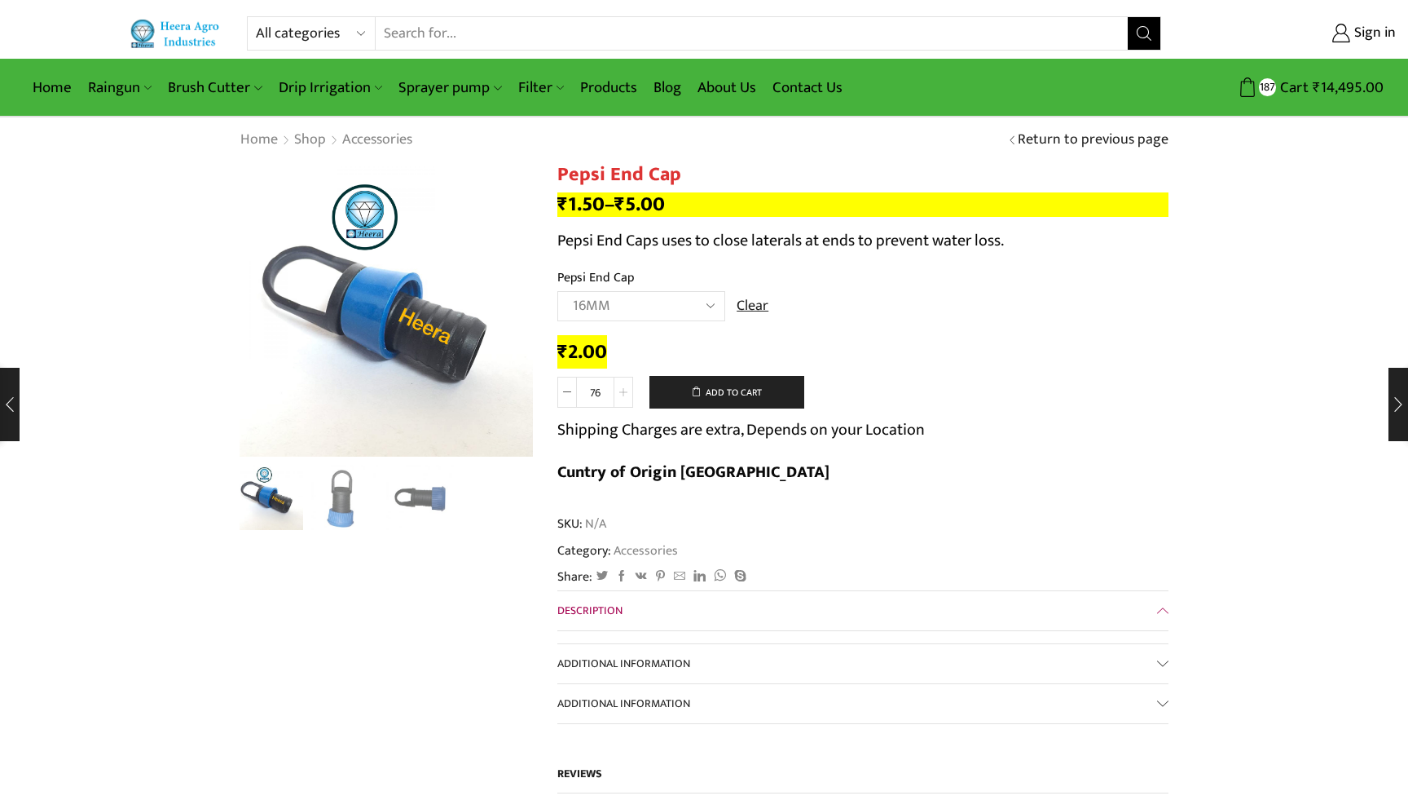
click at [624, 393] on icon at bounding box center [623, 392] width 8 height 8
type input "80"
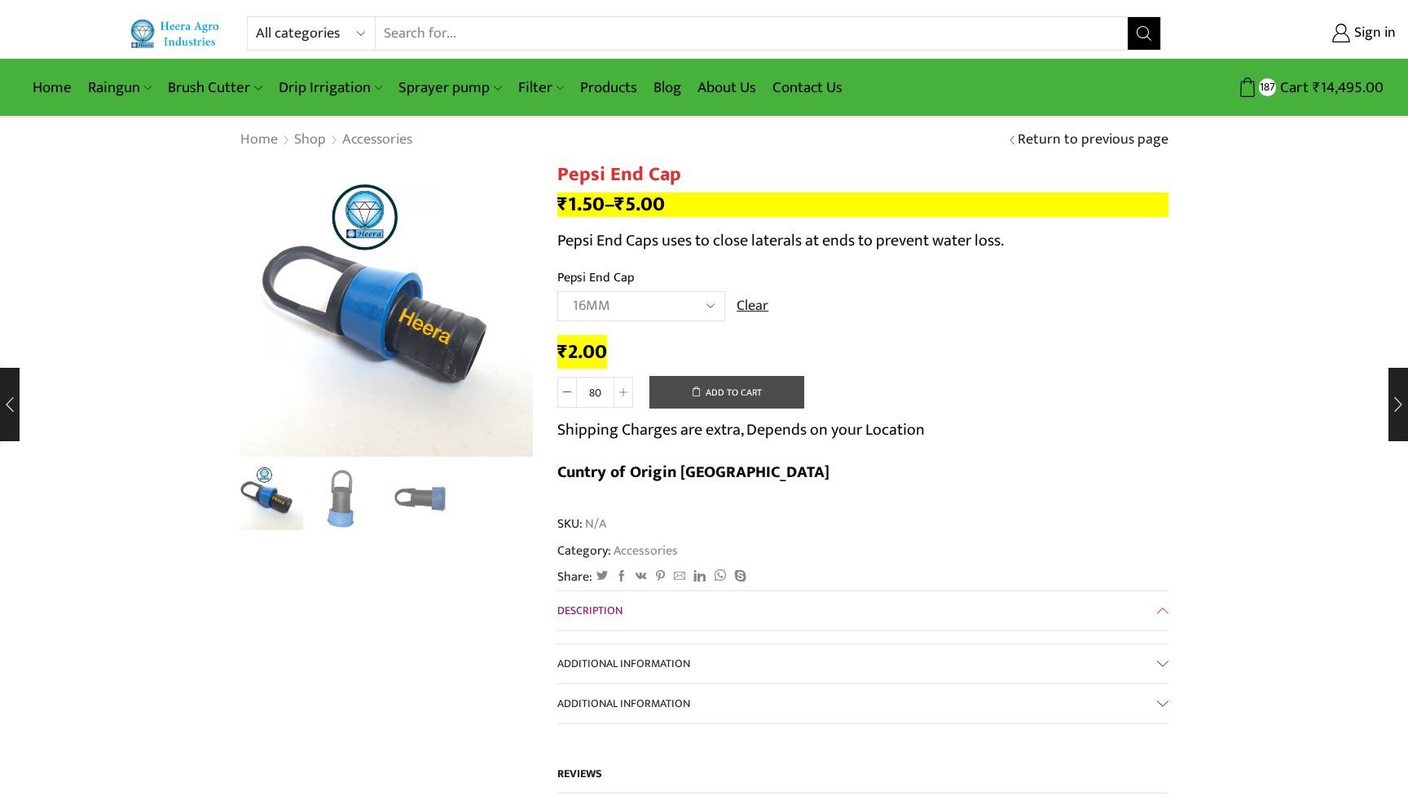
click at [741, 389] on button "Add to cart" at bounding box center [727, 392] width 155 height 33
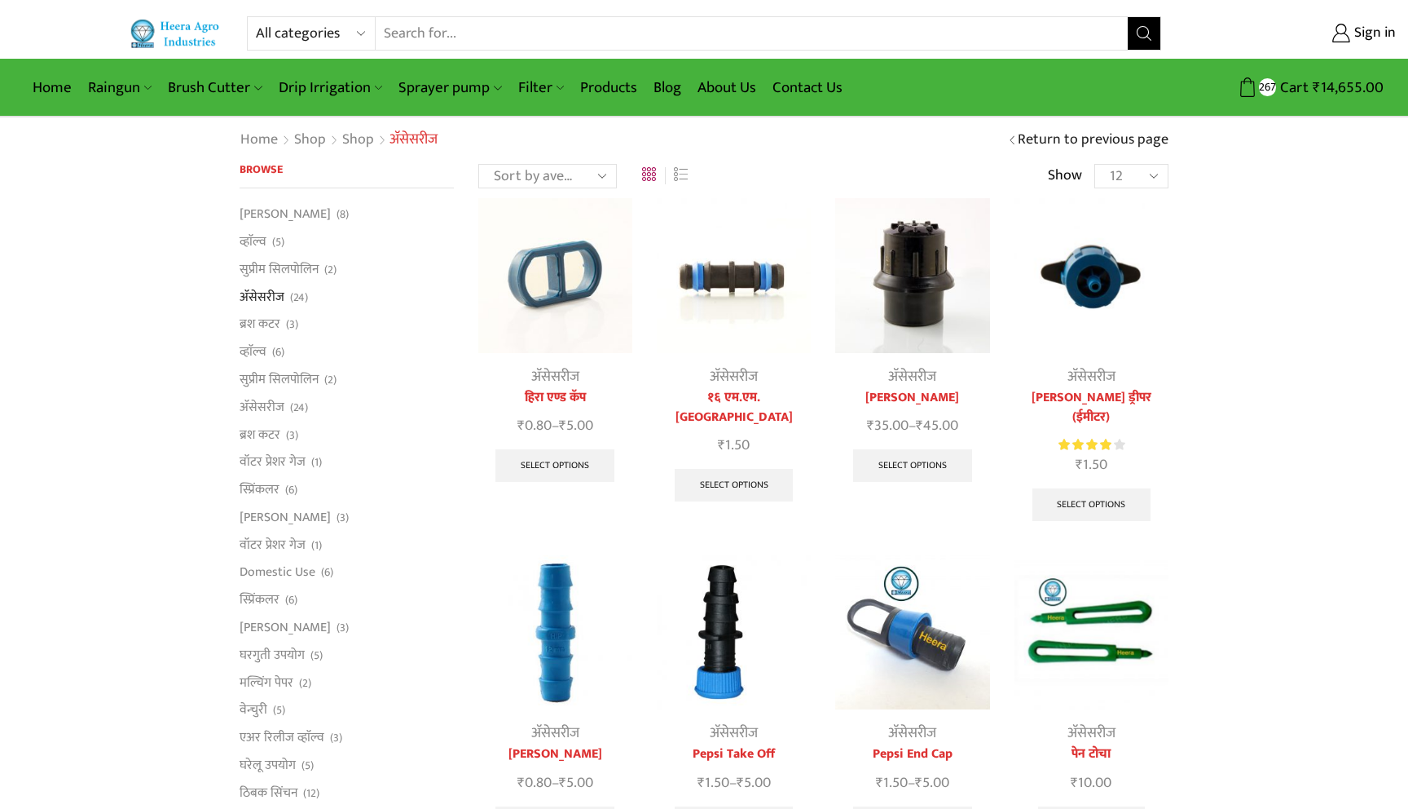
click at [729, 295] on img at bounding box center [734, 275] width 154 height 154
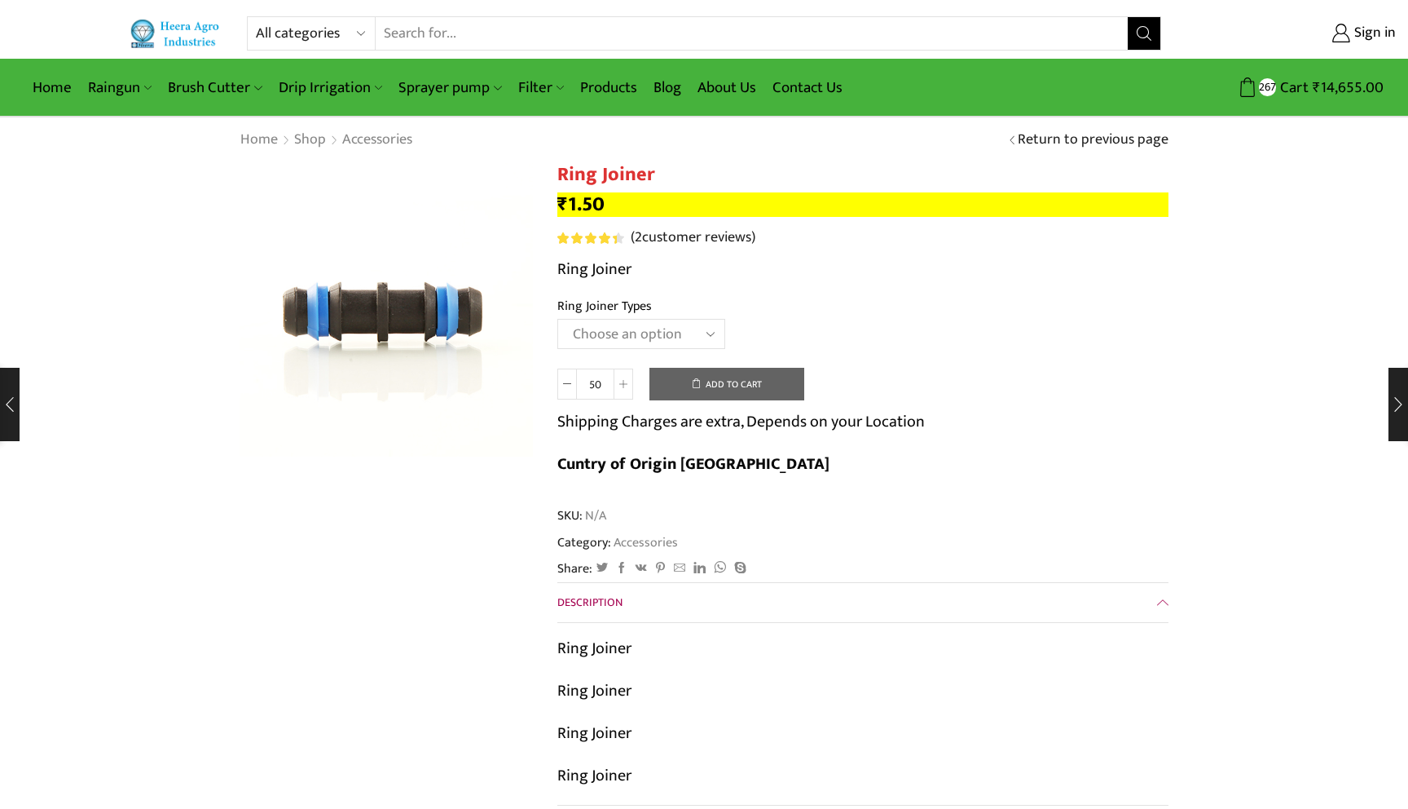
click at [650, 336] on select "Choose an option 12mm 16mm" at bounding box center [642, 334] width 168 height 30
select select "16mm"
click at [558, 320] on select "Choose an option 12mm 16mm" at bounding box center [642, 334] width 168 height 30
click at [573, 386] on span at bounding box center [568, 383] width 20 height 31
click at [563, 386] on icon at bounding box center [567, 384] width 8 height 8
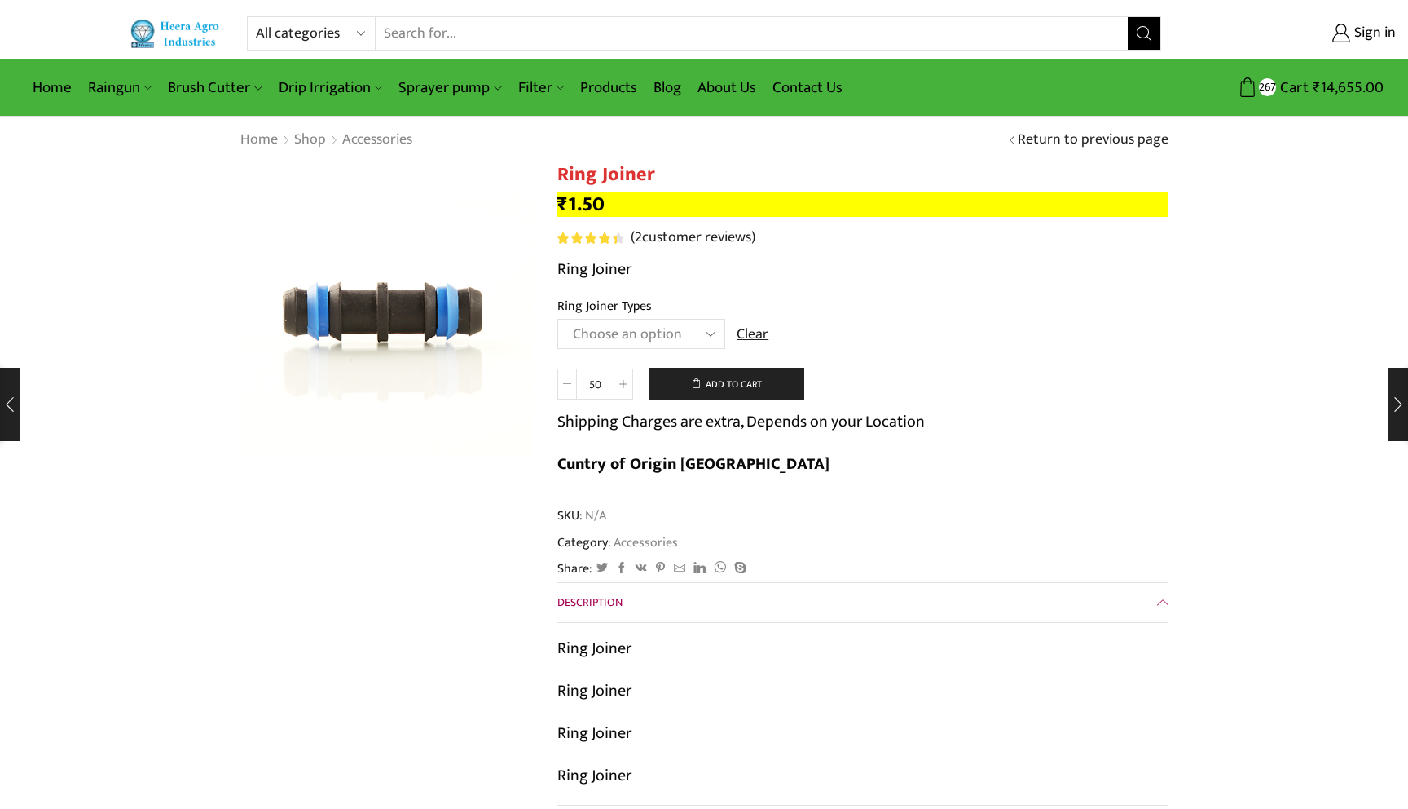
click at [563, 386] on icon at bounding box center [567, 384] width 8 height 8
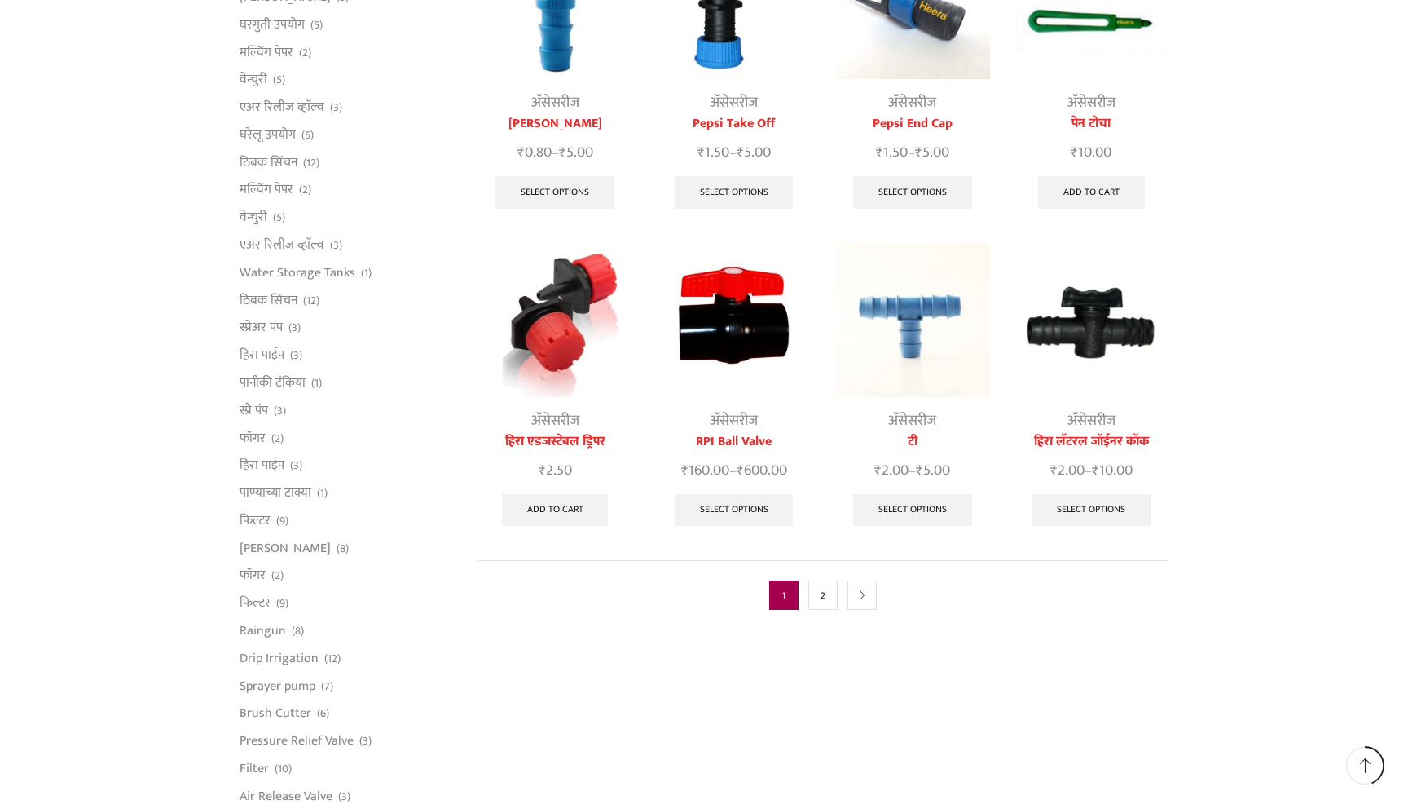
scroll to position [632, 0]
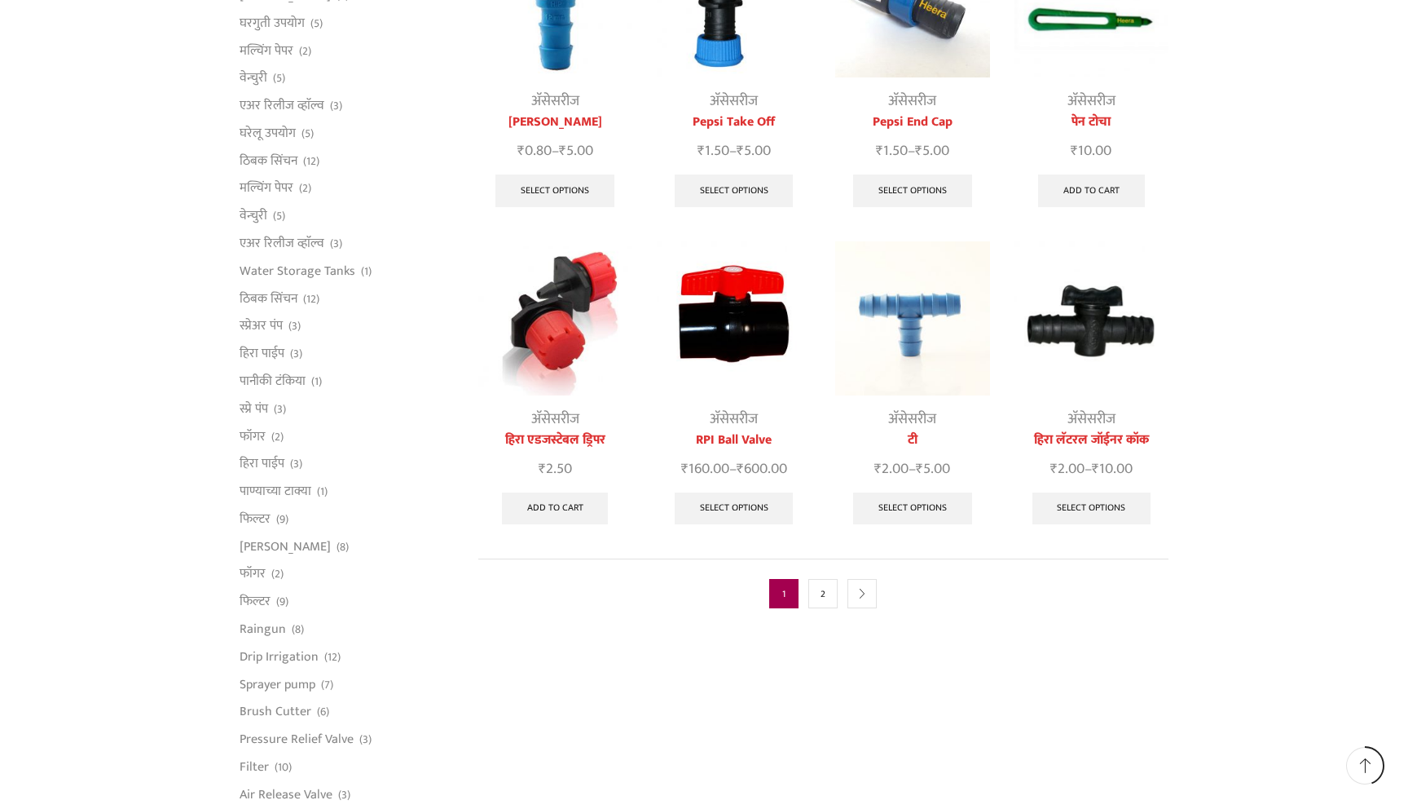
click at [720, 338] on img at bounding box center [734, 318] width 154 height 154
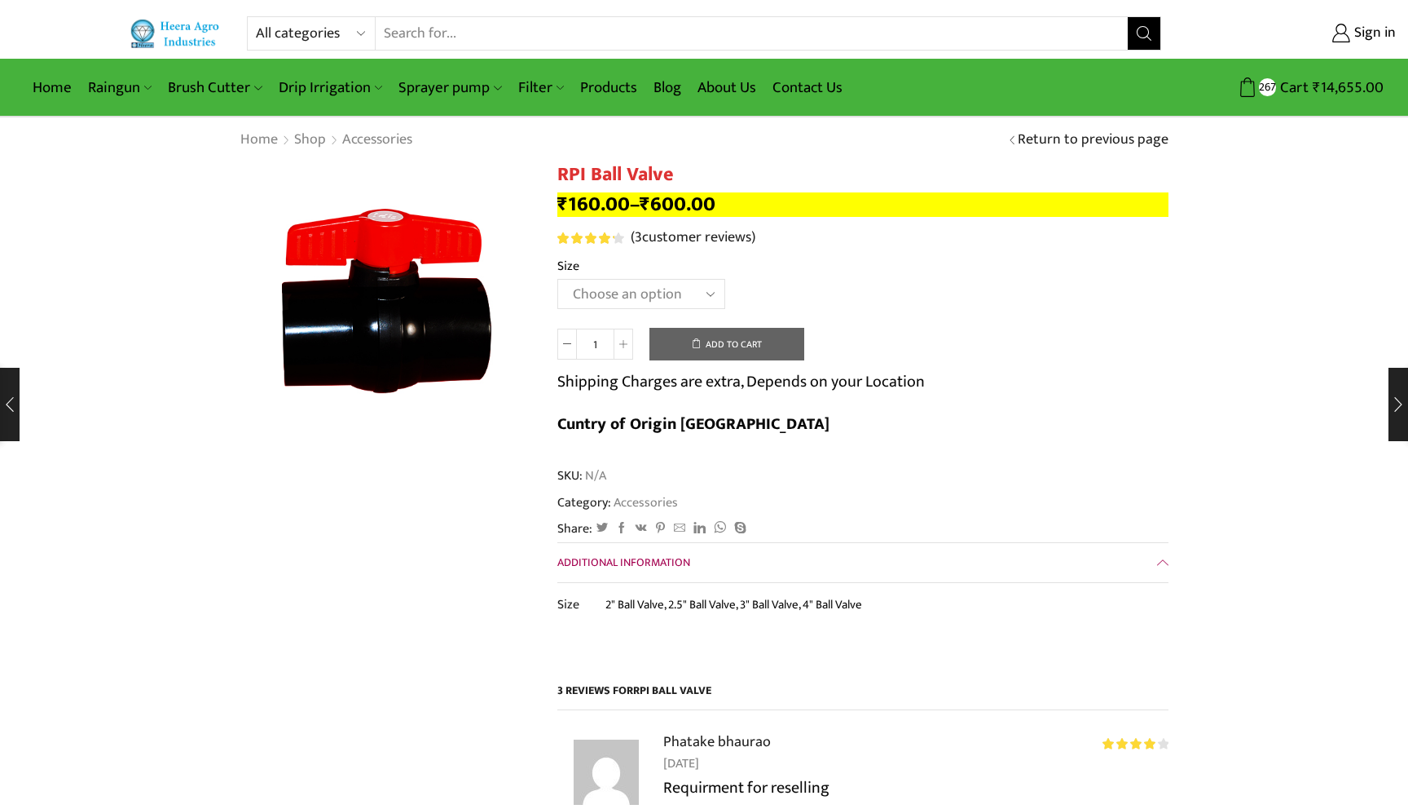
click at [624, 300] on select "Choose an option 2" Ball Valve 2.5" Ball Valve 3" Ball Valve 4" Ball Valve" at bounding box center [642, 294] width 168 height 30
click at [558, 280] on select "Choose an option 2" Ball Valve 2.5" Ball Valve 3" Ball Valve 4" Ball Valve" at bounding box center [642, 294] width 168 height 30
select select "2.5" Ball Valve"
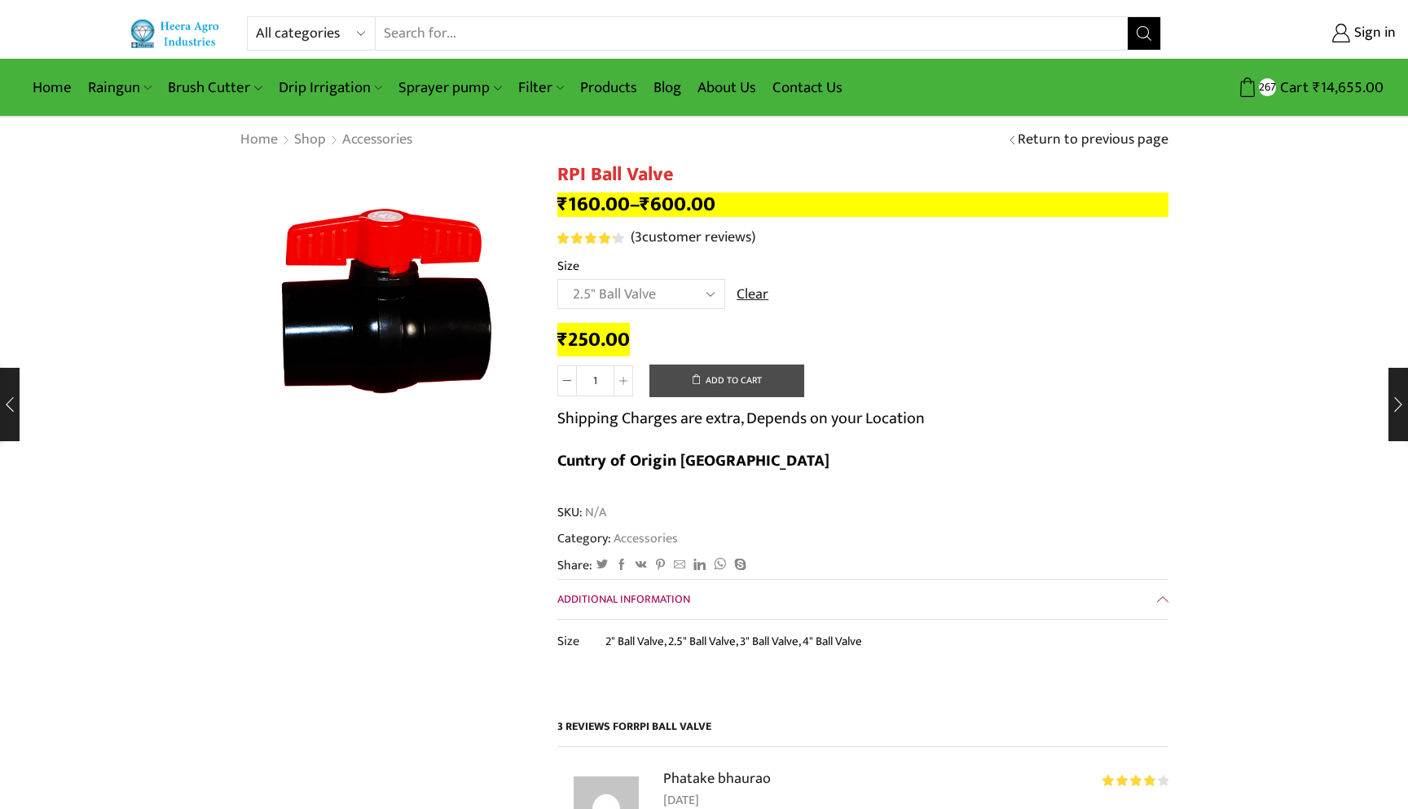
click at [715, 384] on button "Add to cart" at bounding box center [727, 380] width 155 height 33
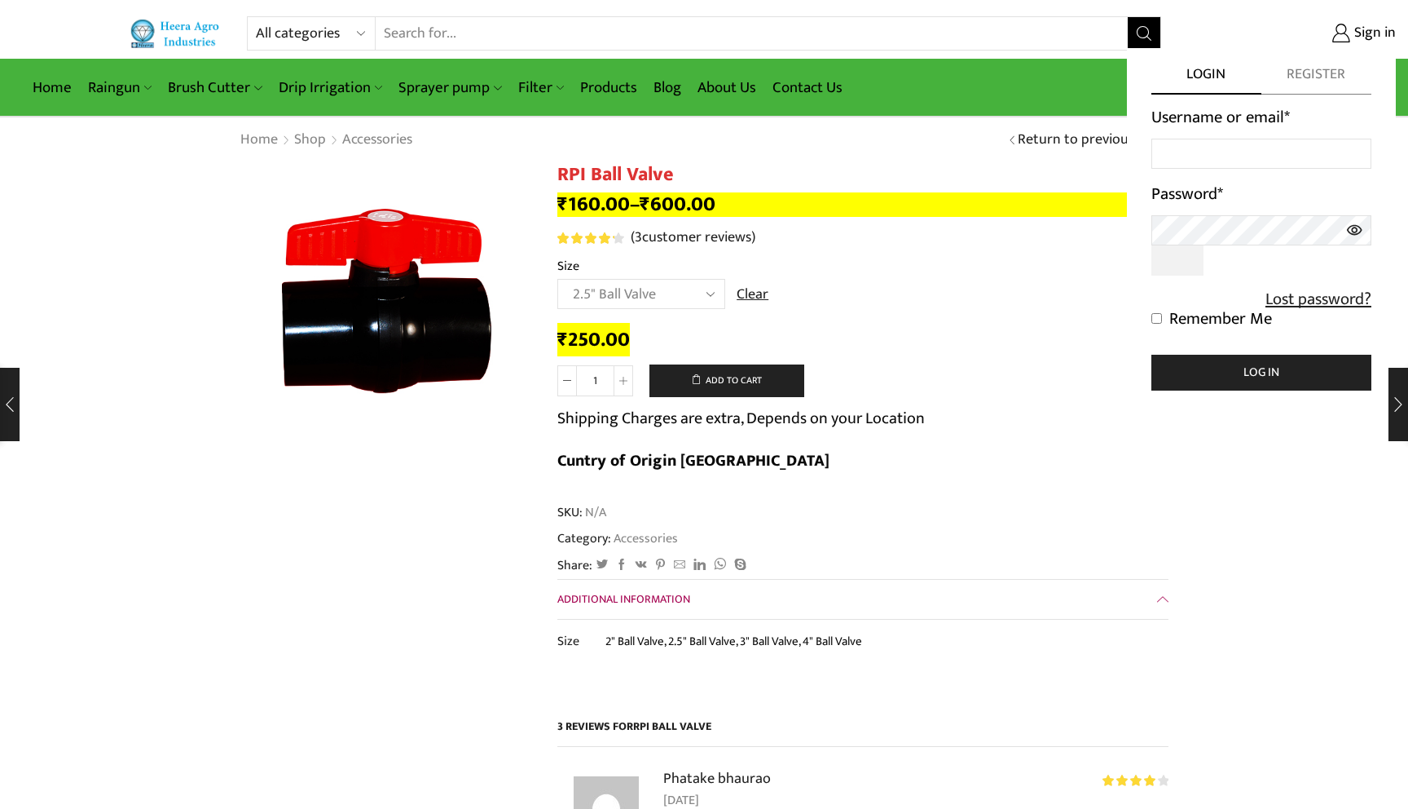
click at [1315, 80] on span "Register" at bounding box center [1317, 79] width 110 height 30
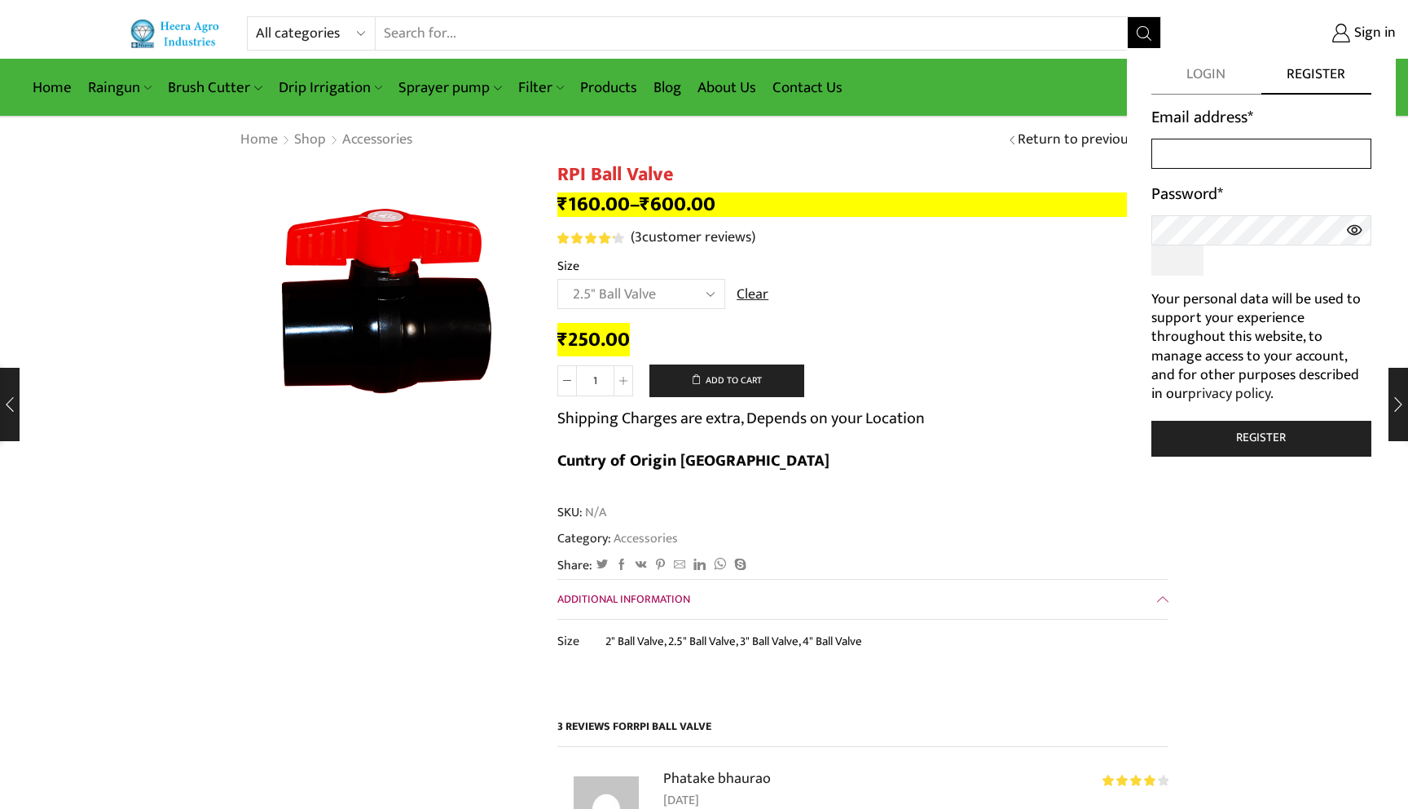
click at [1193, 144] on input "Email address *" at bounding box center [1262, 154] width 220 height 30
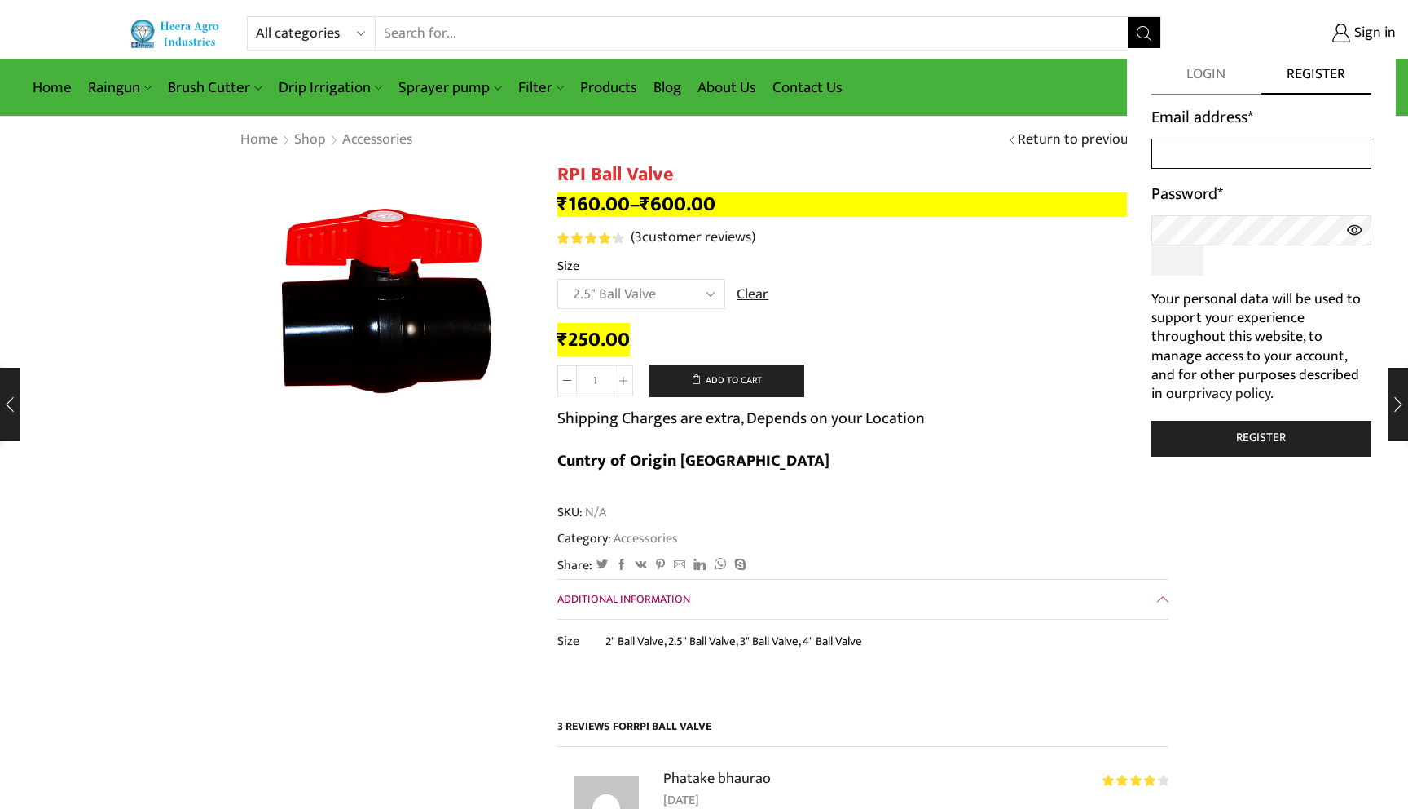
click at [1205, 143] on input "Email address *" at bounding box center [1262, 154] width 220 height 30
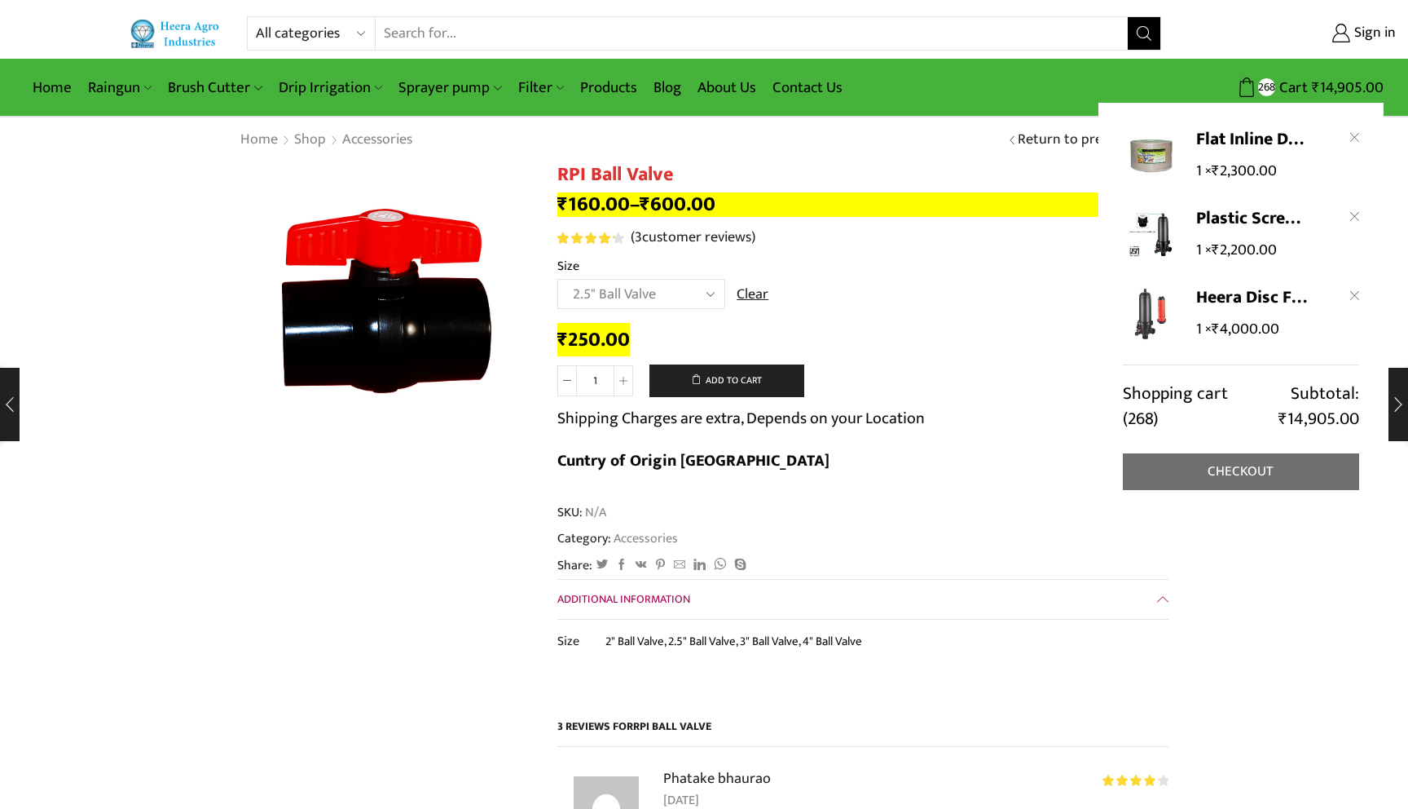
click at [1171, 468] on link "Checkout" at bounding box center [1241, 471] width 236 height 37
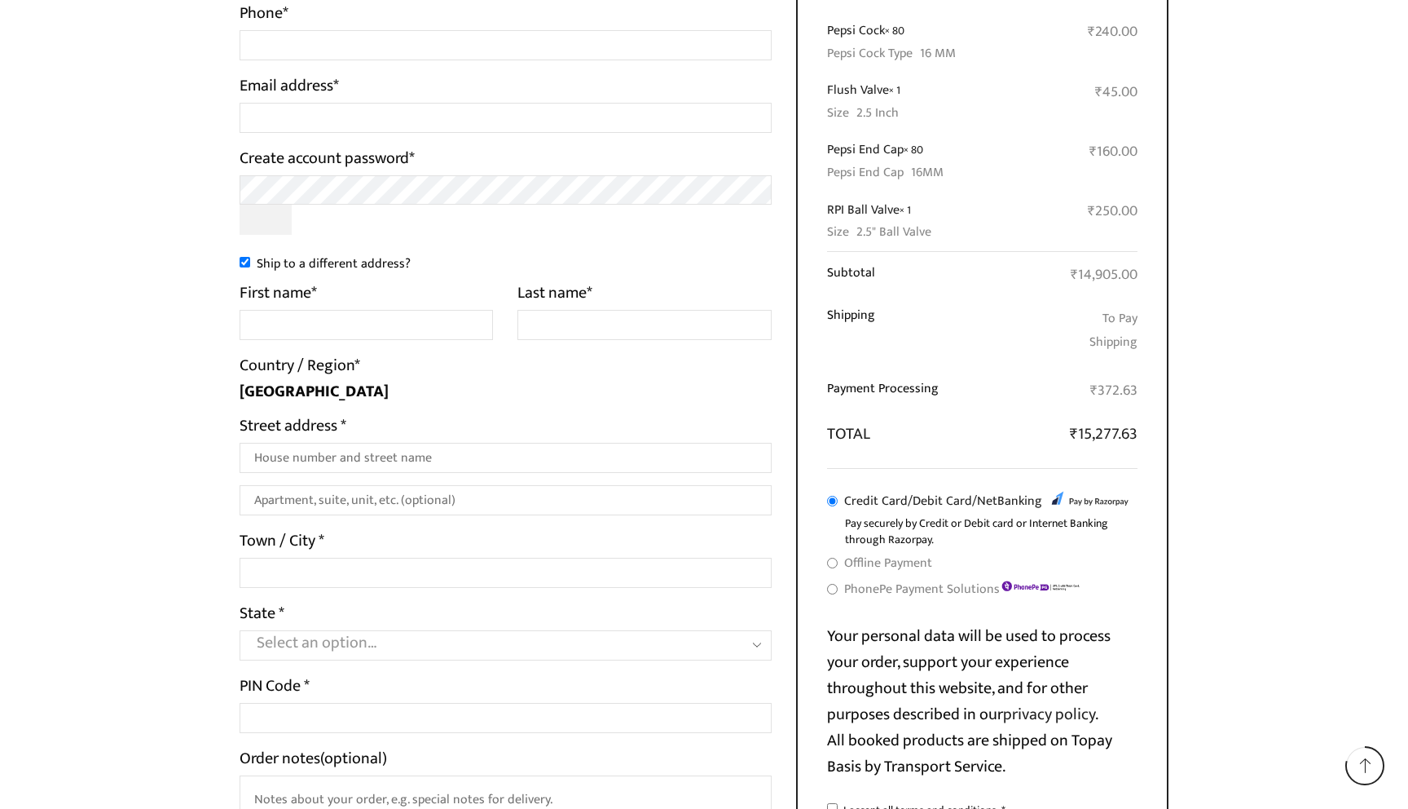
scroll to position [875, 0]
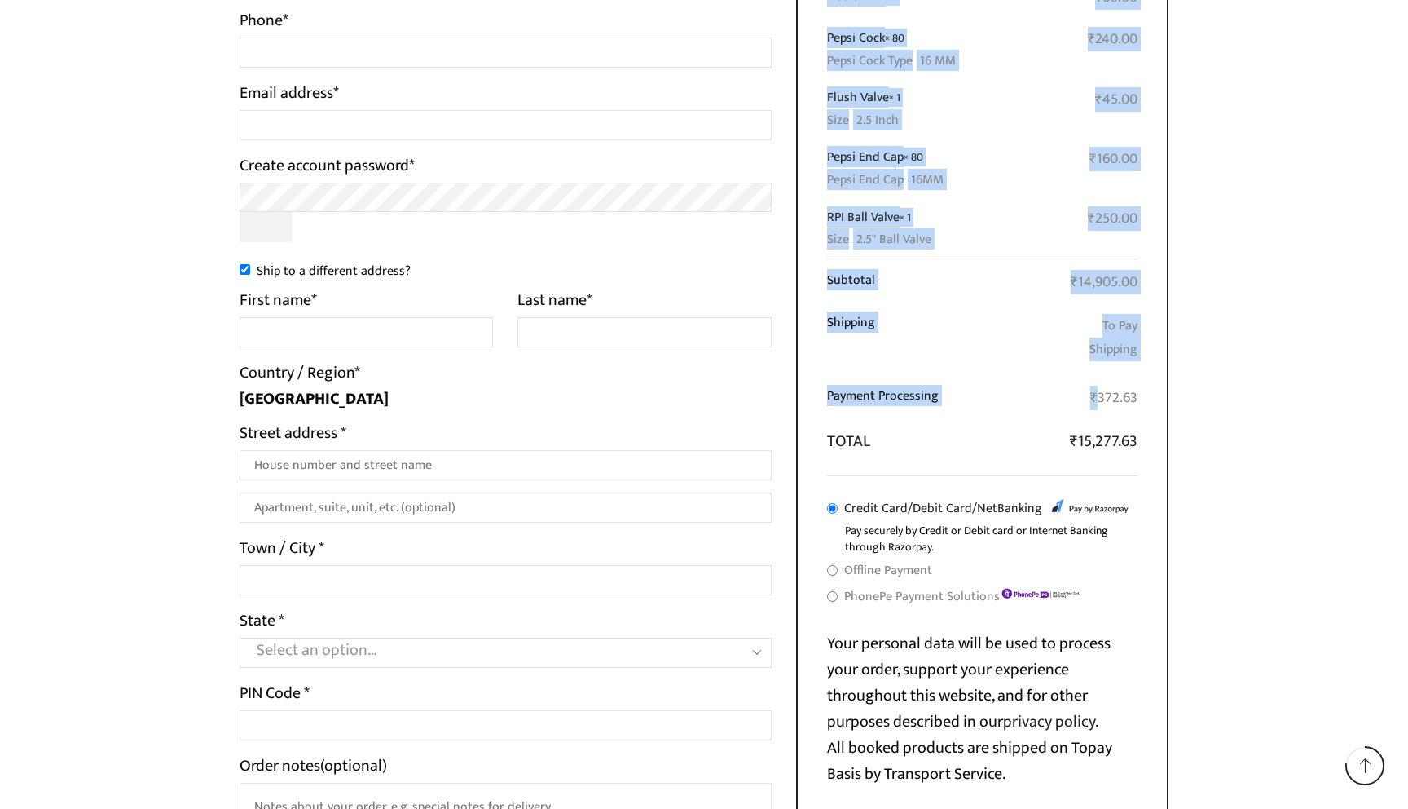
drag, startPoint x: 1096, startPoint y: 395, endPoint x: 1174, endPoint y: 395, distance: 77.4
click at [1174, 395] on div "Your order Product Subtotal Flat Inline Drip Lateral × 1 Flat Inline Size 16 MM…" at bounding box center [983, 216] width 398 height 1500
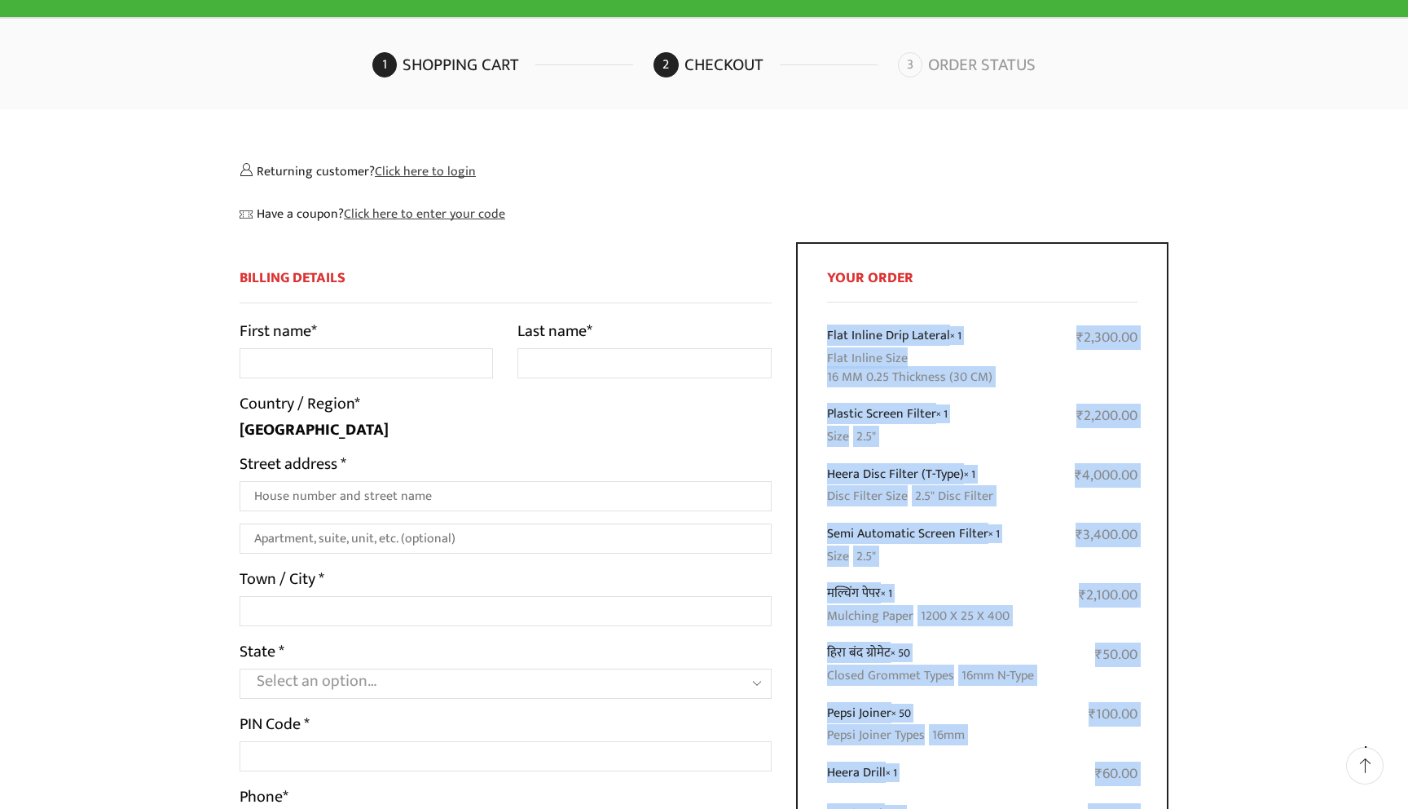
scroll to position [0, 0]
